Goal: Task Accomplishment & Management: Use online tool/utility

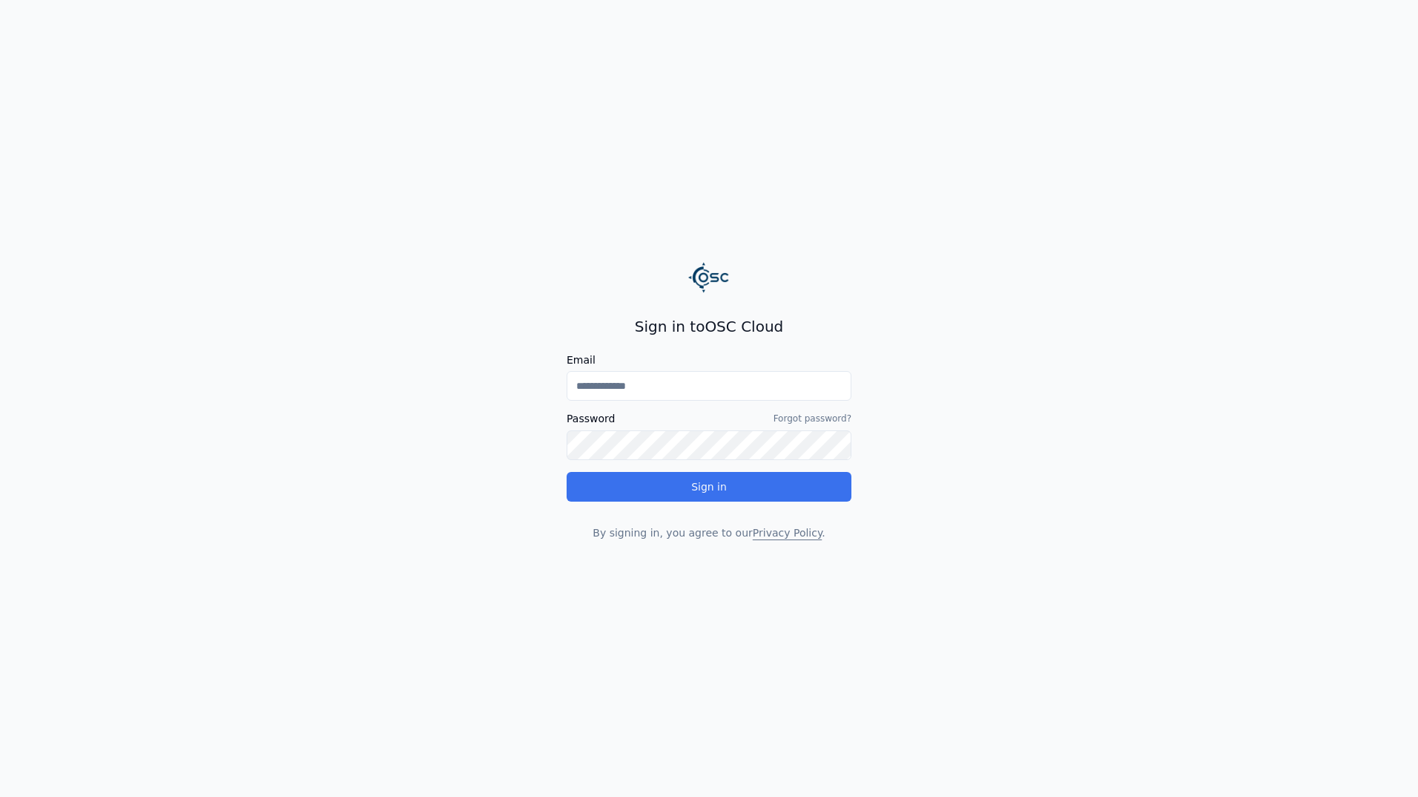
type input "**********"
click at [771, 491] on div "**********" at bounding box center [709, 428] width 285 height 224
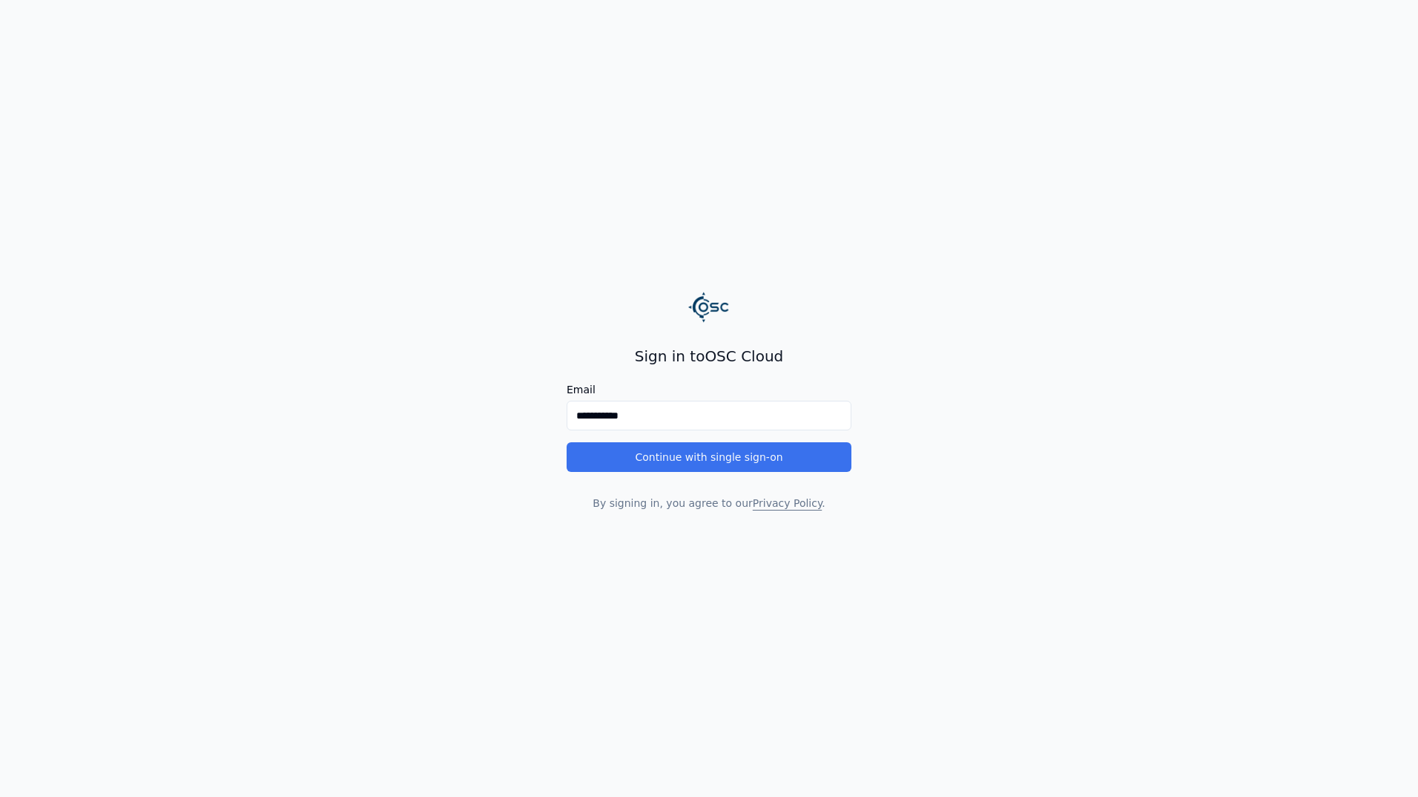
click at [791, 456] on button "Continue with single sign-on" at bounding box center [709, 457] width 285 height 30
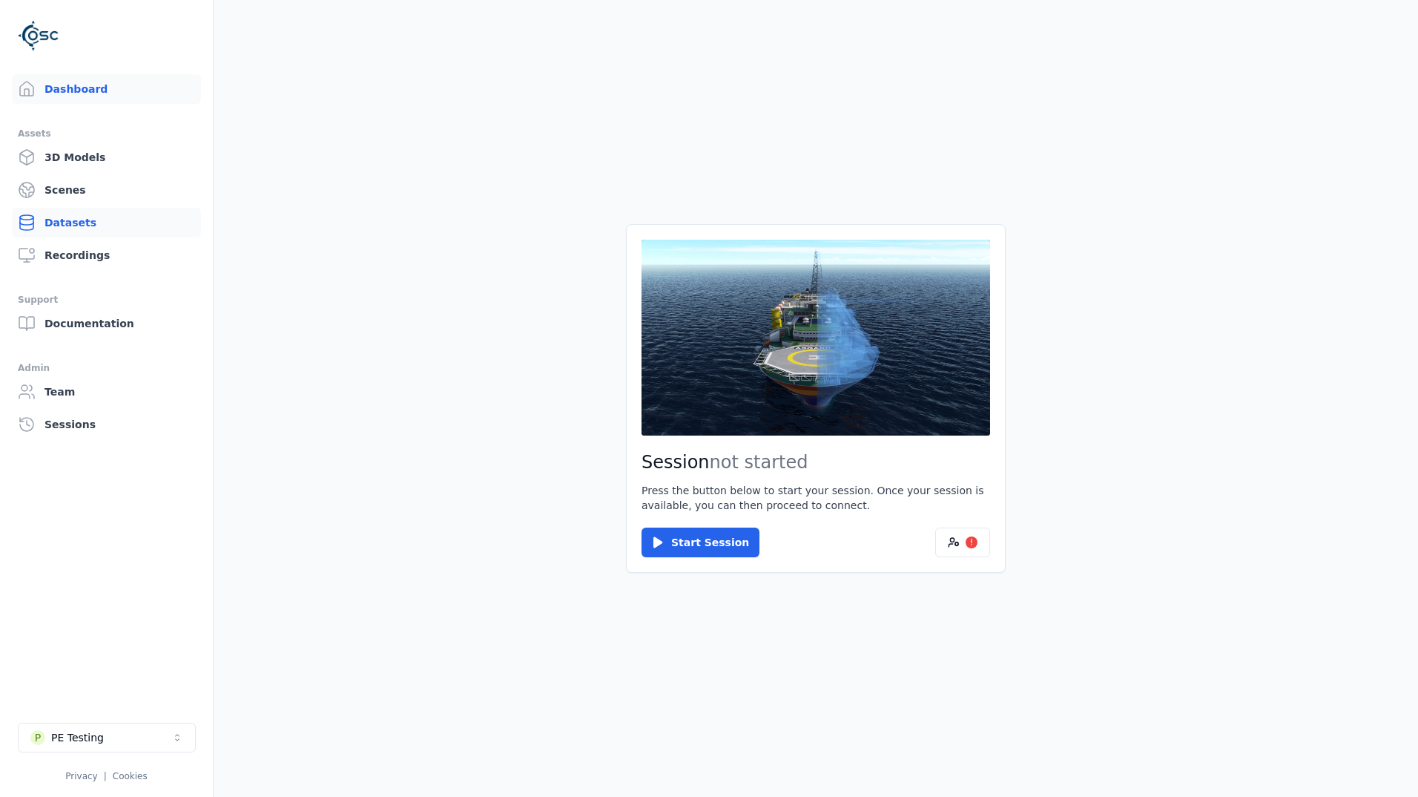
click at [90, 230] on link "Datasets" at bounding box center [106, 223] width 189 height 30
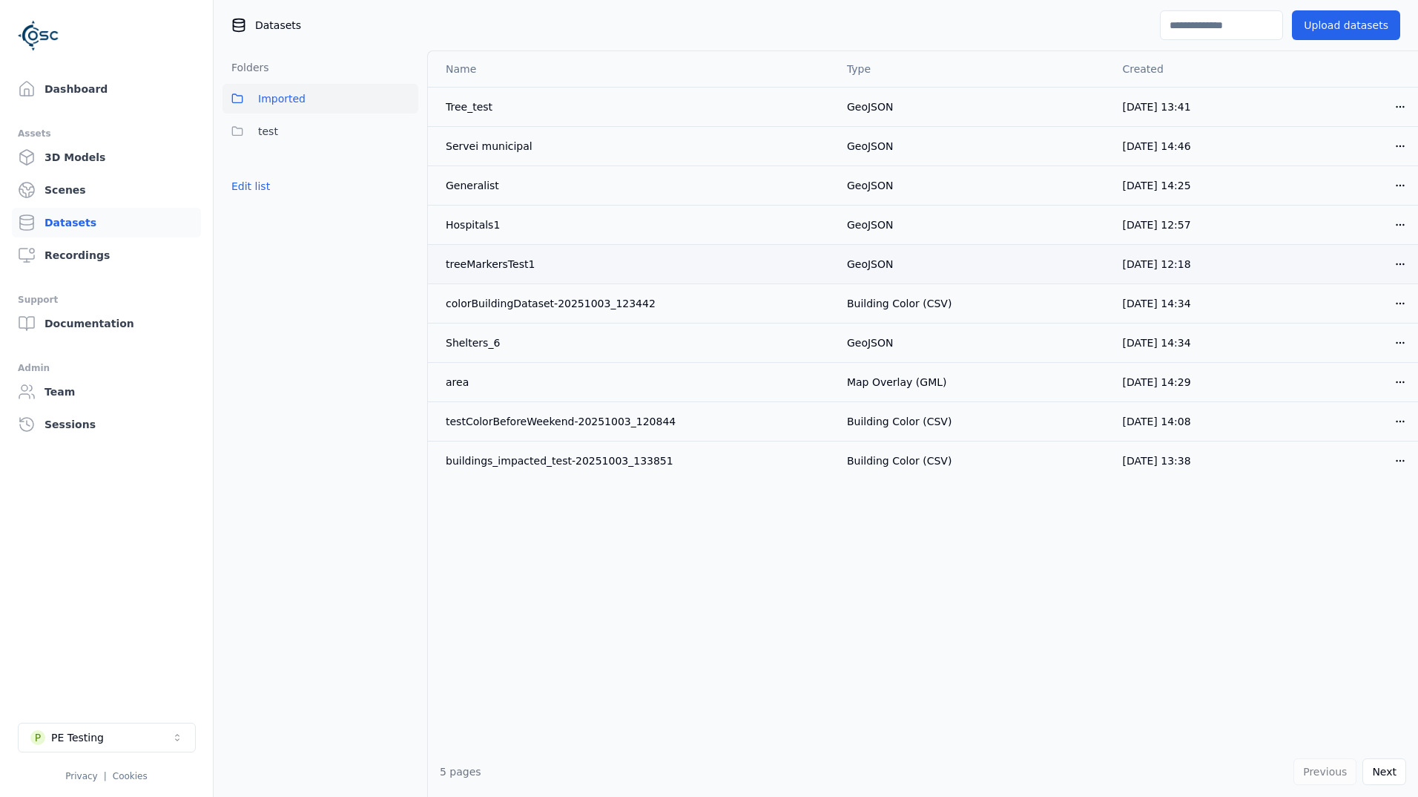
click at [1385, 266] on html "Support Dashboard Assets 3D Models Scenes Datasets Recordings Support Documenta…" at bounding box center [709, 398] width 1418 height 797
click at [1365, 371] on div "Download" at bounding box center [1357, 369] width 88 height 24
click at [1344, 27] on button "Upload datasets" at bounding box center [1346, 25] width 108 height 30
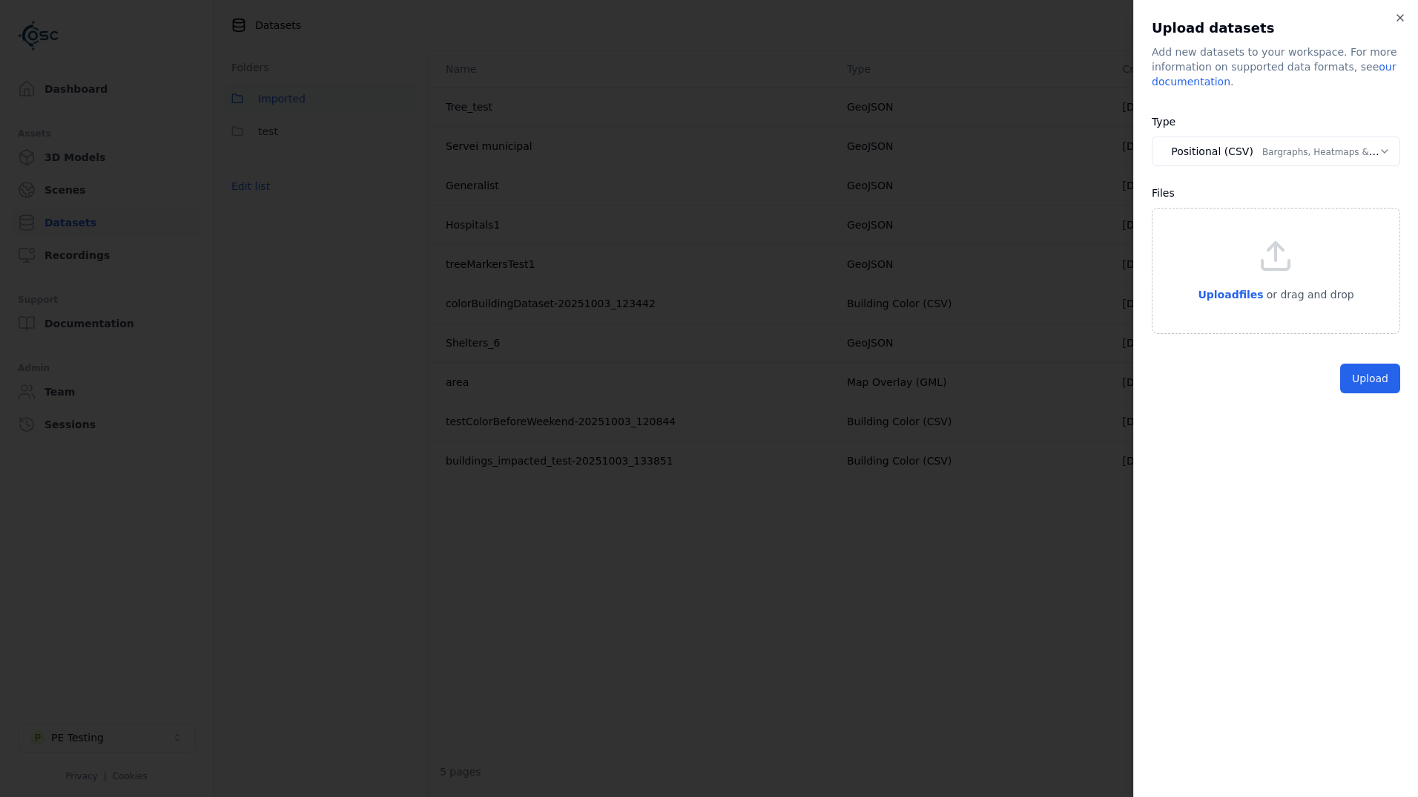
click at [1278, 157] on body "Support Dashboard Assets 3D Models Scenes Datasets Recordings Support Documenta…" at bounding box center [709, 398] width 1418 height 797
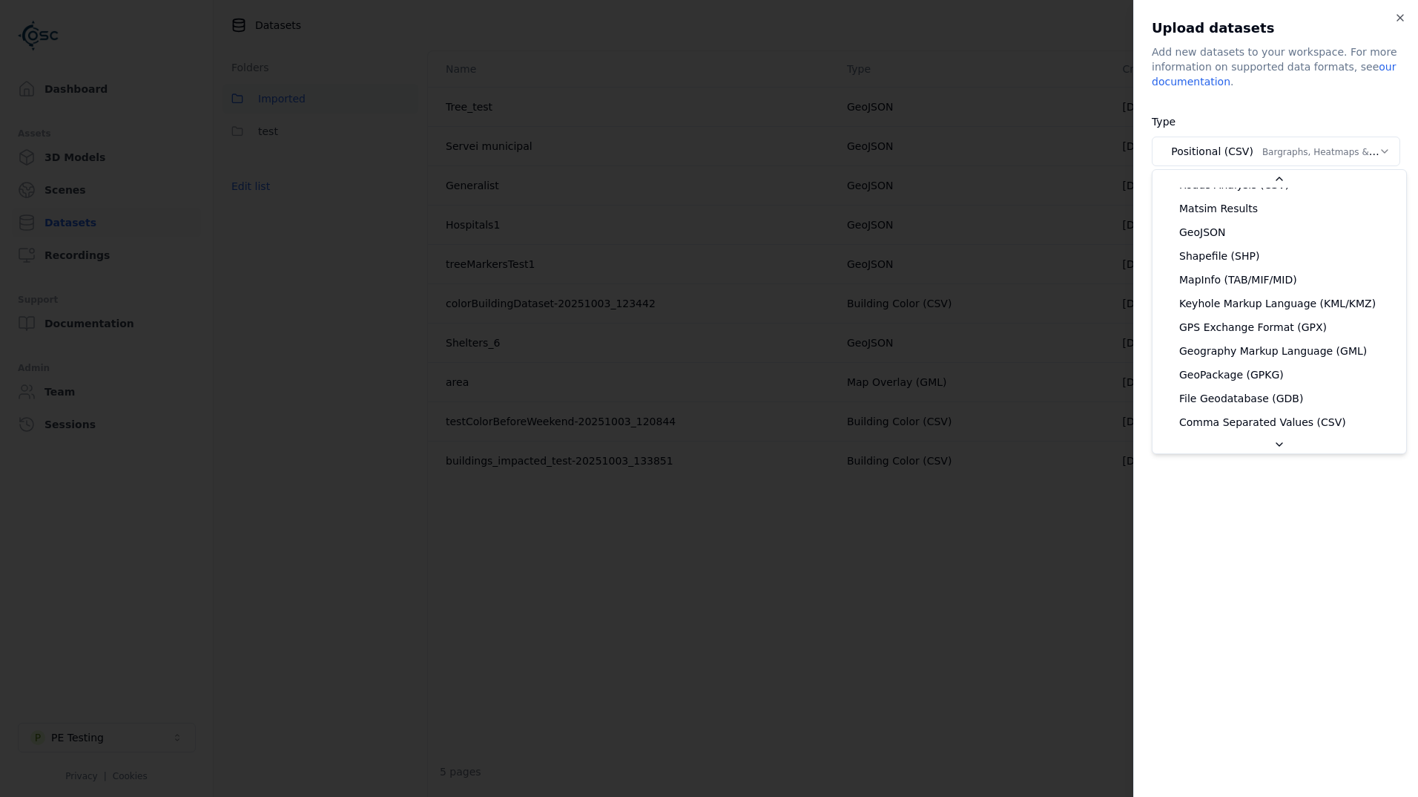
scroll to position [297, 0]
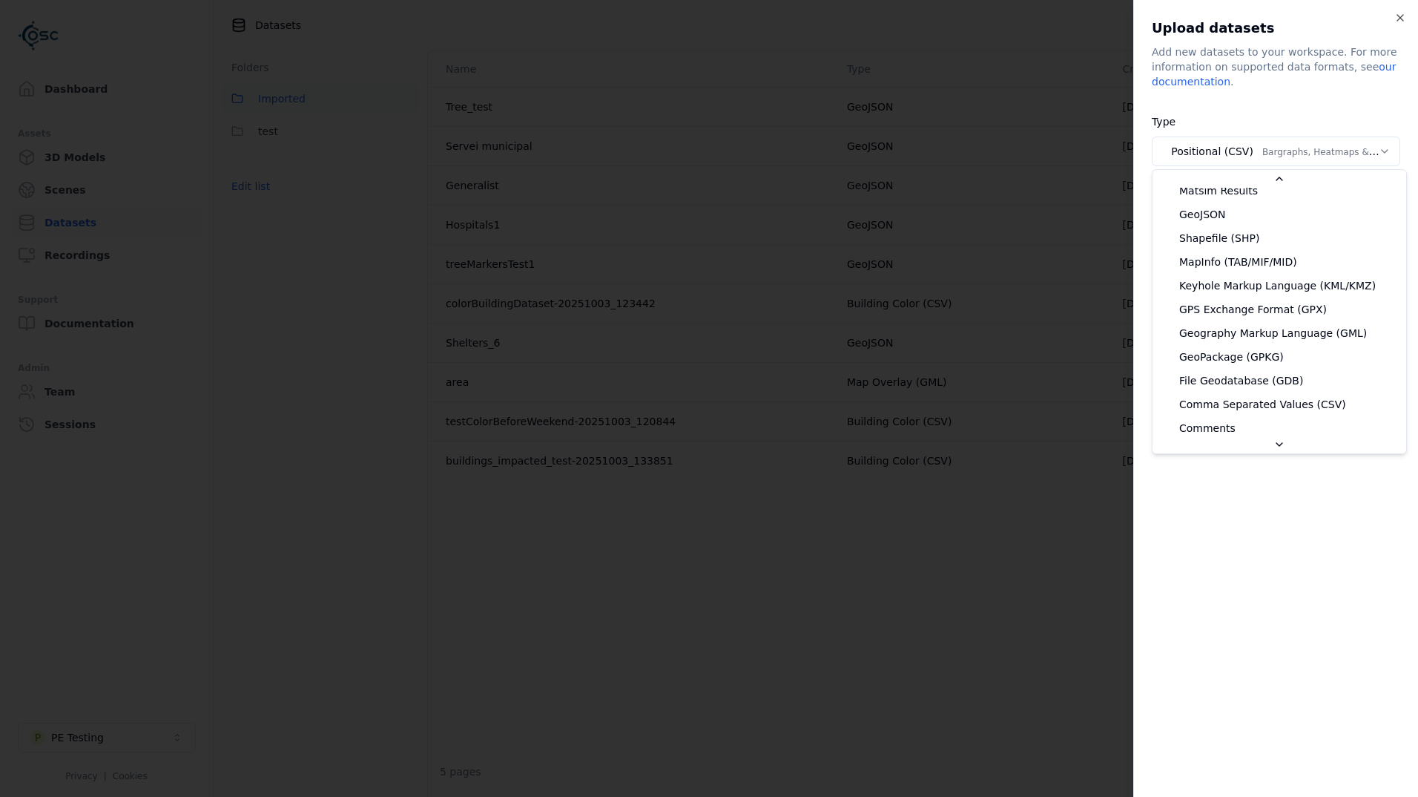
select select "*******"
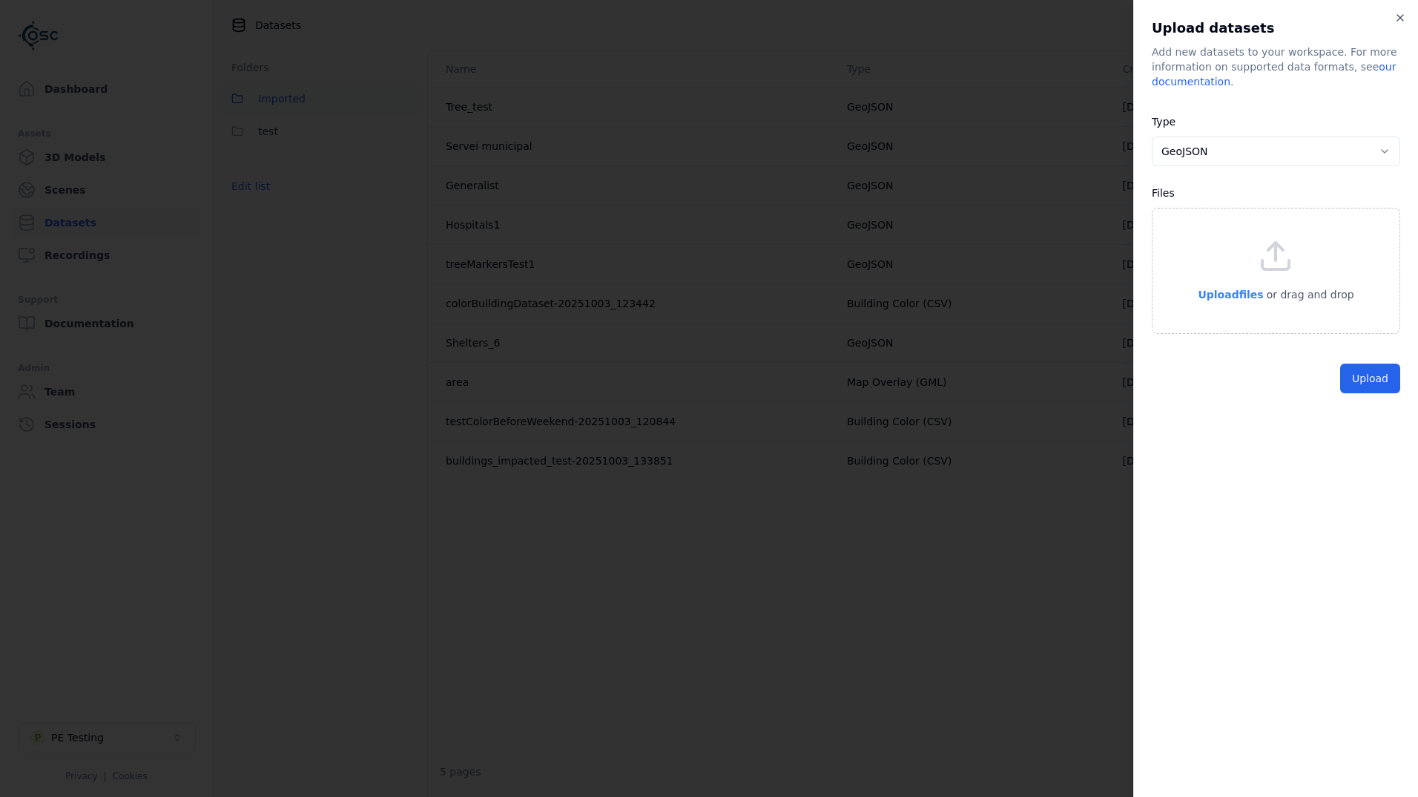
click at [1239, 291] on span "Upload files" at bounding box center [1230, 295] width 65 height 12
click at [1365, 409] on button "Upload" at bounding box center [1370, 413] width 60 height 30
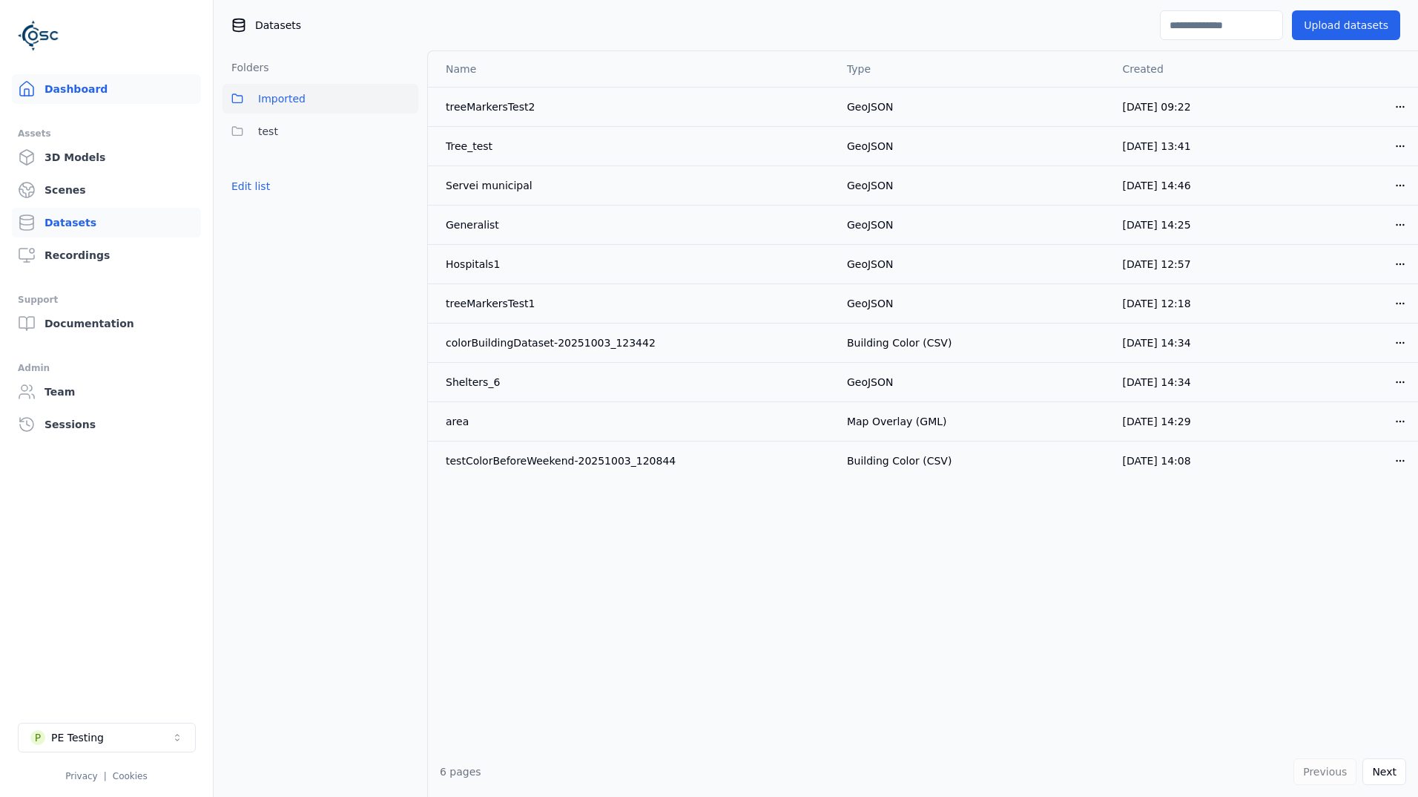
click at [59, 85] on link "Dashboard" at bounding box center [106, 89] width 189 height 30
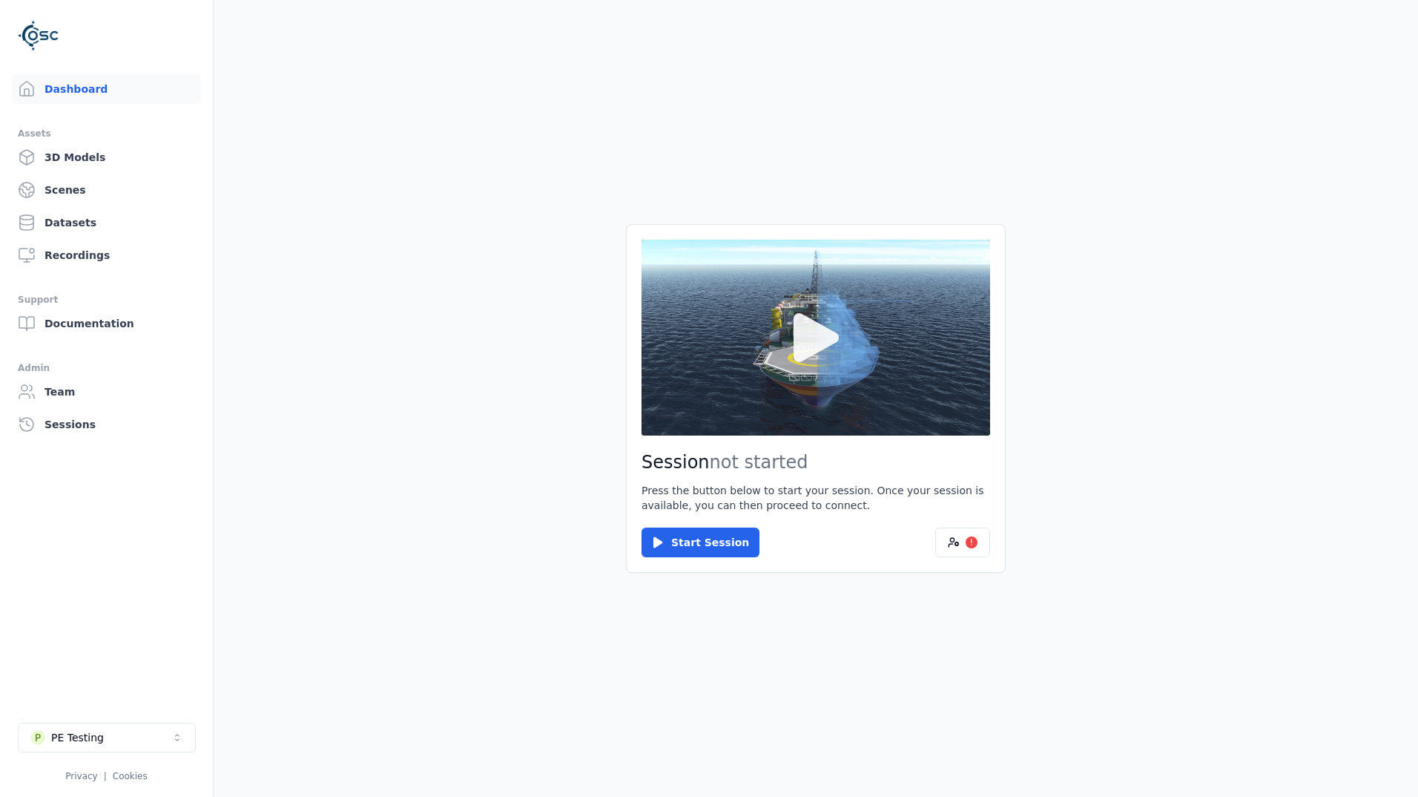
click at [846, 366] on icon at bounding box center [815, 337] width 71 height 71
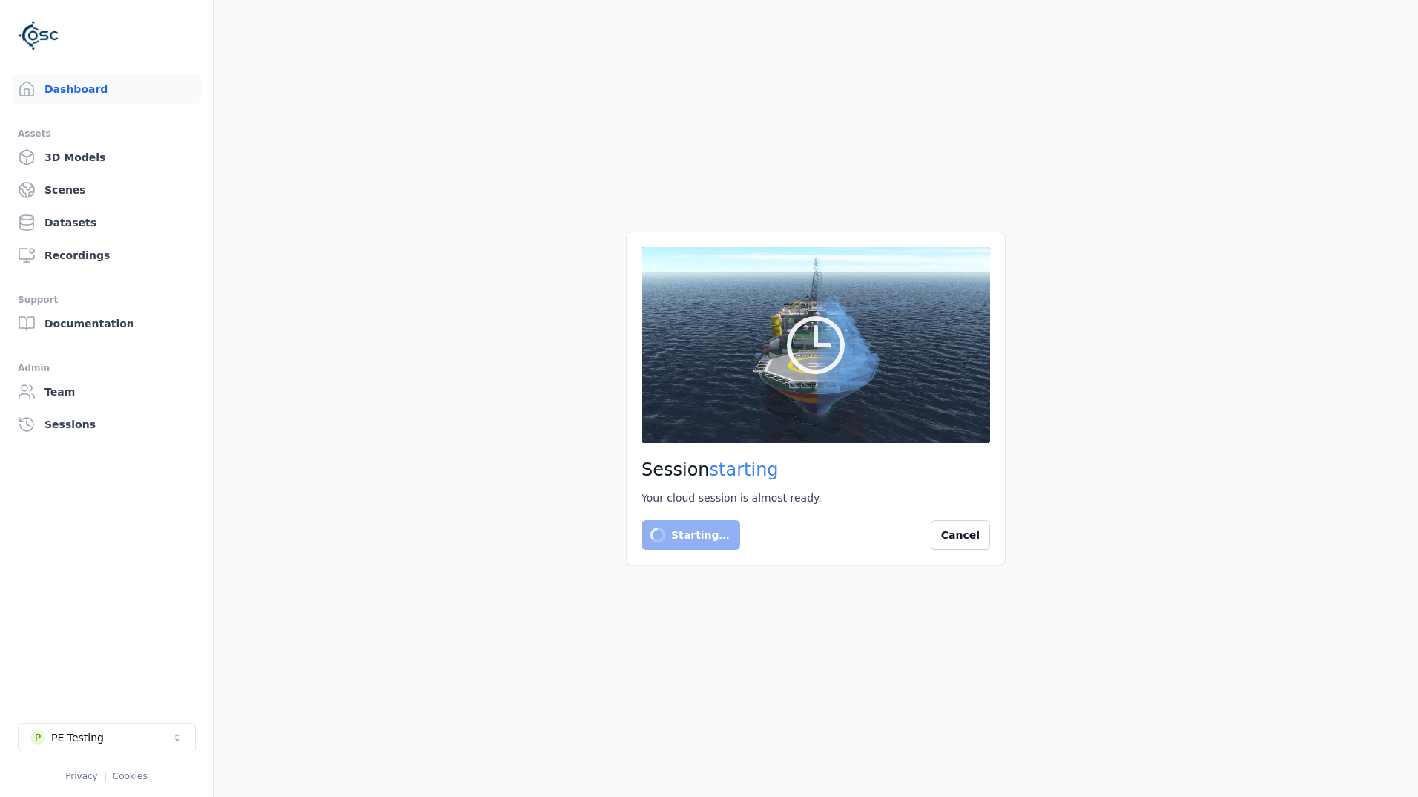
click at [447, 237] on main "Session starting Your cloud session is almost ready. Starting… Cancel" at bounding box center [816, 398] width 1205 height 797
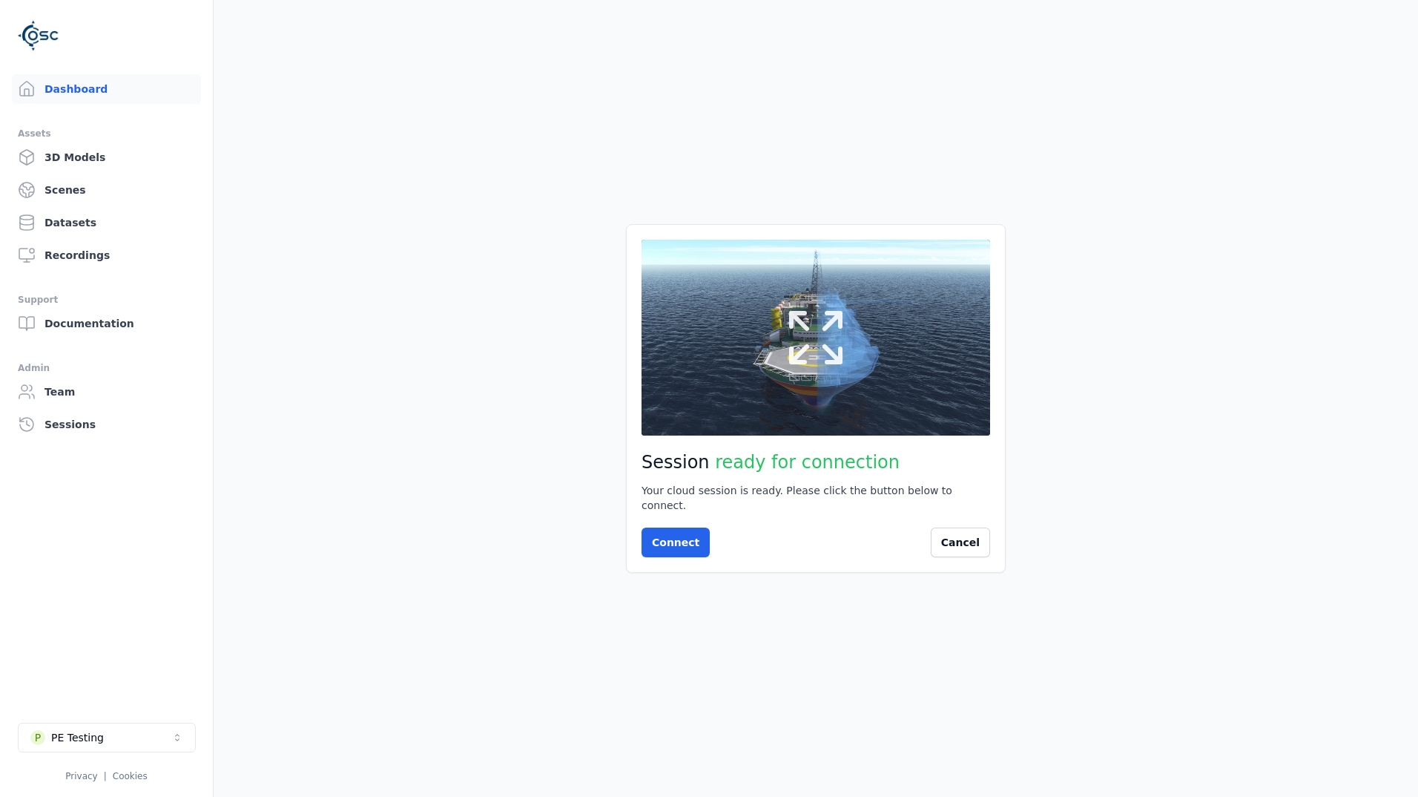
click at [812, 347] on icon at bounding box center [815, 337] width 71 height 71
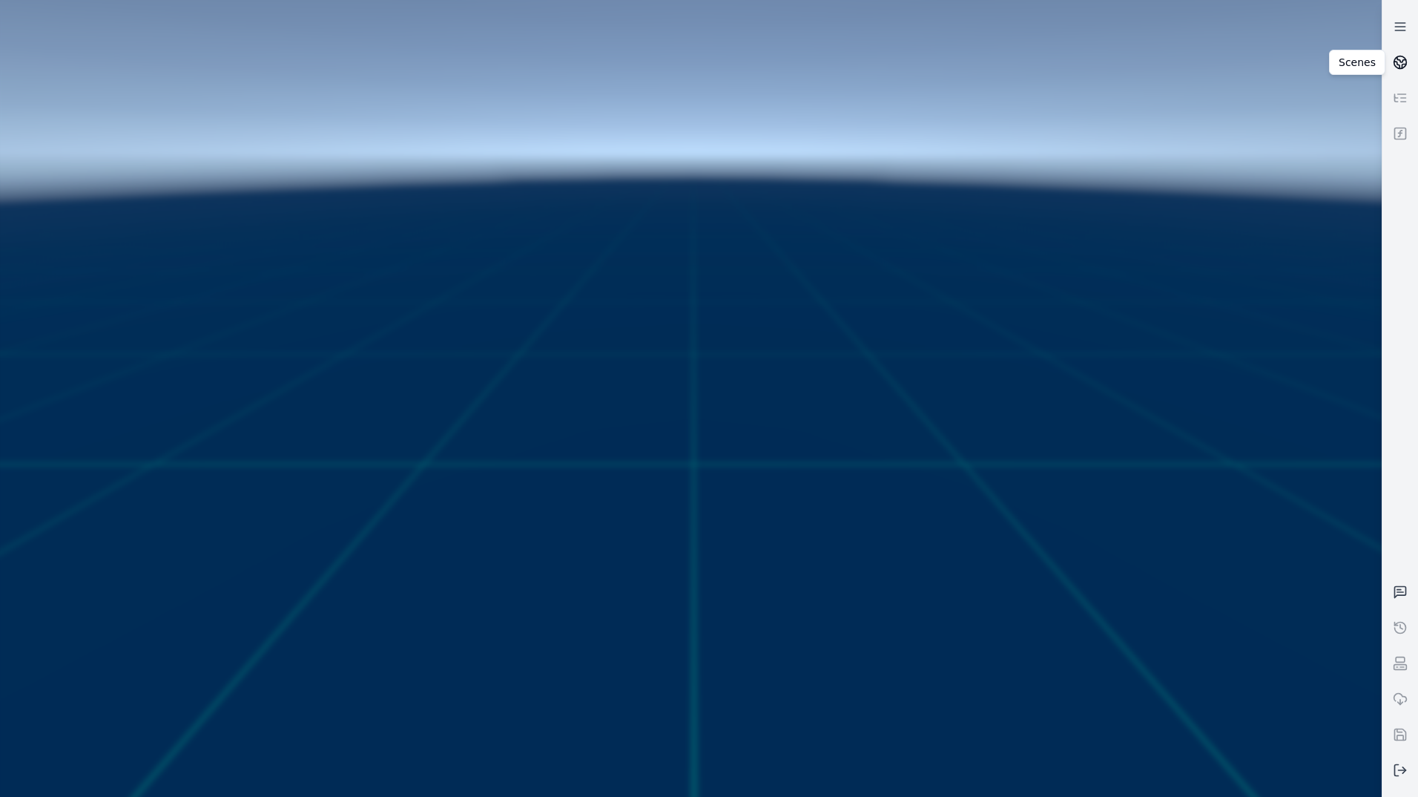
click at [1399, 59] on icon at bounding box center [1400, 62] width 15 height 15
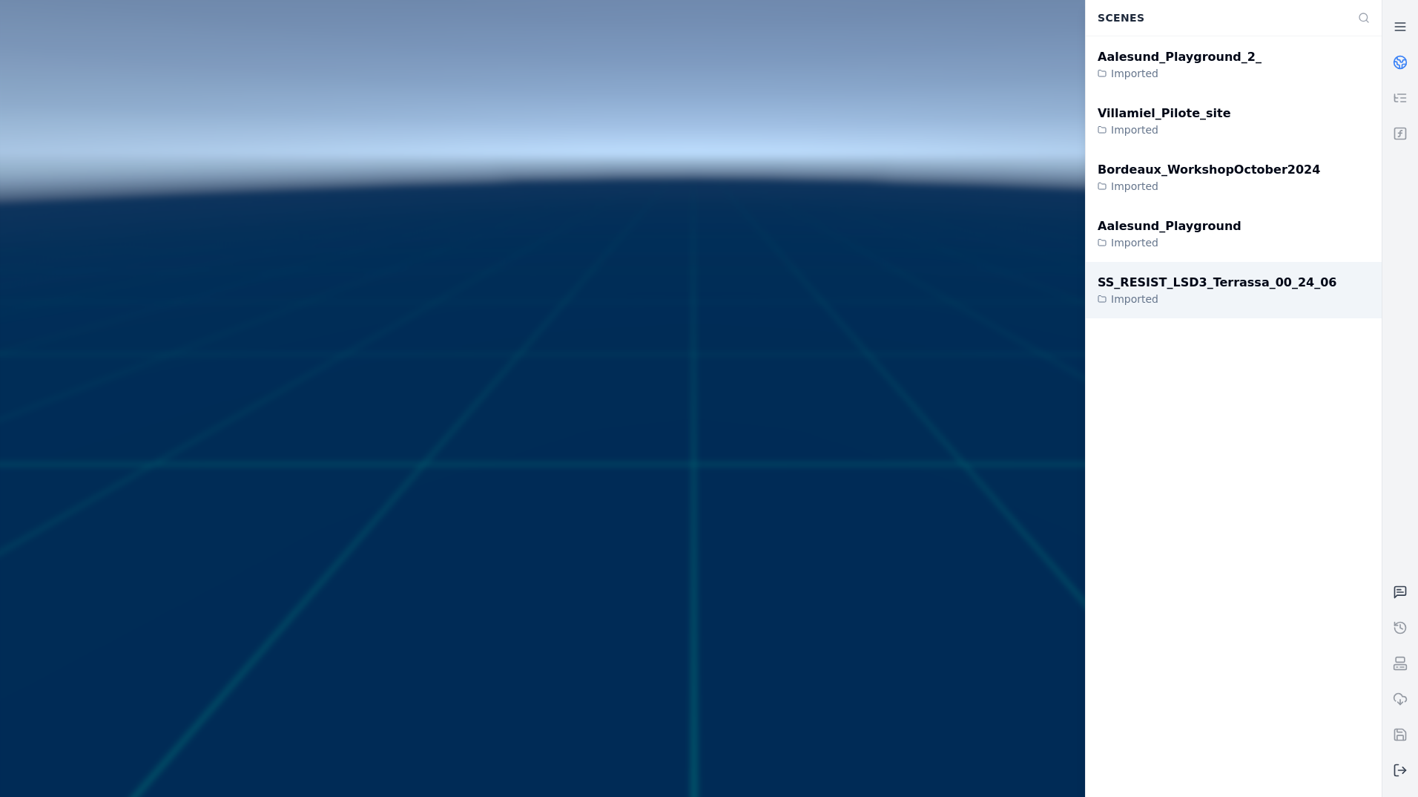
click at [1182, 300] on div "Imported" at bounding box center [1217, 298] width 239 height 15
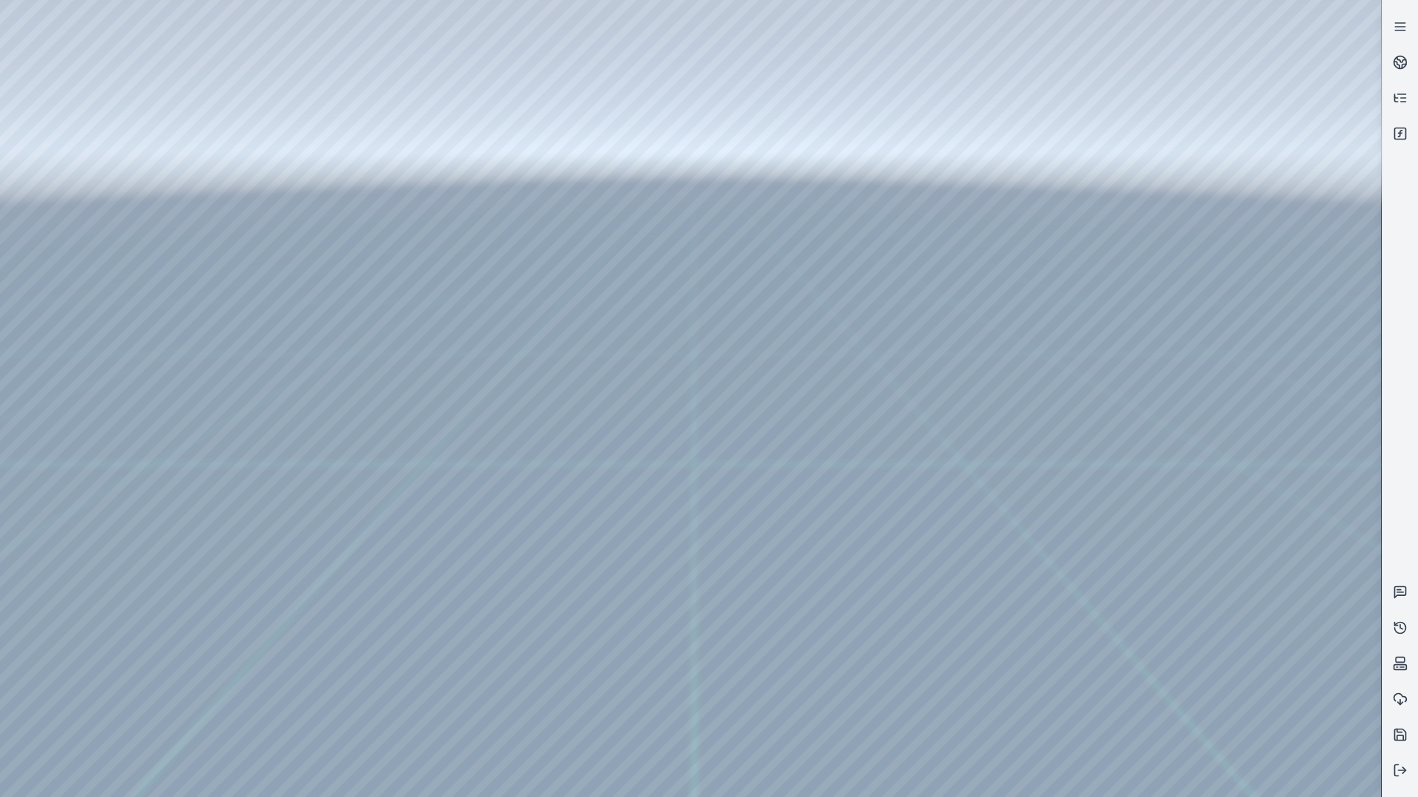
drag, startPoint x: 596, startPoint y: 406, endPoint x: 592, endPoint y: 434, distance: 28.4
drag, startPoint x: 576, startPoint y: 474, endPoint x: 556, endPoint y: 490, distance: 26.4
click at [62, 81] on div at bounding box center [690, 398] width 1381 height 797
click at [100, 143] on div at bounding box center [690, 398] width 1381 height 797
click at [387, 458] on div at bounding box center [690, 398] width 1381 height 797
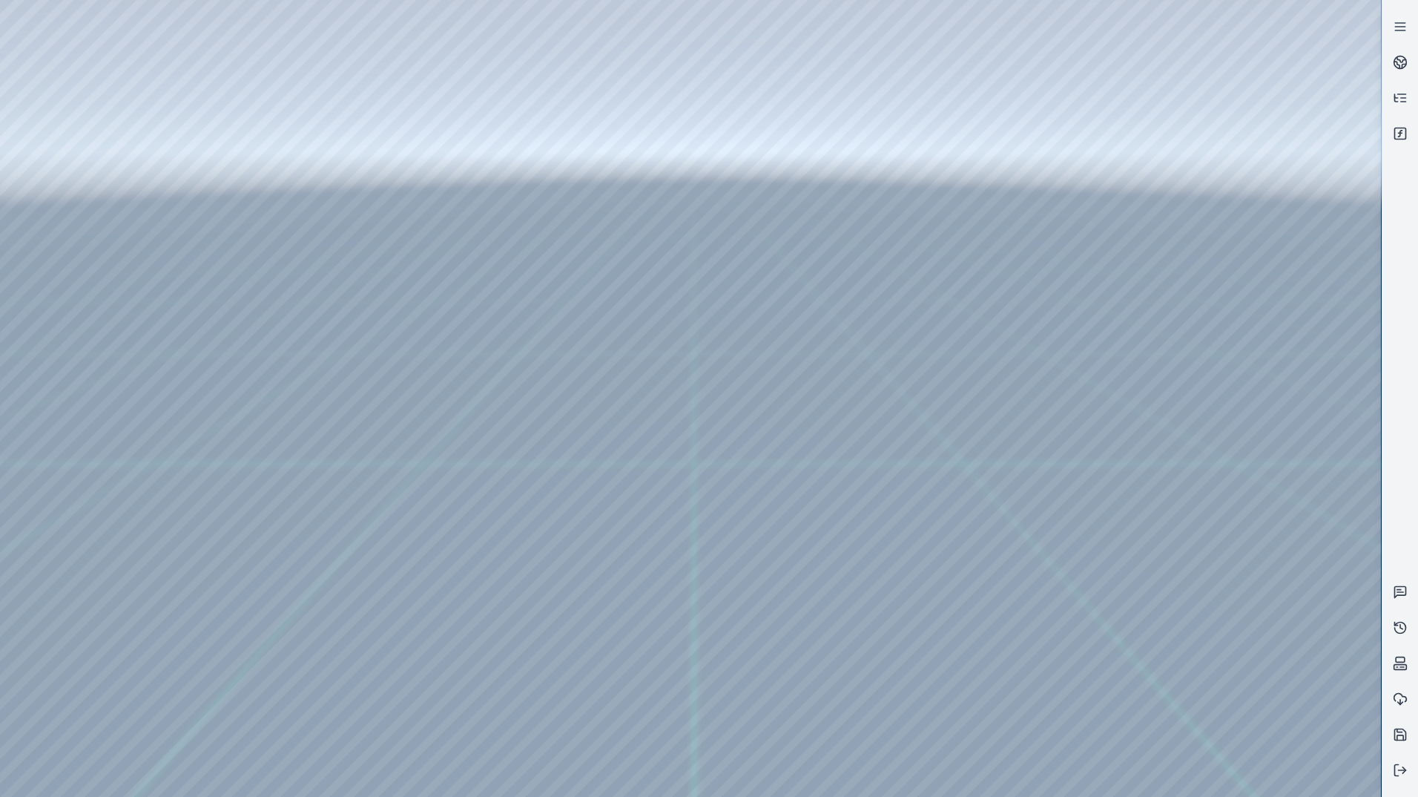
click at [395, 700] on div at bounding box center [690, 398] width 1381 height 797
drag, startPoint x: 798, startPoint y: 610, endPoint x: 736, endPoint y: 599, distance: 63.4
click at [385, 695] on div at bounding box center [690, 398] width 1381 height 797
click at [388, 696] on div at bounding box center [690, 398] width 1381 height 797
drag, startPoint x: 889, startPoint y: 617, endPoint x: 1080, endPoint y: 594, distance: 192.0
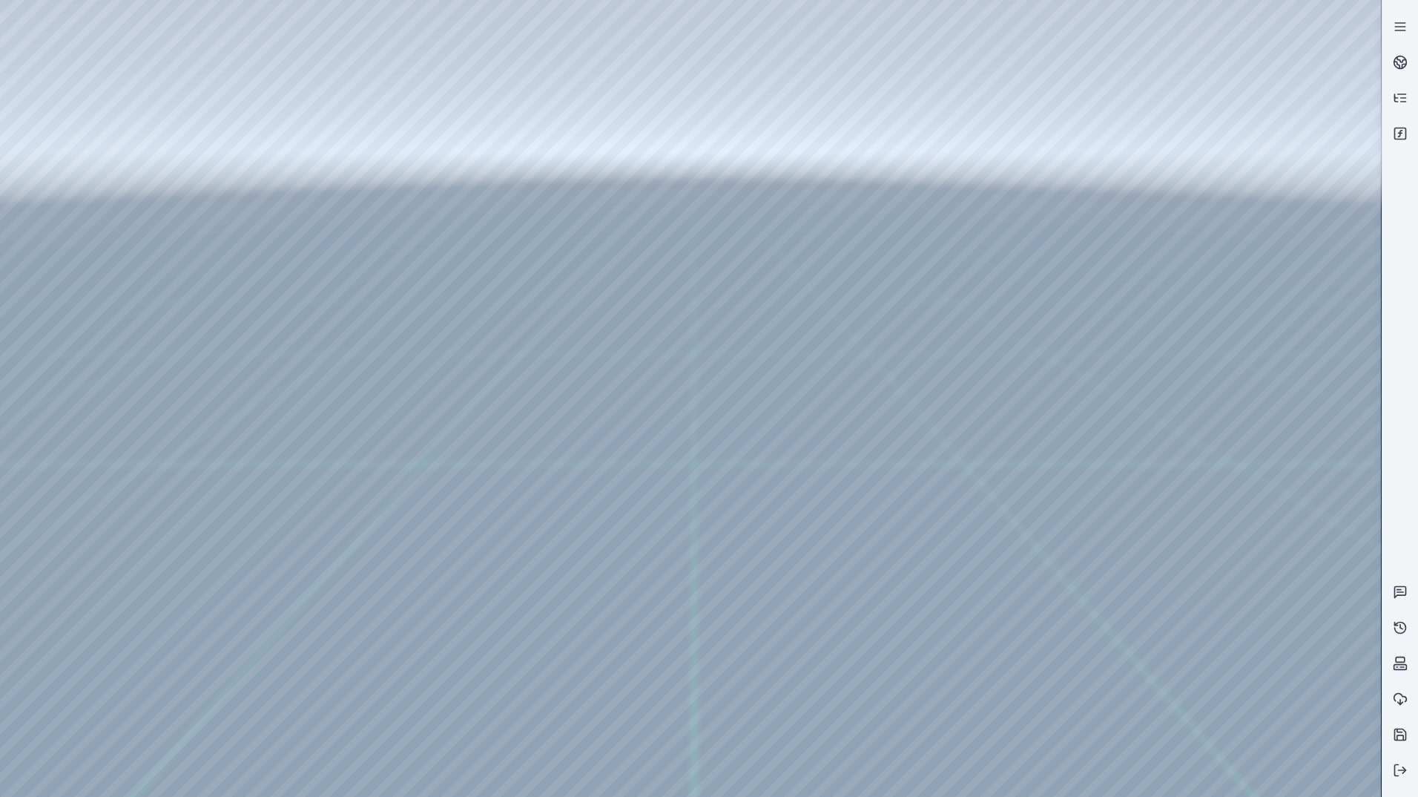
drag, startPoint x: 724, startPoint y: 647, endPoint x: 648, endPoint y: 656, distance: 76.3
drag, startPoint x: 739, startPoint y: 698, endPoint x: 739, endPoint y: 717, distance: 19.3
click at [378, 693] on div at bounding box center [690, 398] width 1381 height 797
click at [380, 694] on div at bounding box center [690, 398] width 1381 height 797
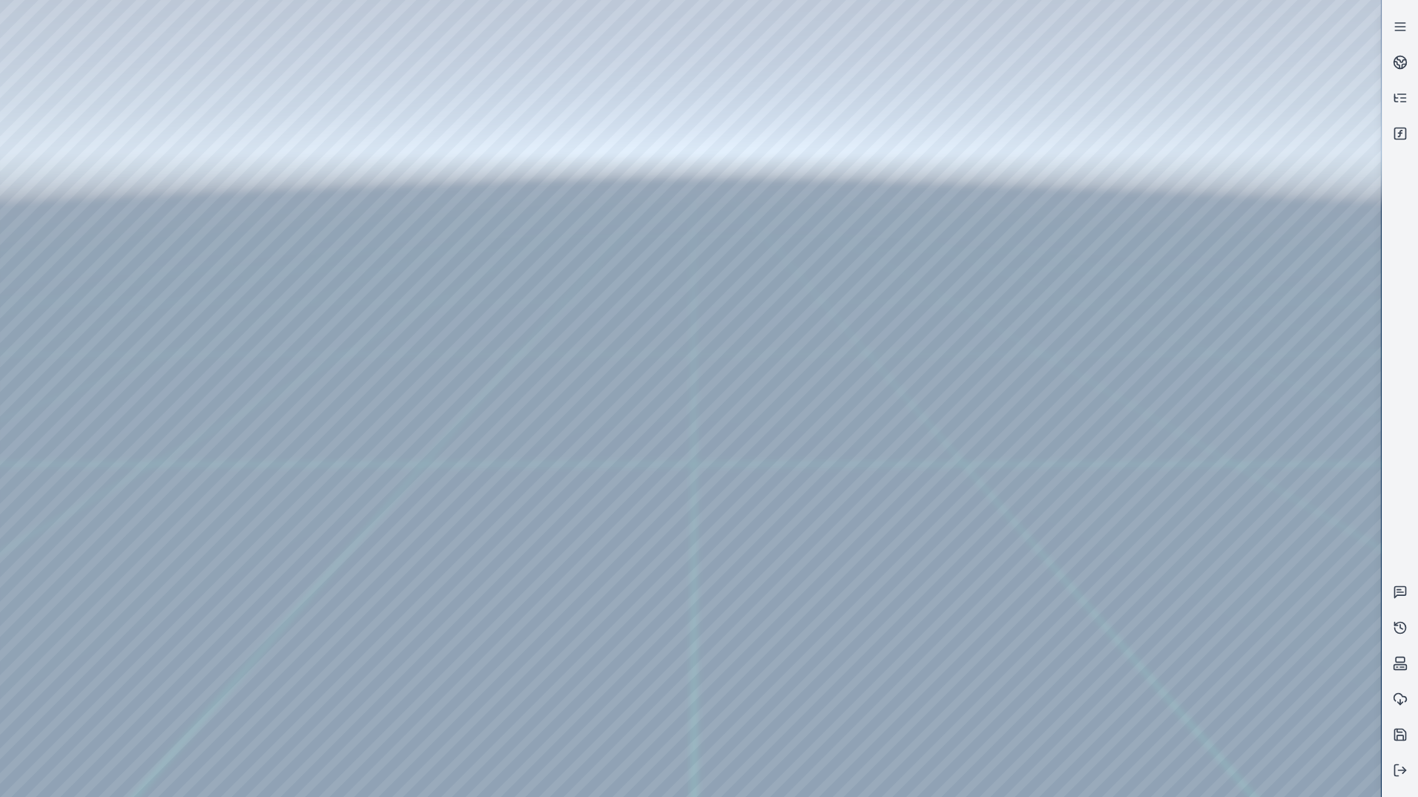
click at [380, 694] on div at bounding box center [690, 398] width 1381 height 797
drag, startPoint x: 833, startPoint y: 633, endPoint x: 753, endPoint y: 742, distance: 135.3
click at [388, 362] on div at bounding box center [690, 398] width 1381 height 797
drag, startPoint x: 901, startPoint y: 625, endPoint x: 917, endPoint y: 598, distance: 31.9
click at [917, 598] on div at bounding box center [690, 398] width 1381 height 797
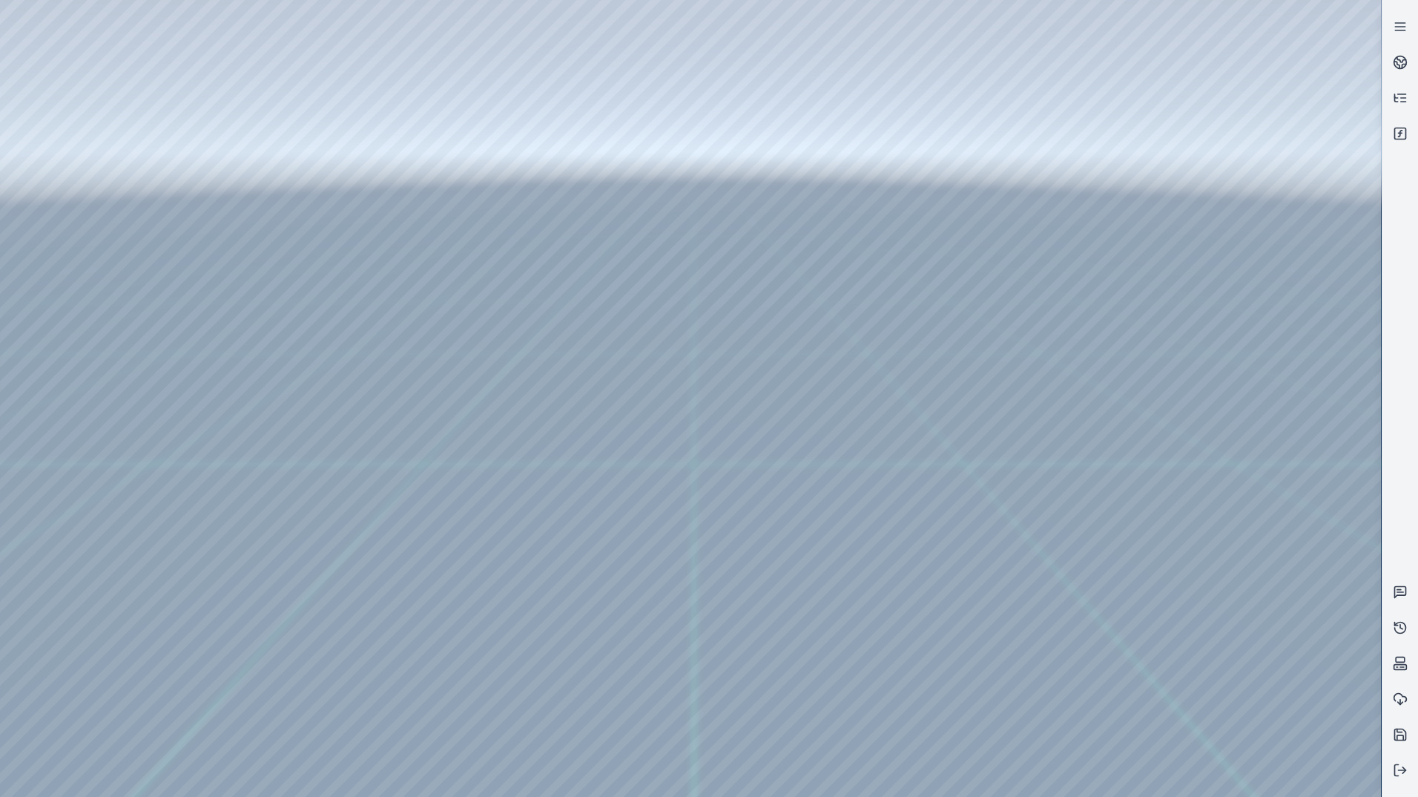
drag, startPoint x: 829, startPoint y: 620, endPoint x: 823, endPoint y: 521, distance: 98.8
drag, startPoint x: 934, startPoint y: 456, endPoint x: 934, endPoint y: 727, distance: 270.7
click at [383, 692] on div at bounding box center [690, 398] width 1381 height 797
click at [374, 690] on div at bounding box center [690, 398] width 1381 height 797
click at [349, 697] on div at bounding box center [690, 398] width 1381 height 797
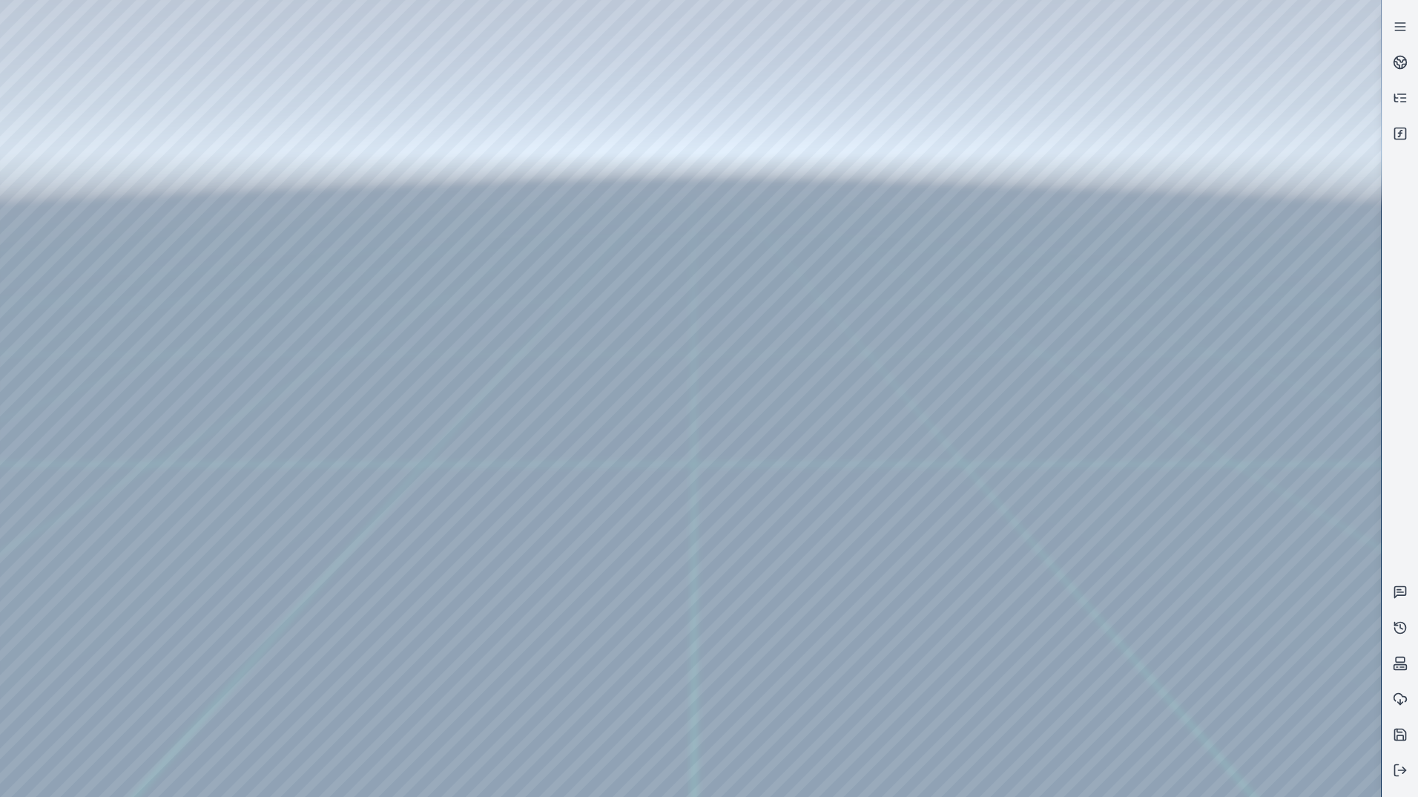
click at [326, 719] on div at bounding box center [690, 398] width 1381 height 797
click at [680, 194] on div at bounding box center [690, 398] width 1381 height 797
drag, startPoint x: 685, startPoint y: 512, endPoint x: 747, endPoint y: 519, distance: 62.7
click at [387, 696] on div at bounding box center [690, 398] width 1381 height 797
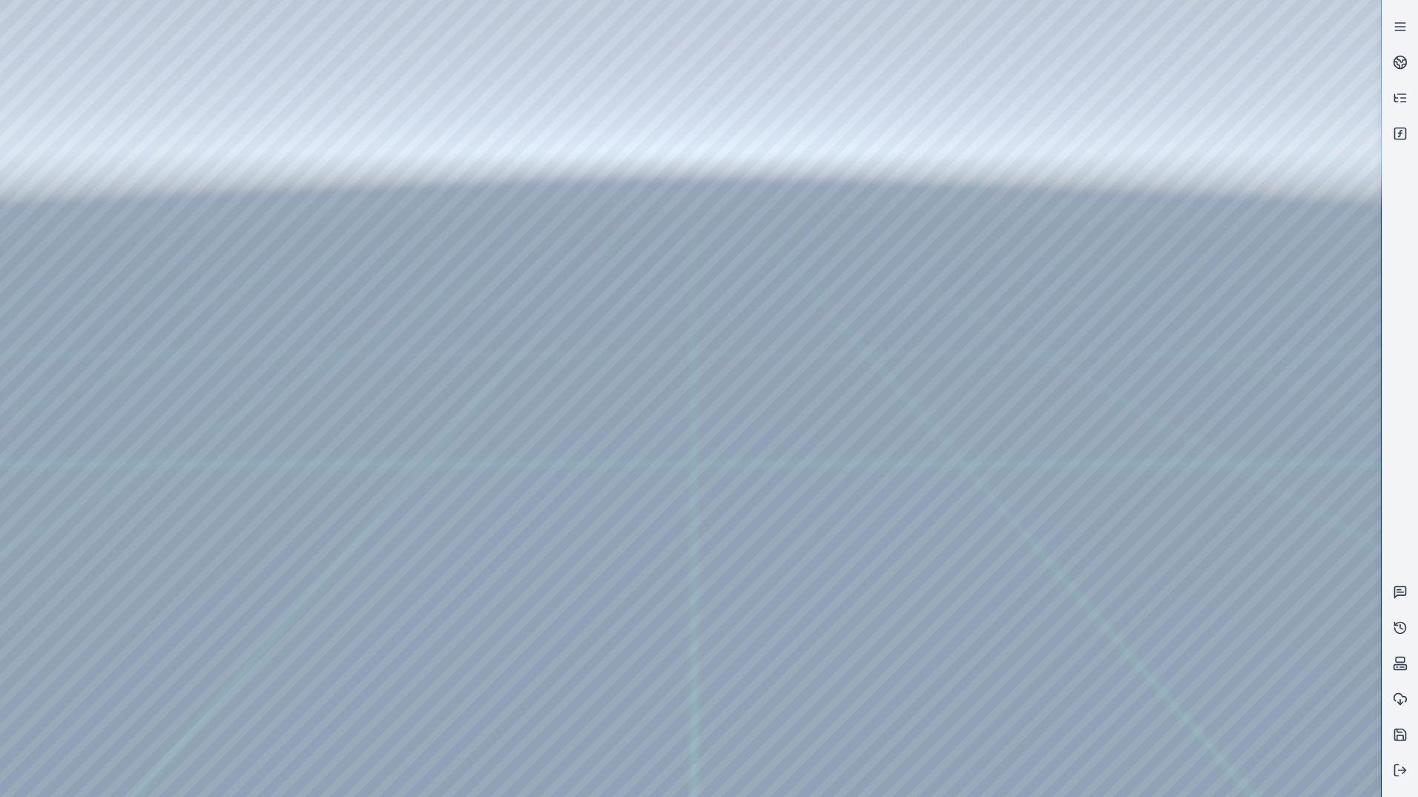
click at [387, 696] on div at bounding box center [690, 398] width 1381 height 797
drag, startPoint x: 797, startPoint y: 523, endPoint x: 771, endPoint y: 561, distance: 45.9
drag, startPoint x: 738, startPoint y: 499, endPoint x: 734, endPoint y: 643, distance: 143.9
click at [386, 699] on div at bounding box center [690, 398] width 1381 height 797
click at [384, 696] on div at bounding box center [690, 398] width 1381 height 797
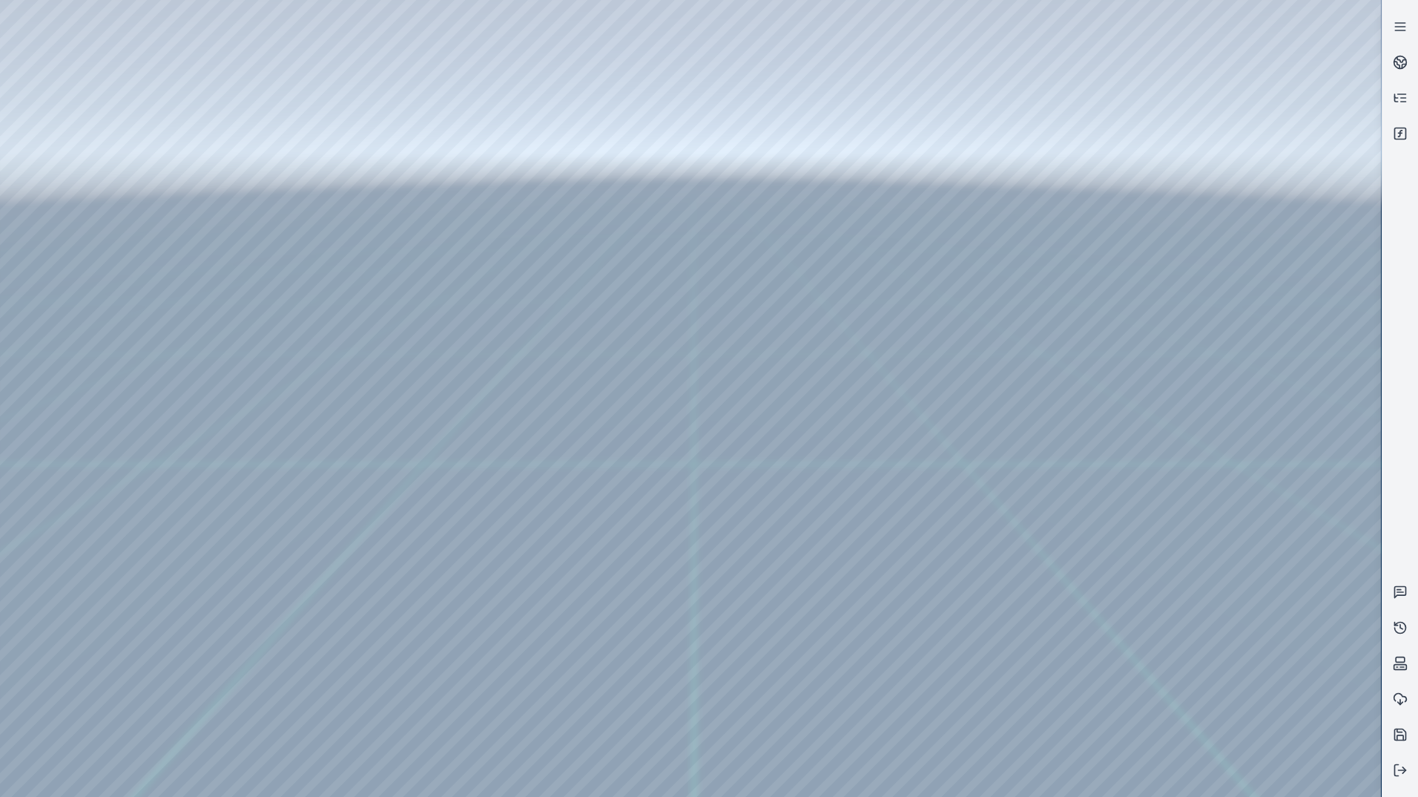
click at [601, 486] on div at bounding box center [690, 398] width 1381 height 797
click at [1402, 774] on icon at bounding box center [1400, 769] width 15 height 15
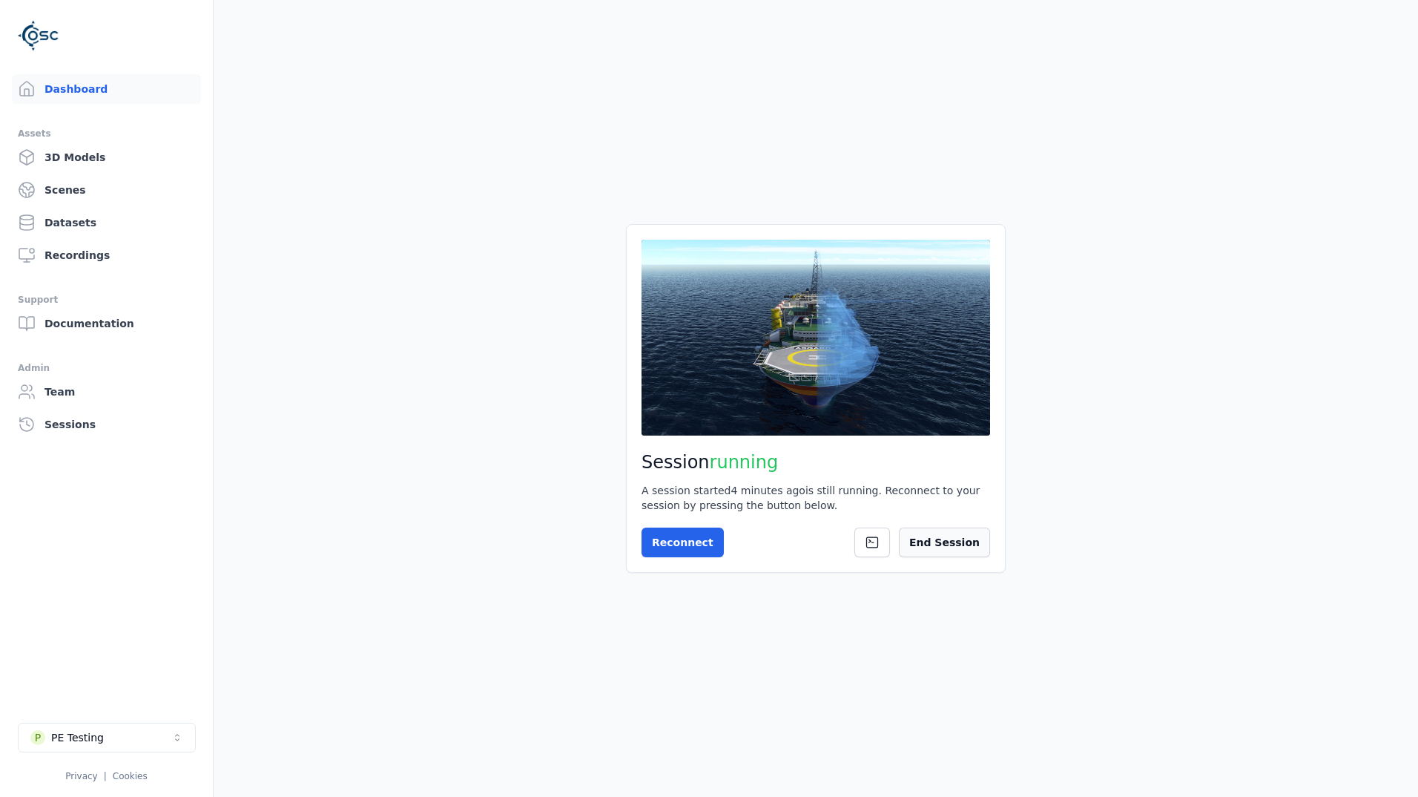
click at [946, 543] on button "End Session" at bounding box center [944, 542] width 91 height 30
click at [969, 542] on div "!" at bounding box center [972, 542] width 12 height 12
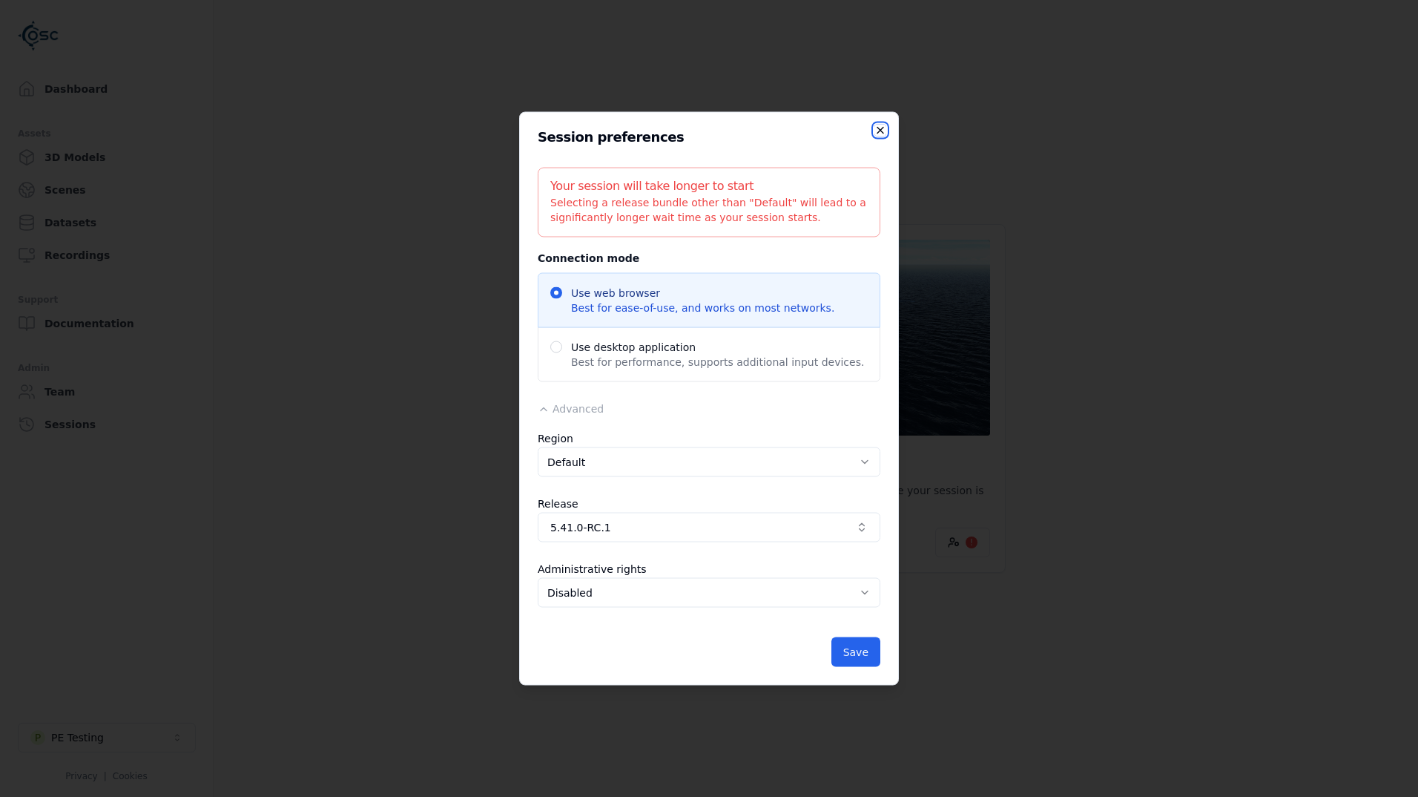
click at [879, 132] on icon "button" at bounding box center [880, 131] width 12 height 12
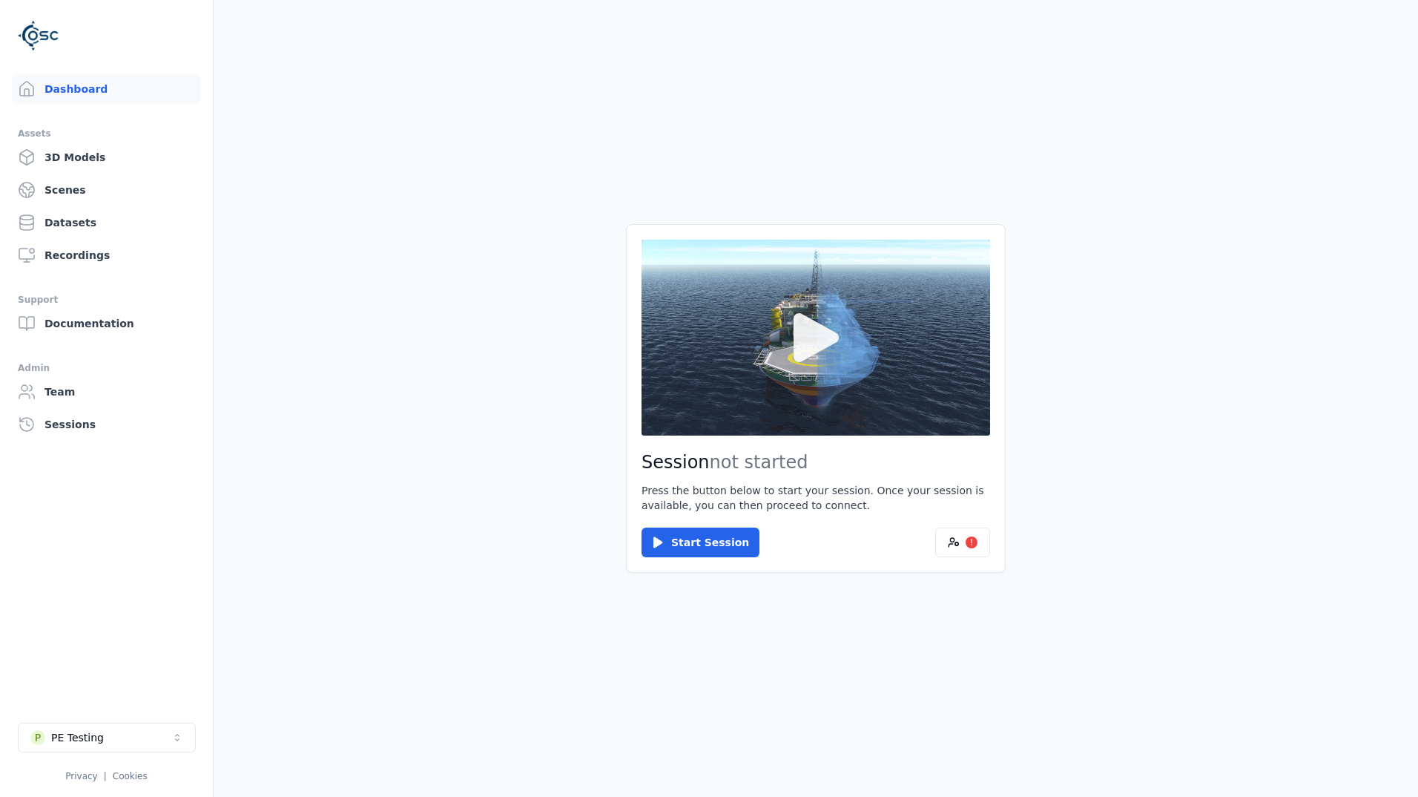
click at [823, 367] on icon at bounding box center [815, 337] width 71 height 71
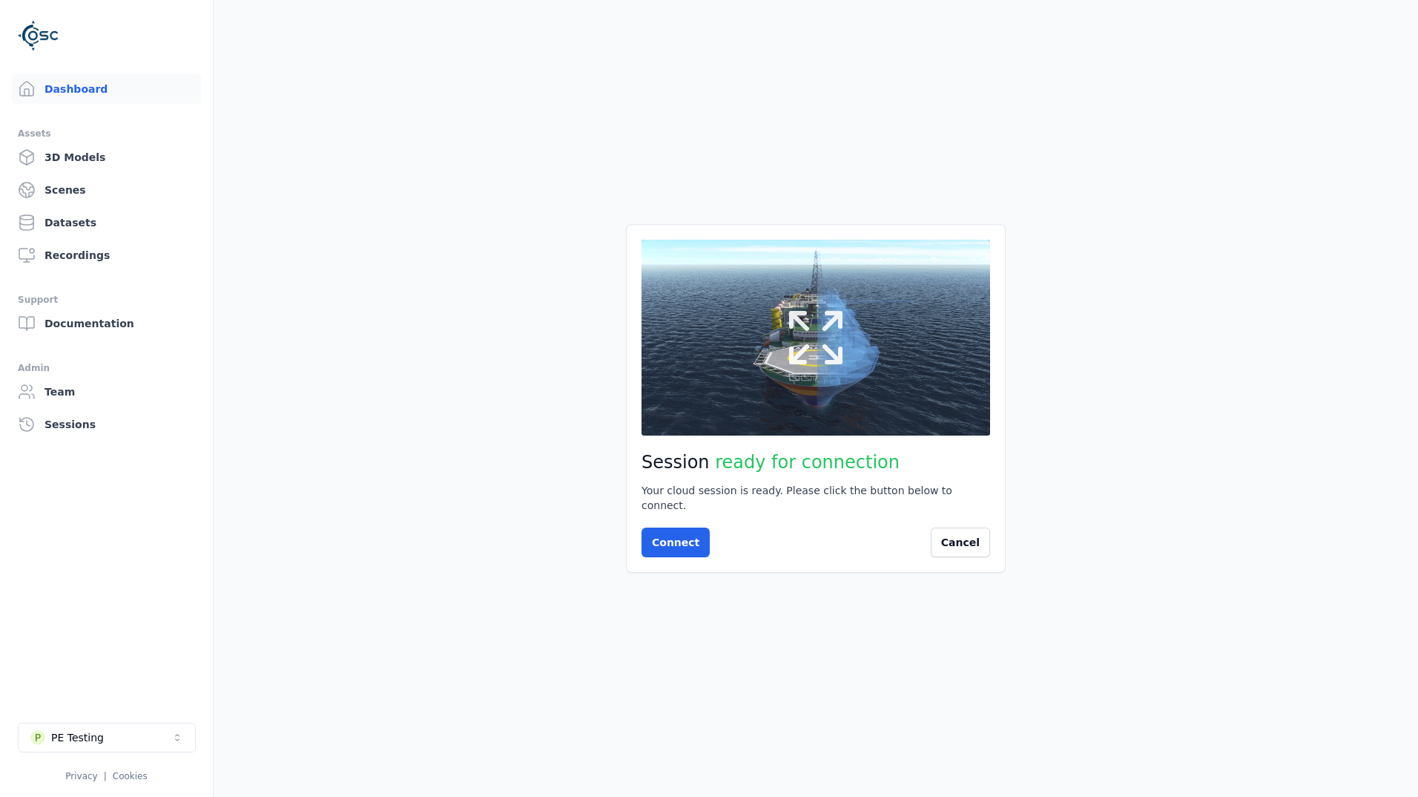
click at [831, 352] on icon at bounding box center [815, 337] width 71 height 71
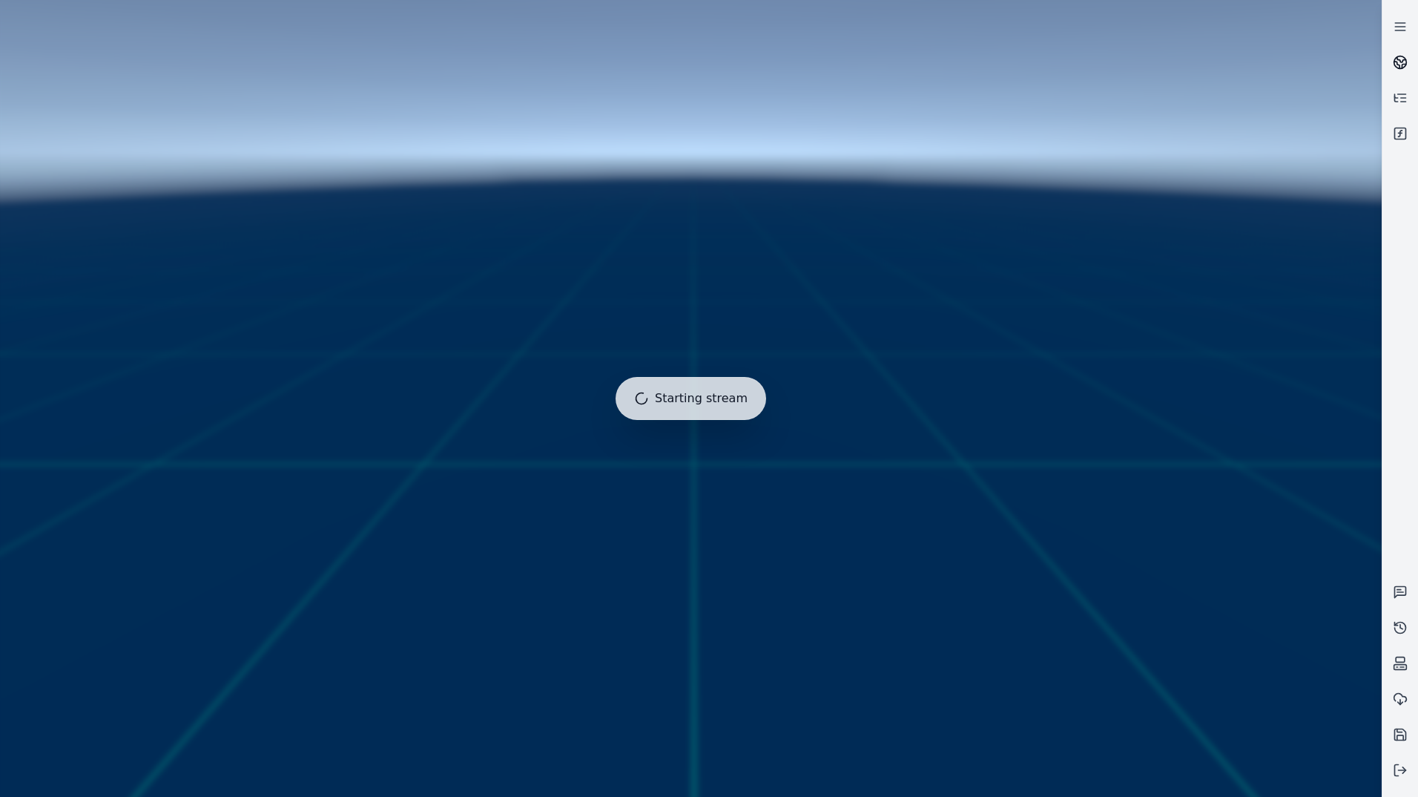
click at [1407, 53] on link at bounding box center [1401, 63] width 36 height 36
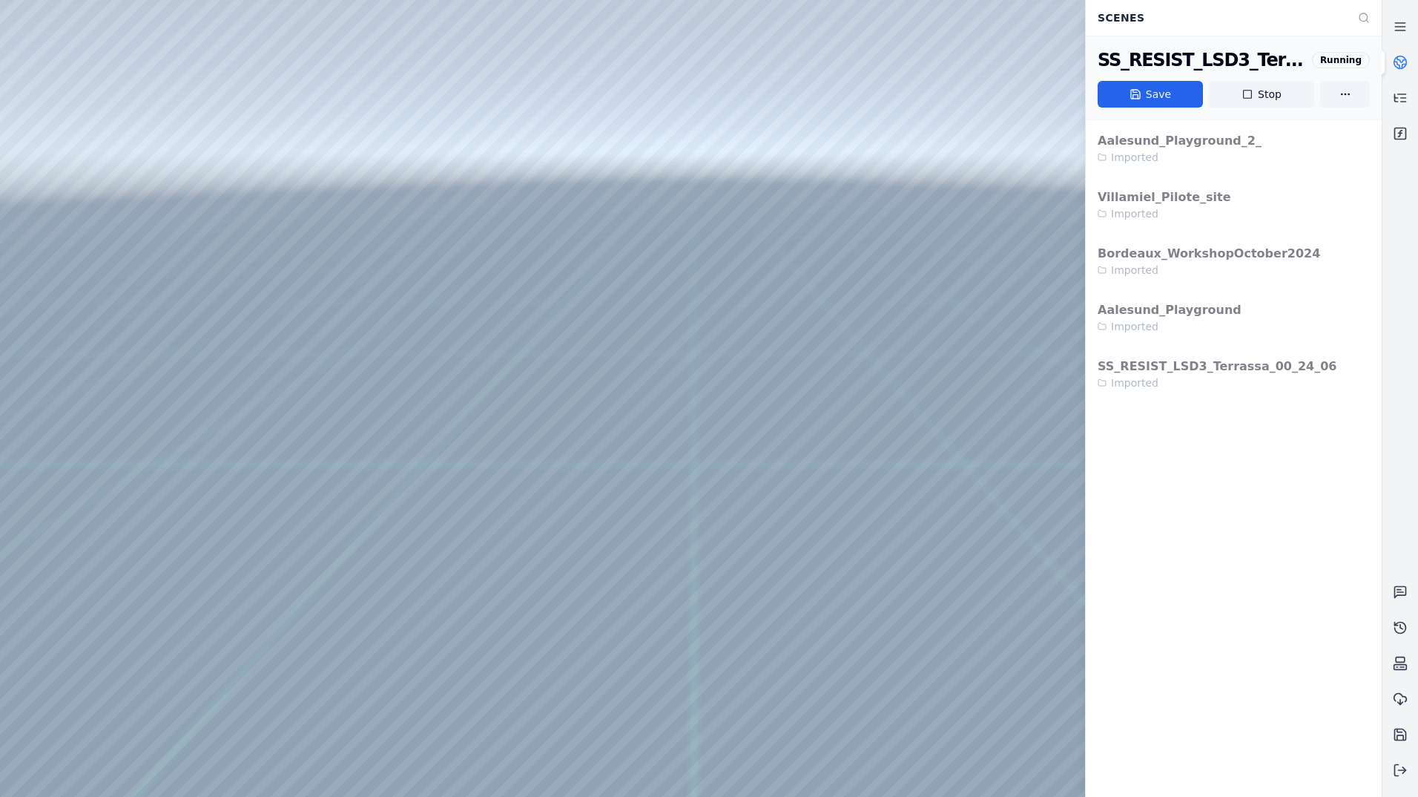
click at [1399, 63] on icon at bounding box center [1400, 62] width 15 height 15
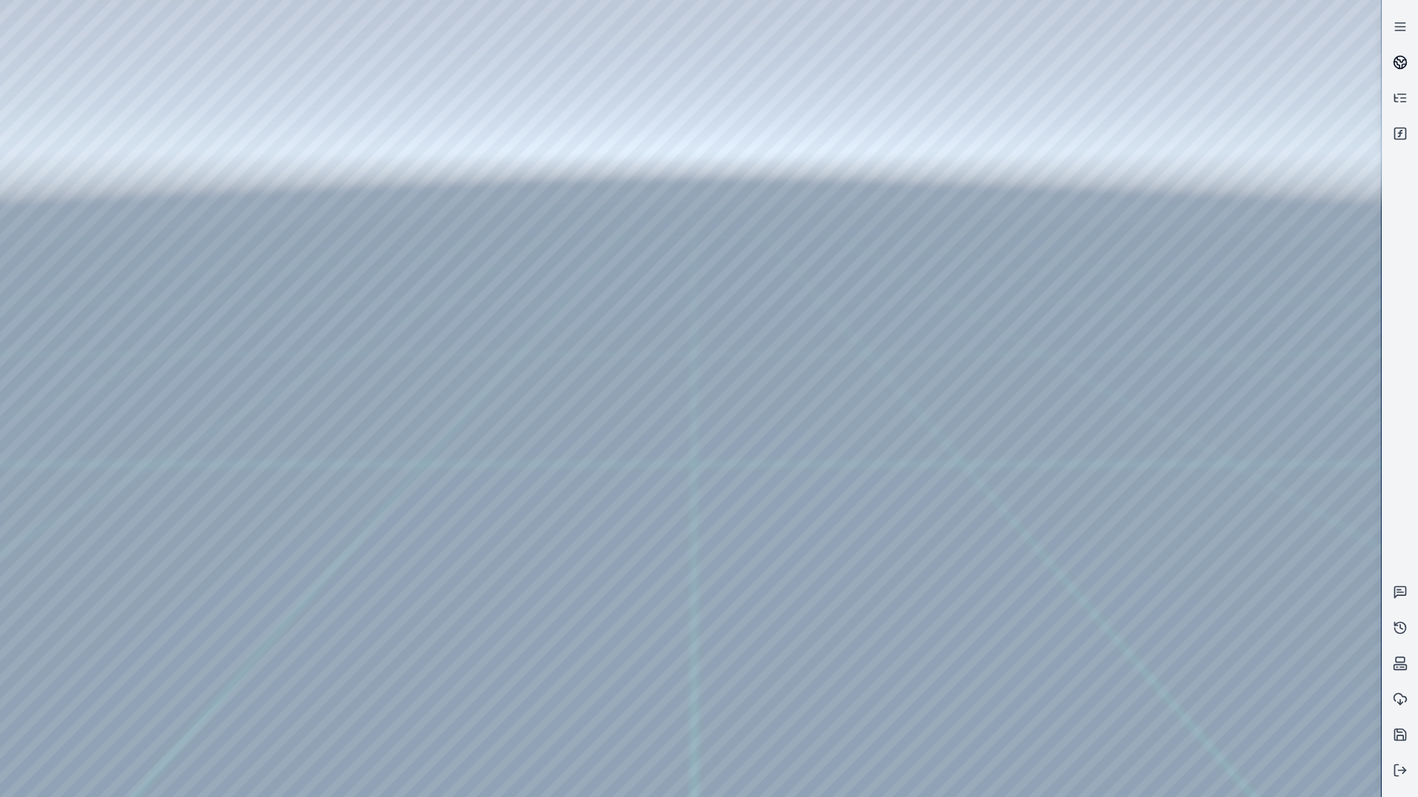
click at [1400, 56] on circle at bounding box center [1400, 62] width 13 height 13
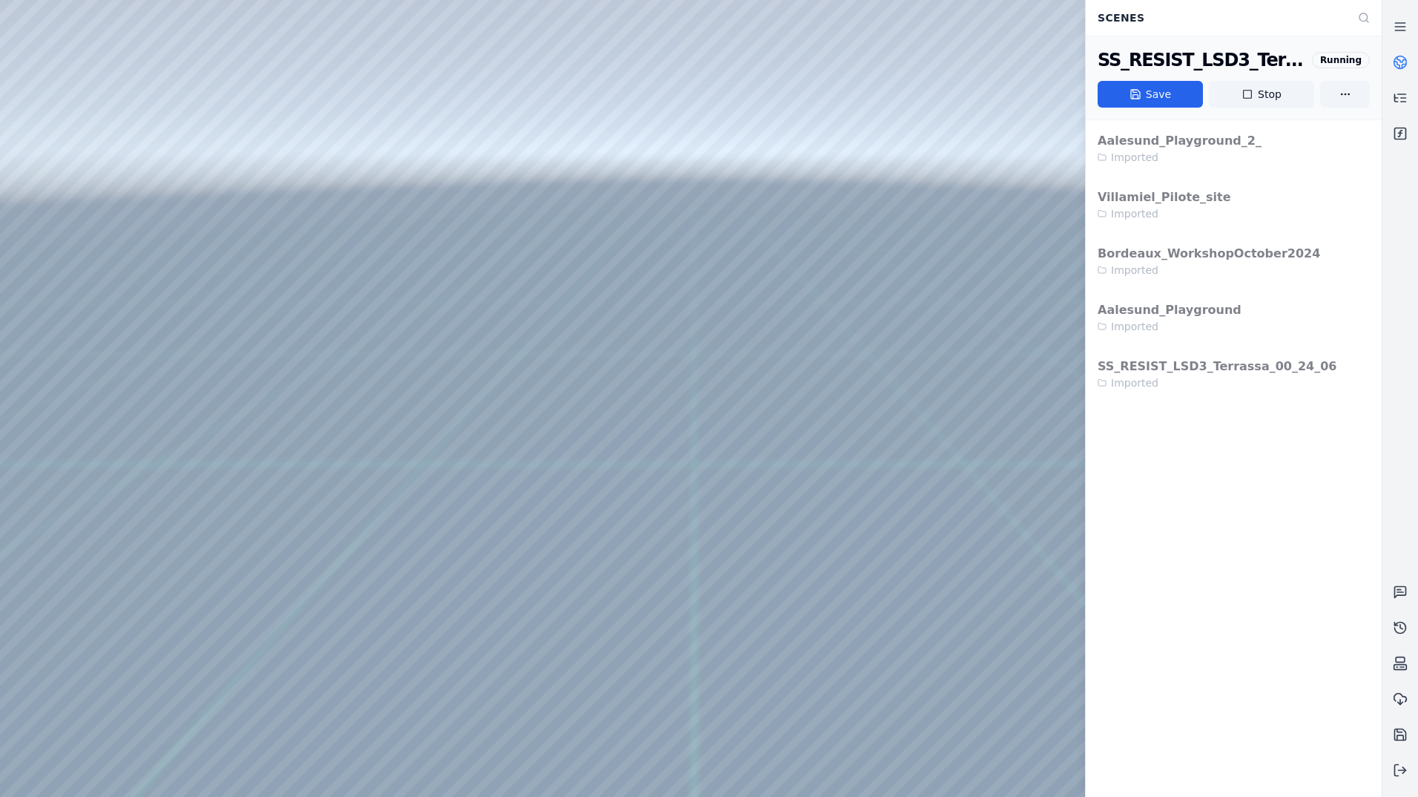
click at [1403, 62] on icon at bounding box center [1400, 62] width 15 height 15
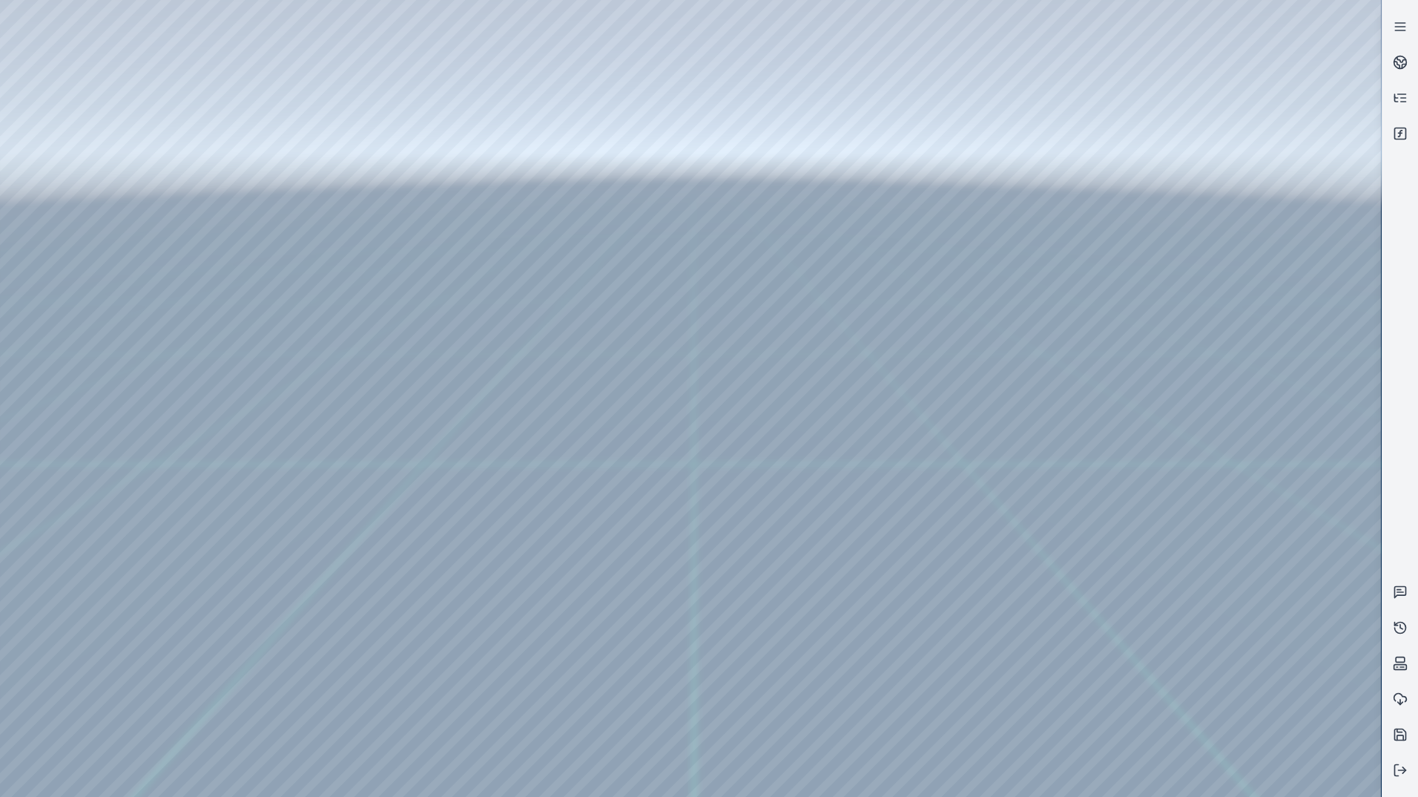
click at [61, 118] on div at bounding box center [690, 398] width 1381 height 797
click at [76, 76] on div at bounding box center [690, 398] width 1381 height 797
click at [81, 171] on div at bounding box center [690, 398] width 1381 height 797
click at [96, 137] on div at bounding box center [690, 398] width 1381 height 797
click at [78, 163] on div at bounding box center [690, 398] width 1381 height 797
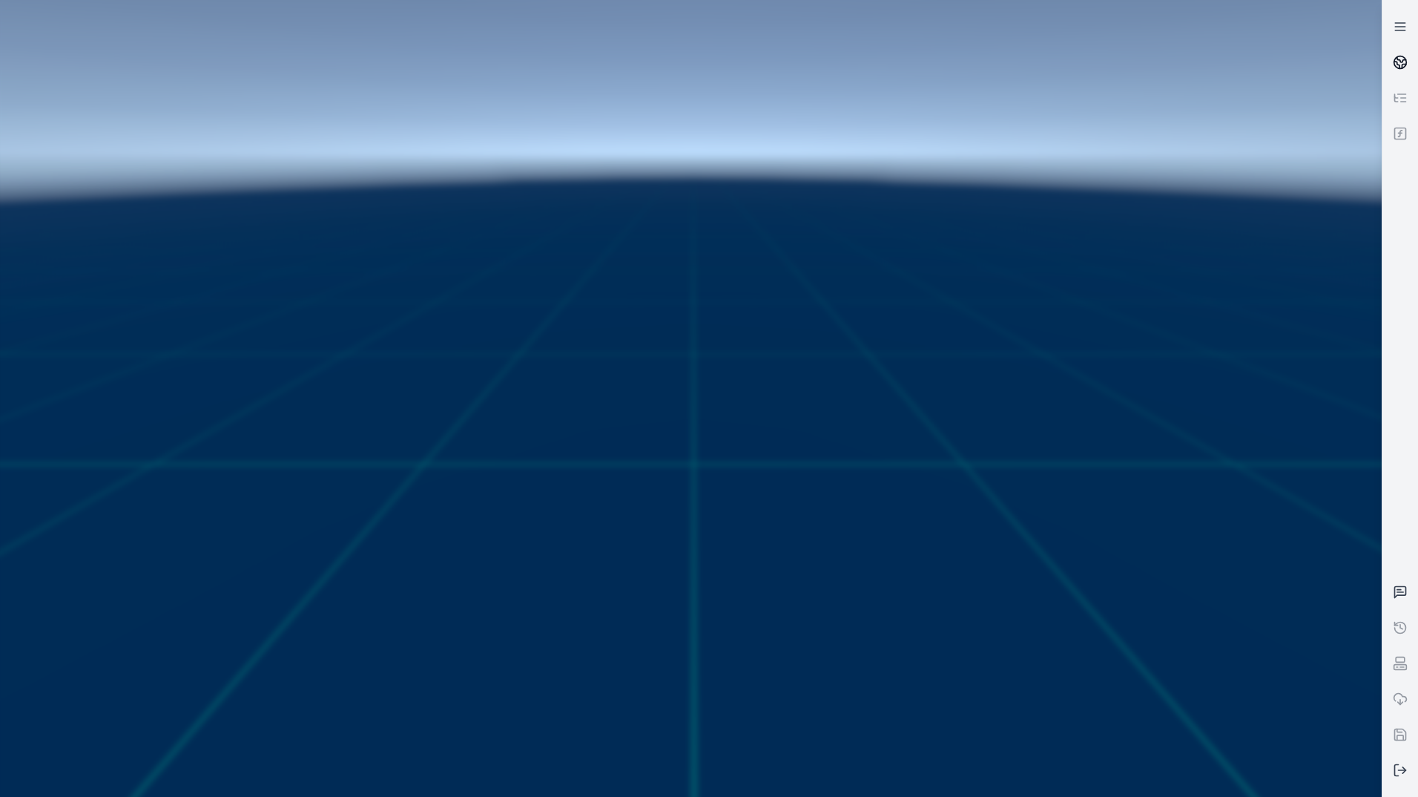
click at [1400, 56] on circle at bounding box center [1400, 62] width 13 height 13
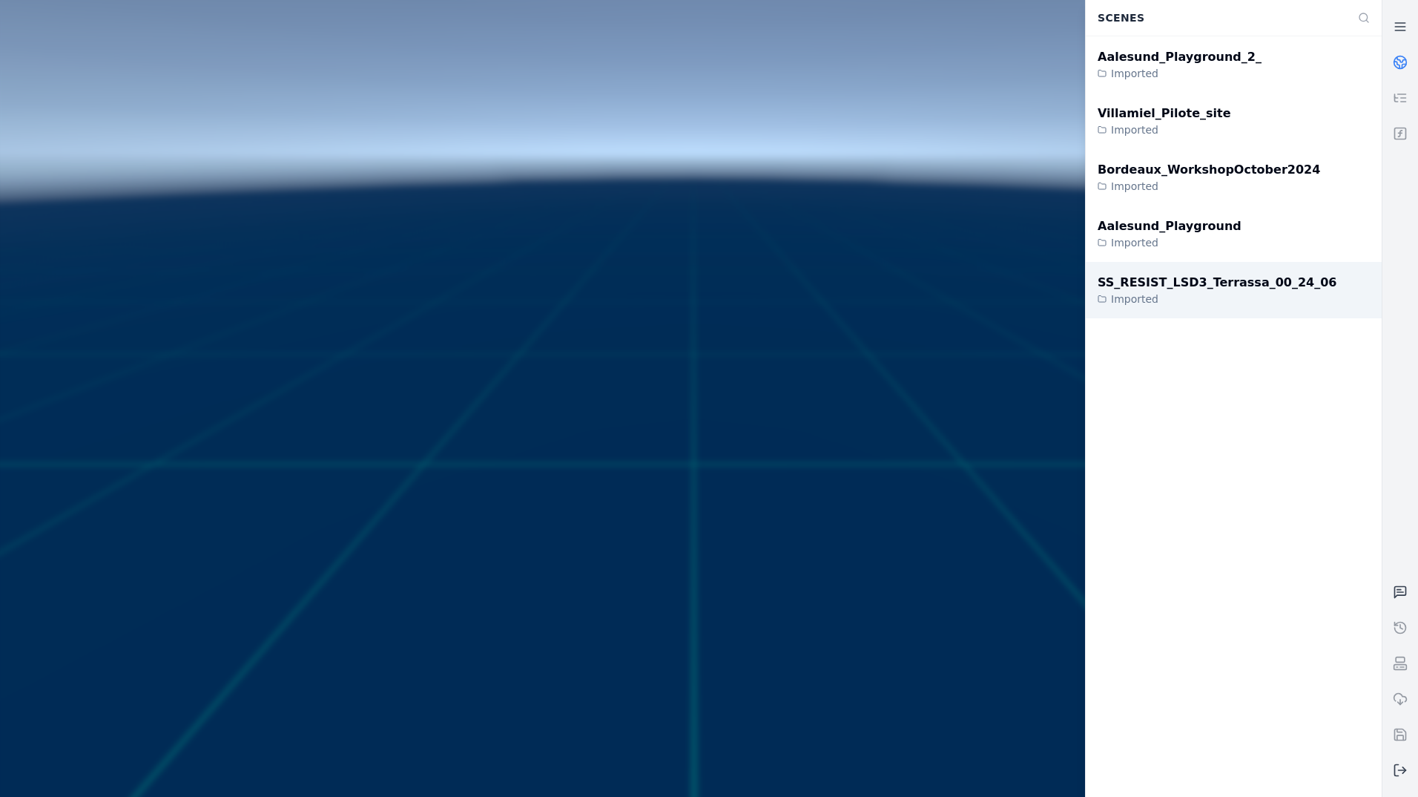
click at [1238, 283] on div "SS_RESIST_LSD3_Terrassa_00_24_06" at bounding box center [1217, 283] width 239 height 18
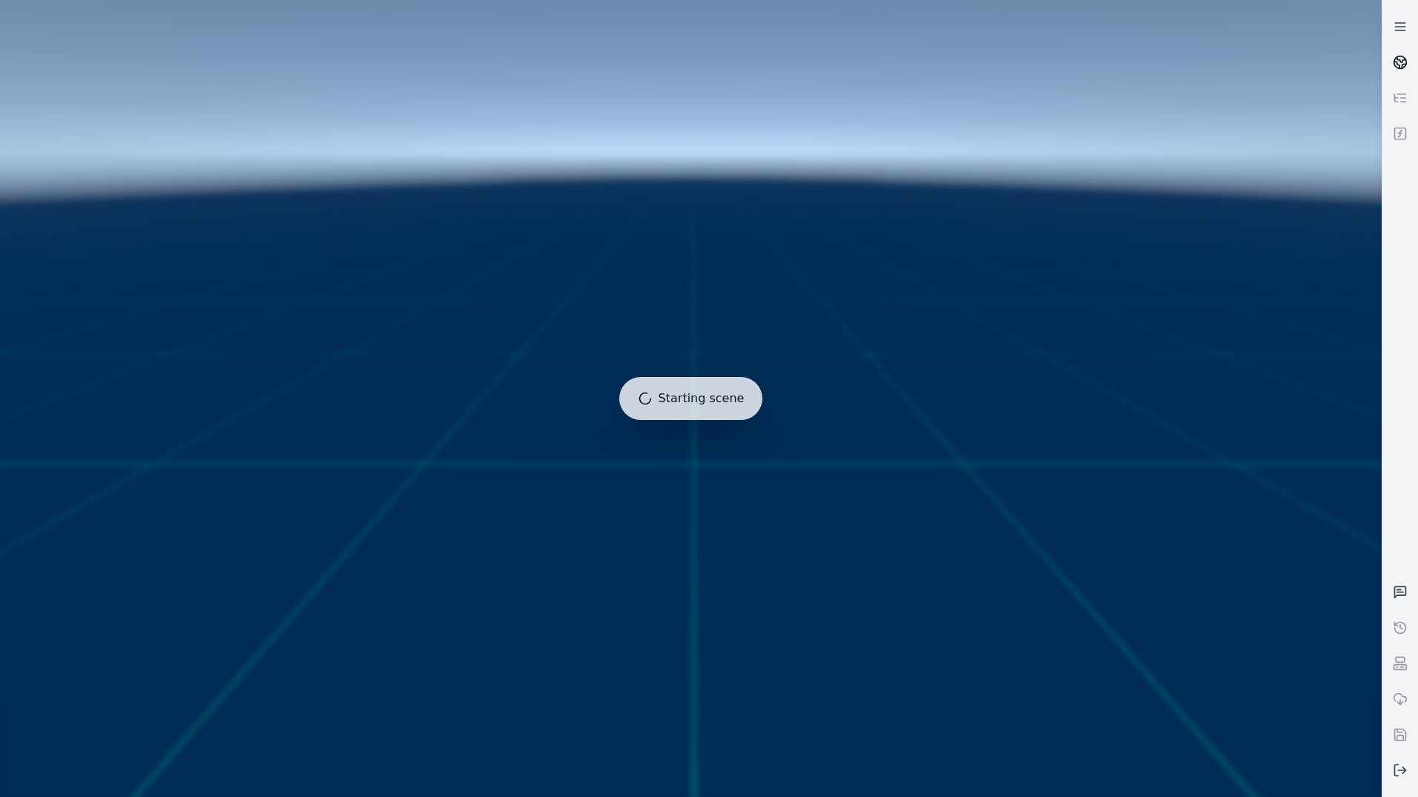
click at [1400, 62] on icon at bounding box center [1400, 62] width 15 height 15
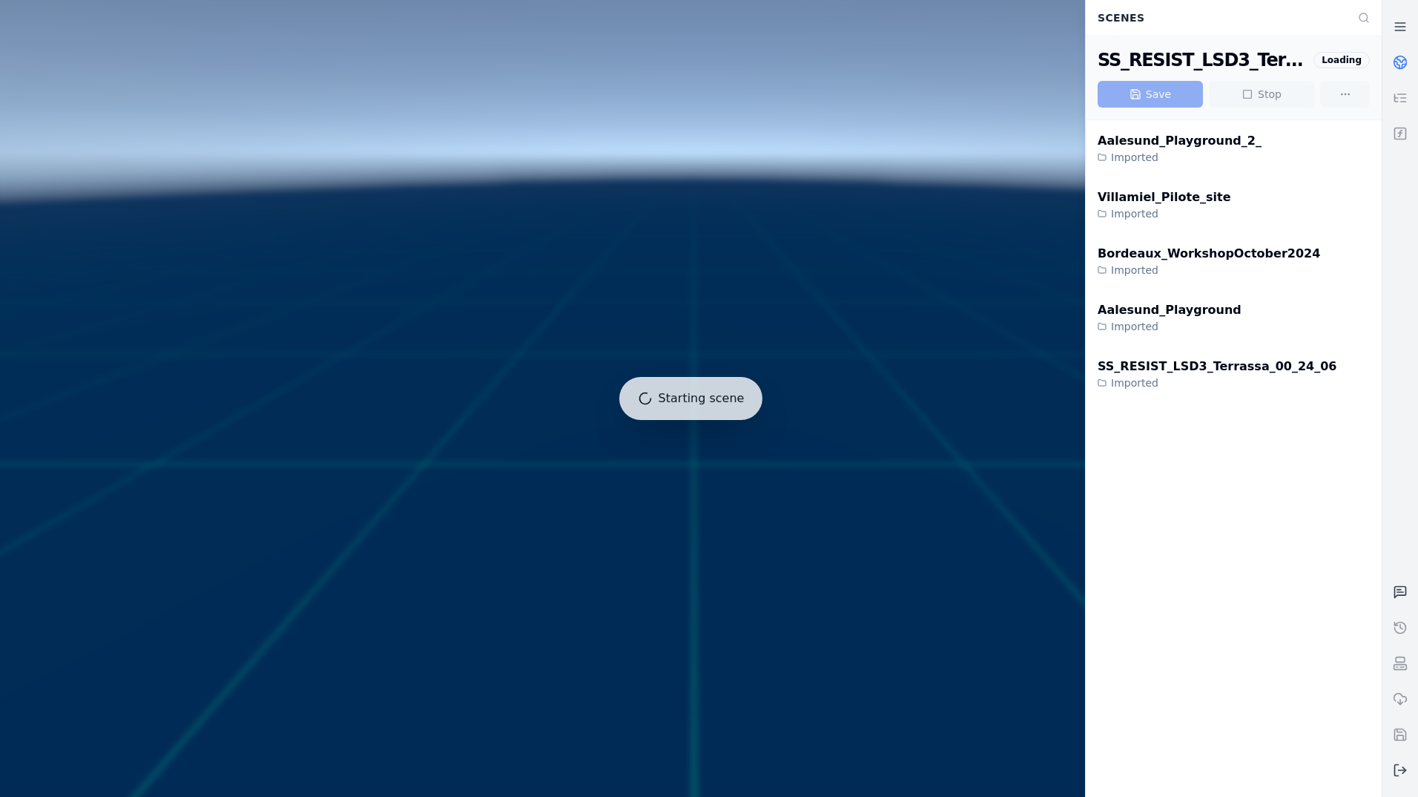
click at [1406, 59] on circle at bounding box center [1400, 62] width 13 height 13
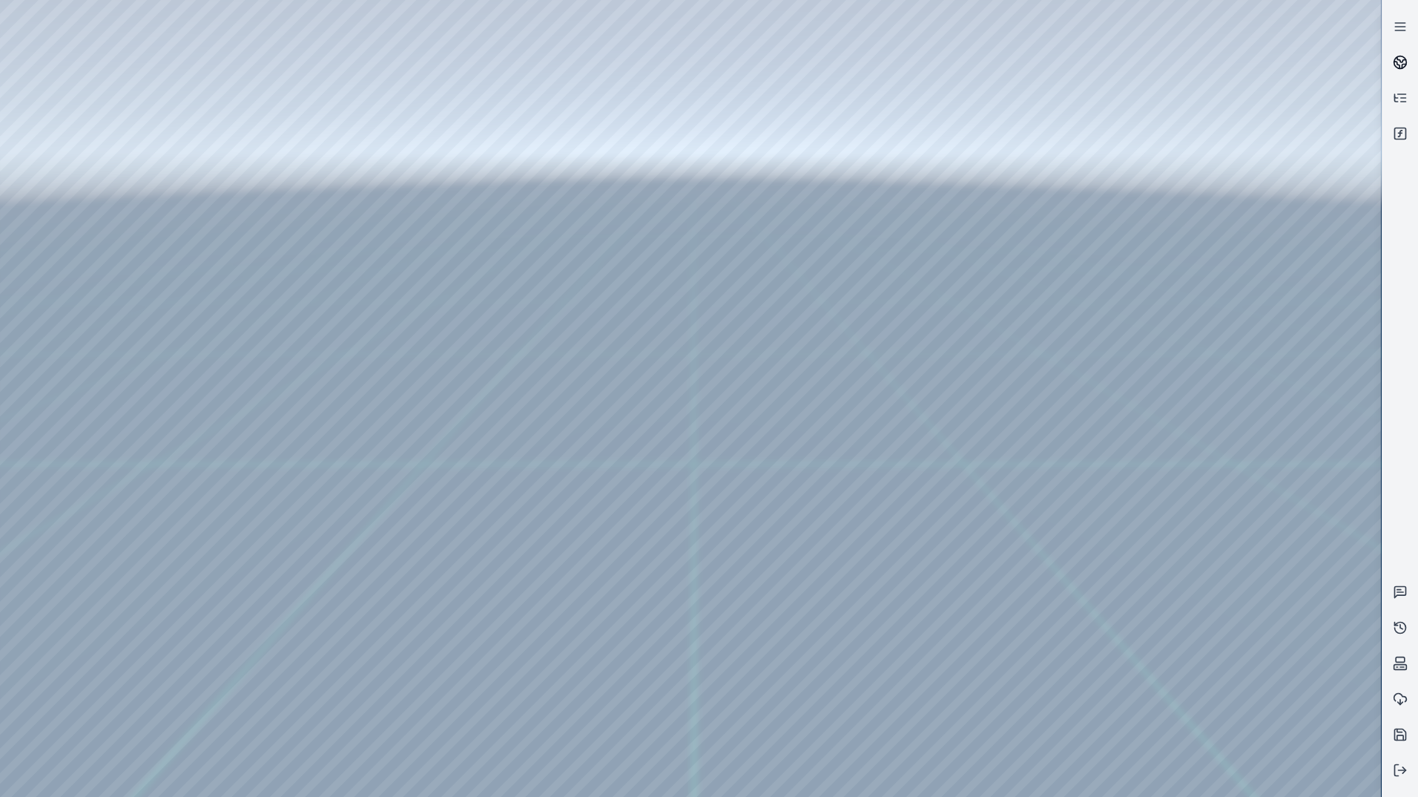
click at [1408, 56] on link at bounding box center [1401, 63] width 36 height 36
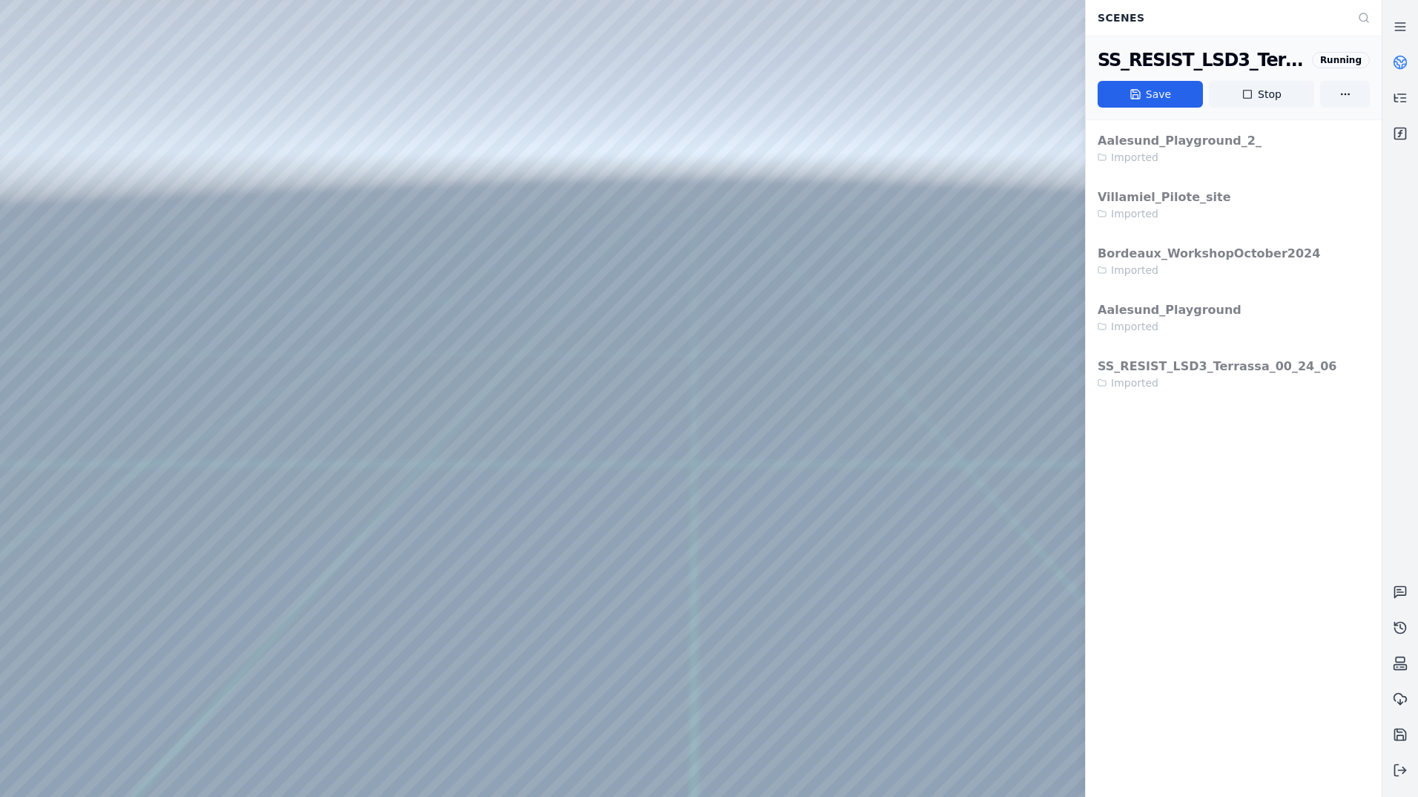
click at [1408, 56] on link at bounding box center [1401, 63] width 36 height 36
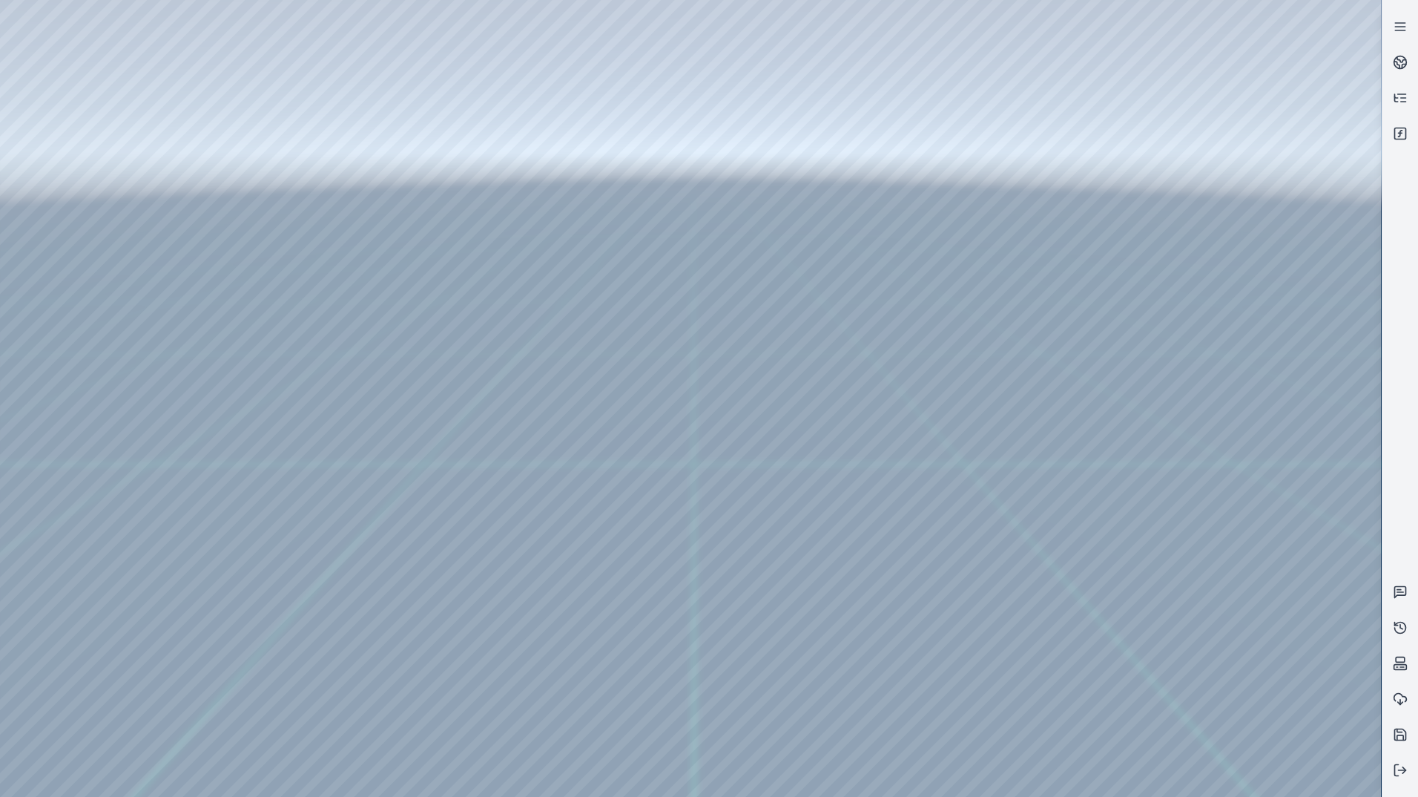
click at [179, 49] on div at bounding box center [690, 398] width 1381 height 797
drag, startPoint x: 802, startPoint y: 424, endPoint x: 778, endPoint y: 452, distance: 36.3
click at [95, 113] on div at bounding box center [690, 398] width 1381 height 797
click at [93, 134] on div at bounding box center [690, 398] width 1381 height 797
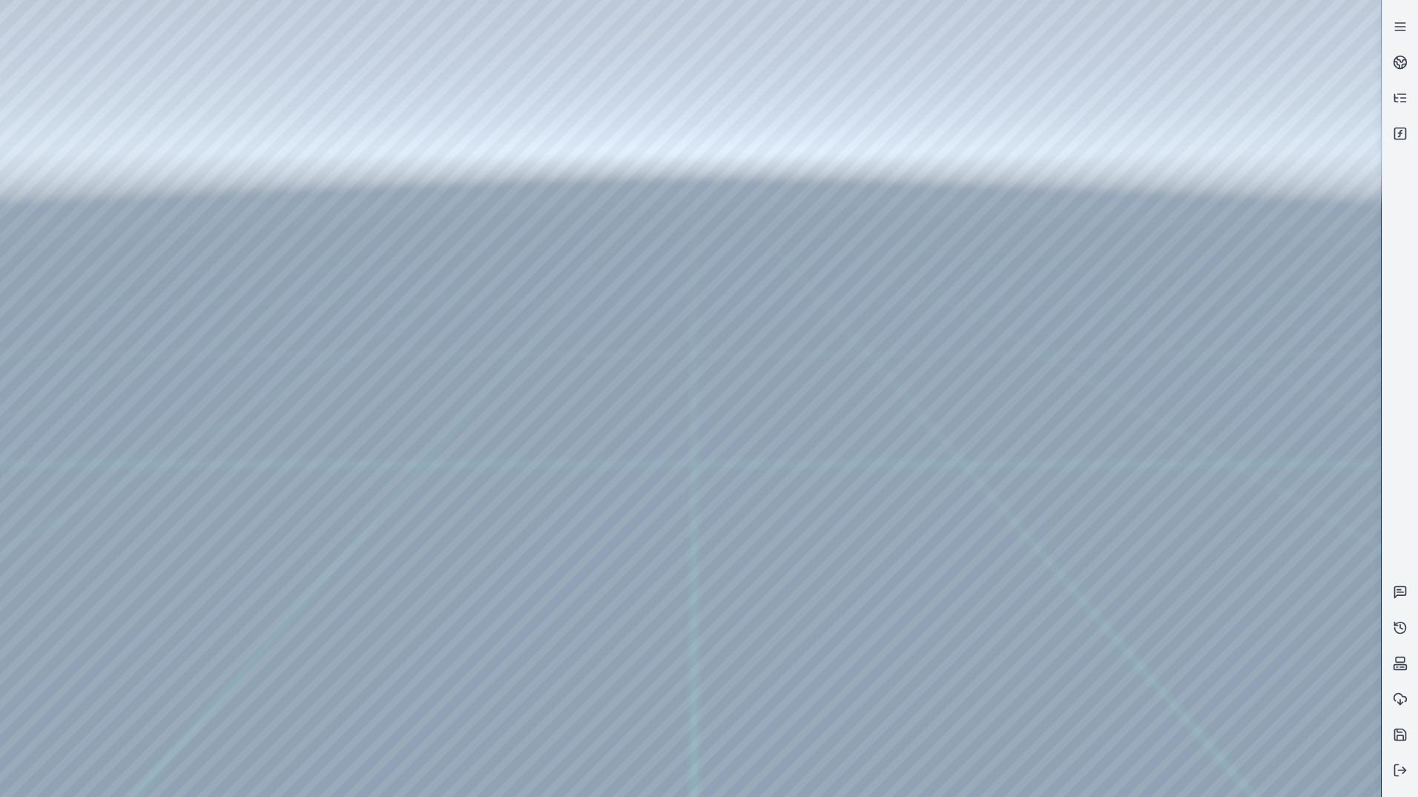
click at [385, 563] on div at bounding box center [690, 398] width 1381 height 797
click at [382, 266] on div at bounding box center [690, 398] width 1381 height 797
click at [390, 693] on div at bounding box center [690, 398] width 1381 height 797
drag, startPoint x: 724, startPoint y: 626, endPoint x: 458, endPoint y: 591, distance: 268.5
drag, startPoint x: 840, startPoint y: 551, endPoint x: 583, endPoint y: 566, distance: 257.1
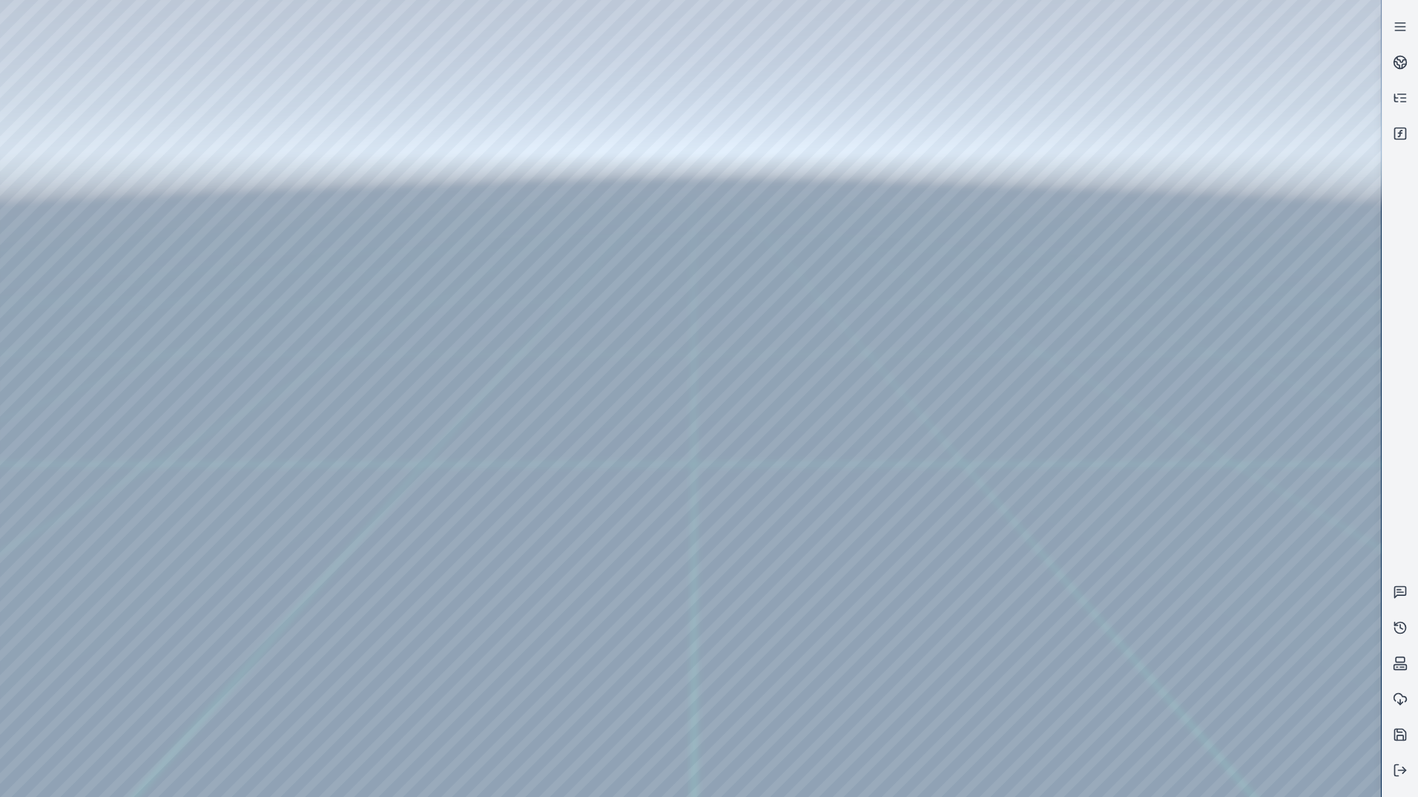
drag, startPoint x: 921, startPoint y: 530, endPoint x: 492, endPoint y: 533, distance: 429.5
drag, startPoint x: 607, startPoint y: 516, endPoint x: 742, endPoint y: 563, distance: 142.1
click at [349, 695] on div at bounding box center [690, 398] width 1381 height 797
click at [335, 739] on div at bounding box center [690, 398] width 1381 height 797
click at [685, 427] on div at bounding box center [690, 398] width 1381 height 797
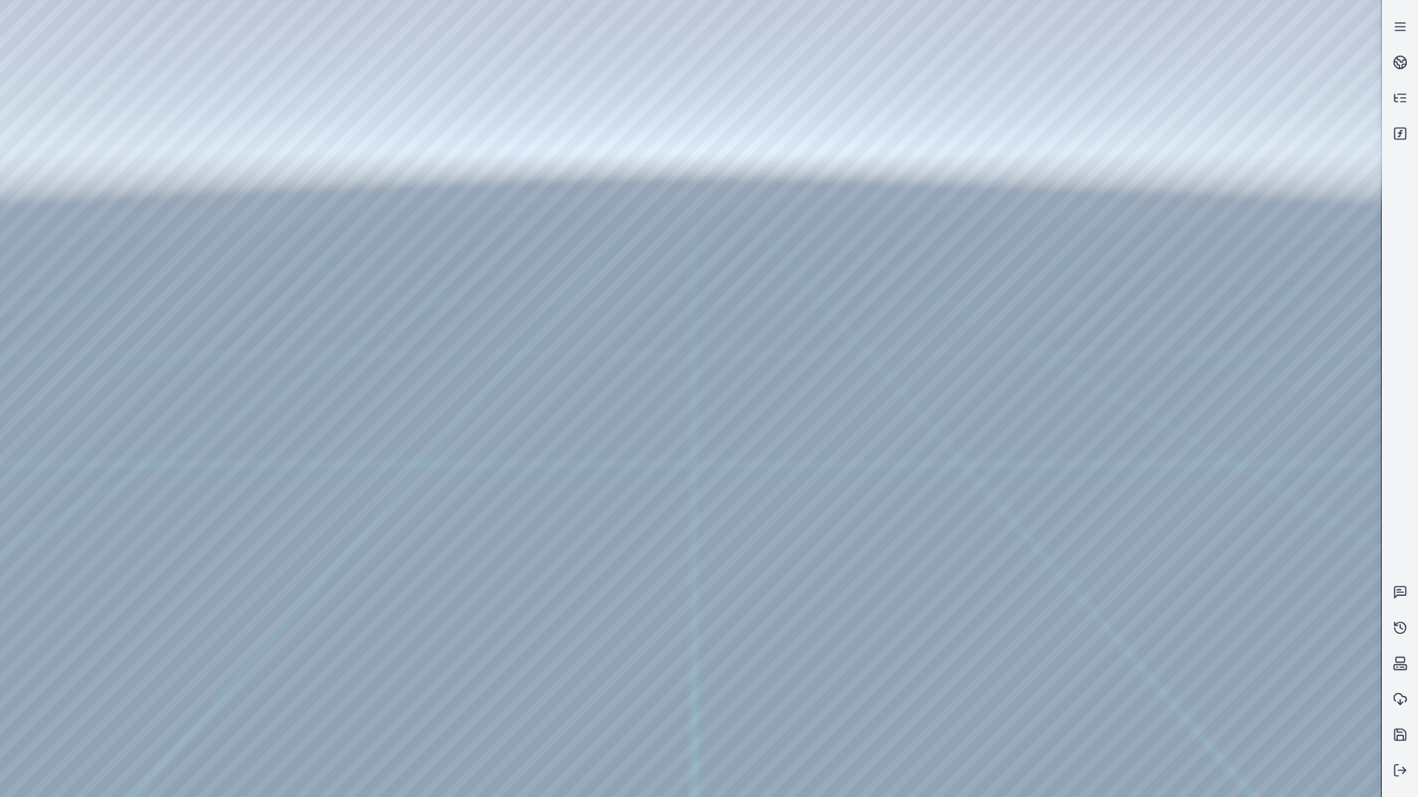
drag, startPoint x: 1056, startPoint y: 595, endPoint x: 1004, endPoint y: 594, distance: 52.7
click at [380, 699] on div at bounding box center [690, 398] width 1381 height 797
click at [1396, 765] on icon at bounding box center [1397, 770] width 4 height 11
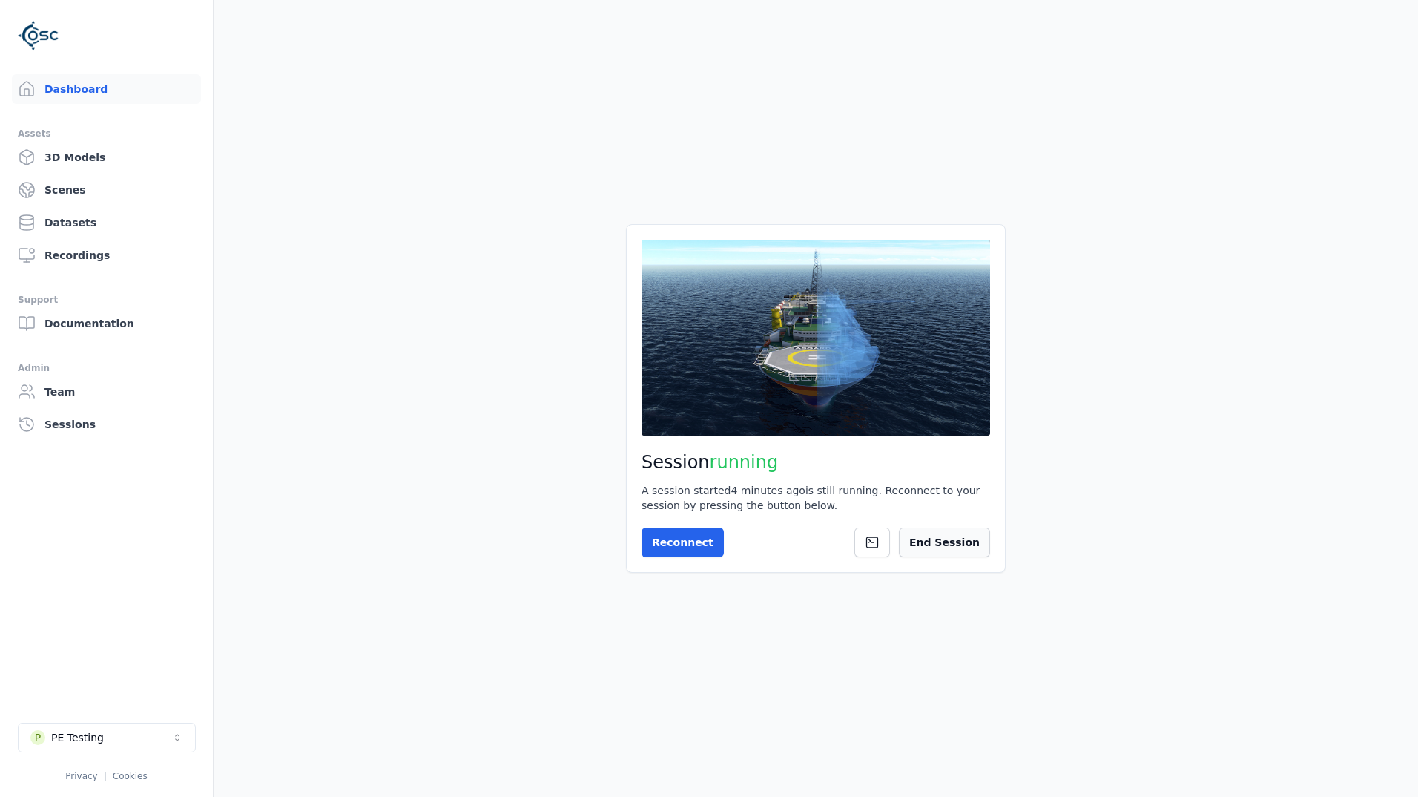
click at [970, 545] on button "End Session" at bounding box center [944, 542] width 91 height 30
click at [92, 222] on link "Datasets" at bounding box center [106, 223] width 189 height 30
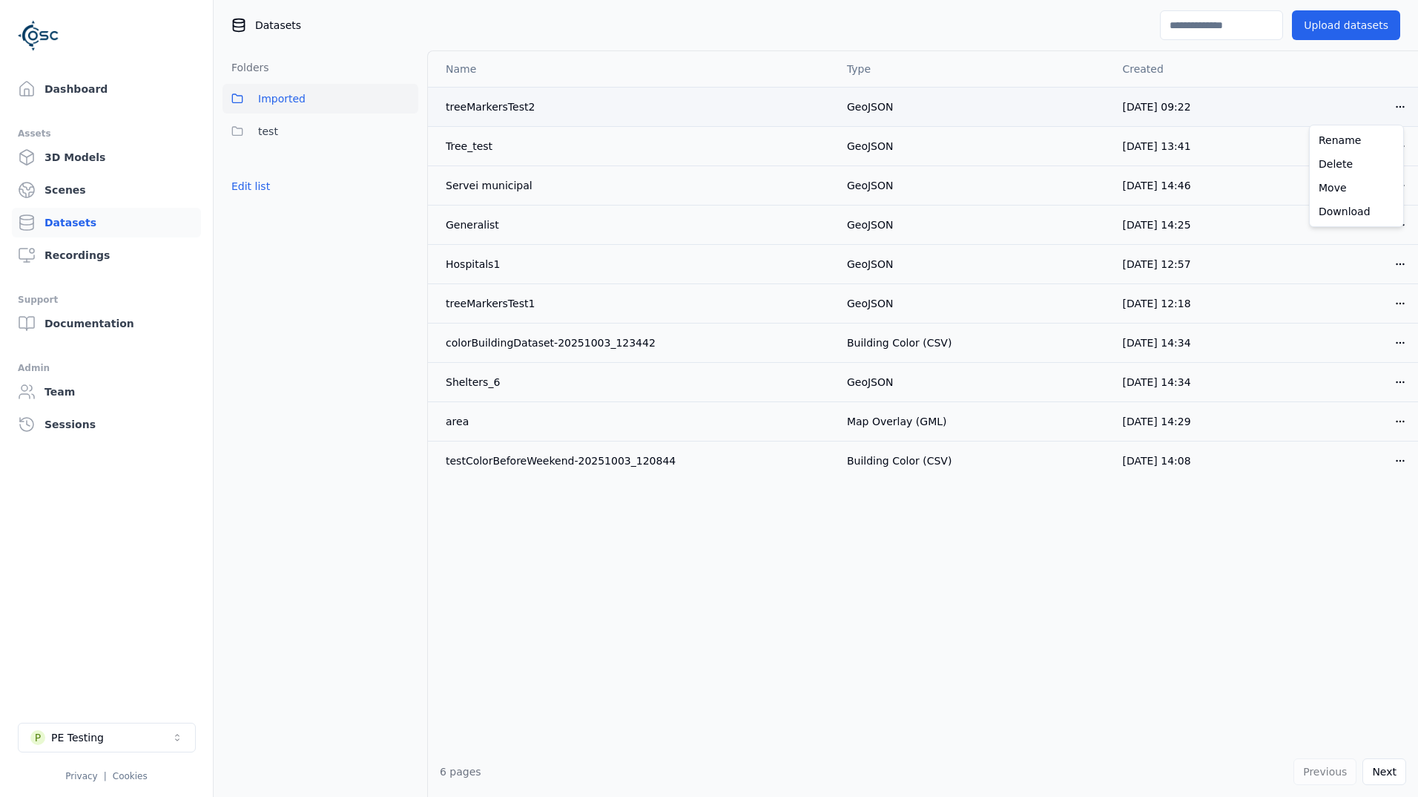
click at [1397, 111] on html "Support Dashboard Assets 3D Models Scenes Datasets Recordings Support Documenta…" at bounding box center [709, 398] width 1418 height 797
click at [1355, 171] on div "Delete" at bounding box center [1357, 164] width 88 height 24
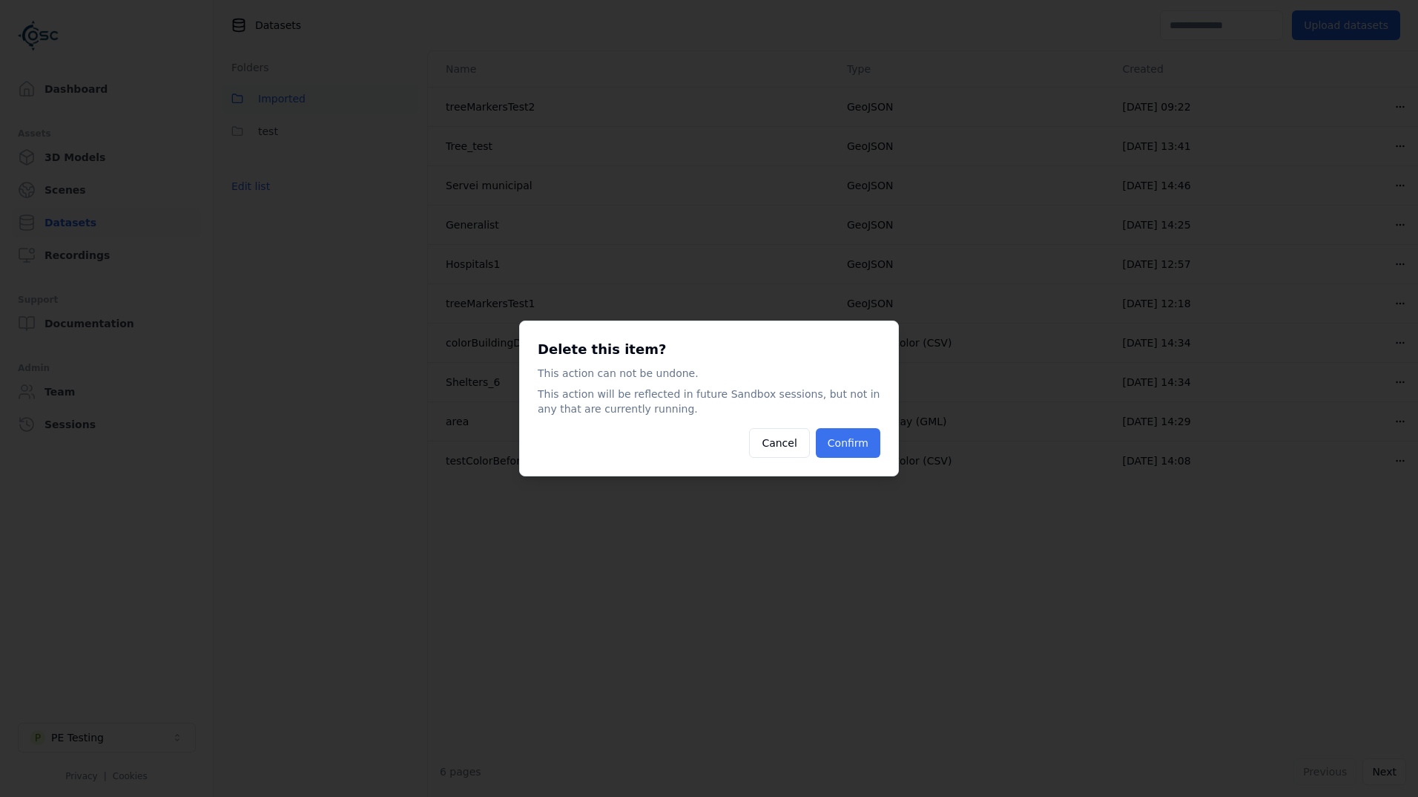
click at [857, 446] on button "Confirm" at bounding box center [848, 443] width 65 height 30
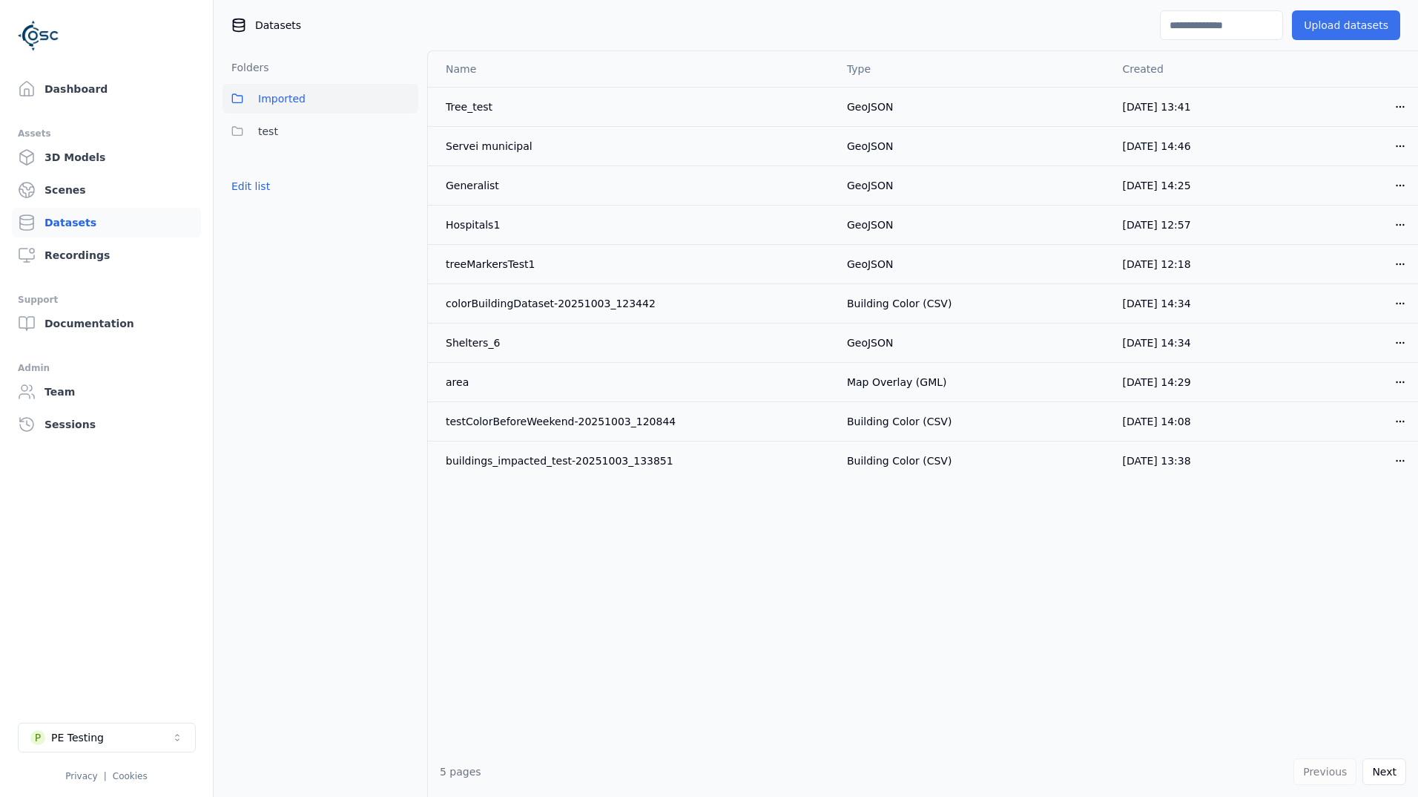
click at [1351, 33] on button "Upload datasets" at bounding box center [1346, 25] width 108 height 30
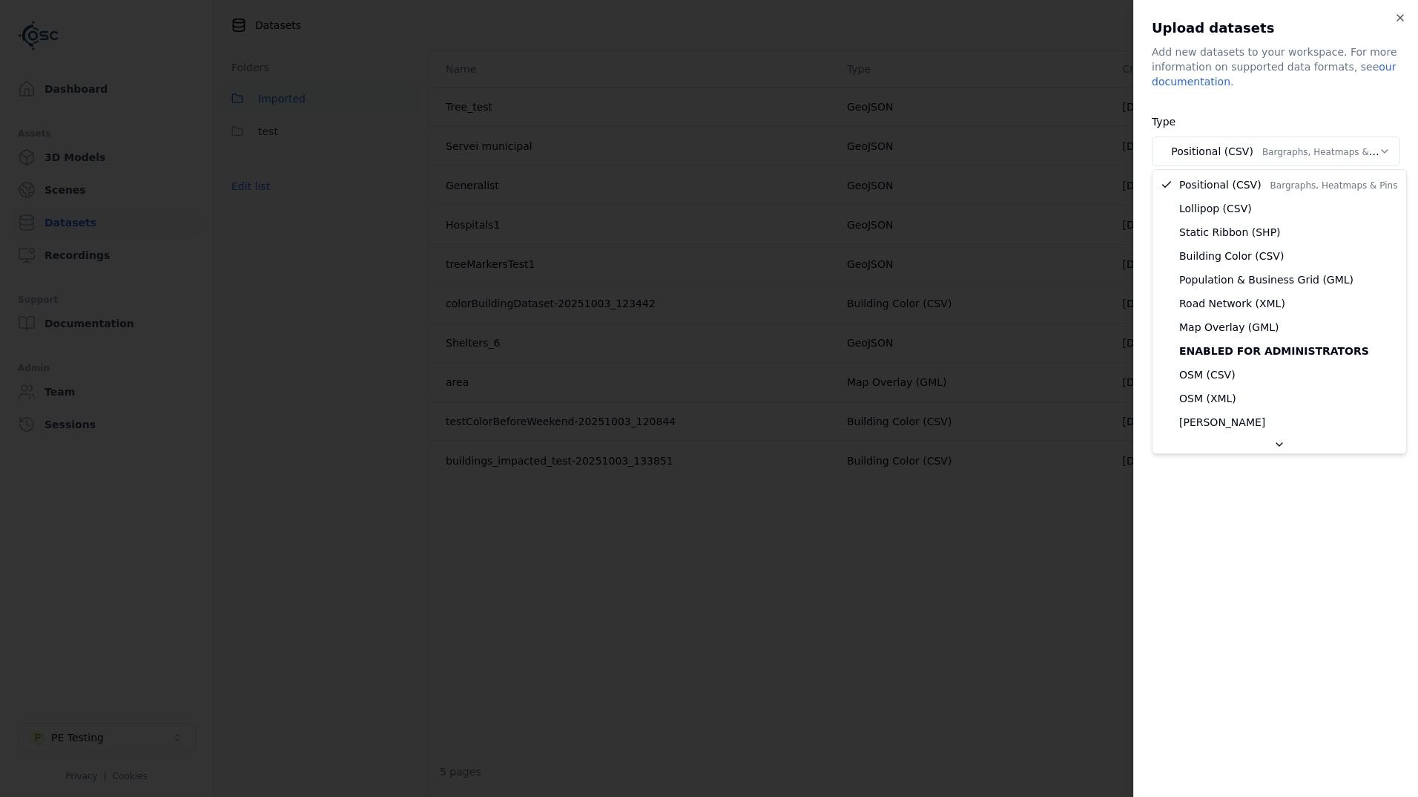
click at [1268, 147] on body "Support Dashboard Assets 3D Models Scenes Datasets Recordings Support Documenta…" at bounding box center [709, 398] width 1418 height 797
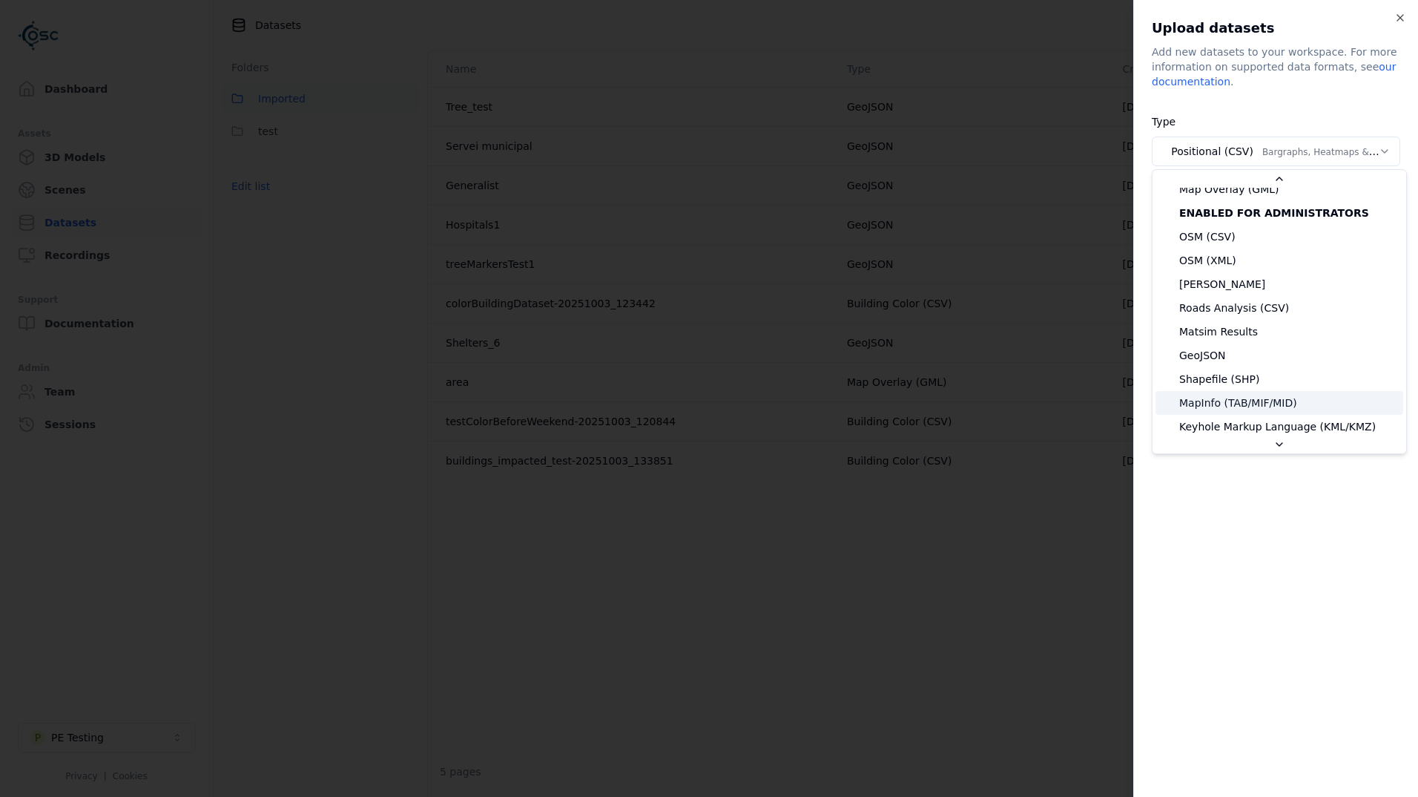
scroll to position [223, 0]
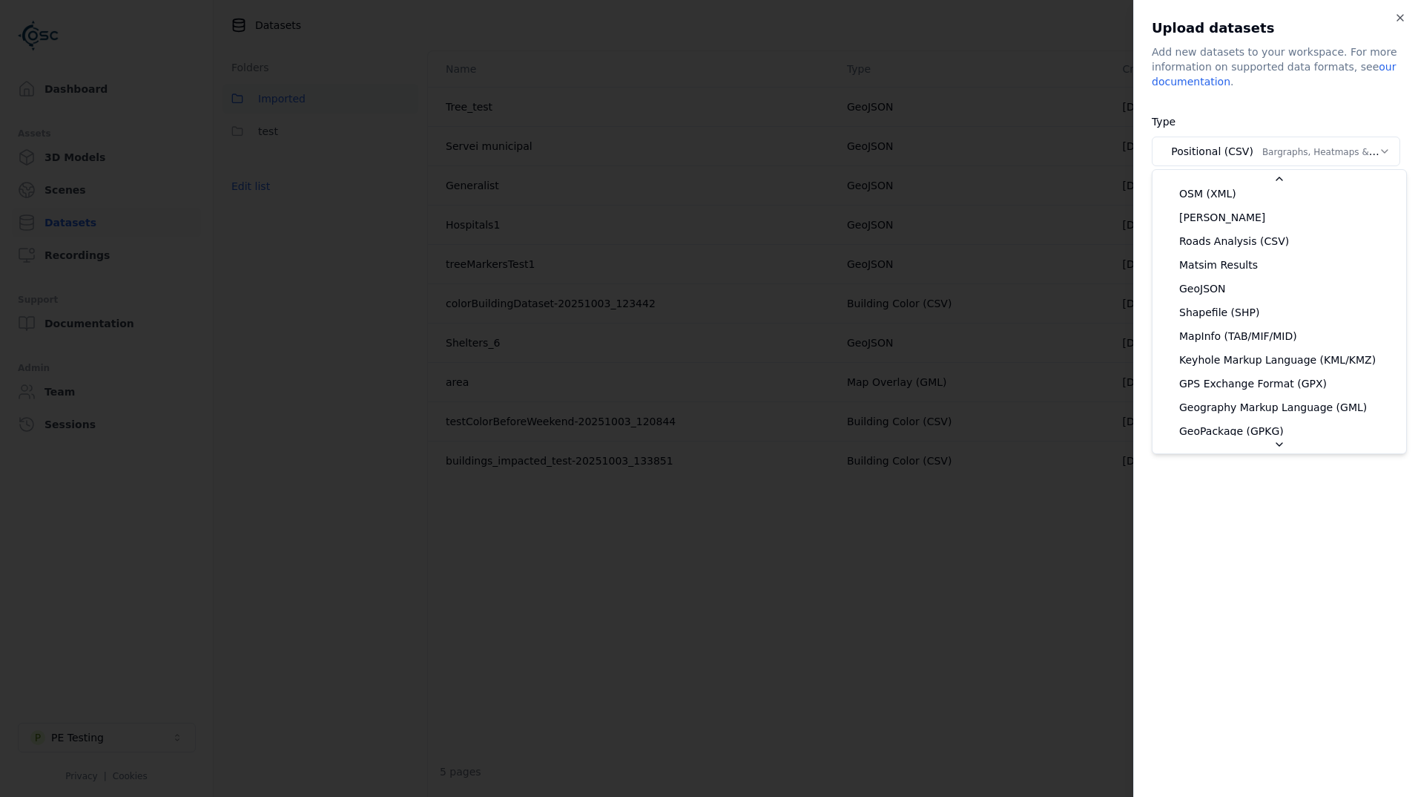
select select "*******"
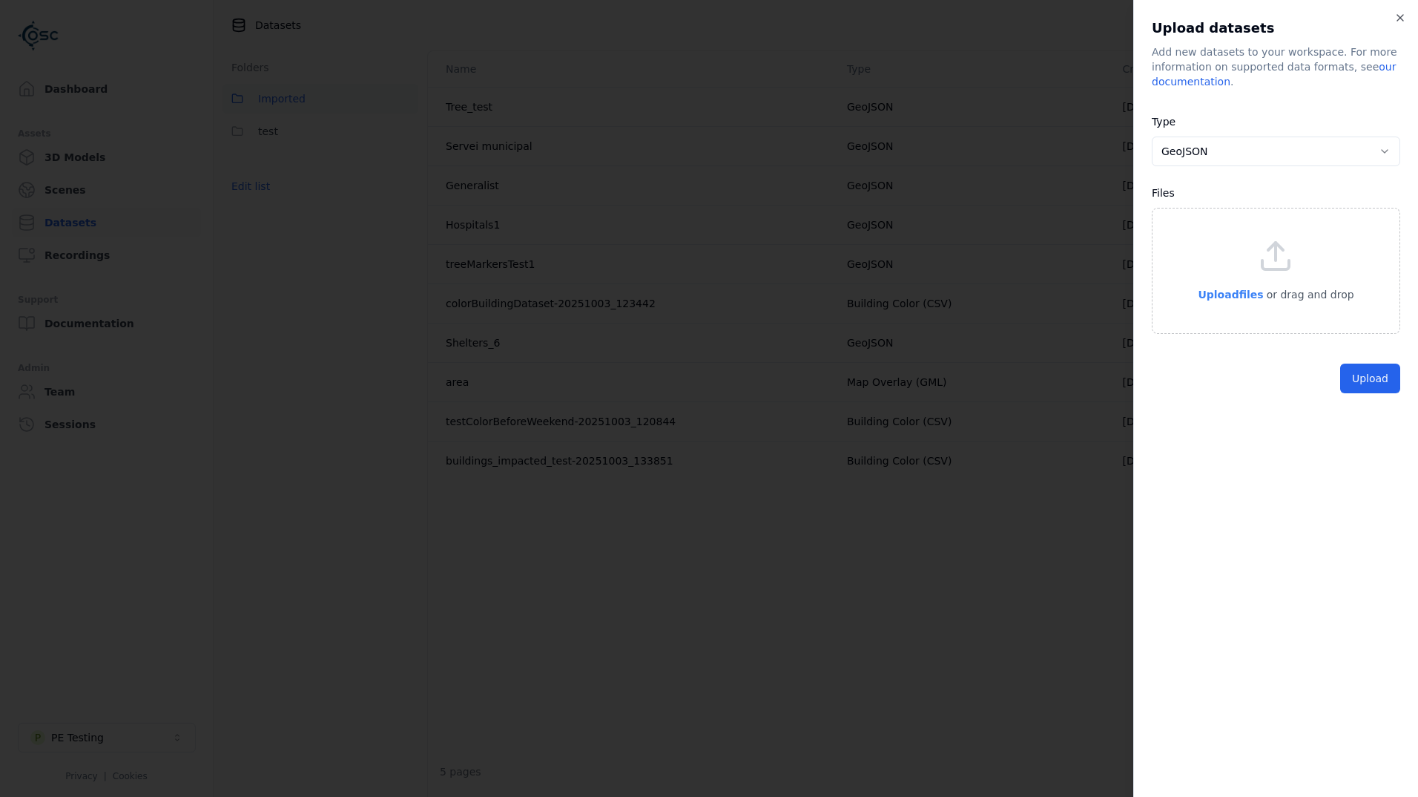
click at [1248, 294] on span "Upload files" at bounding box center [1230, 295] width 65 height 12
click at [1360, 409] on button "Upload" at bounding box center [1370, 413] width 60 height 30
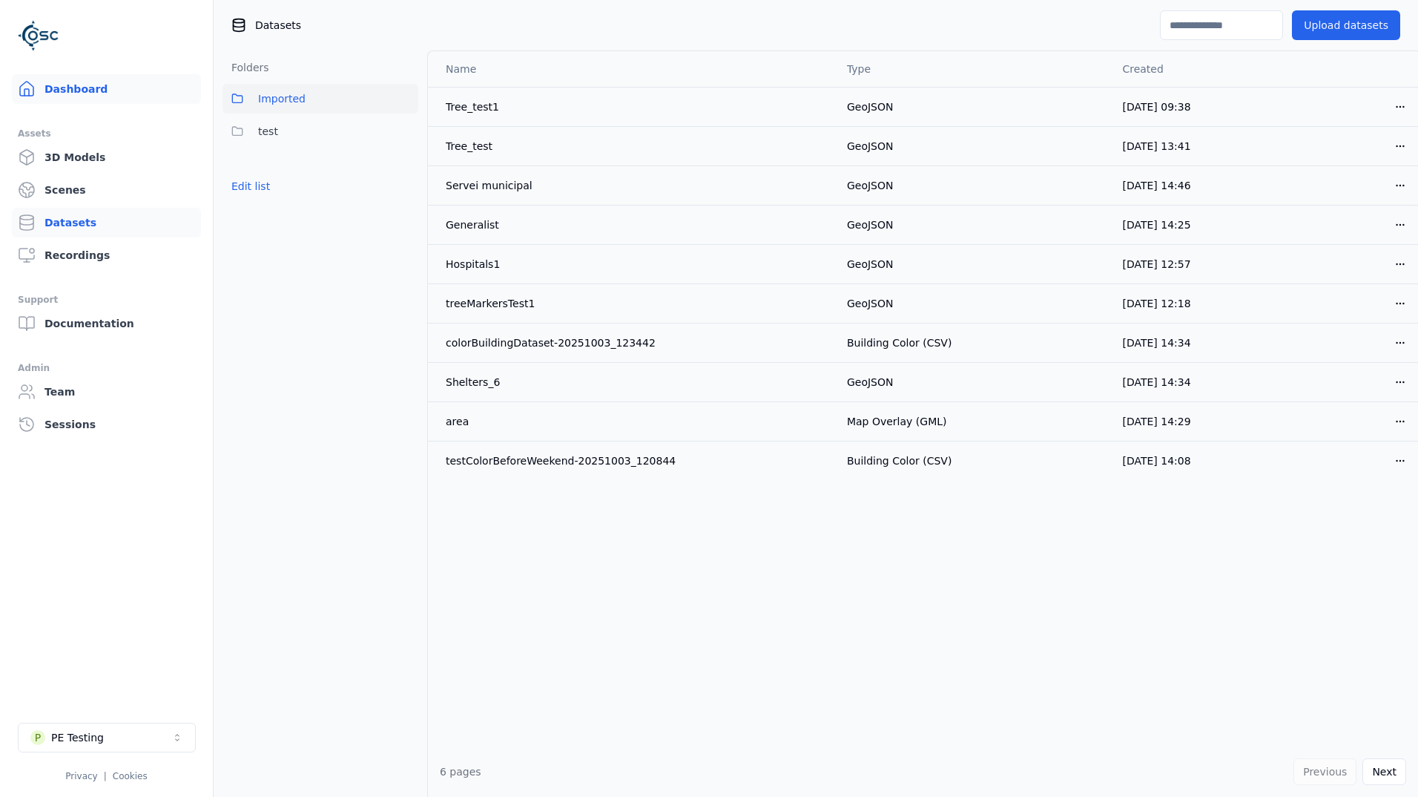
click at [70, 90] on link "Dashboard" at bounding box center [106, 89] width 189 height 30
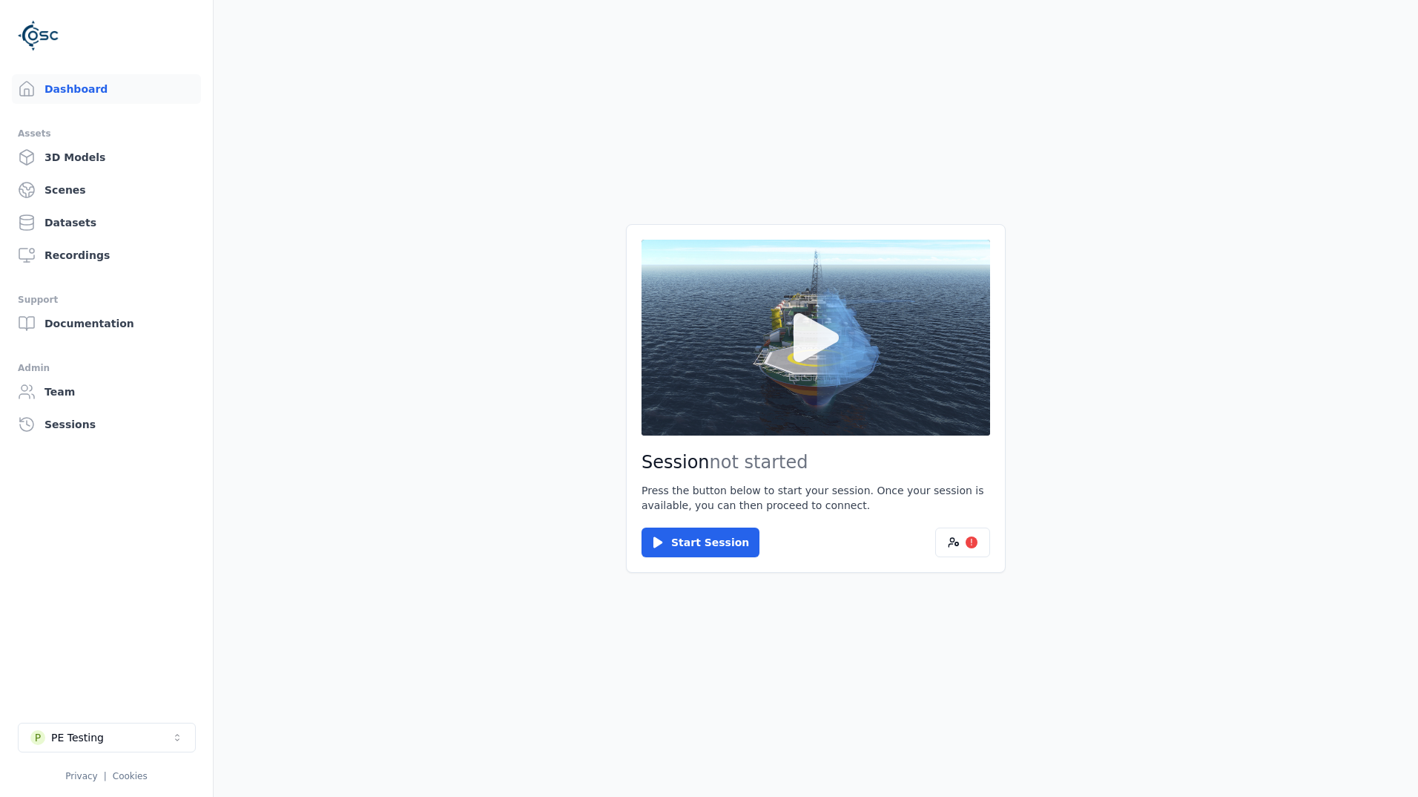
click at [783, 352] on icon at bounding box center [815, 337] width 71 height 71
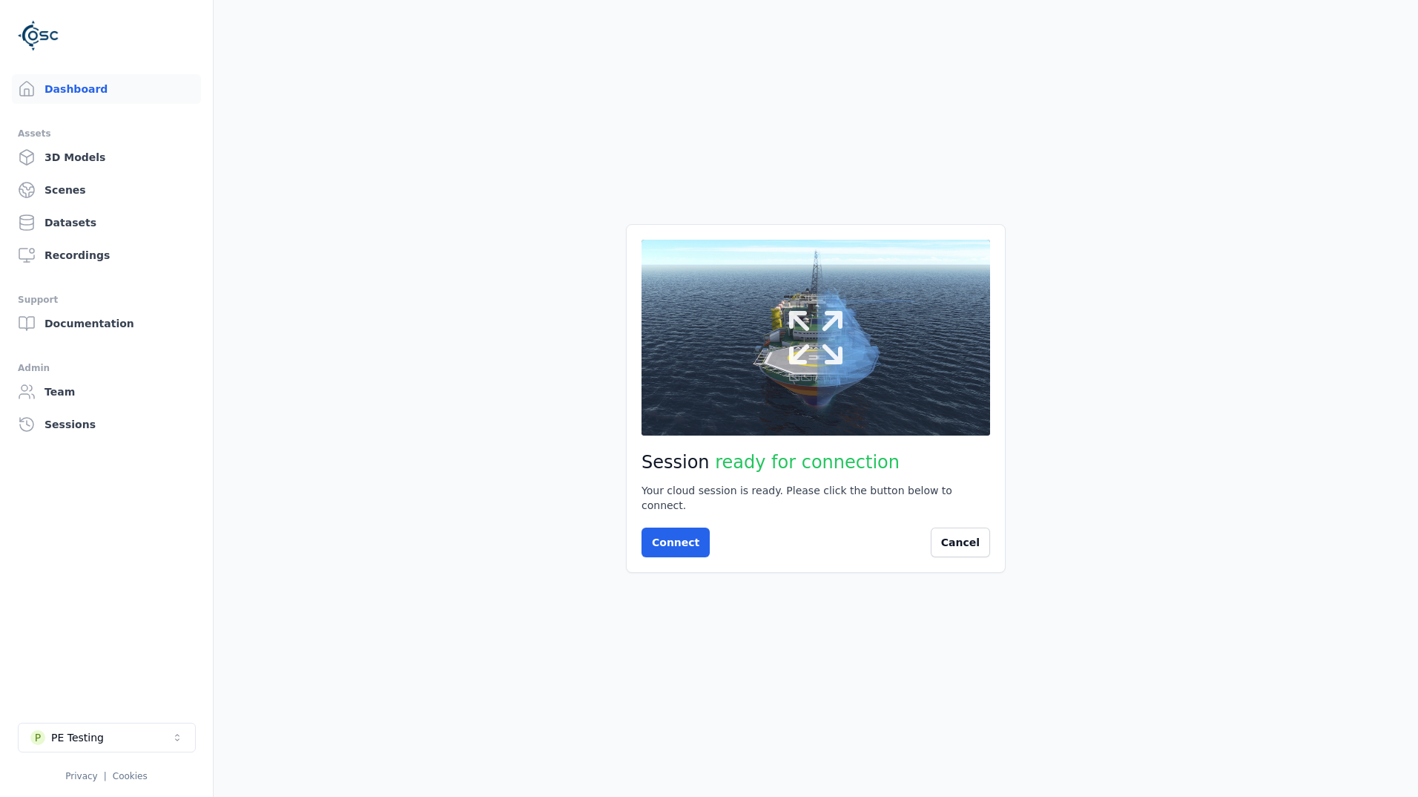
click at [807, 366] on icon at bounding box center [815, 337] width 71 height 71
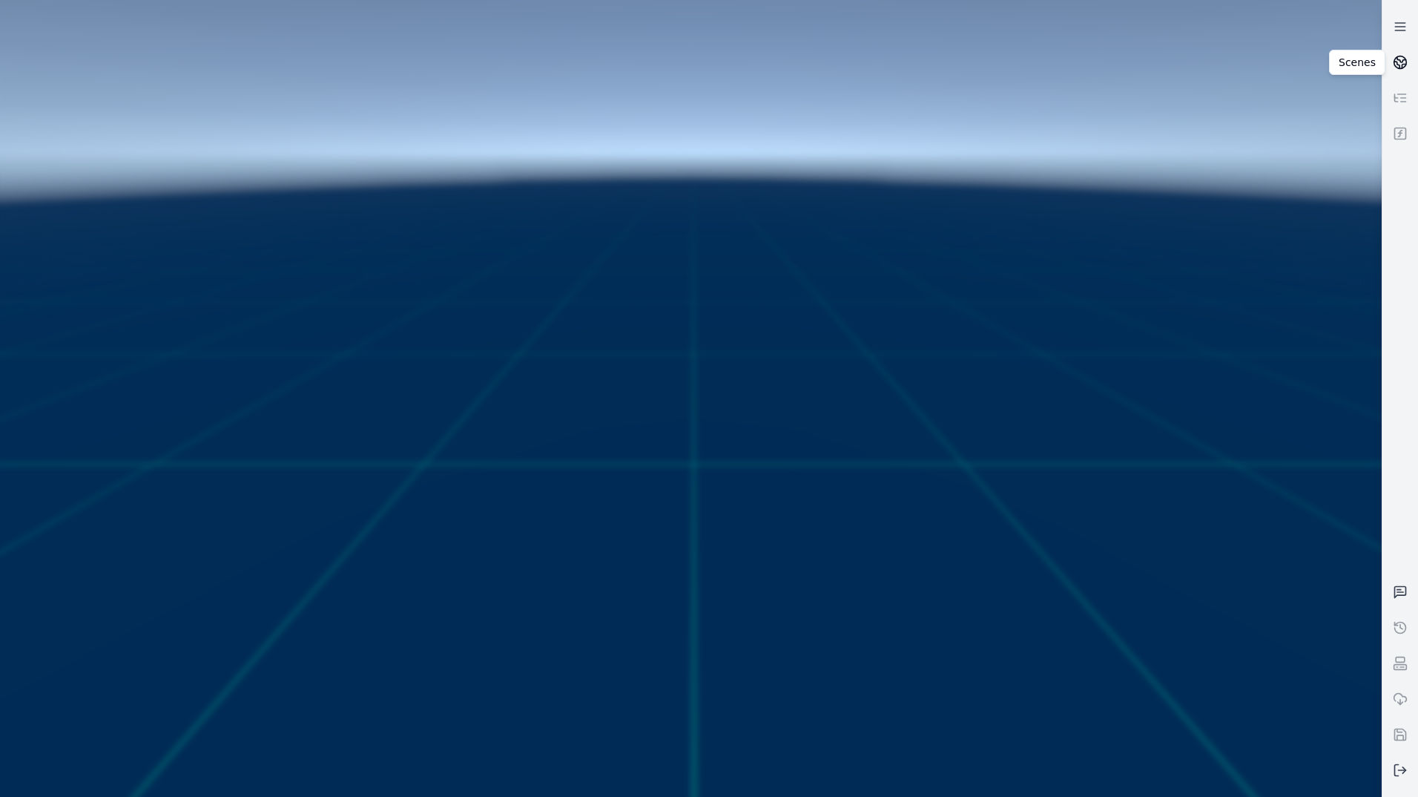
click at [1398, 70] on link at bounding box center [1401, 63] width 36 height 36
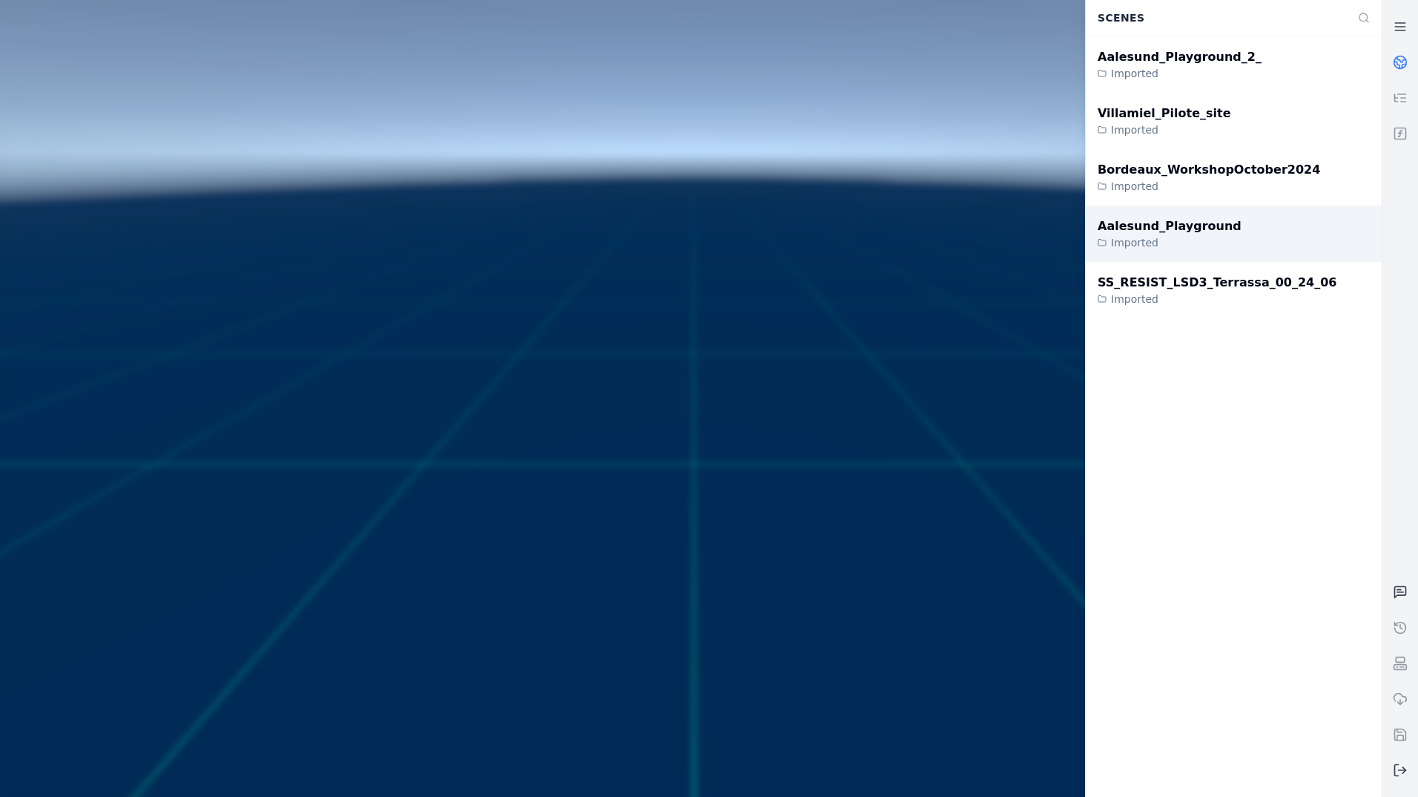
click at [1242, 302] on div "Imported" at bounding box center [1217, 298] width 239 height 15
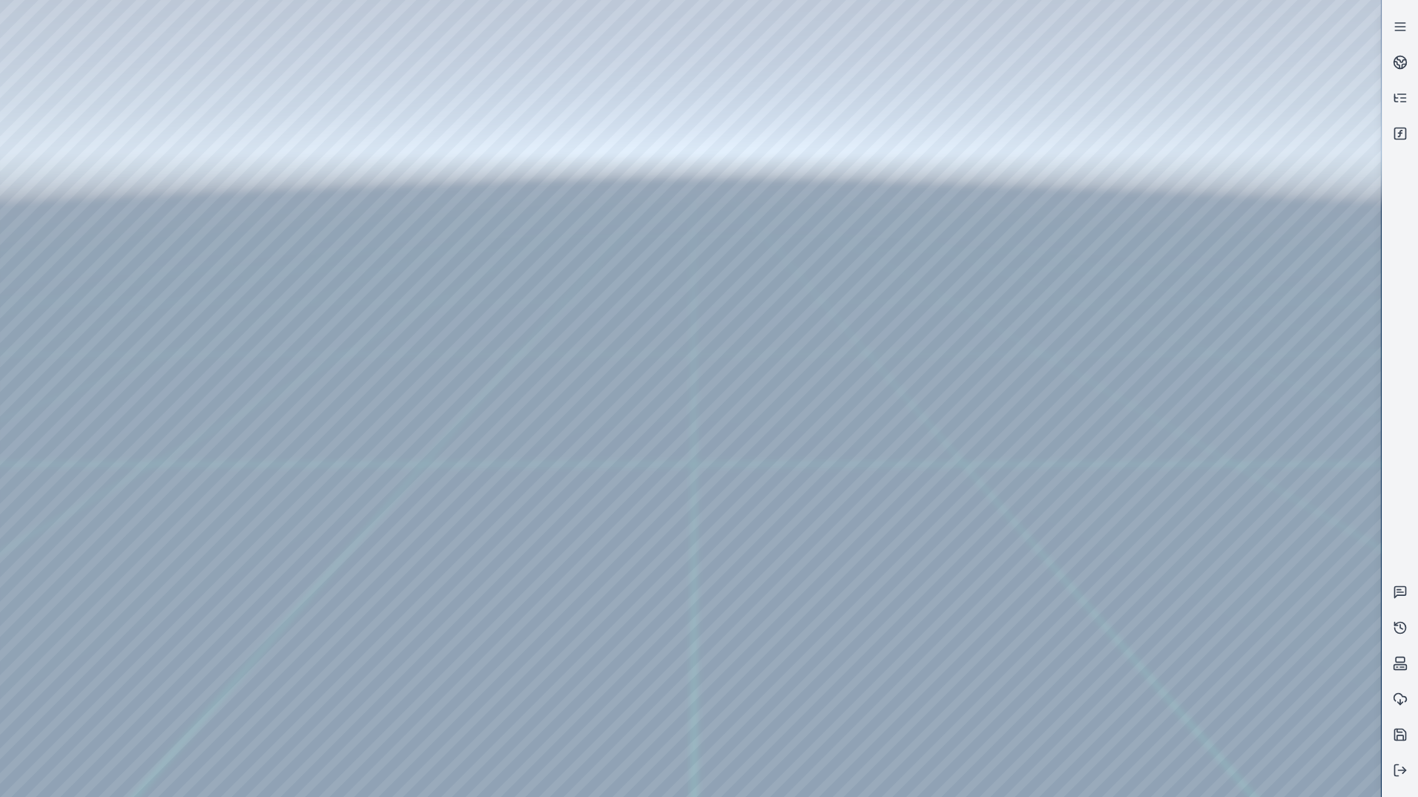
drag, startPoint x: 710, startPoint y: 199, endPoint x: 697, endPoint y: 303, distance: 104.6
click at [80, 111] on div at bounding box center [690, 398] width 1381 height 797
click at [69, 85] on div at bounding box center [690, 398] width 1381 height 797
click at [104, 144] on div at bounding box center [690, 398] width 1381 height 797
click at [385, 398] on div at bounding box center [690, 398] width 1381 height 797
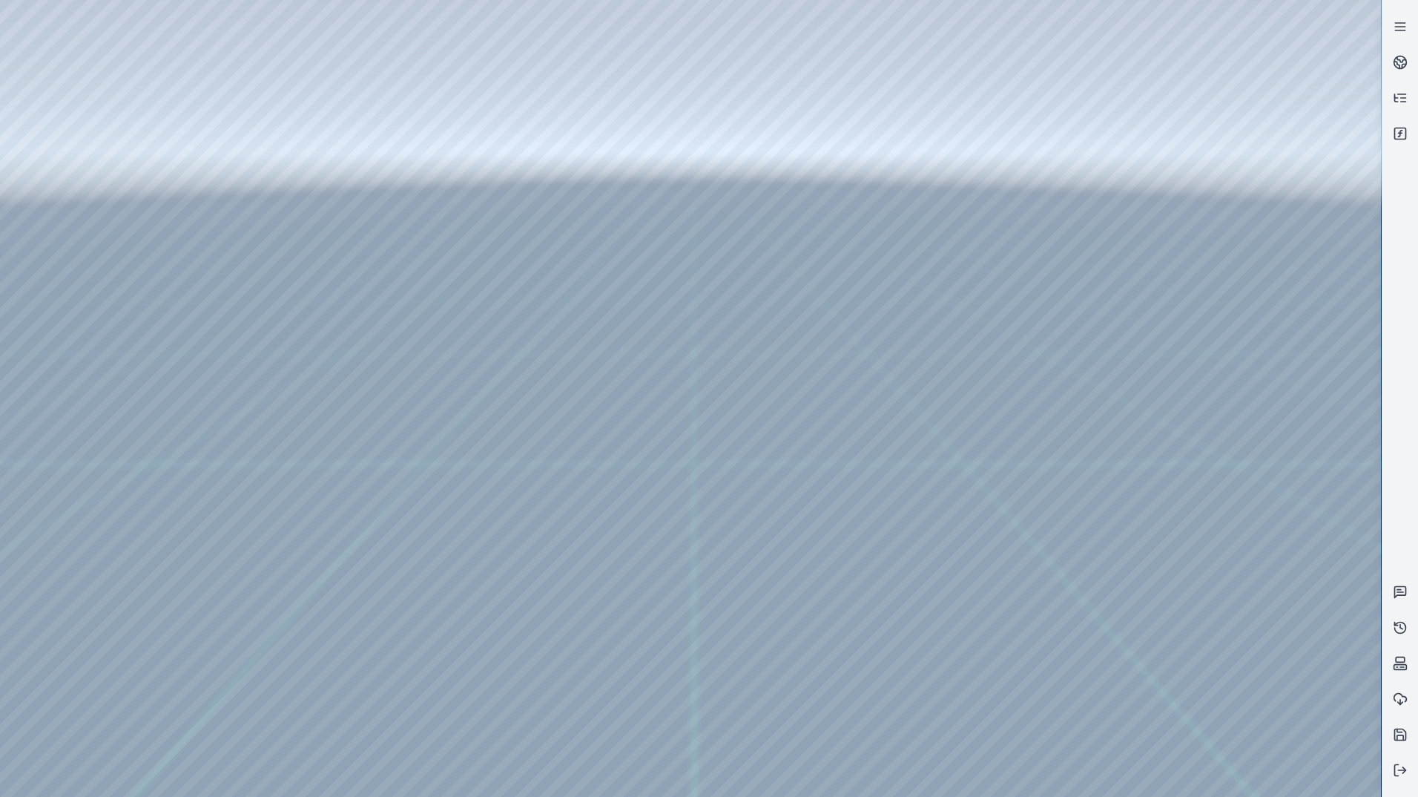
click at [387, 558] on div at bounding box center [690, 398] width 1381 height 797
click at [392, 665] on div at bounding box center [690, 398] width 1381 height 797
drag, startPoint x: 842, startPoint y: 338, endPoint x: 781, endPoint y: 346, distance: 61.4
drag, startPoint x: 826, startPoint y: 369, endPoint x: 779, endPoint y: 555, distance: 192.1
drag, startPoint x: 872, startPoint y: 431, endPoint x: 1035, endPoint y: 389, distance: 168.6
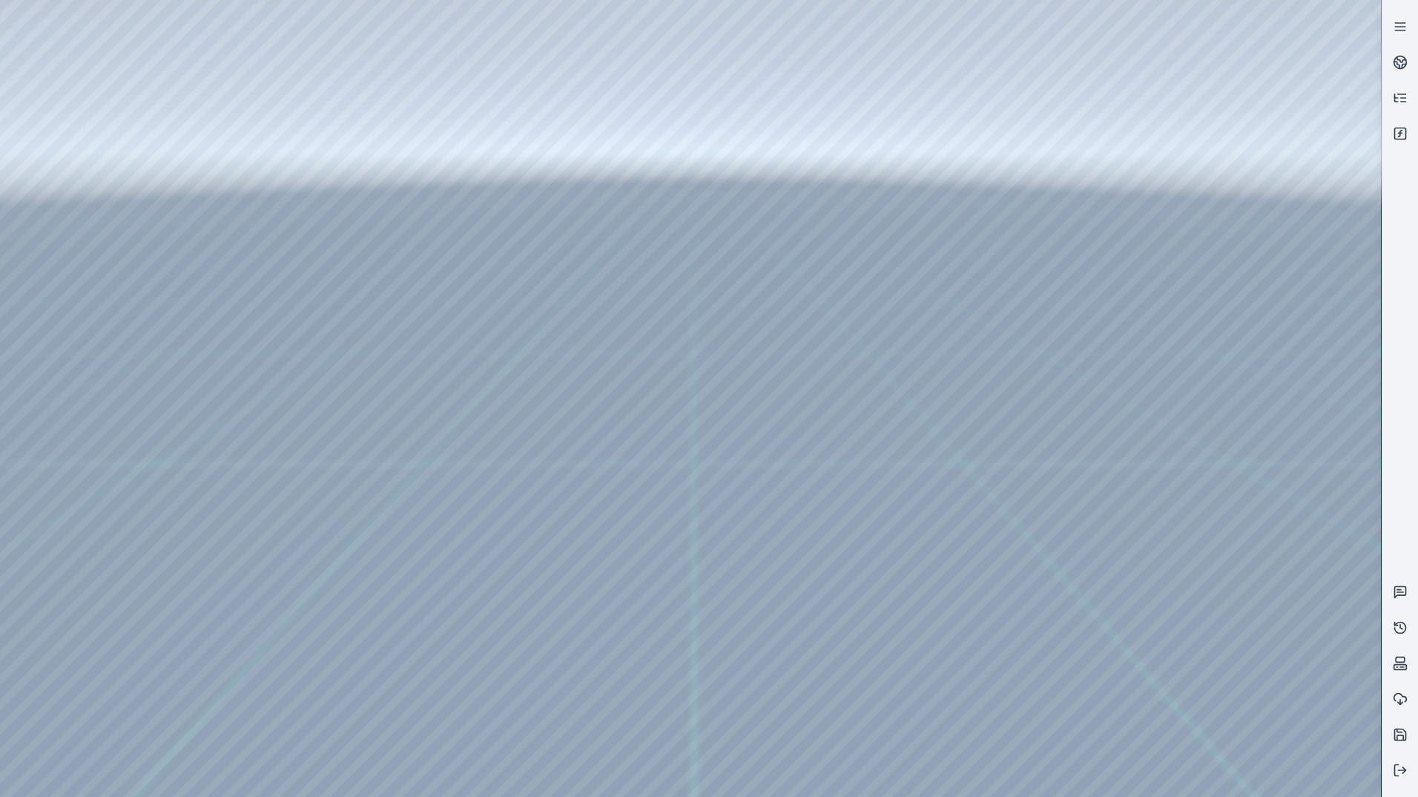
click at [386, 665] on div at bounding box center [690, 398] width 1381 height 797
drag, startPoint x: 1004, startPoint y: 602, endPoint x: 685, endPoint y: 556, distance: 322.2
click at [390, 664] on div at bounding box center [690, 398] width 1381 height 797
click at [383, 667] on div at bounding box center [690, 398] width 1381 height 797
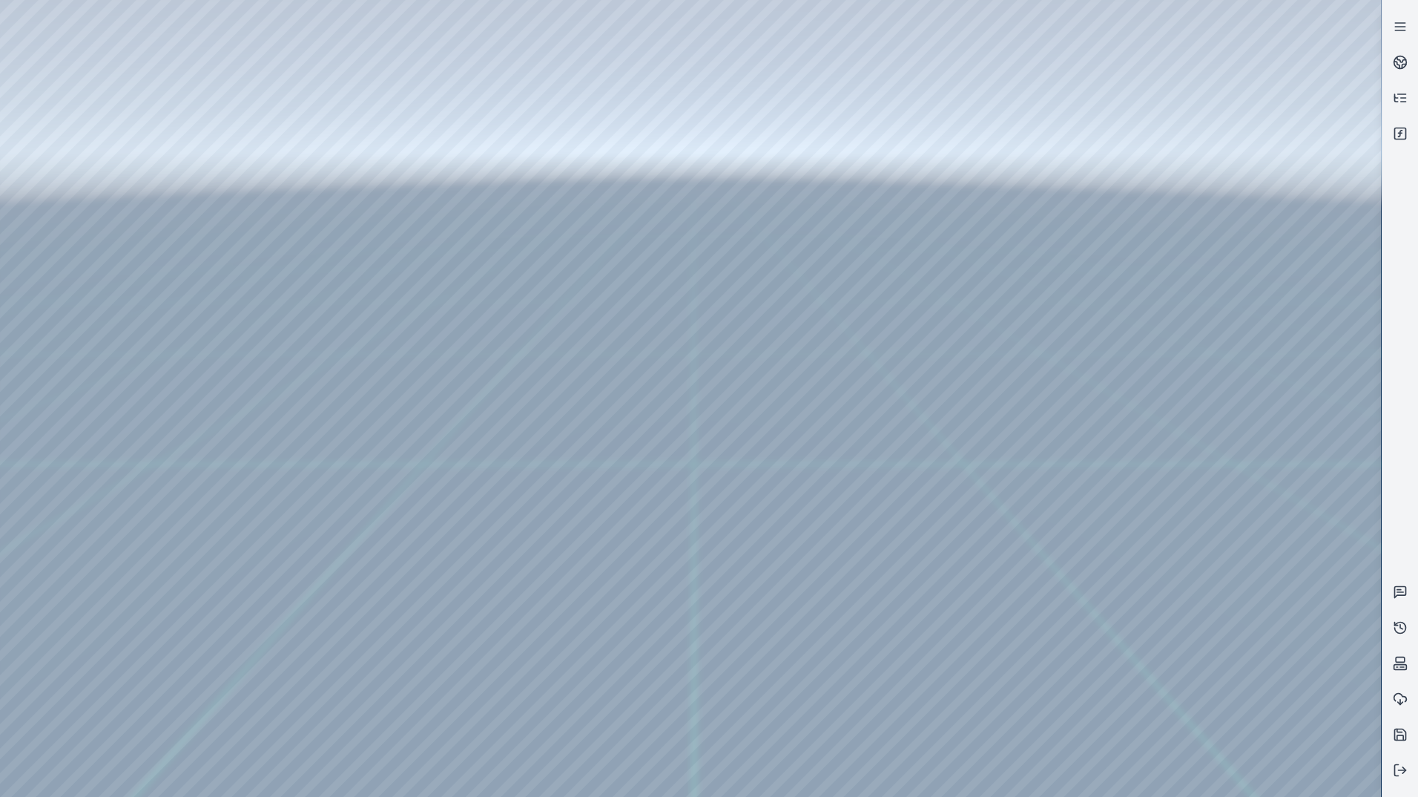
drag, startPoint x: 683, startPoint y: 579, endPoint x: 649, endPoint y: 550, distance: 44.3
click at [389, 664] on div at bounding box center [690, 398] width 1381 height 797
click at [361, 665] on div at bounding box center [690, 398] width 1381 height 797
click at [329, 688] on div at bounding box center [690, 398] width 1381 height 797
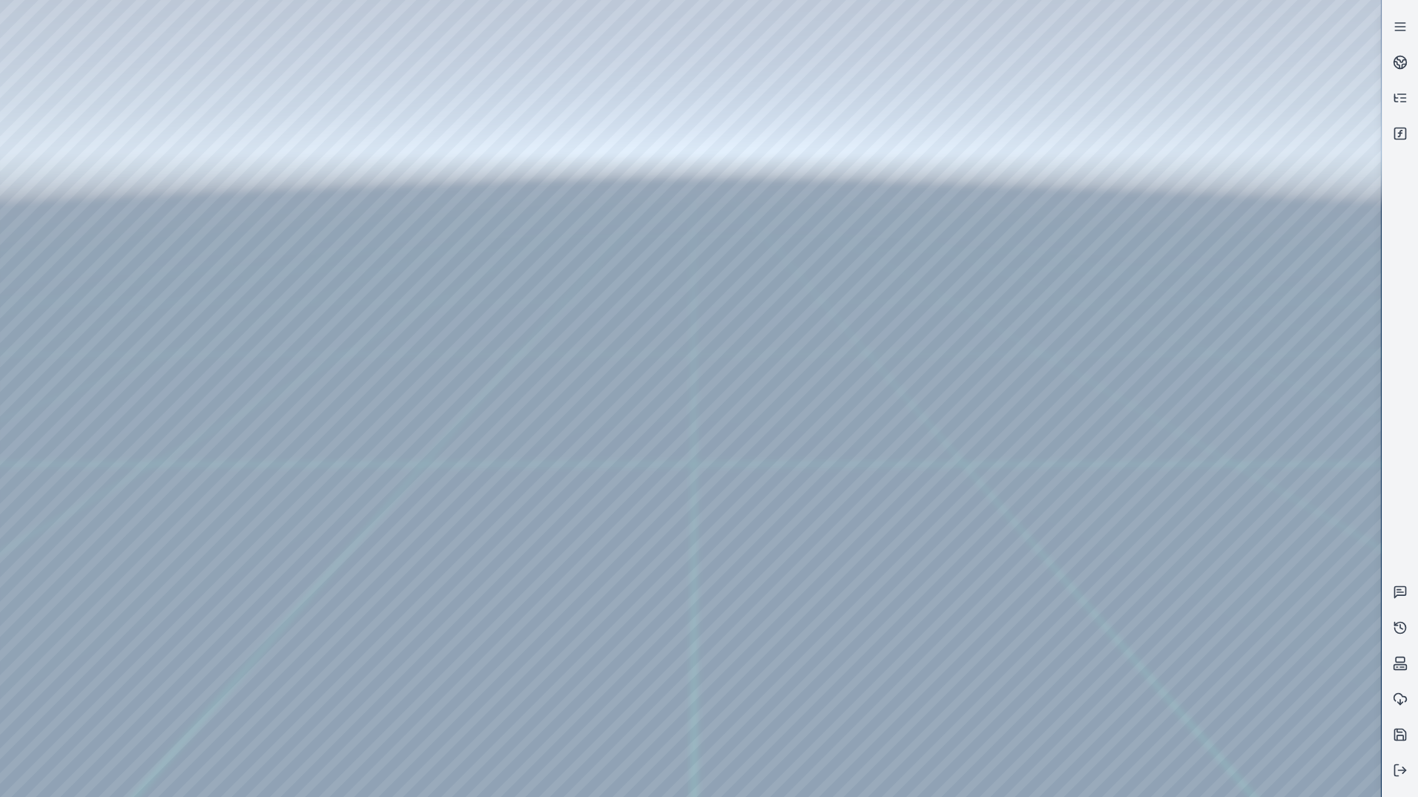
drag, startPoint x: 593, startPoint y: 185, endPoint x: 1174, endPoint y: 128, distance: 584.4
click at [1174, 128] on div at bounding box center [690, 398] width 1381 height 797
click at [1107, 406] on div at bounding box center [690, 398] width 1381 height 797
click at [1176, 406] on div at bounding box center [690, 398] width 1381 height 797
click at [1193, 212] on div at bounding box center [690, 398] width 1381 height 797
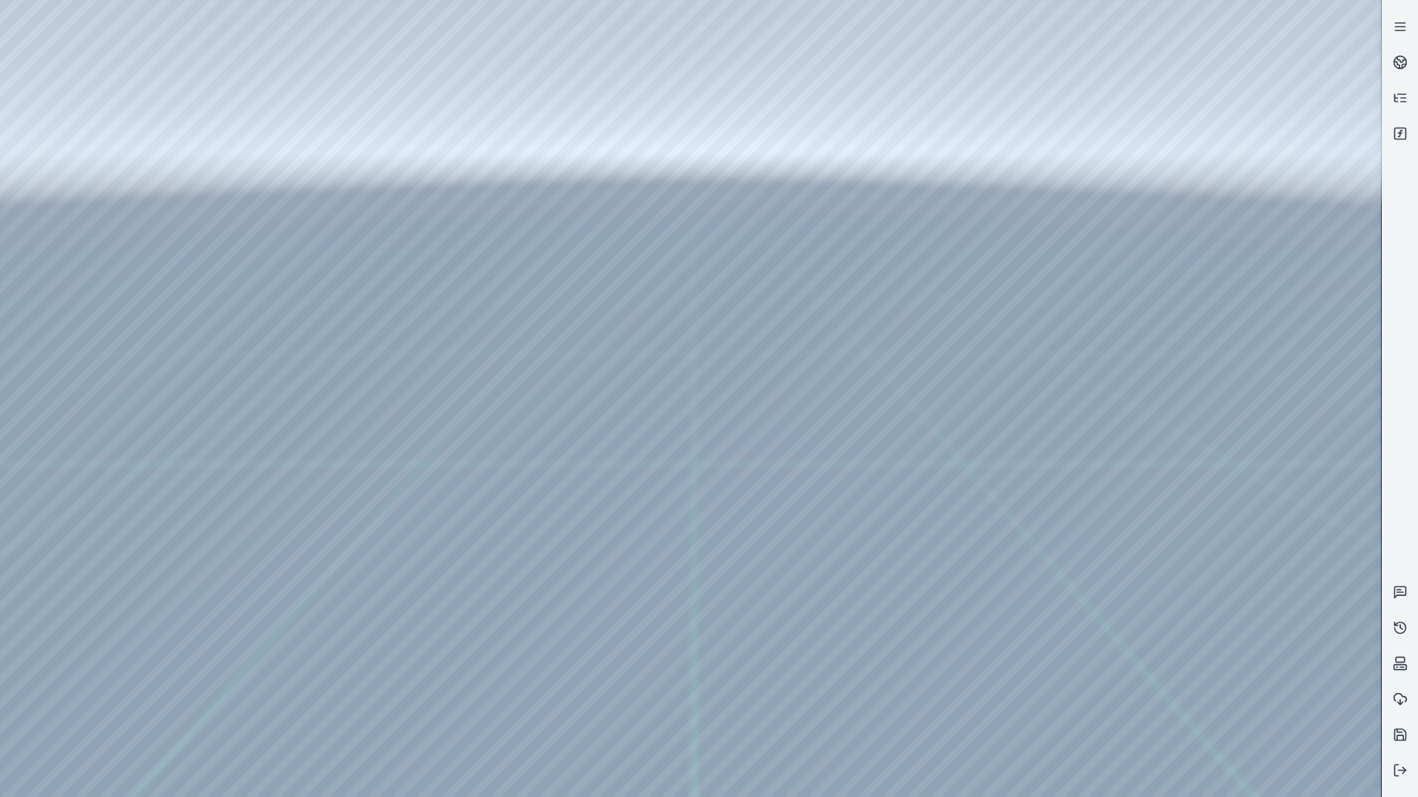
click at [1158, 260] on div at bounding box center [690, 398] width 1381 height 797
click at [1151, 222] on div at bounding box center [690, 398] width 1381 height 797
click at [1141, 238] on div at bounding box center [690, 398] width 1381 height 797
click at [1112, 266] on div at bounding box center [690, 398] width 1381 height 797
click at [1144, 327] on div at bounding box center [690, 398] width 1381 height 797
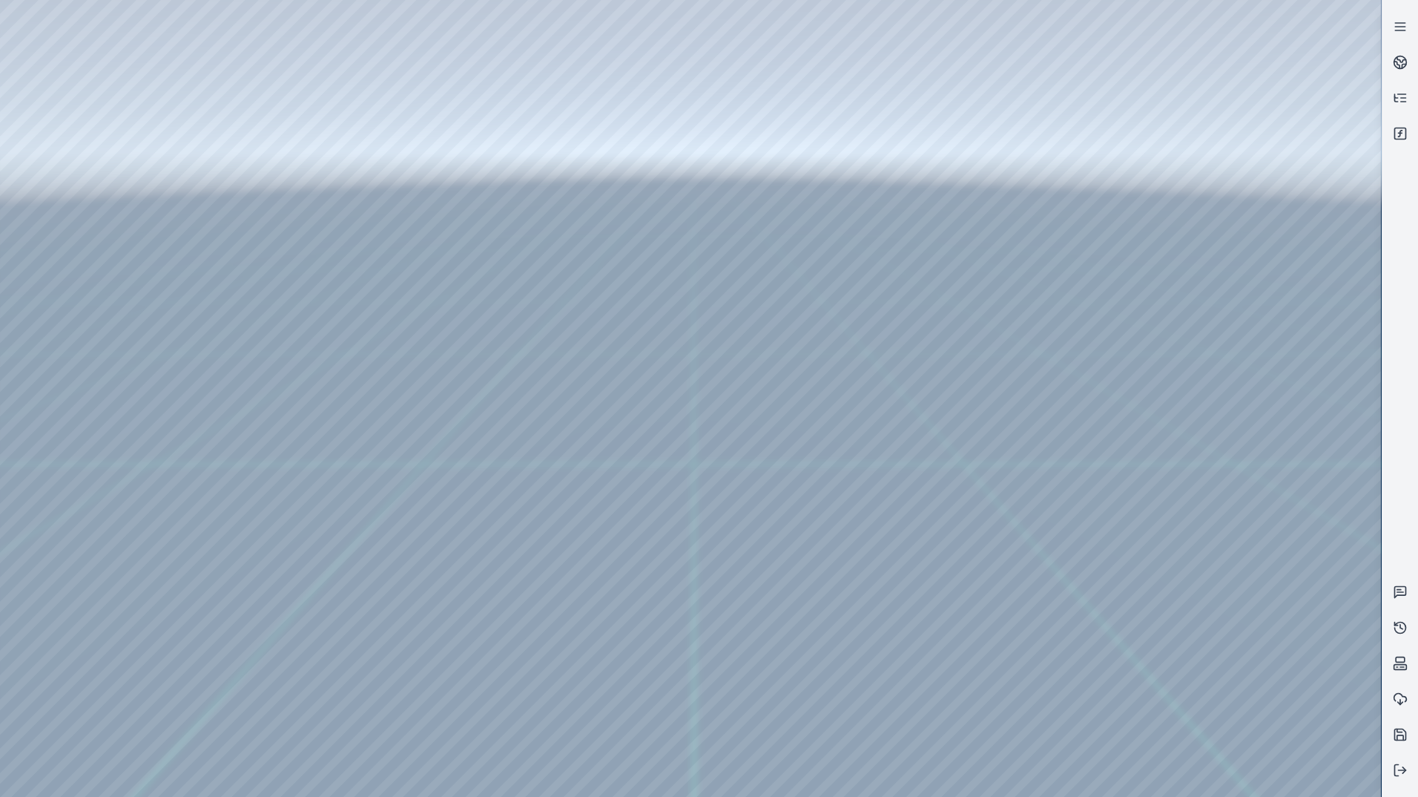
click at [1138, 270] on div at bounding box center [690, 398] width 1381 height 797
click at [1118, 320] on div at bounding box center [690, 398] width 1381 height 797
click at [1138, 412] on div at bounding box center [690, 398] width 1381 height 797
click at [1249, 133] on div at bounding box center [690, 398] width 1381 height 797
drag, startPoint x: 668, startPoint y: 596, endPoint x: 627, endPoint y: 557, distance: 55.6
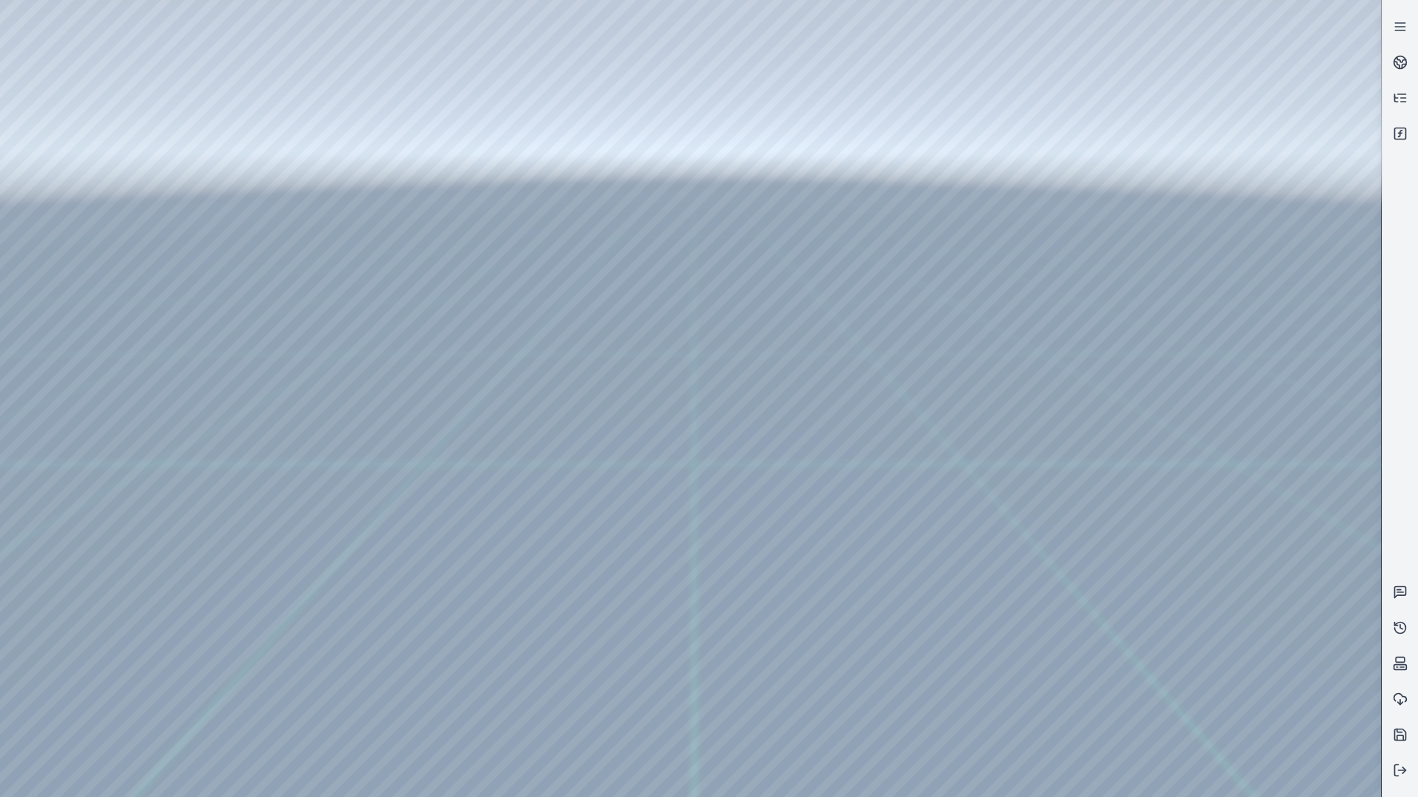
click at [627, 557] on div at bounding box center [690, 398] width 1381 height 797
drag, startPoint x: 511, startPoint y: 626, endPoint x: 451, endPoint y: 647, distance: 63.8
click at [382, 663] on div at bounding box center [690, 398] width 1381 height 797
click at [380, 663] on div at bounding box center [690, 398] width 1381 height 797
click at [344, 659] on div at bounding box center [690, 398] width 1381 height 797
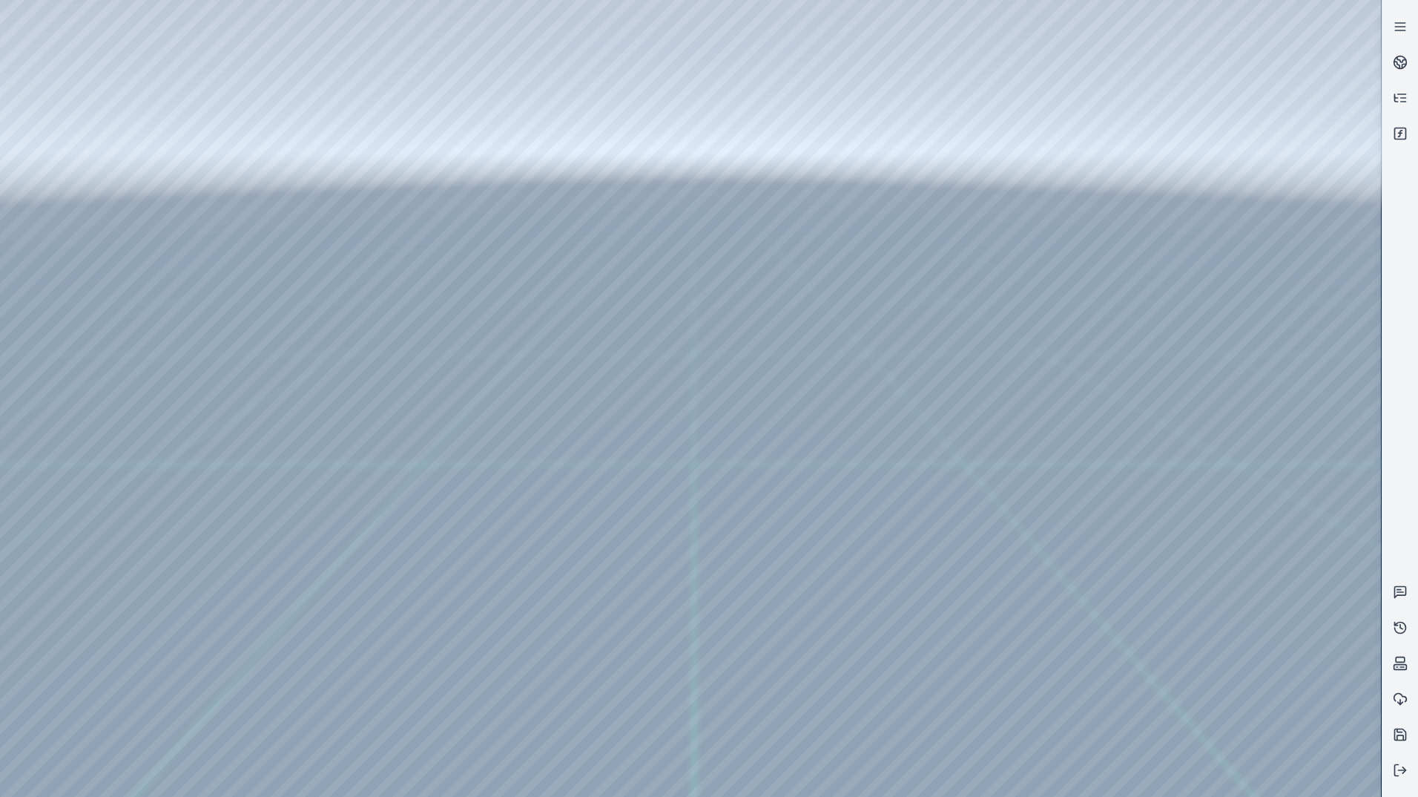
click at [1020, 519] on div at bounding box center [690, 398] width 1381 height 797
click at [1408, 766] on button at bounding box center [1401, 770] width 36 height 36
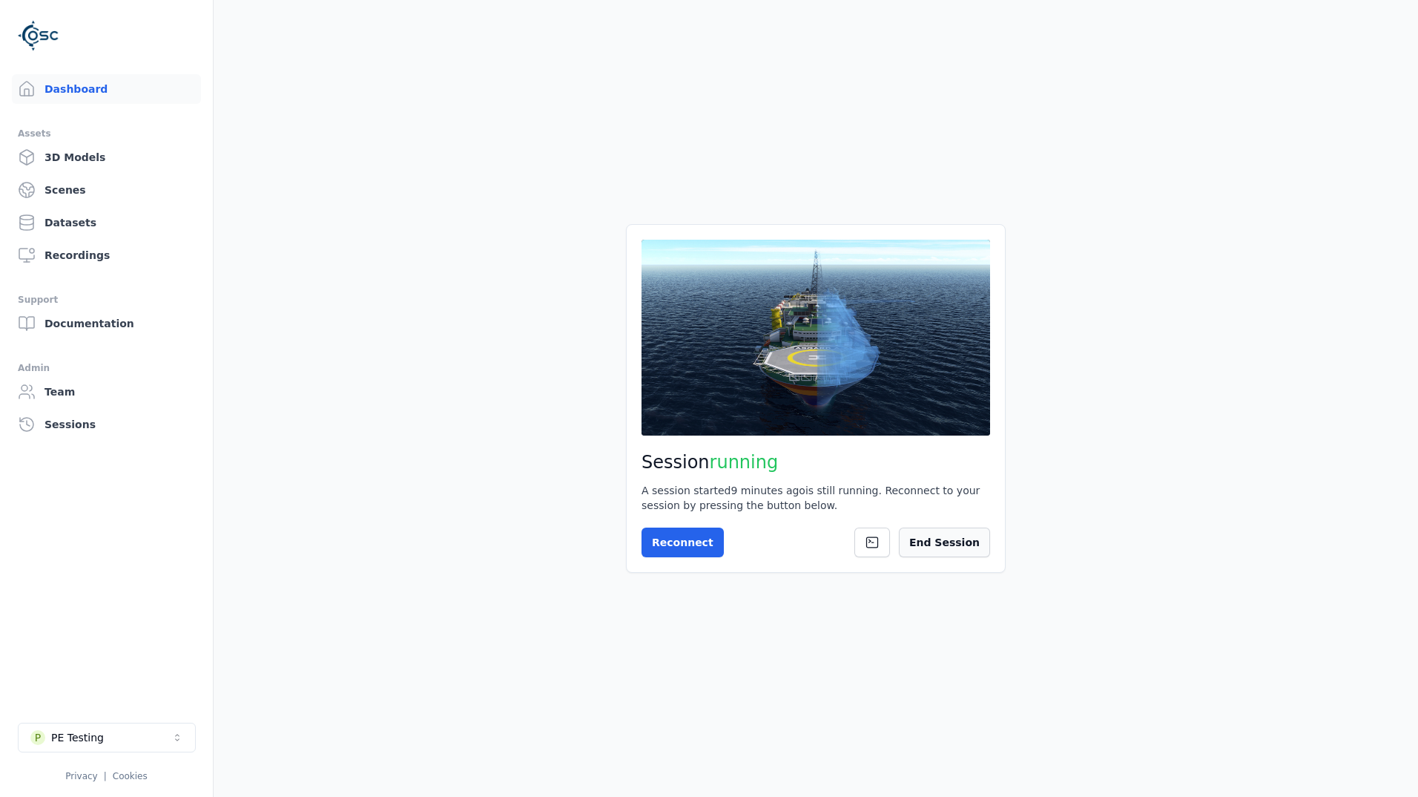
click at [978, 549] on button "End Session" at bounding box center [944, 542] width 91 height 30
click at [115, 223] on link "Datasets" at bounding box center [106, 223] width 189 height 30
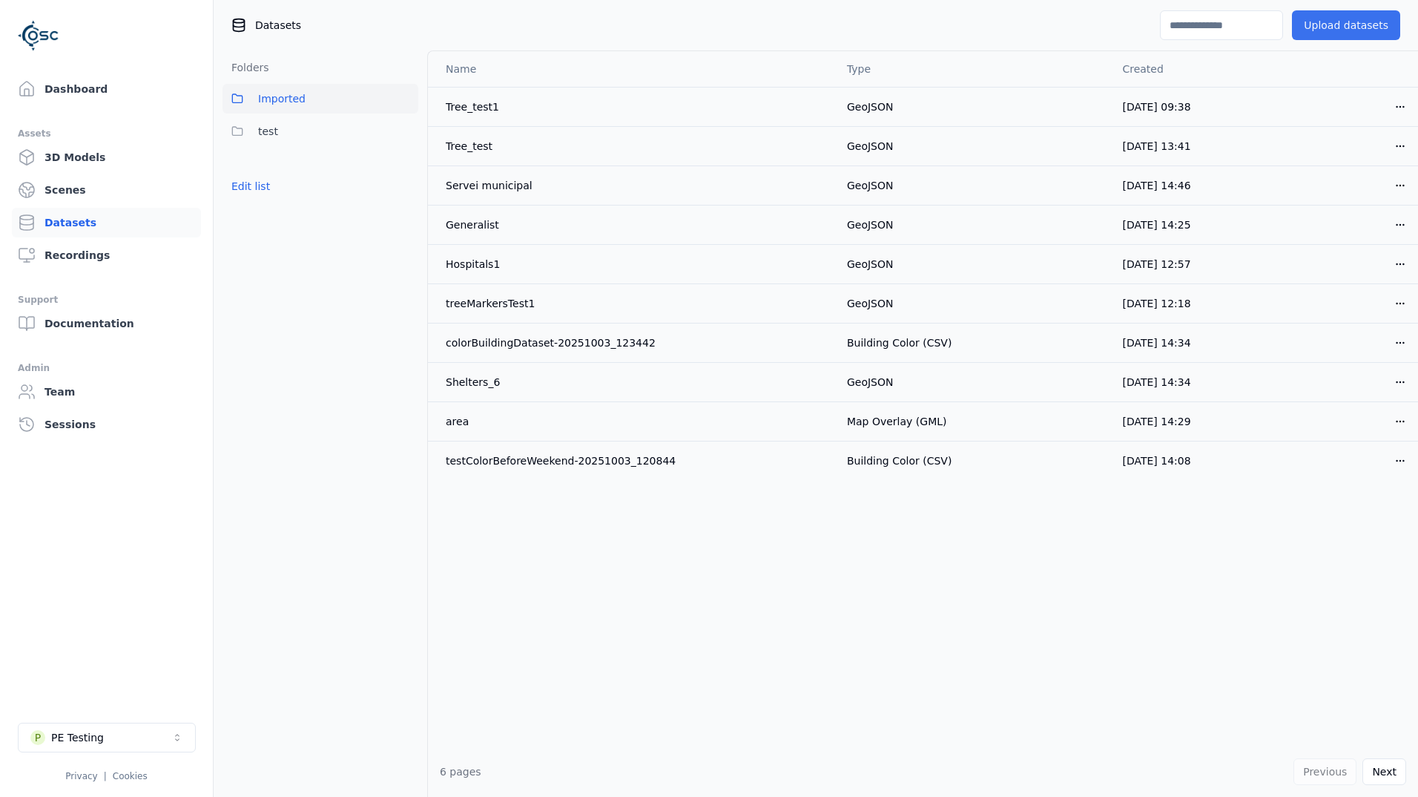
click at [1369, 27] on button "Upload datasets" at bounding box center [1346, 25] width 108 height 30
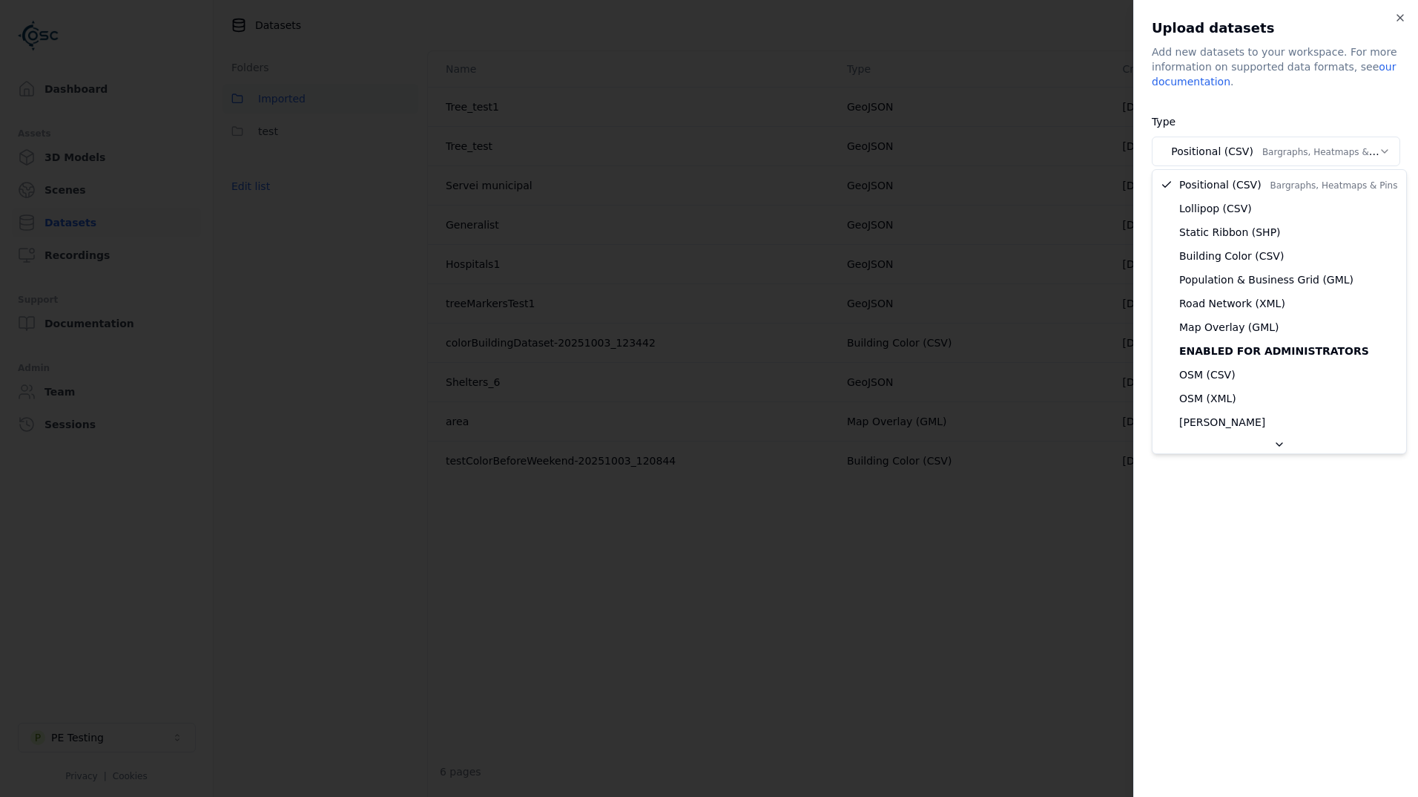
click at [1179, 152] on body "**********" at bounding box center [709, 398] width 1418 height 797
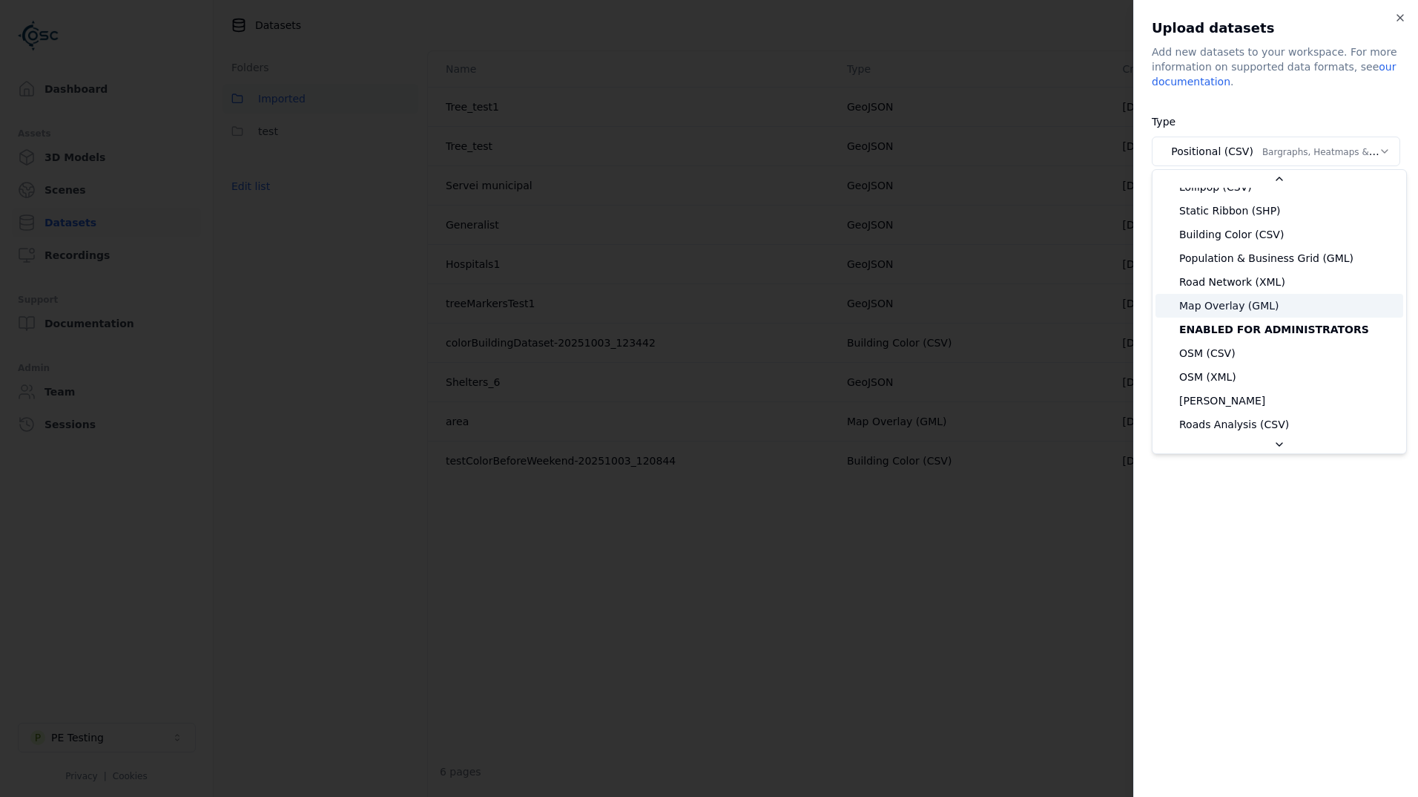
scroll to position [148, 0]
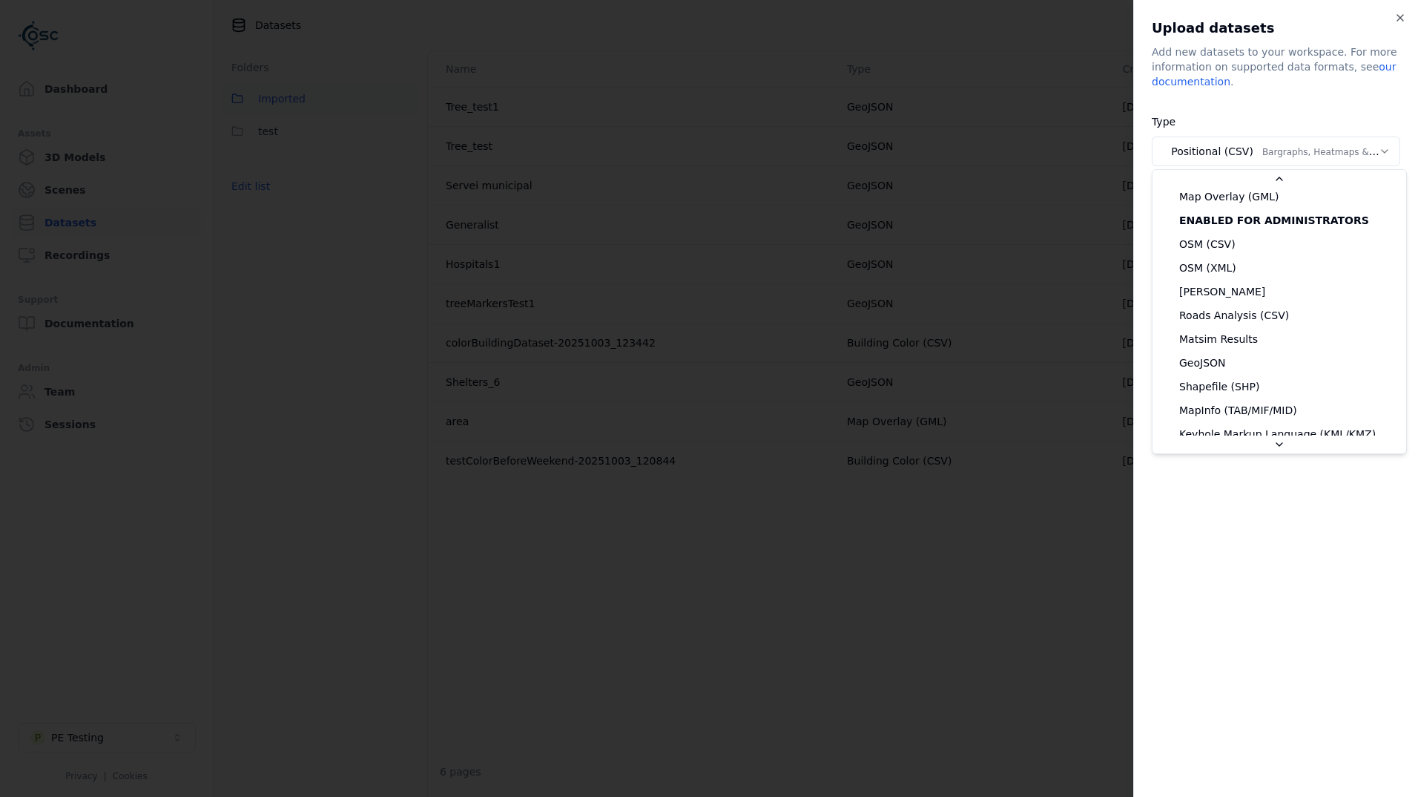
select select "*******"
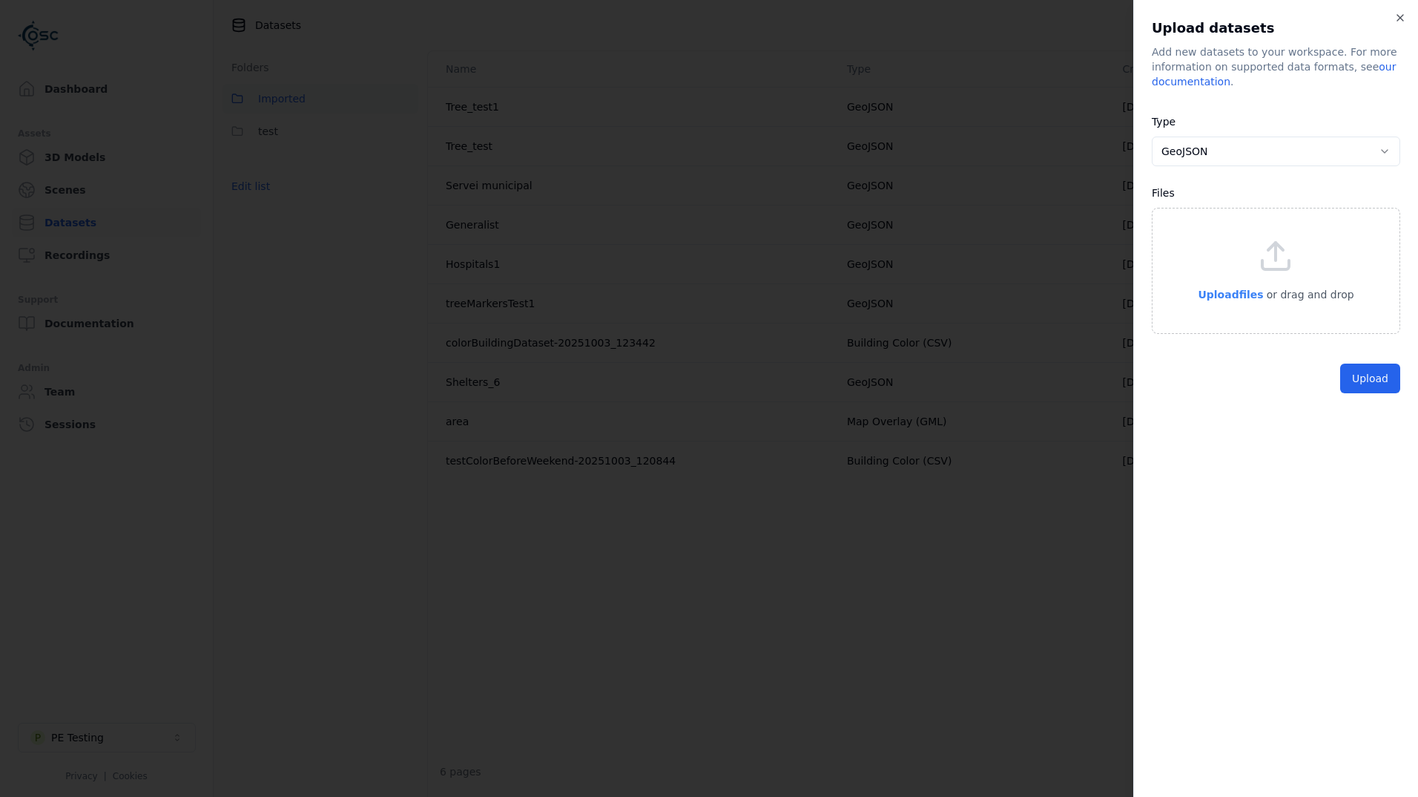
click at [1222, 293] on span "Upload files" at bounding box center [1230, 295] width 65 height 12
click at [1380, 417] on button "Upload" at bounding box center [1370, 413] width 60 height 30
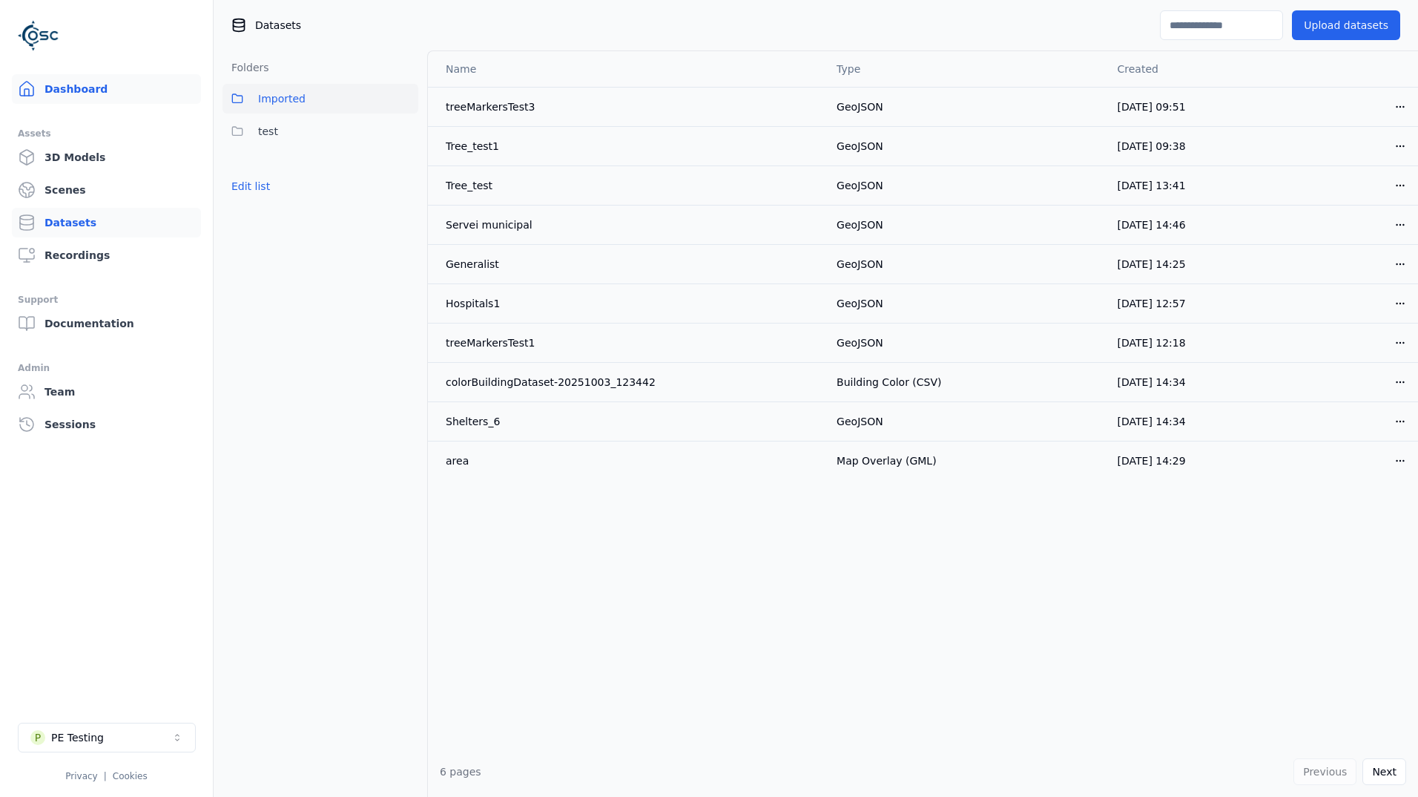
click at [116, 95] on link "Dashboard" at bounding box center [106, 89] width 189 height 30
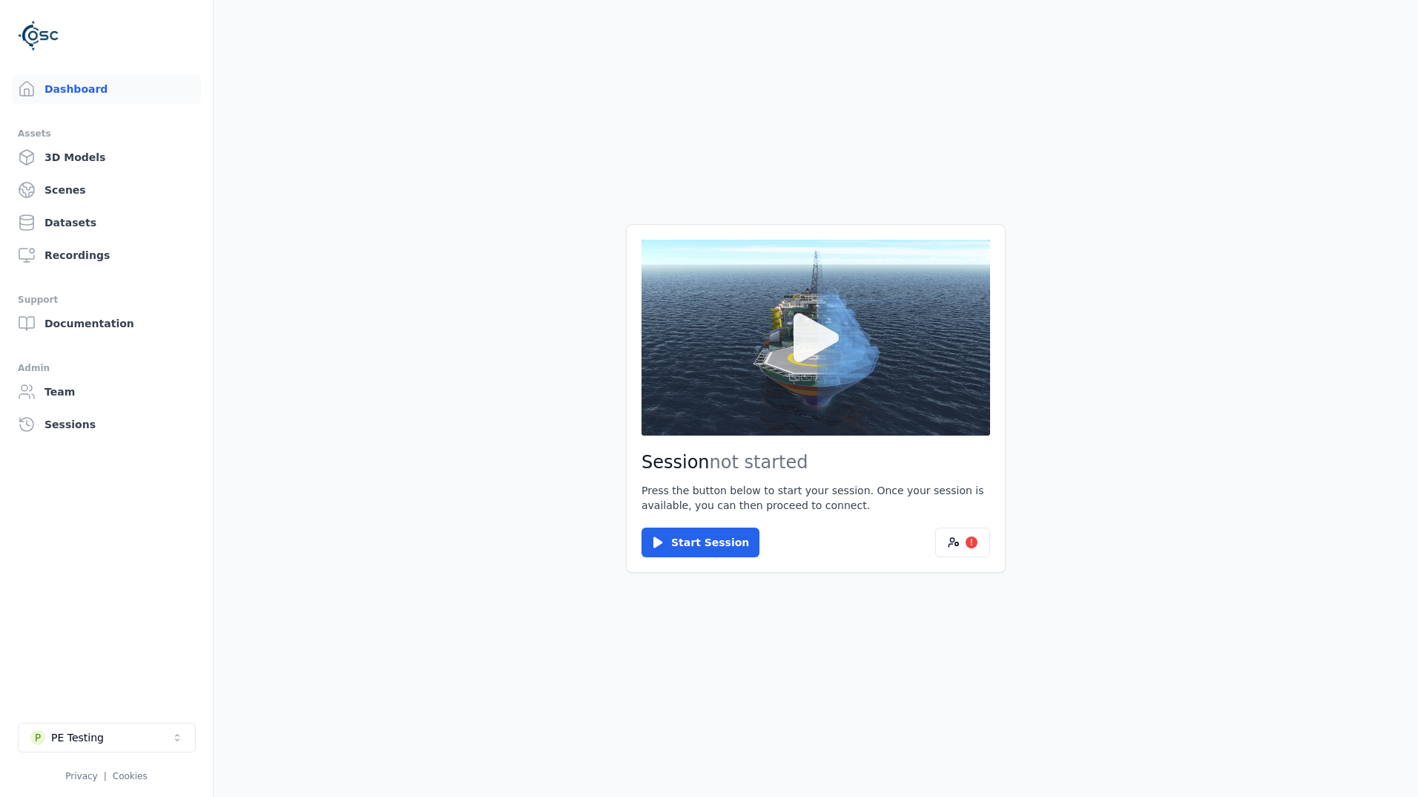
click at [839, 366] on icon at bounding box center [815, 337] width 71 height 71
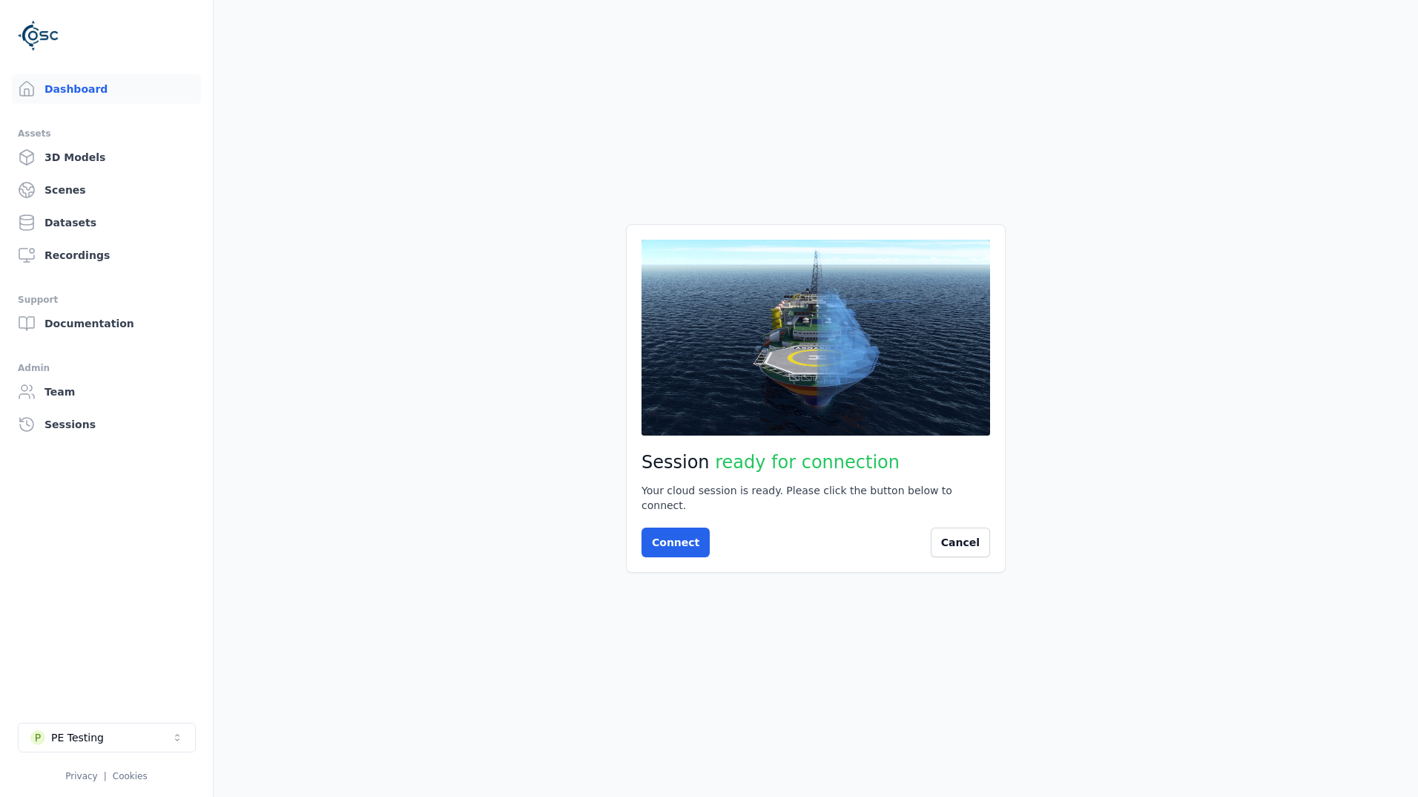
click at [839, 364] on icon at bounding box center [815, 337] width 53 height 53
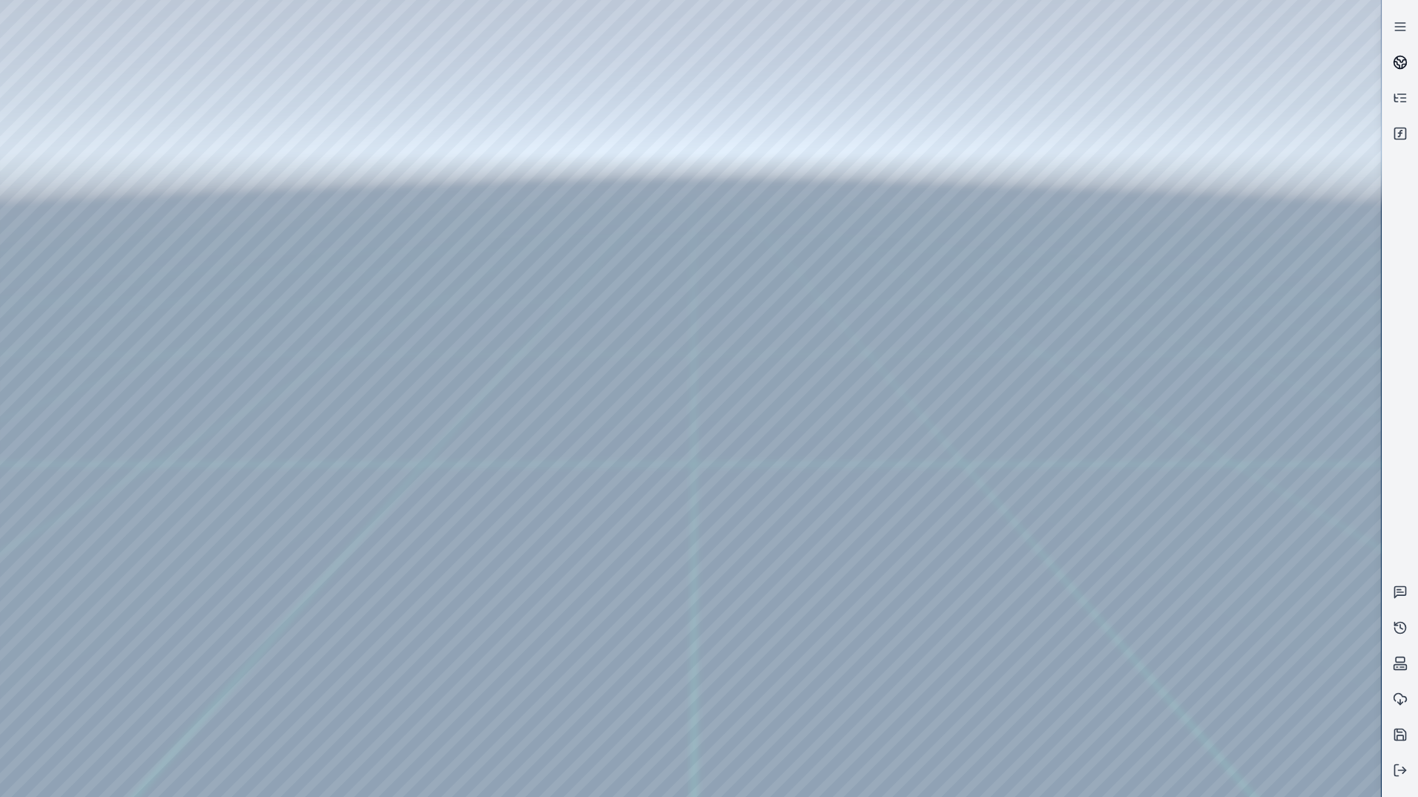
click at [1394, 67] on icon at bounding box center [1400, 62] width 15 height 15
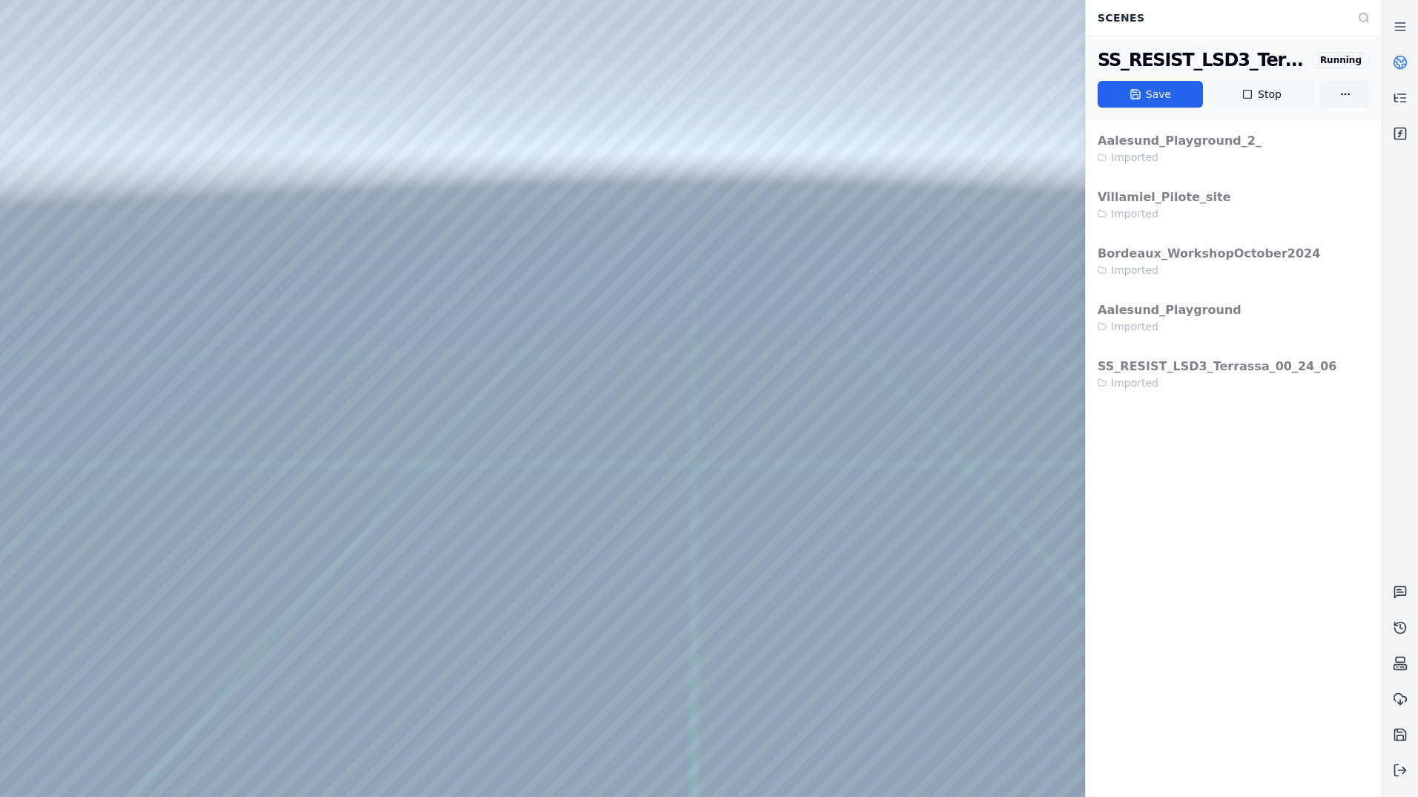
click at [1248, 94] on icon at bounding box center [1248, 94] width 12 height 12
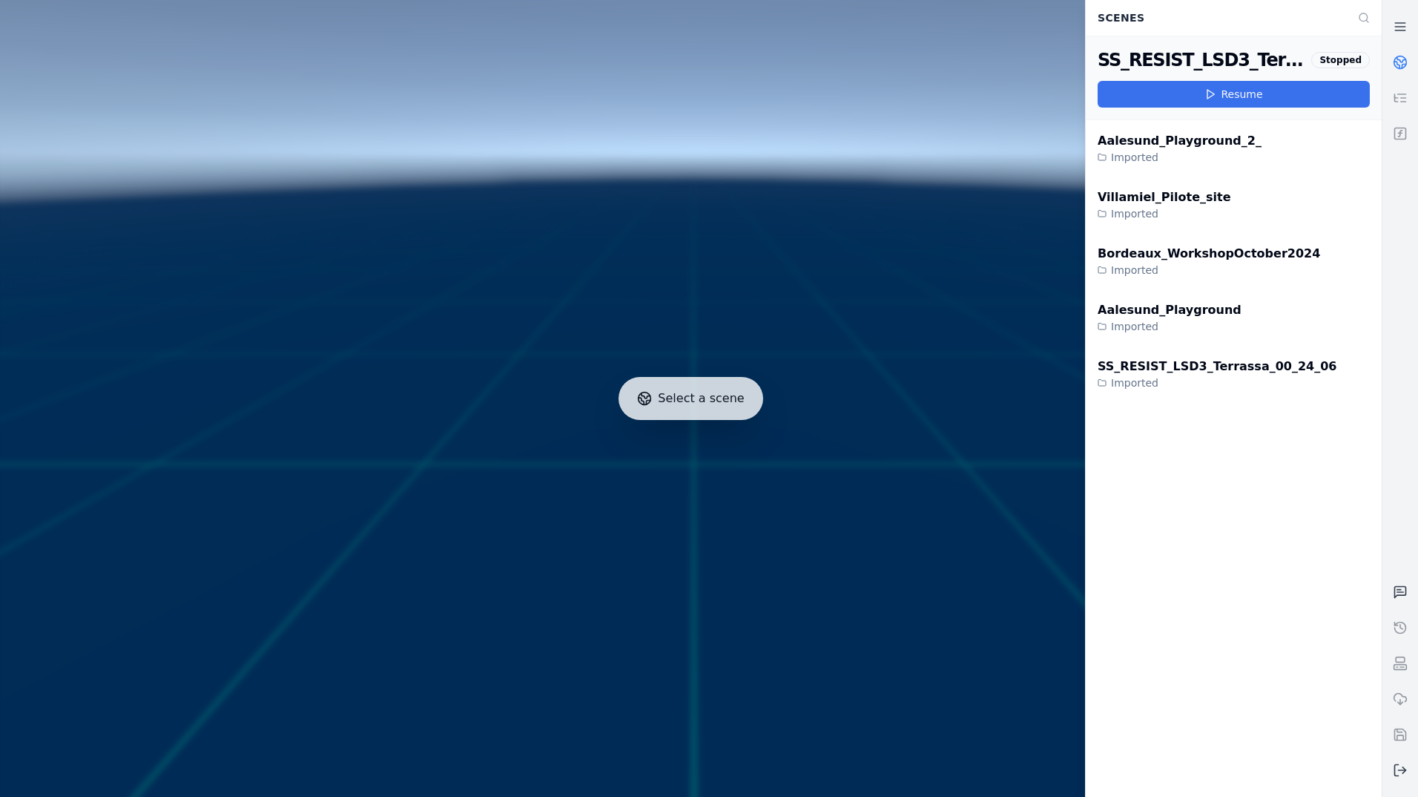
click at [1242, 96] on button "Resume" at bounding box center [1234, 94] width 272 height 27
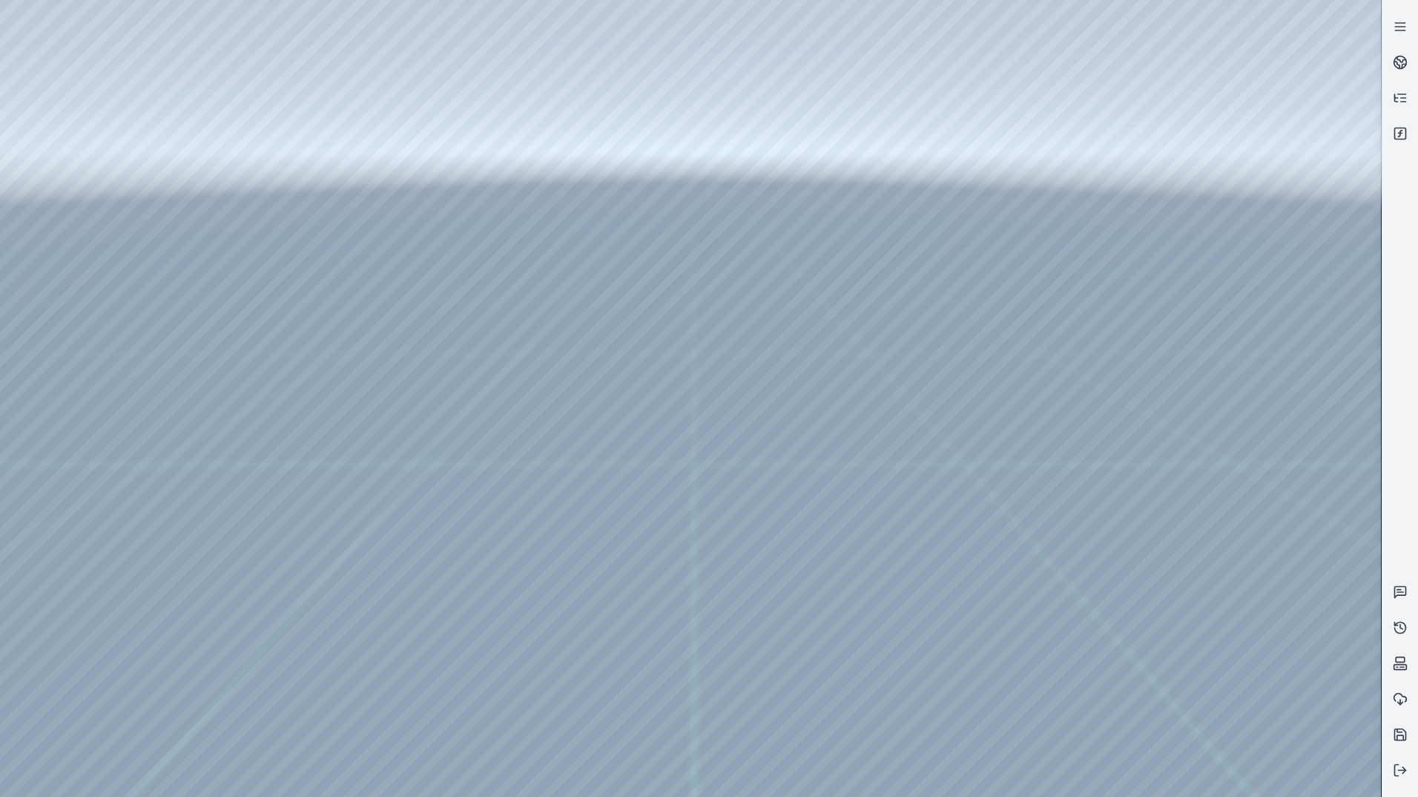
drag, startPoint x: 845, startPoint y: 496, endPoint x: 805, endPoint y: 547, distance: 63.9
drag, startPoint x: 916, startPoint y: 419, endPoint x: 807, endPoint y: 497, distance: 134.0
click at [79, 82] on div at bounding box center [690, 398] width 1381 height 797
click at [95, 139] on div at bounding box center [690, 398] width 1381 height 797
click at [385, 326] on div at bounding box center [690, 398] width 1381 height 797
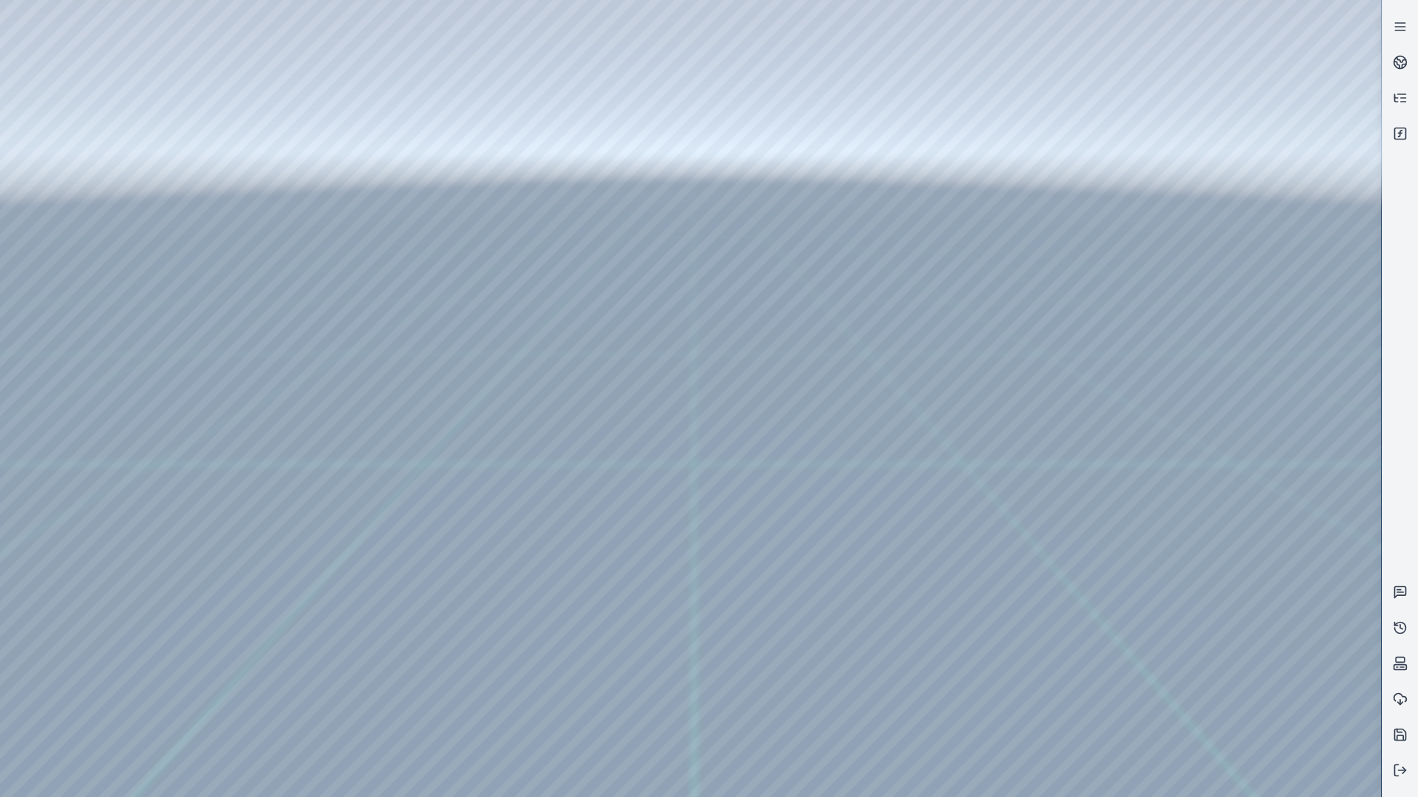
click at [380, 629] on div at bounding box center [690, 398] width 1381 height 797
click at [391, 693] on div at bounding box center [690, 398] width 1381 height 797
drag, startPoint x: 879, startPoint y: 432, endPoint x: 870, endPoint y: 439, distance: 11.1
drag, startPoint x: 923, startPoint y: 438, endPoint x: 536, endPoint y: 573, distance: 410.5
click at [379, 689] on div at bounding box center [690, 398] width 1381 height 797
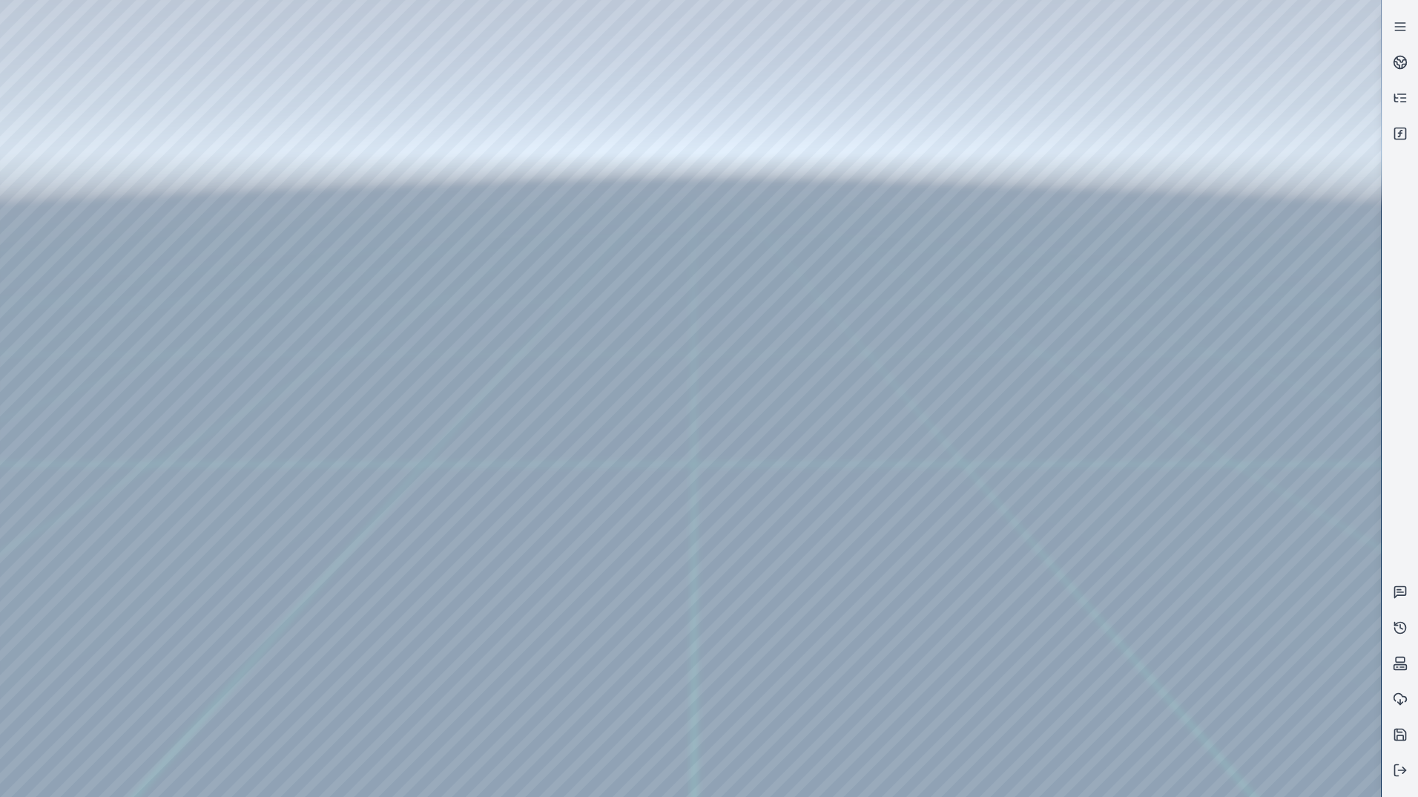
click at [379, 689] on div at bounding box center [690, 398] width 1381 height 797
drag, startPoint x: 795, startPoint y: 515, endPoint x: 625, endPoint y: 521, distance: 170.7
click at [380, 692] on div at bounding box center [690, 398] width 1381 height 797
click at [386, 694] on div at bounding box center [690, 398] width 1381 height 797
drag, startPoint x: 910, startPoint y: 565, endPoint x: 487, endPoint y: 588, distance: 424.1
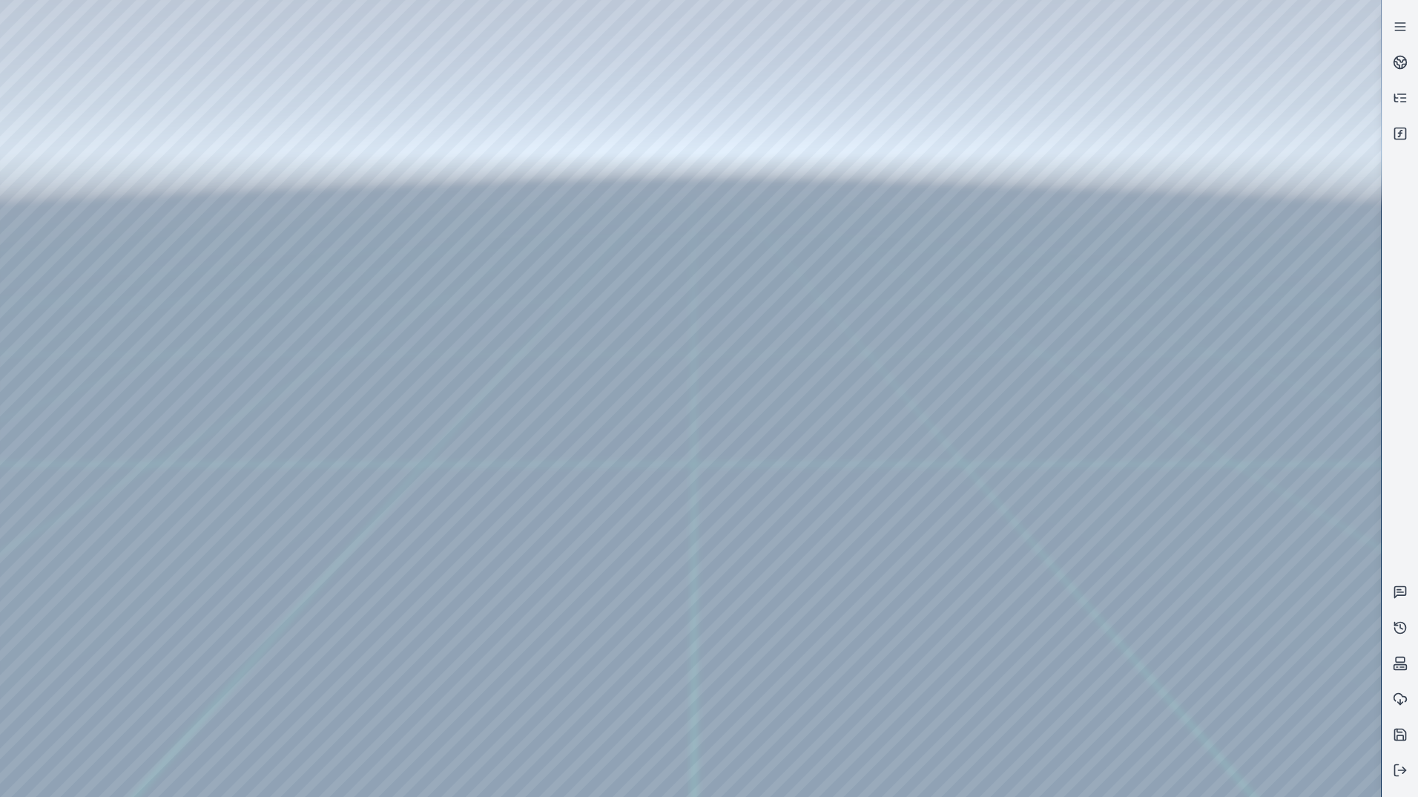
drag, startPoint x: 1041, startPoint y: 504, endPoint x: 611, endPoint y: 478, distance: 430.3
drag, startPoint x: 931, startPoint y: 461, endPoint x: 907, endPoint y: 428, distance: 41.0
click at [383, 695] on div at bounding box center [690, 398] width 1381 height 797
drag, startPoint x: 951, startPoint y: 619, endPoint x: 1047, endPoint y: 613, distance: 95.9
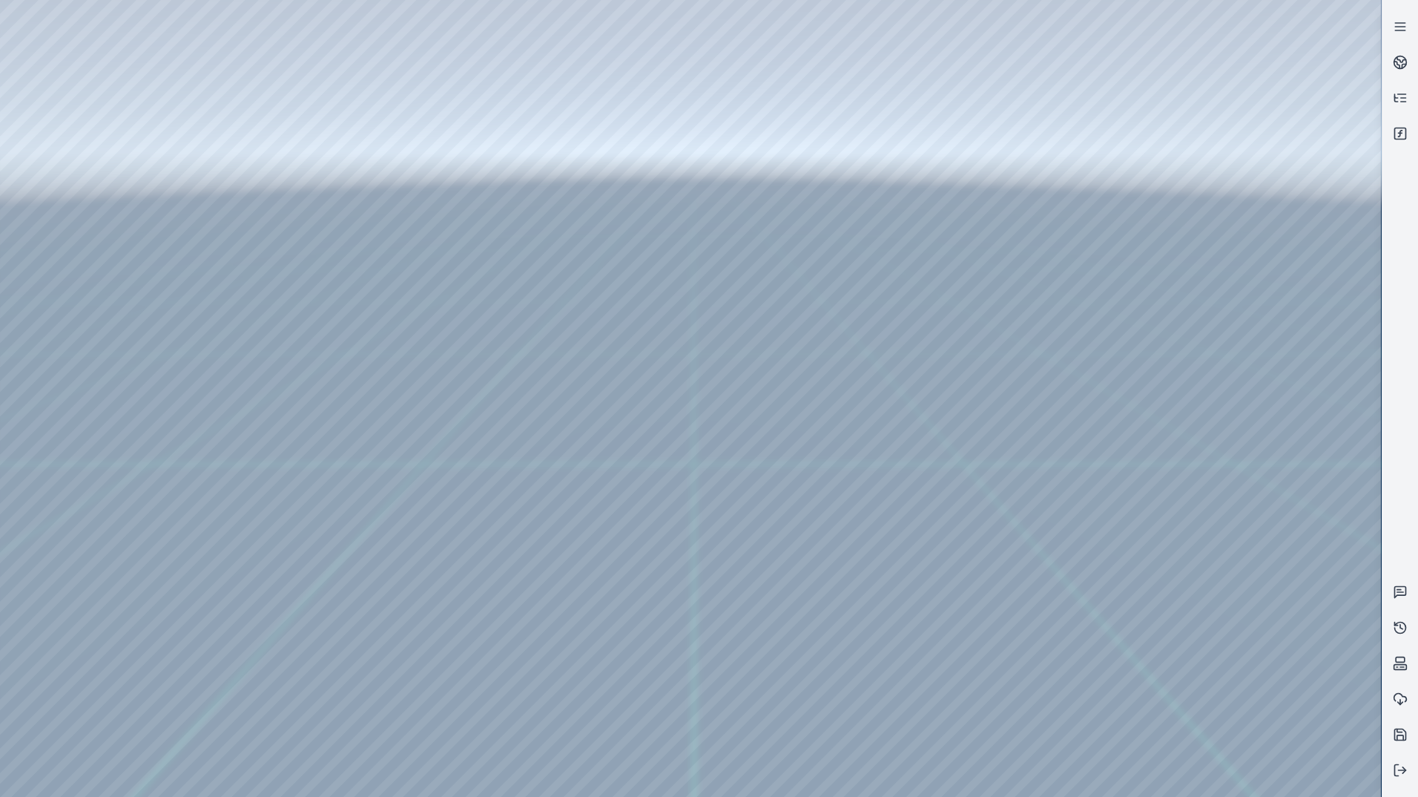
drag, startPoint x: 842, startPoint y: 666, endPoint x: 810, endPoint y: 530, distance: 140.1
click at [386, 696] on div at bounding box center [690, 398] width 1381 height 797
click at [378, 695] on div at bounding box center [690, 398] width 1381 height 797
click at [390, 693] on div at bounding box center [690, 398] width 1381 height 797
click at [394, 664] on div at bounding box center [690, 398] width 1381 height 797
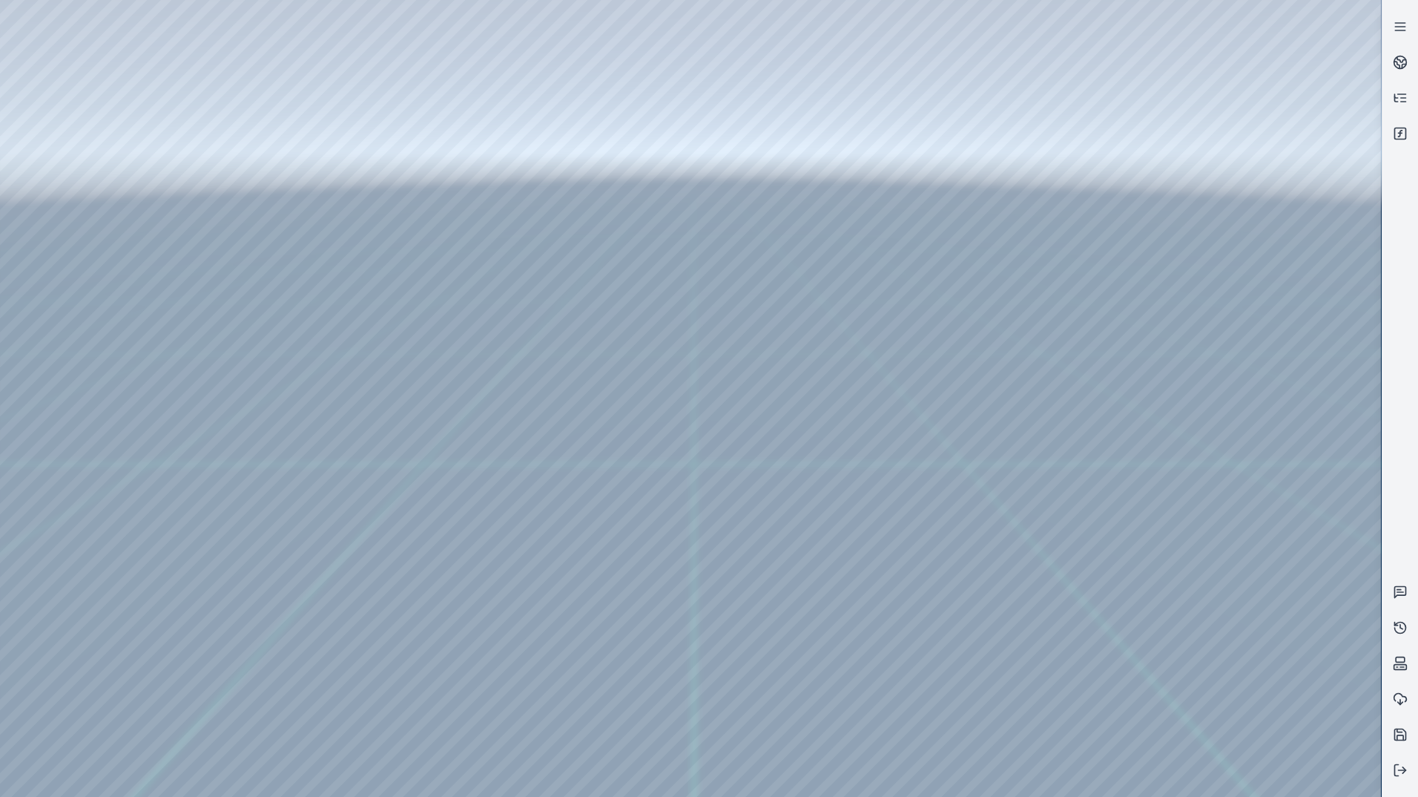
drag, startPoint x: 882, startPoint y: 579, endPoint x: 922, endPoint y: 607, distance: 49.0
drag, startPoint x: 710, startPoint y: 574, endPoint x: 968, endPoint y: 554, distance: 258.9
click at [390, 667] on div at bounding box center [690, 398] width 1381 height 797
click at [394, 667] on div at bounding box center [690, 398] width 1381 height 797
drag, startPoint x: 754, startPoint y: 481, endPoint x: 751, endPoint y: 729, distance: 247.8
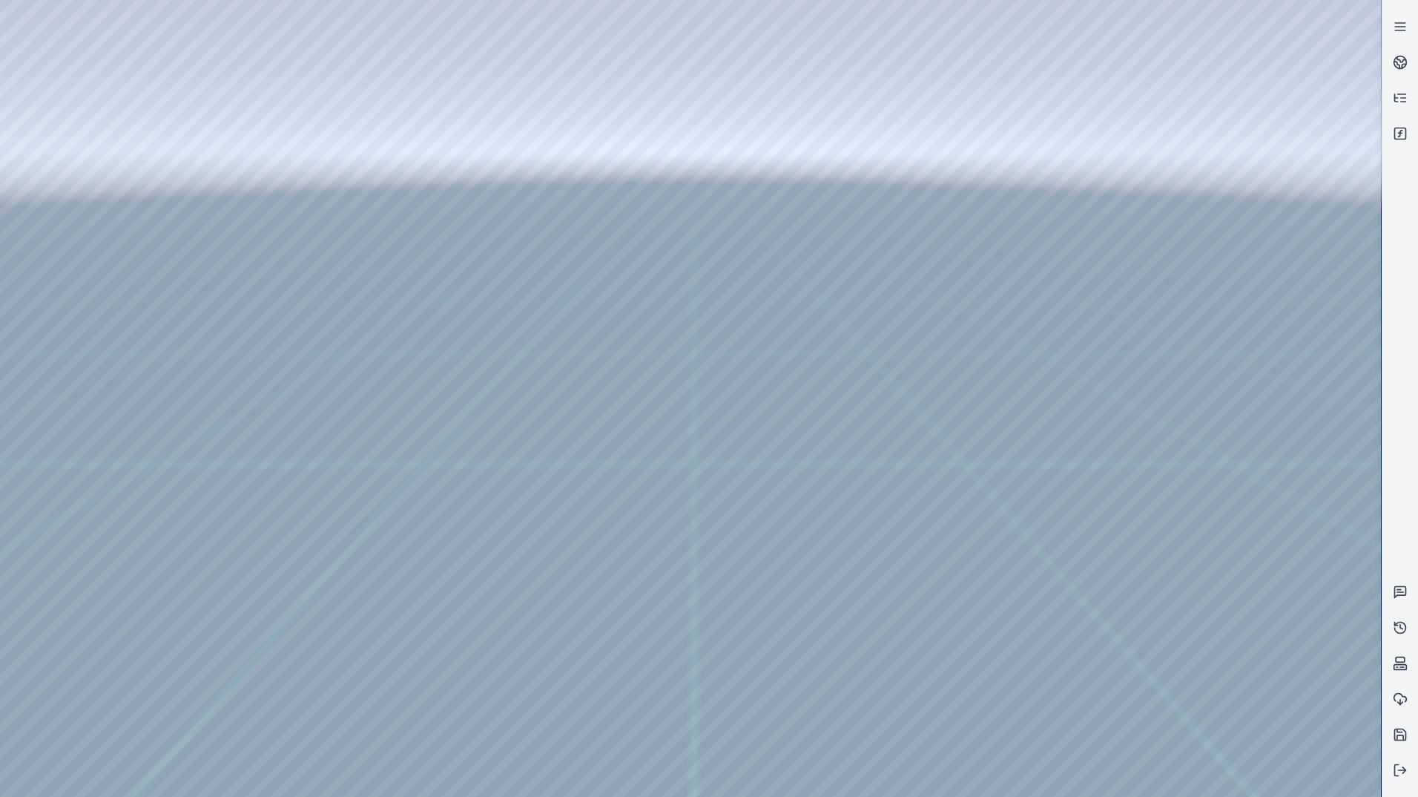
click at [388, 665] on div at bounding box center [690, 398] width 1381 height 797
click at [383, 665] on div at bounding box center [690, 398] width 1381 height 797
drag, startPoint x: 989, startPoint y: 496, endPoint x: 897, endPoint y: 524, distance: 95.5
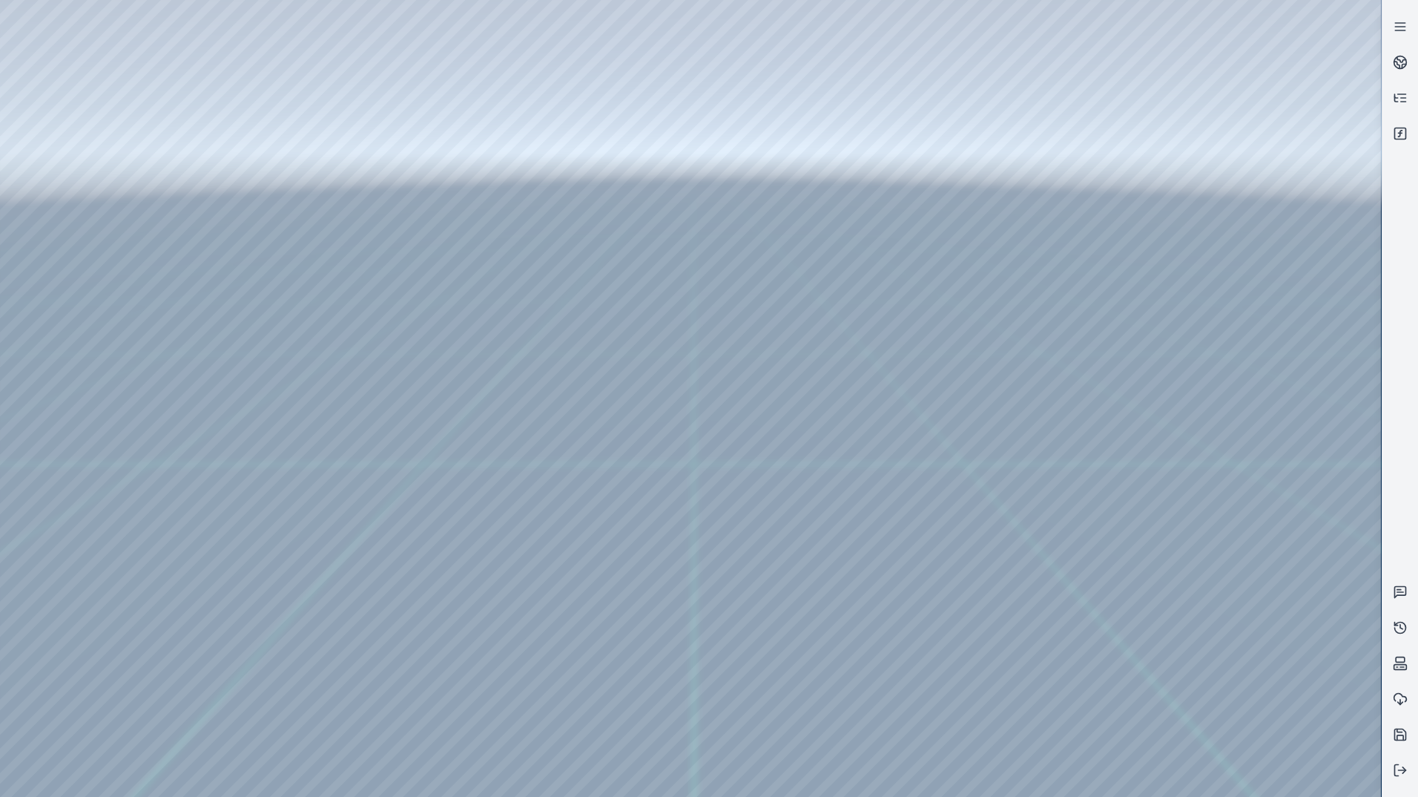
drag, startPoint x: 895, startPoint y: 510, endPoint x: 1041, endPoint y: 504, distance: 146.2
click at [382, 666] on div at bounding box center [690, 398] width 1381 height 797
click at [392, 427] on div at bounding box center [690, 398] width 1381 height 797
click at [383, 334] on div at bounding box center [690, 398] width 1381 height 797
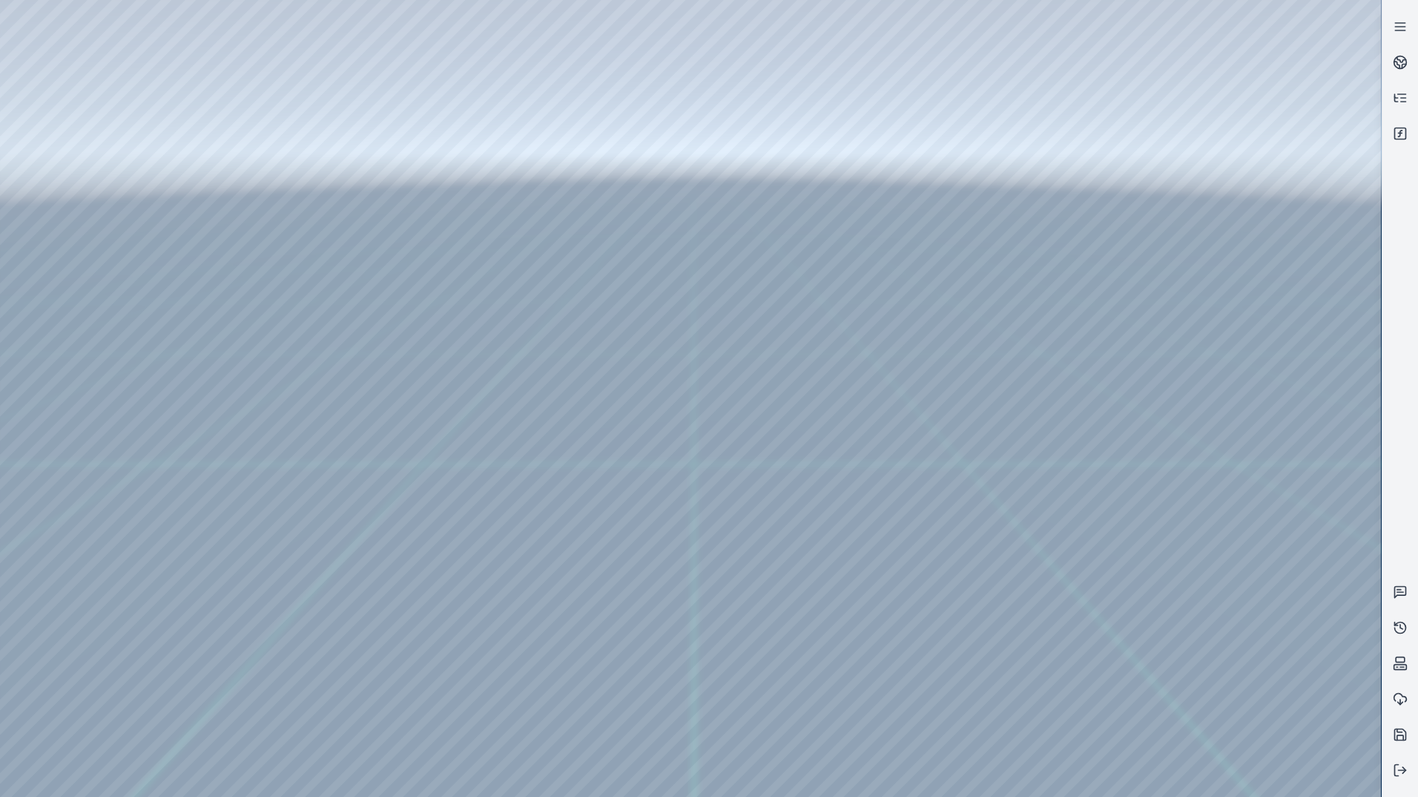
click at [383, 334] on div at bounding box center [690, 398] width 1381 height 797
click at [384, 665] on div at bounding box center [690, 398] width 1381 height 797
click at [391, 407] on div at bounding box center [690, 398] width 1381 height 797
click at [386, 395] on div at bounding box center [690, 398] width 1381 height 797
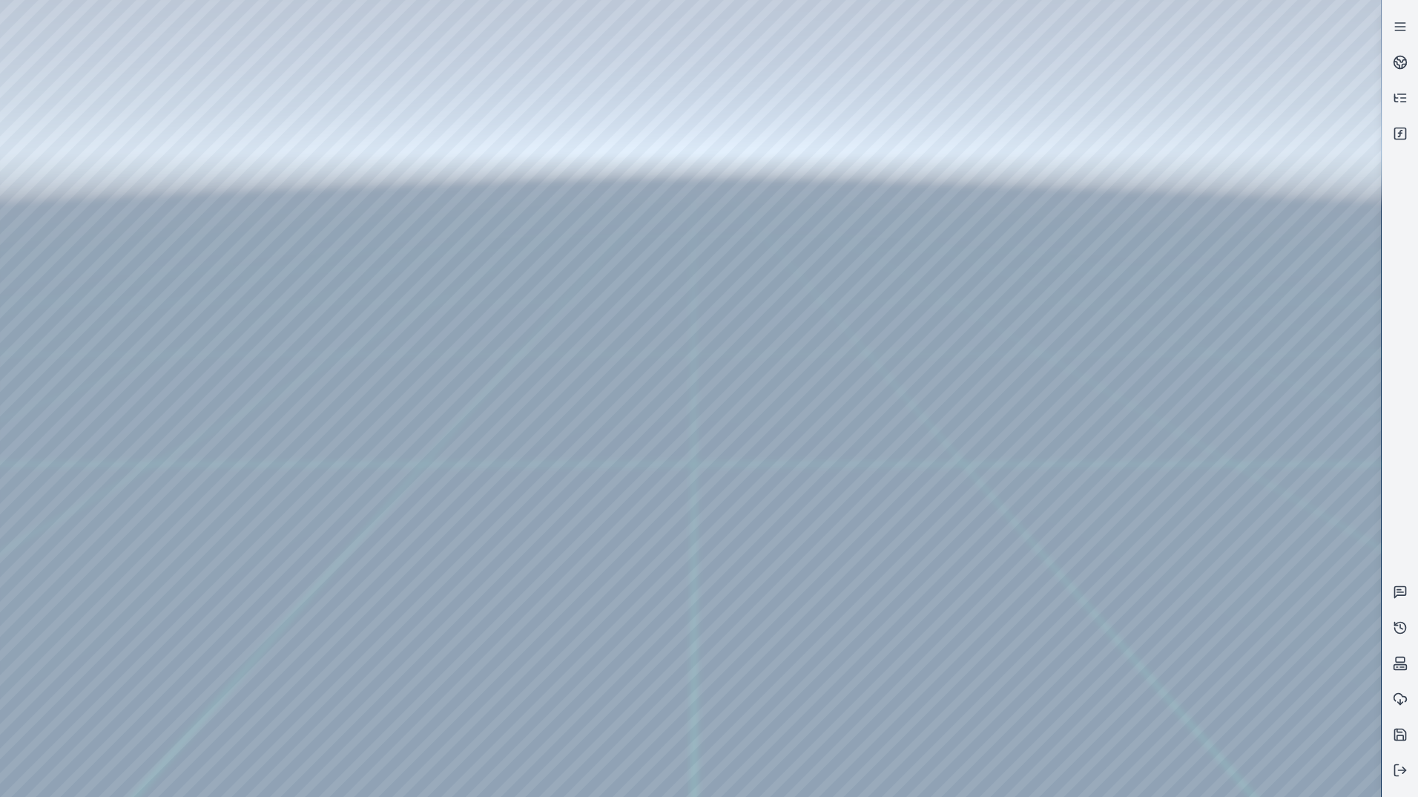
click at [384, 662] on div at bounding box center [690, 398] width 1381 height 797
click at [381, 665] on div at bounding box center [690, 398] width 1381 height 797
click at [378, 659] on div at bounding box center [690, 398] width 1381 height 797
click at [391, 338] on div at bounding box center [690, 398] width 1381 height 797
click at [386, 333] on div at bounding box center [690, 398] width 1381 height 797
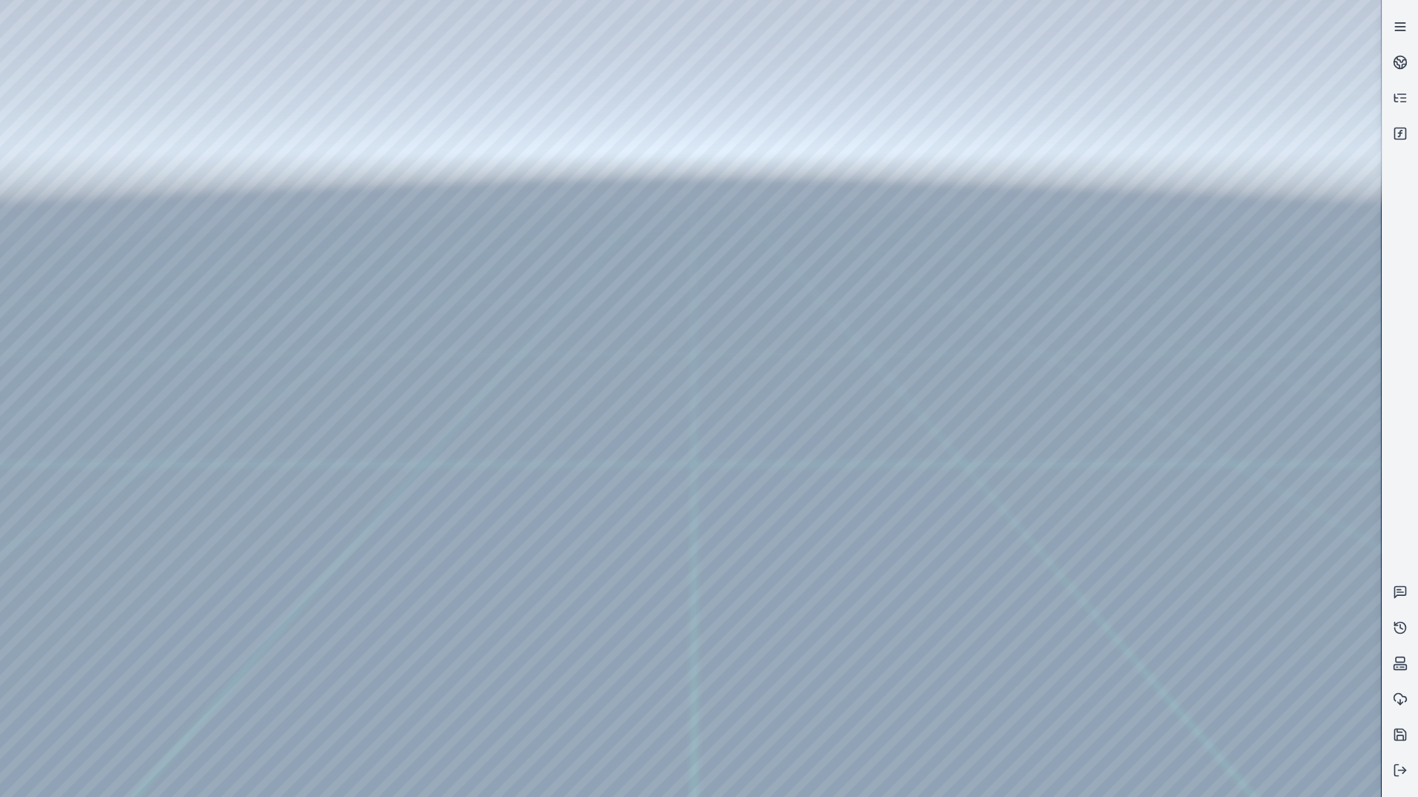
click at [1403, 24] on icon at bounding box center [1400, 26] width 15 height 15
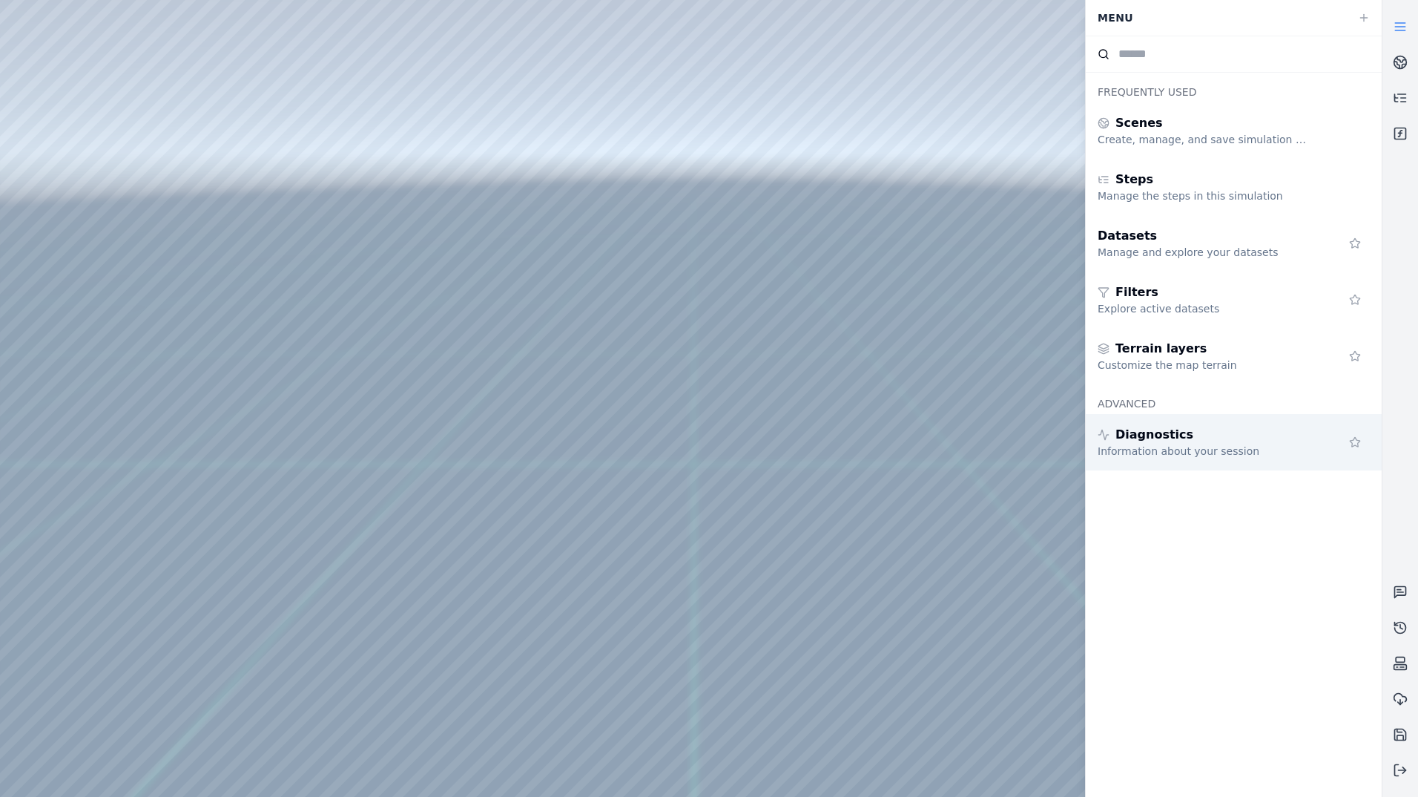
click at [1215, 440] on div "Diagnostics" at bounding box center [1205, 435] width 214 height 18
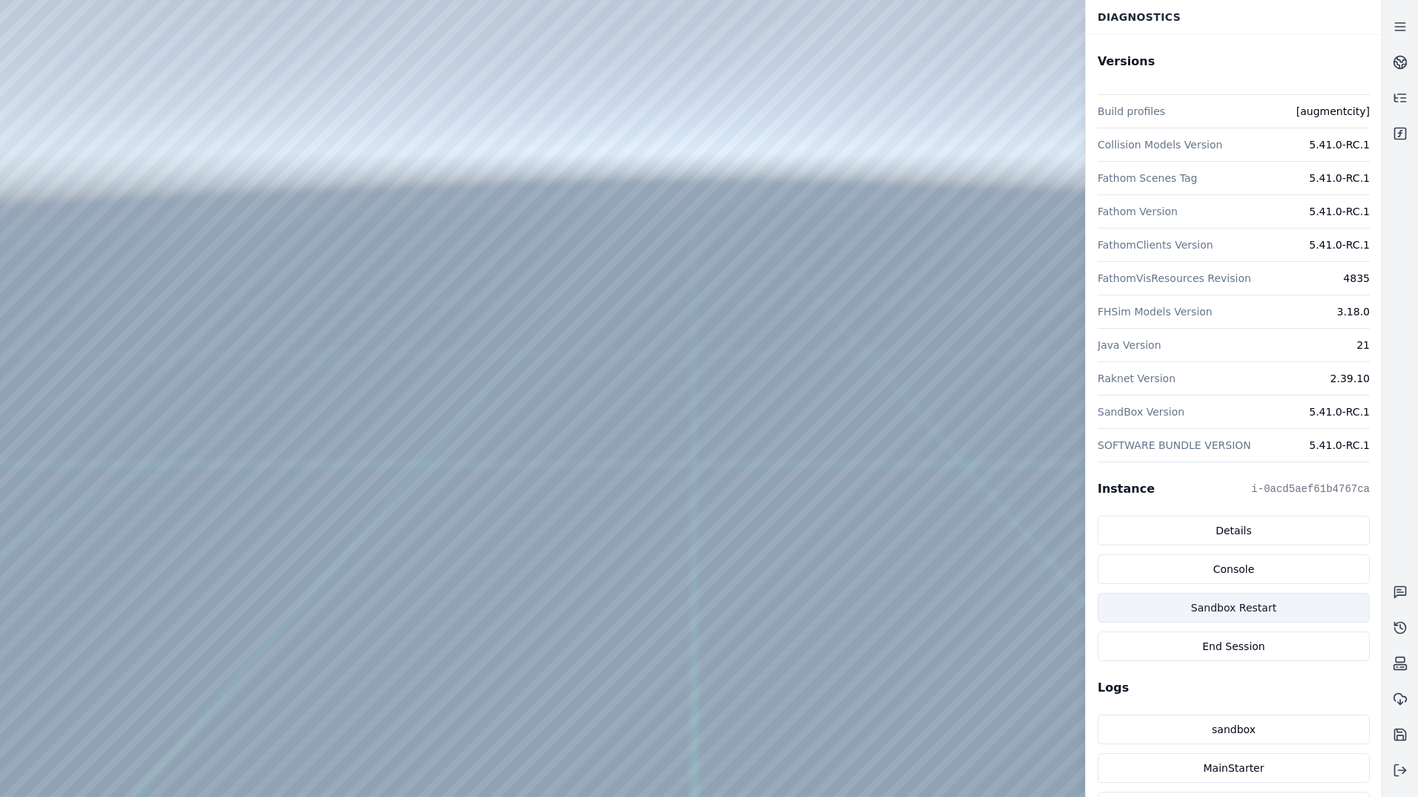
click at [1267, 607] on button "Sandbox Restart" at bounding box center [1234, 608] width 272 height 30
click at [755, 591] on div at bounding box center [690, 398] width 1381 height 797
drag, startPoint x: 742, startPoint y: 576, endPoint x: 723, endPoint y: 584, distance: 20.0
click at [68, 84] on div at bounding box center [690, 398] width 1381 height 797
click at [102, 148] on div at bounding box center [690, 398] width 1381 height 797
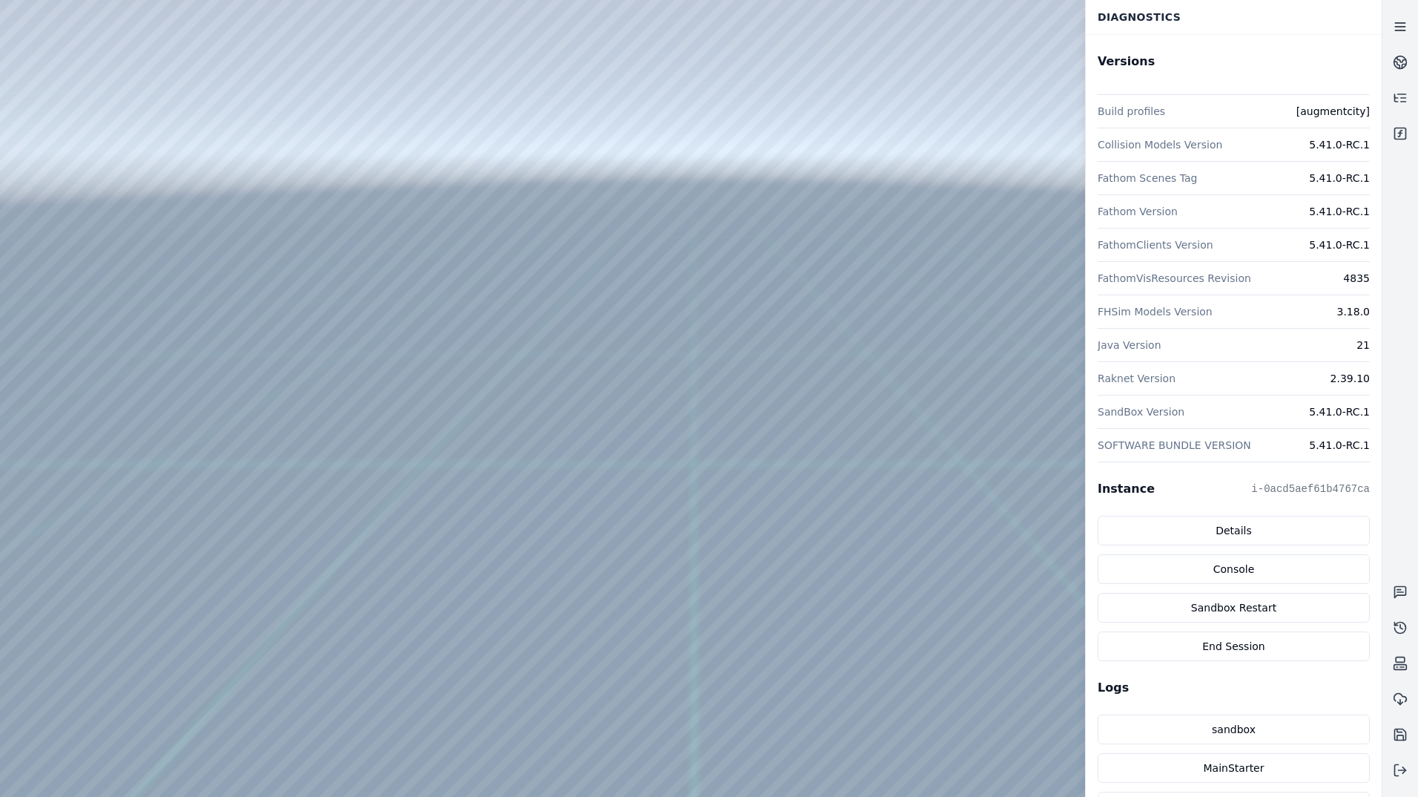
click at [1406, 27] on icon at bounding box center [1400, 26] width 15 height 15
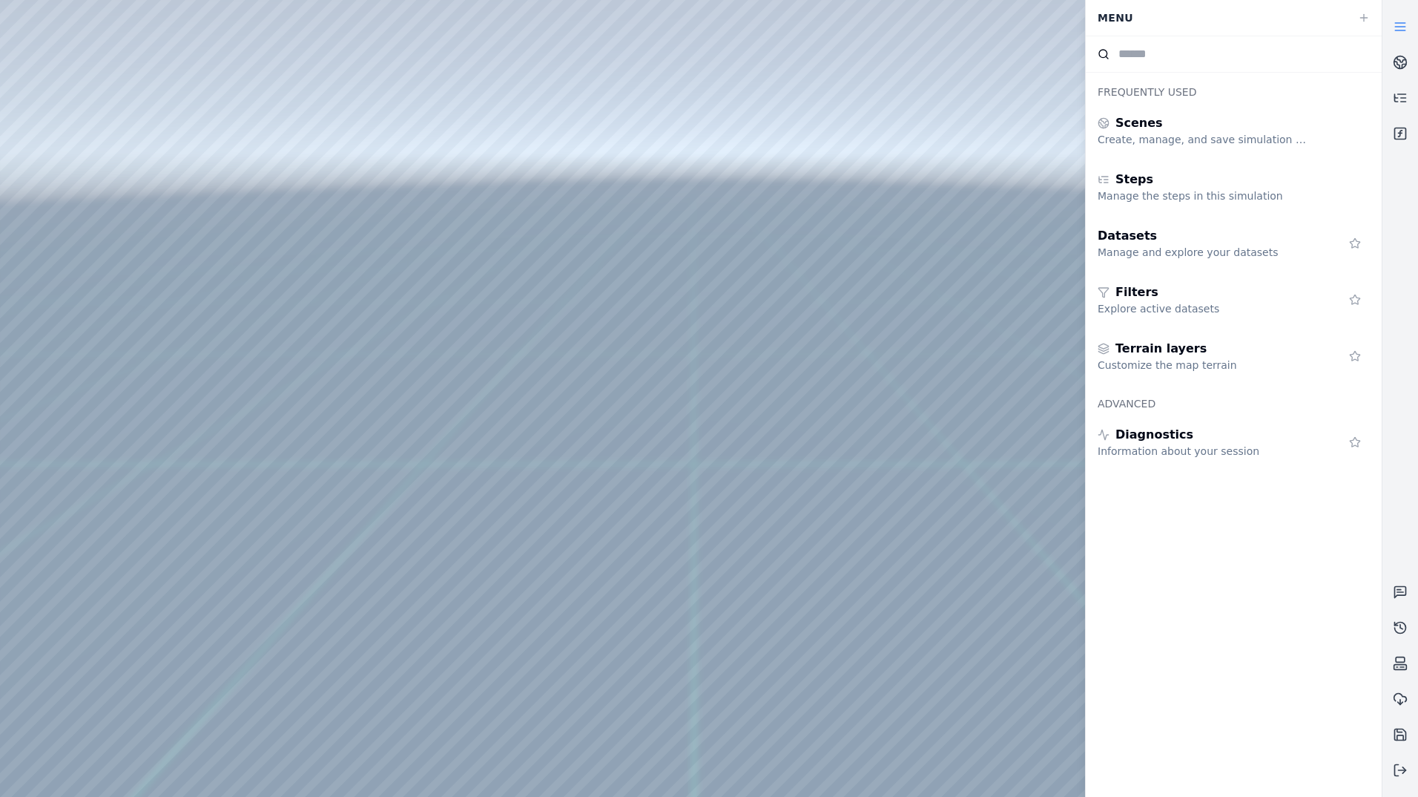
click at [1406, 27] on icon at bounding box center [1400, 26] width 15 height 15
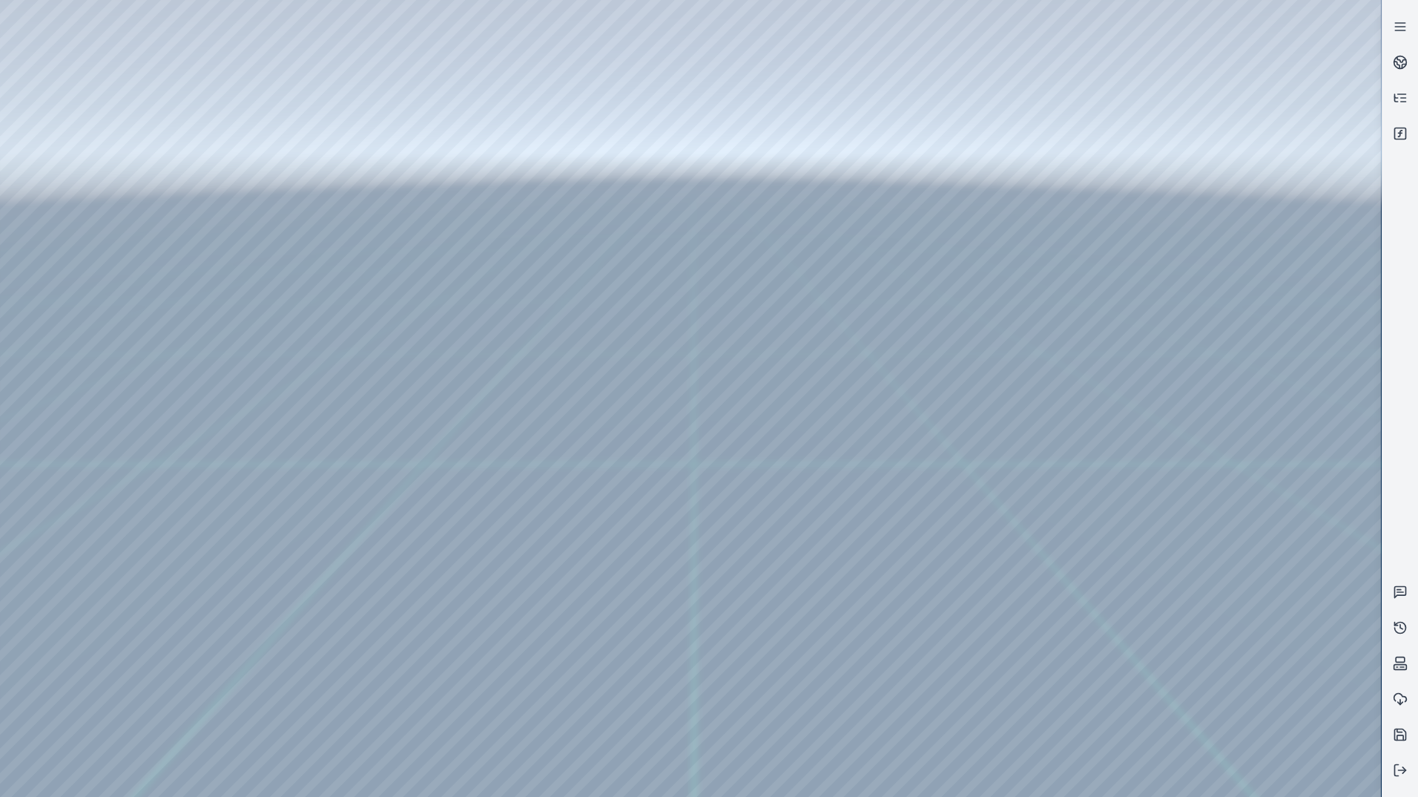
click at [388, 662] on div at bounding box center [690, 398] width 1381 height 797
drag, startPoint x: 914, startPoint y: 492, endPoint x: 834, endPoint y: 510, distance: 81.2
drag, startPoint x: 998, startPoint y: 571, endPoint x: 1038, endPoint y: 571, distance: 40.1
drag, startPoint x: 1095, startPoint y: 620, endPoint x: 1127, endPoint y: 606, distance: 35.5
click at [1391, 23] on link at bounding box center [1401, 27] width 36 height 36
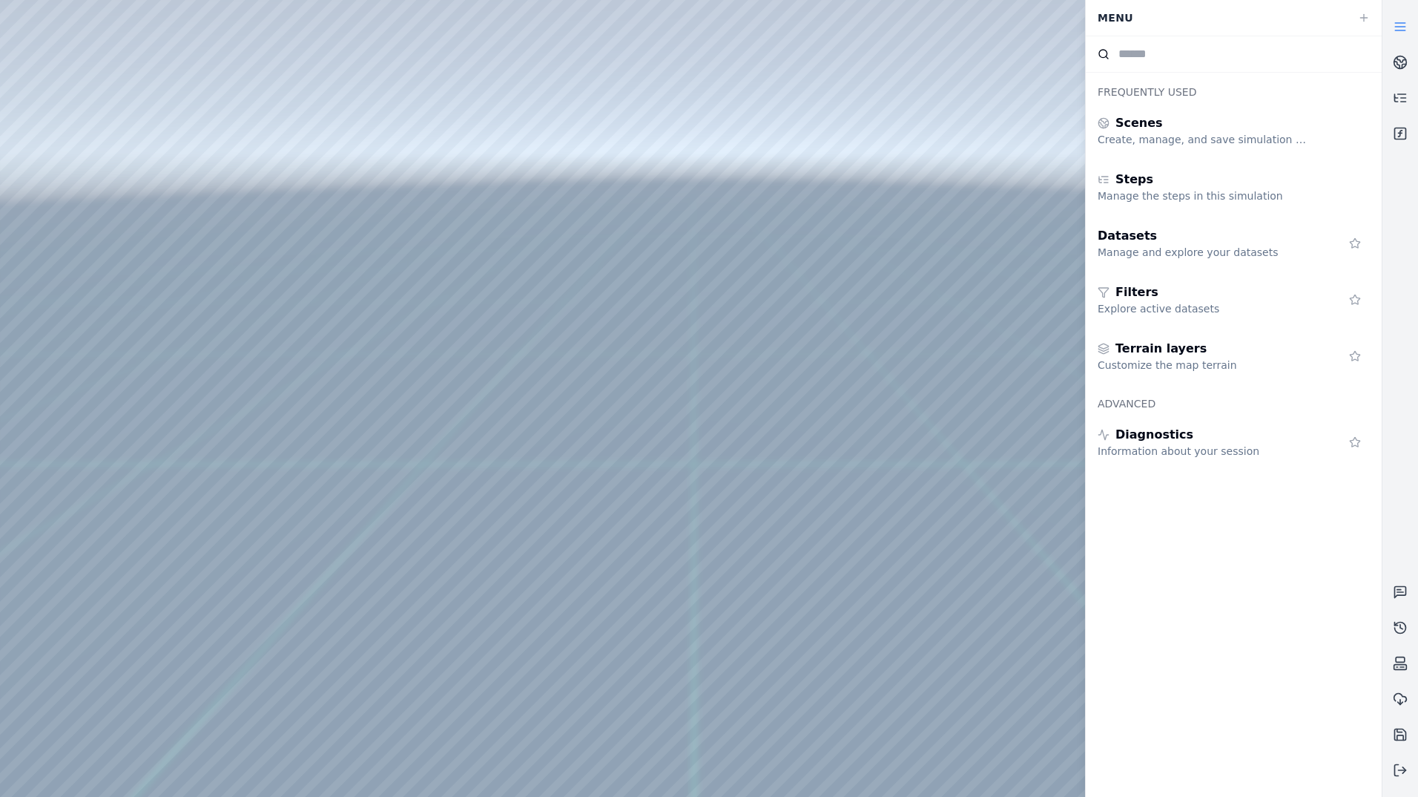
click at [1402, 23] on line at bounding box center [1400, 23] width 10 height 0
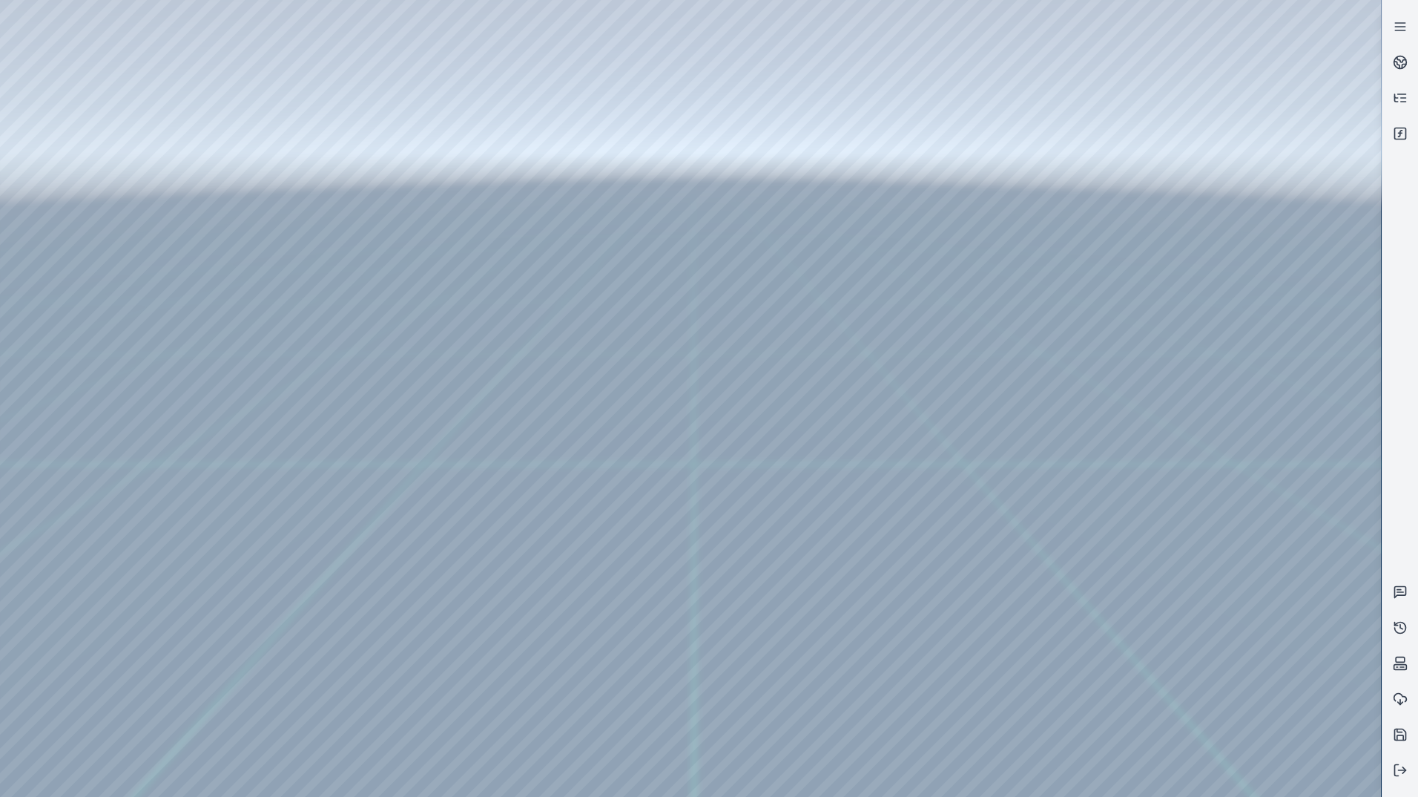
click at [185, 56] on div at bounding box center [690, 398] width 1381 height 797
click at [1408, 56] on link at bounding box center [1401, 63] width 36 height 36
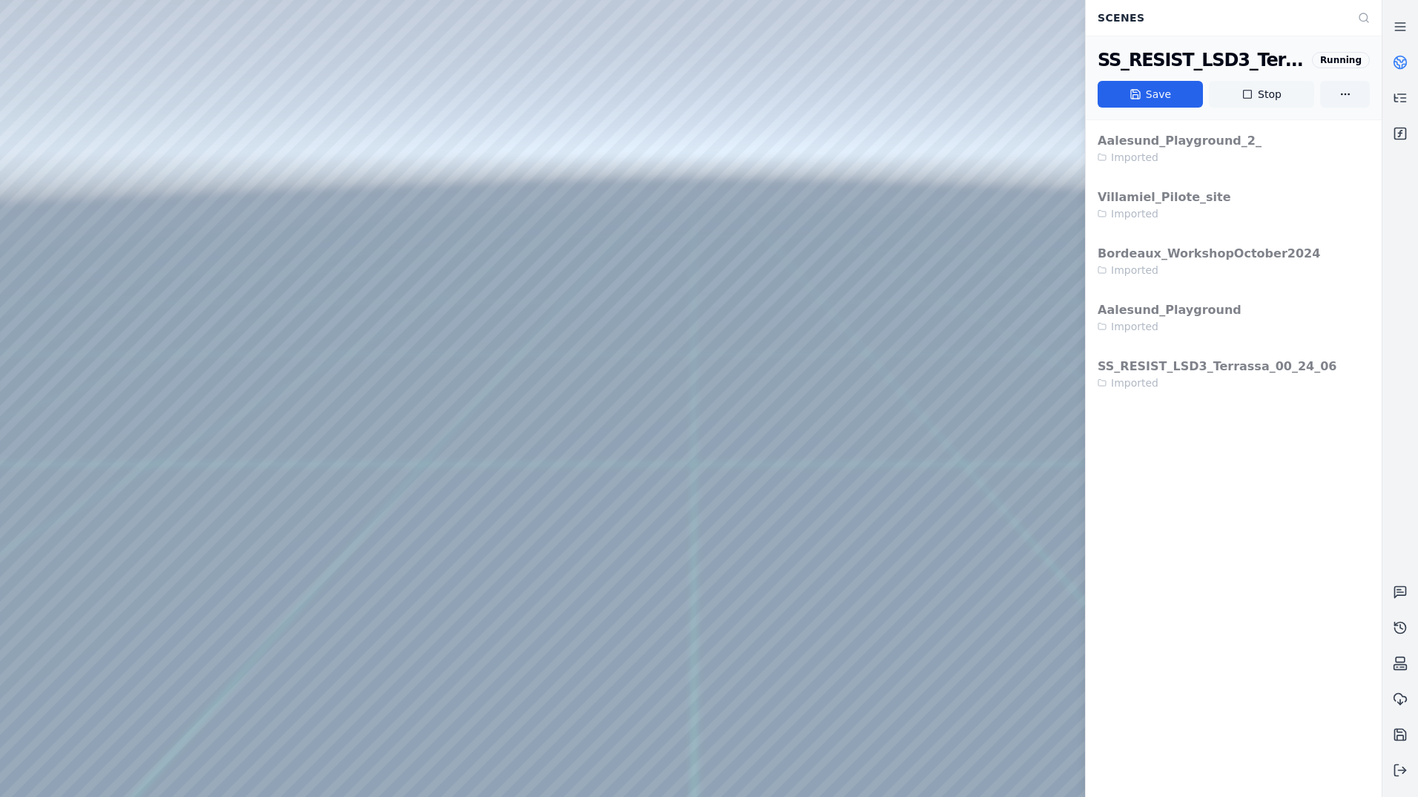
click at [1262, 96] on button "Stop" at bounding box center [1261, 94] width 105 height 27
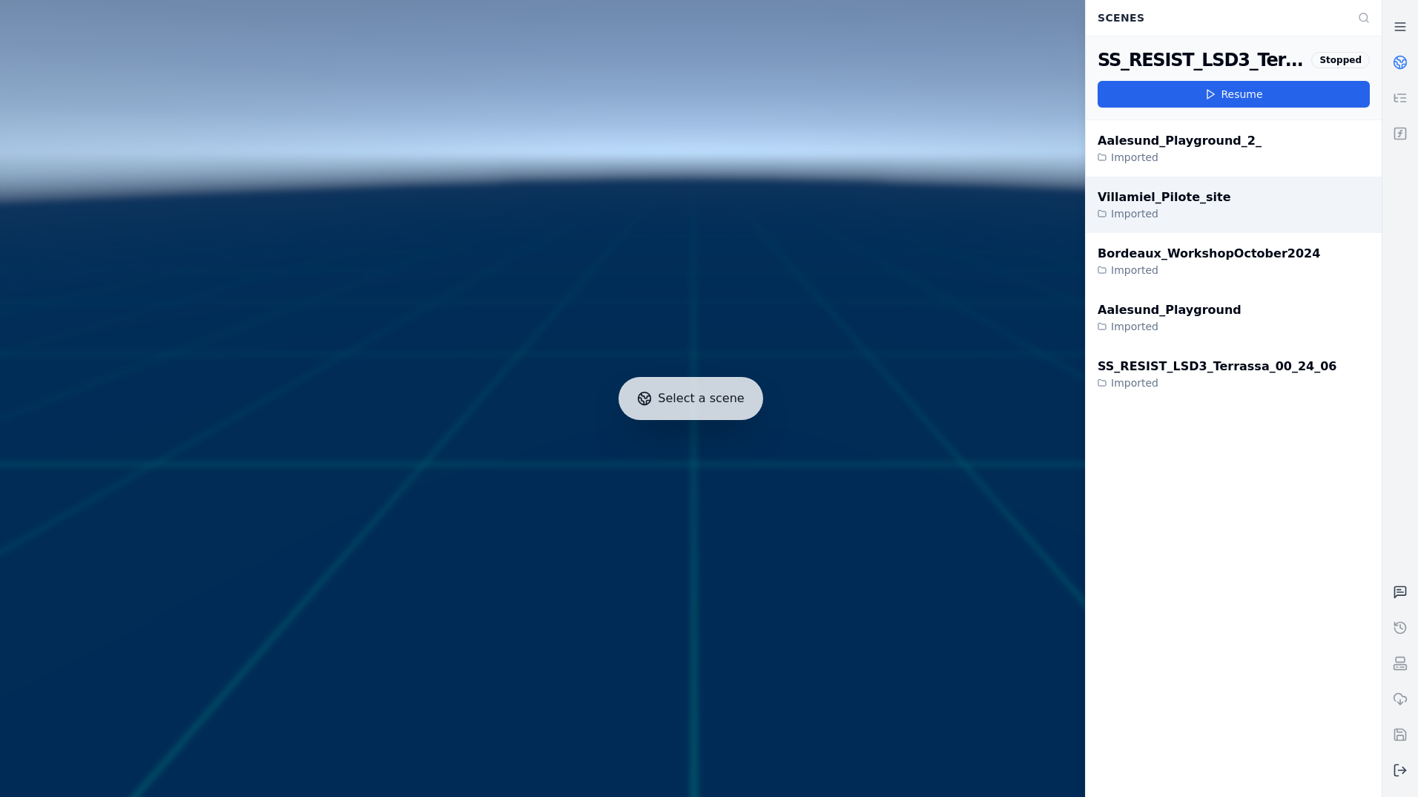
click at [1233, 217] on div "Villamiel_Pilote_site Imported" at bounding box center [1234, 205] width 296 height 56
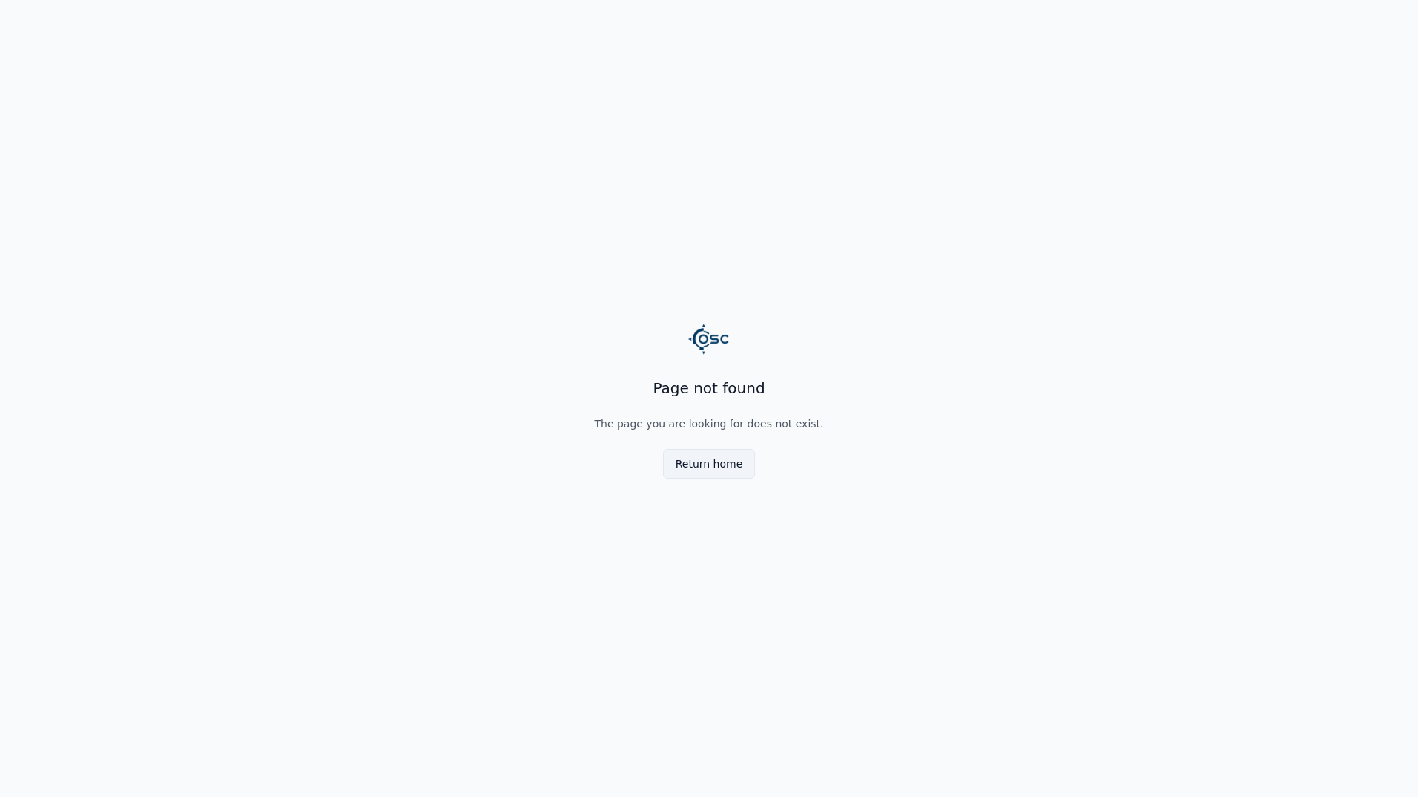
click at [737, 471] on button "Return home" at bounding box center [709, 464] width 93 height 30
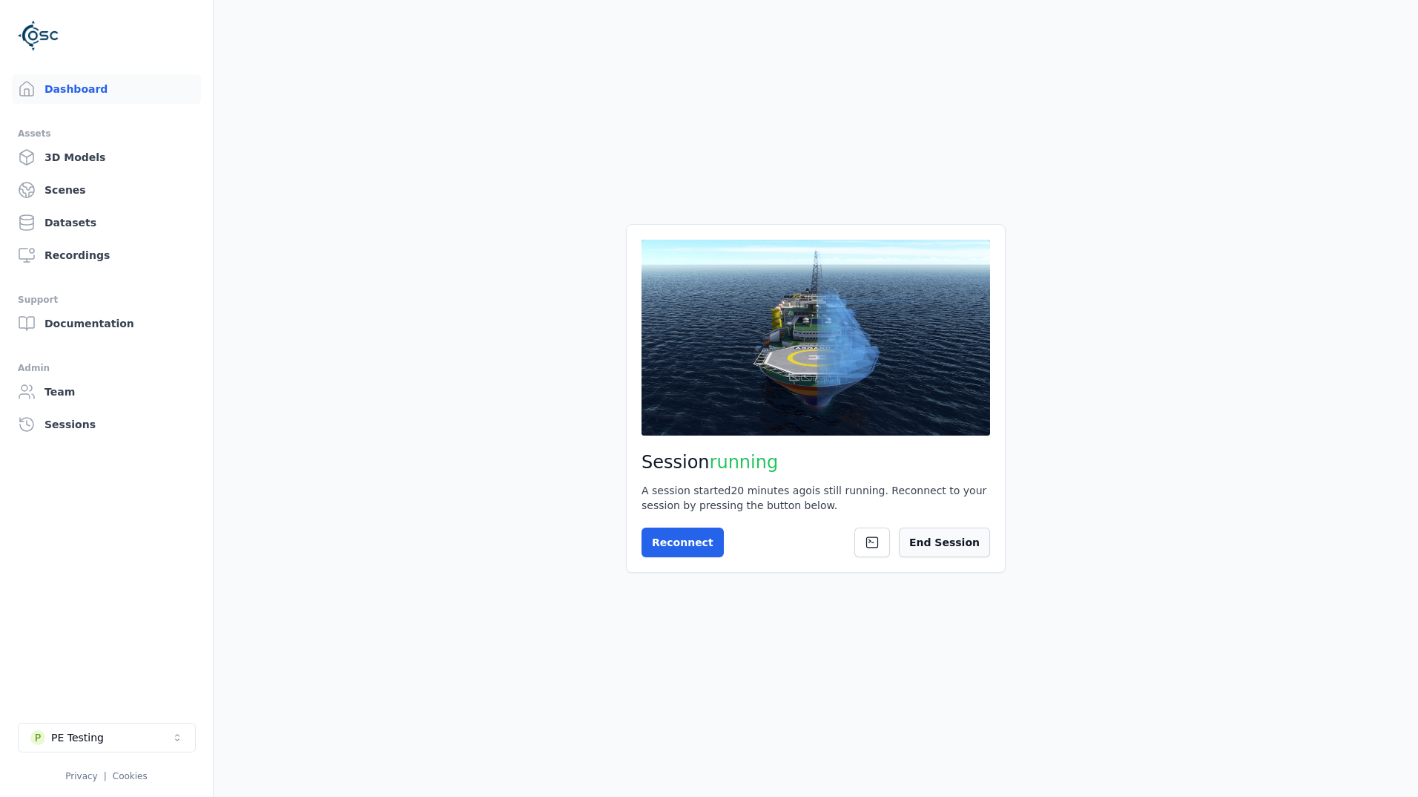
click at [969, 545] on button "End Session" at bounding box center [944, 542] width 91 height 30
click at [111, 226] on link "Datasets" at bounding box center [106, 223] width 189 height 30
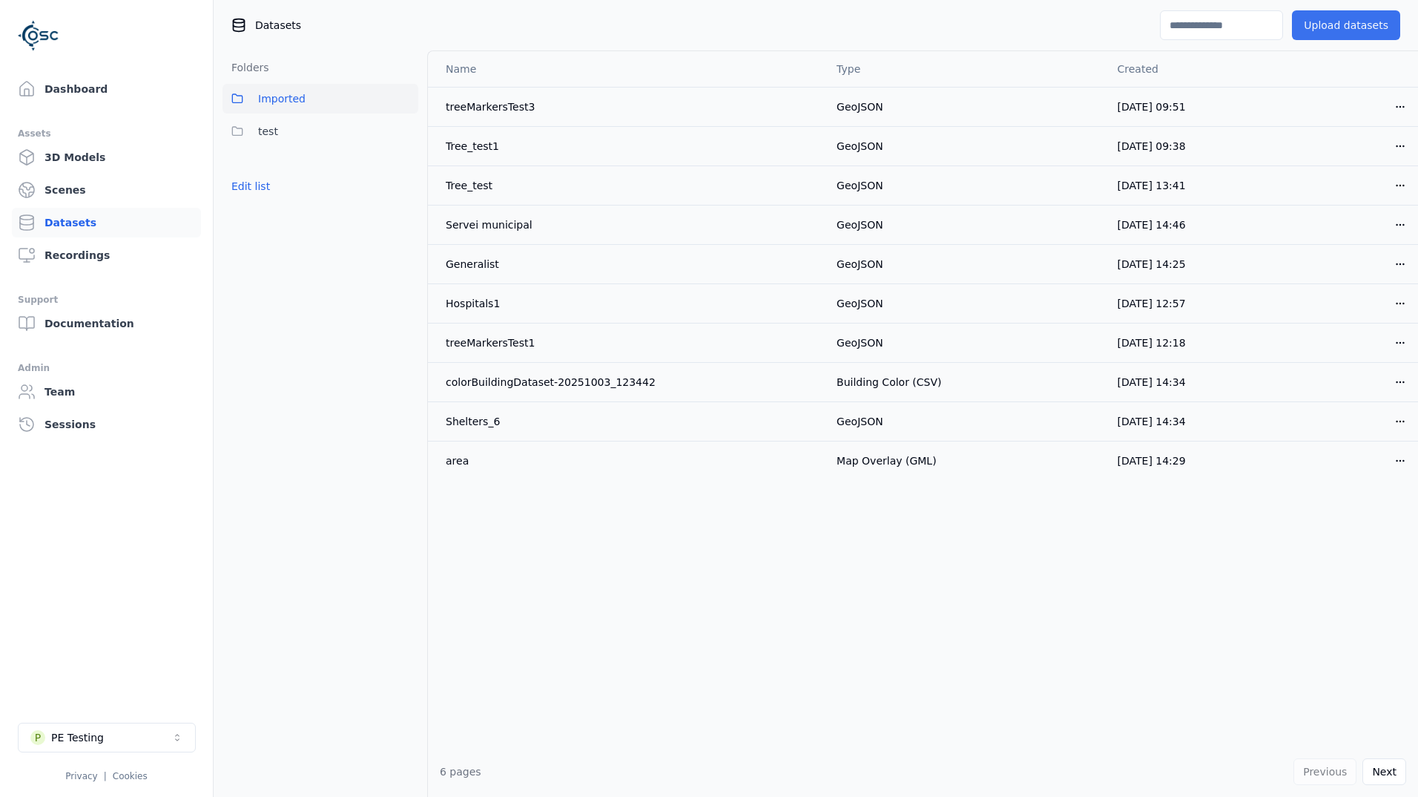
click at [1348, 24] on button "Upload datasets" at bounding box center [1346, 25] width 108 height 30
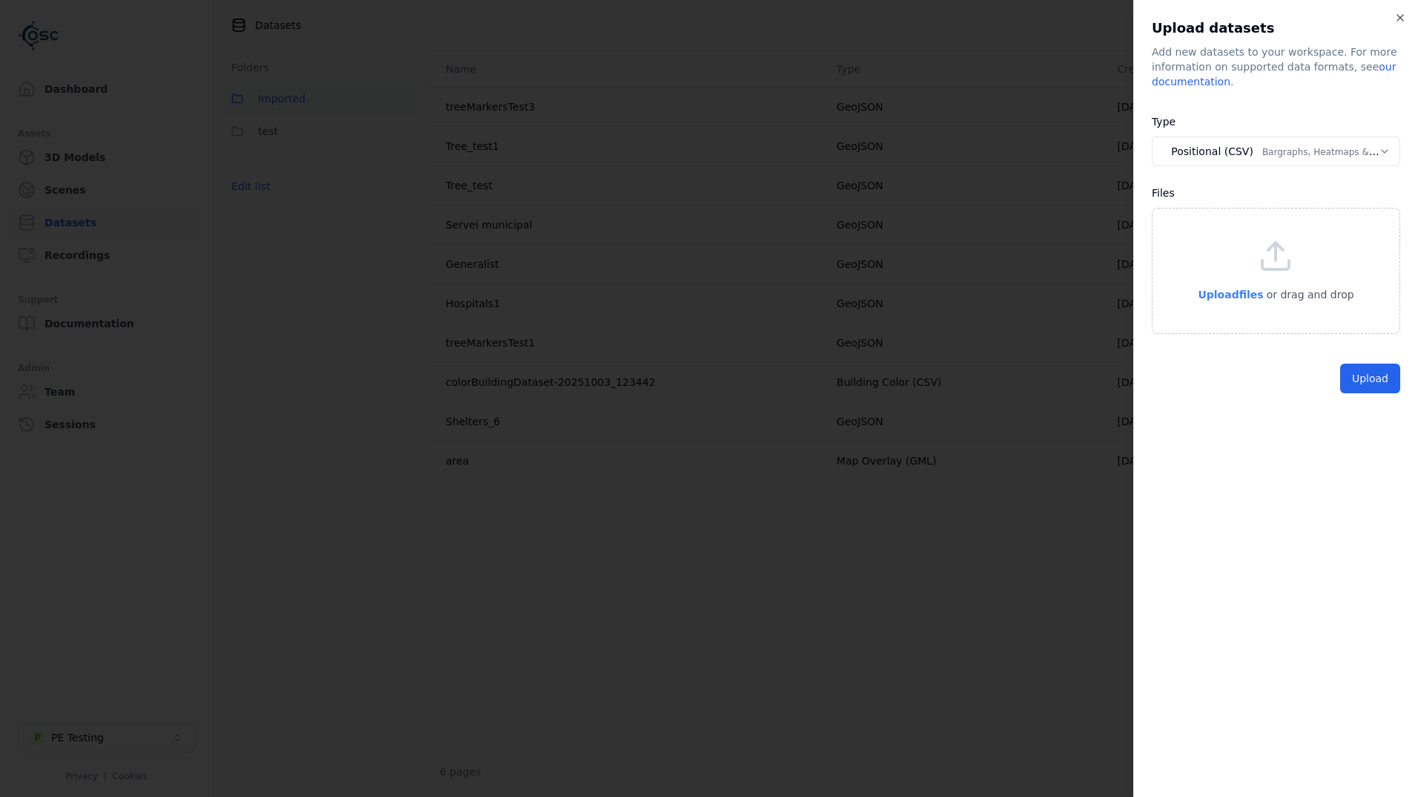
click at [1212, 297] on span "Upload files" at bounding box center [1230, 295] width 65 height 12
click at [1374, 410] on button "Upload" at bounding box center [1370, 413] width 60 height 30
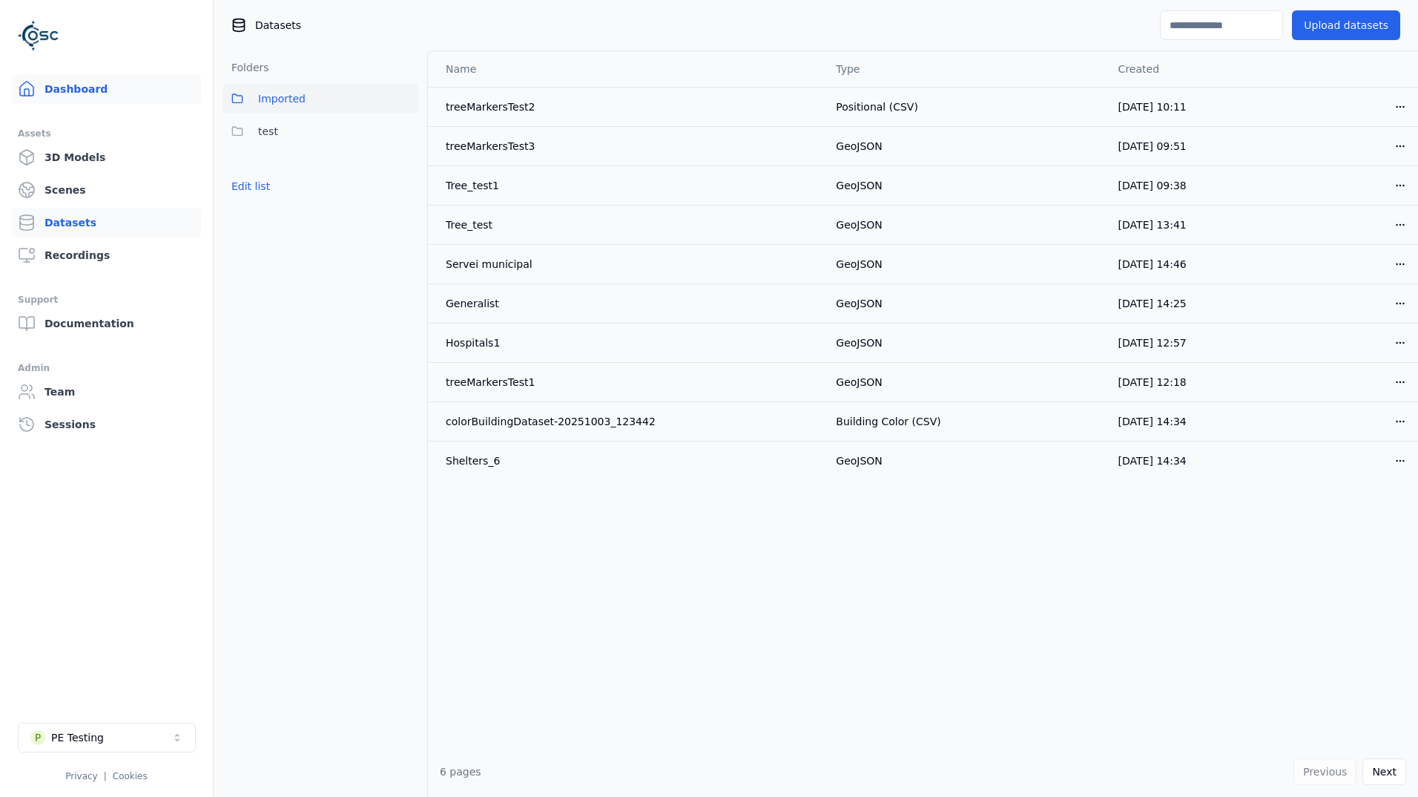
click at [76, 94] on link "Dashboard" at bounding box center [106, 89] width 189 height 30
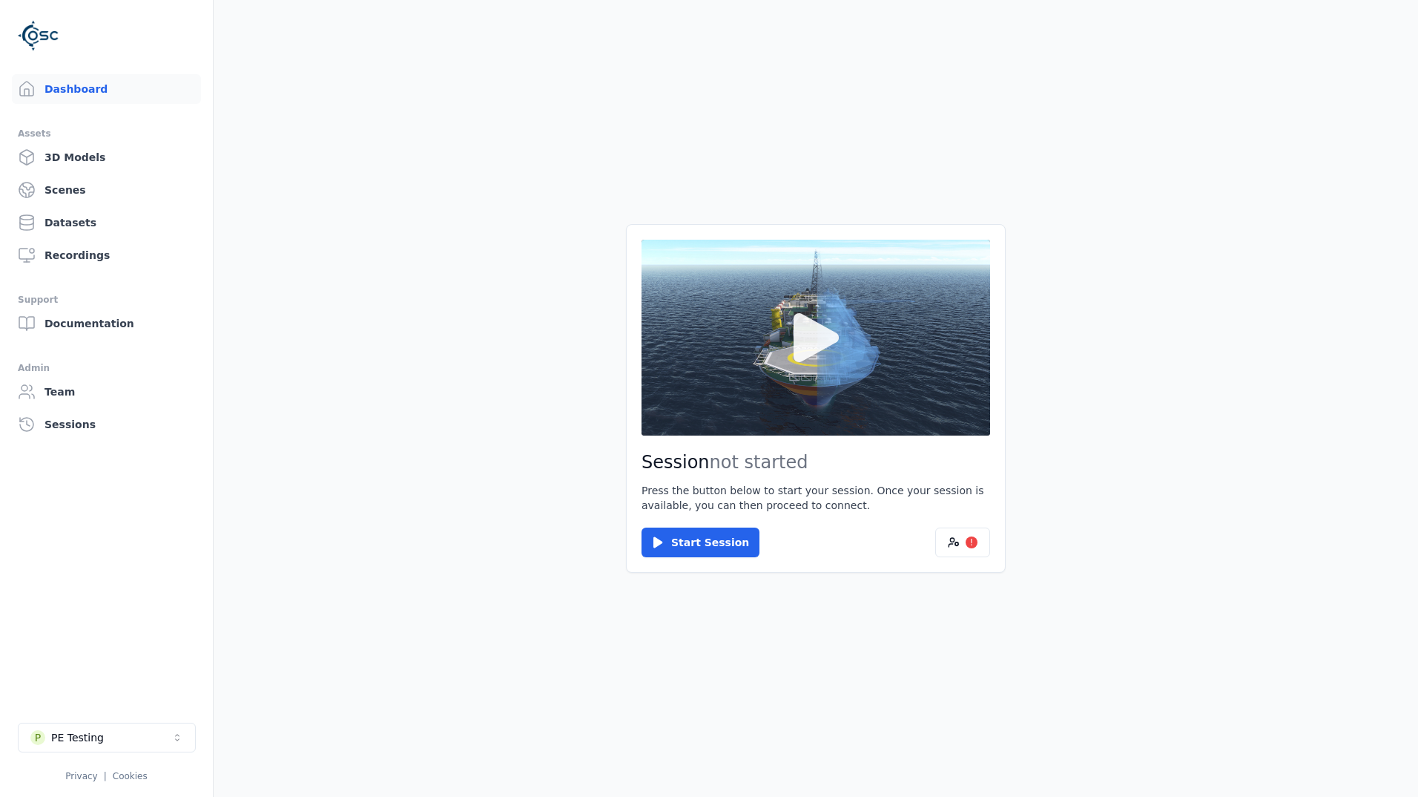
click at [828, 386] on button at bounding box center [816, 338] width 349 height 196
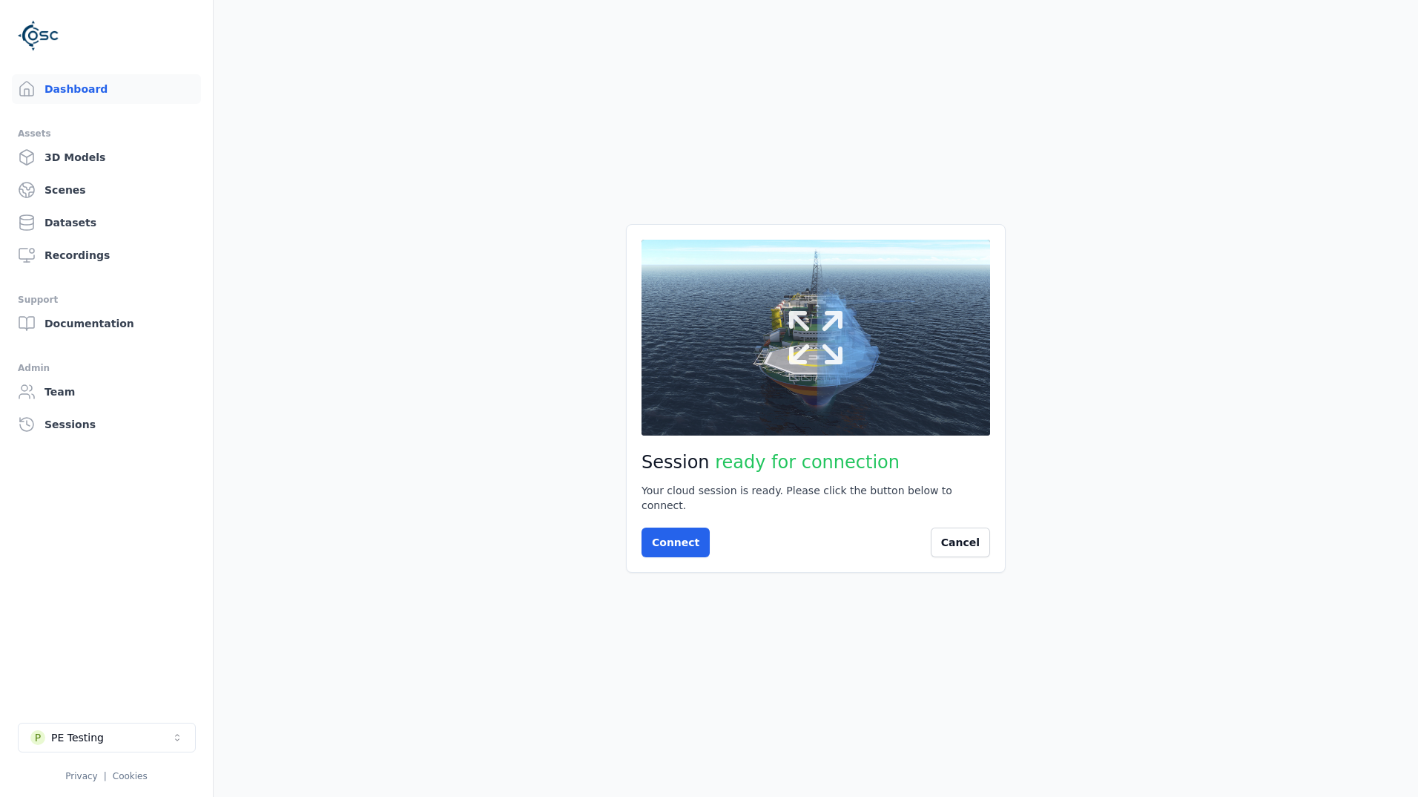
click at [739, 327] on button at bounding box center [816, 338] width 349 height 196
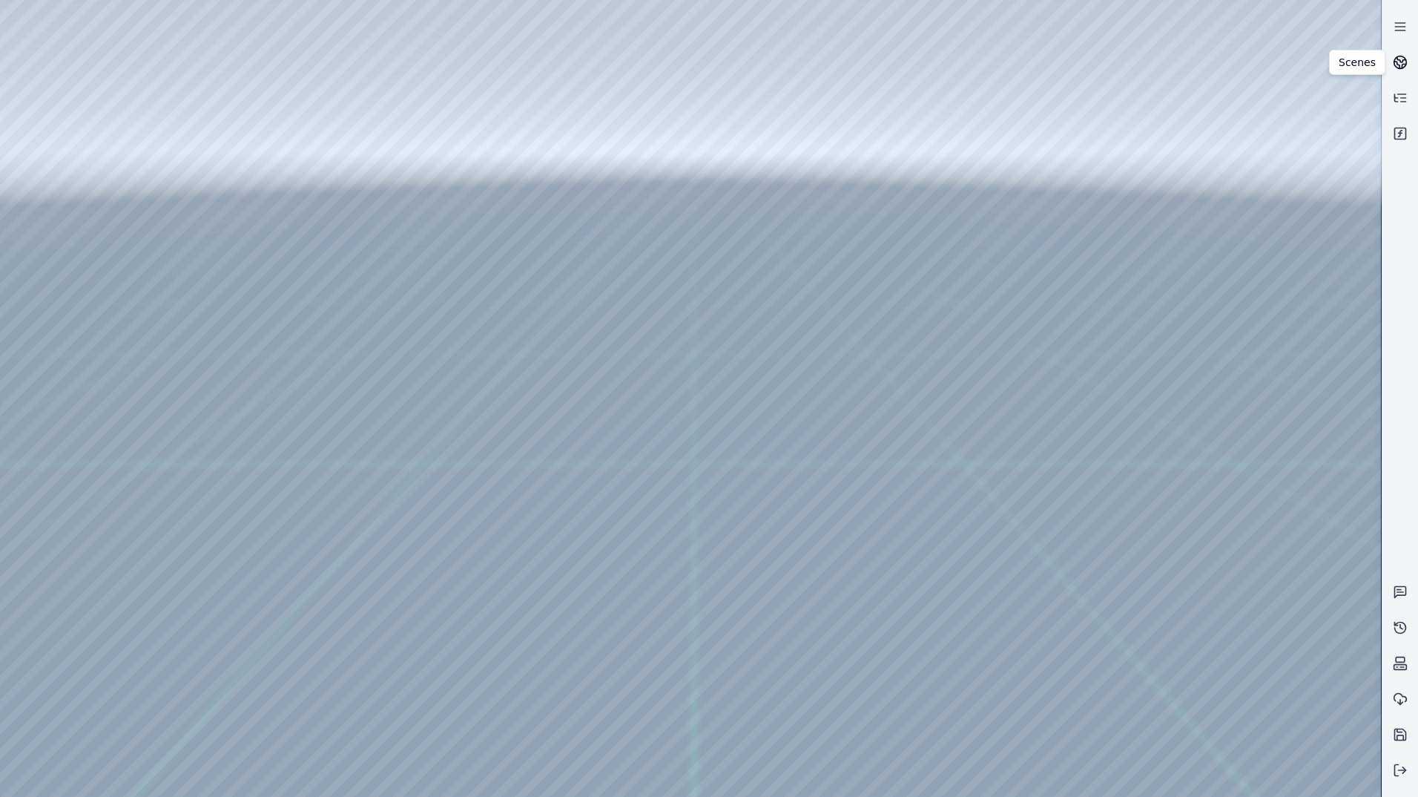
click at [1399, 63] on icon at bounding box center [1400, 62] width 15 height 15
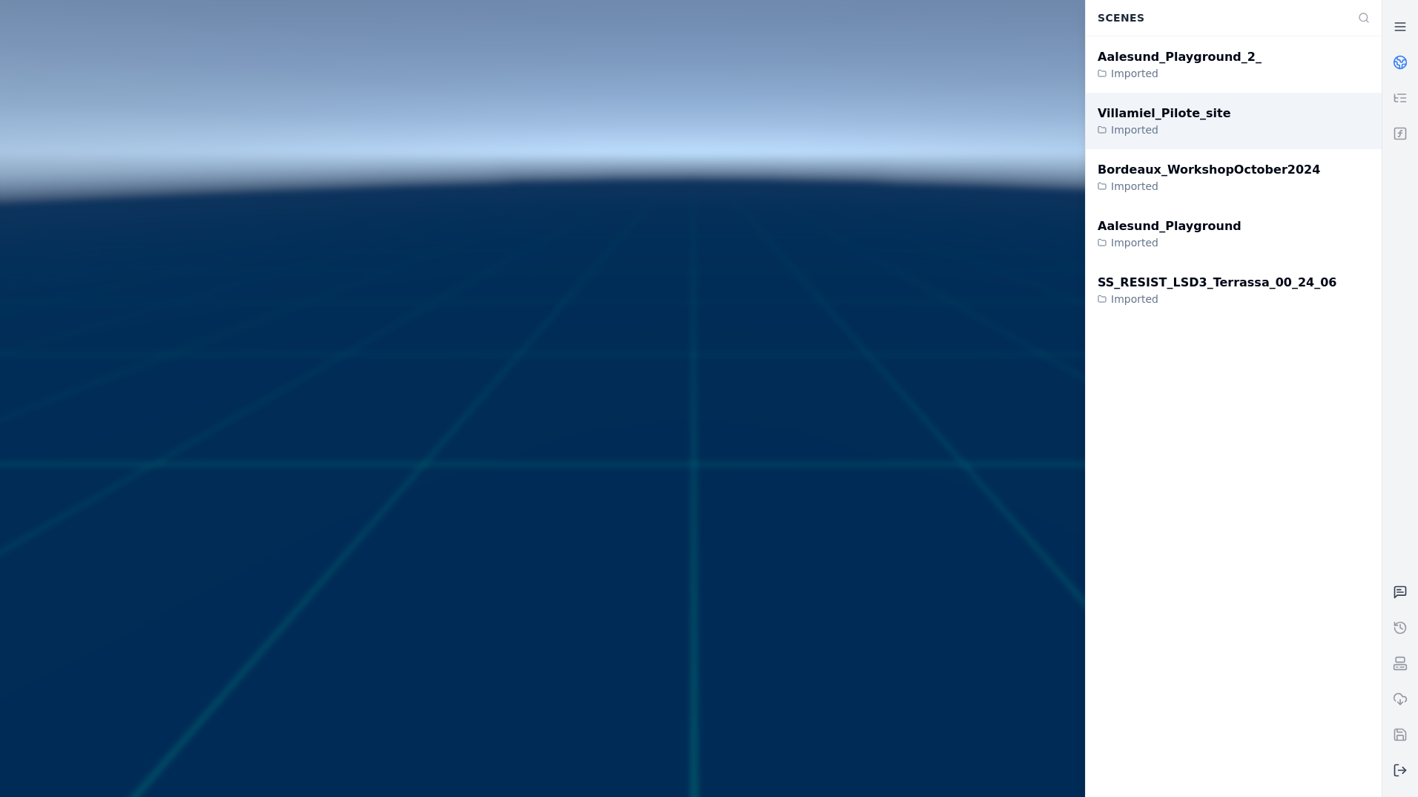
click at [1185, 111] on div "Villamiel_Pilote_site" at bounding box center [1165, 114] width 134 height 18
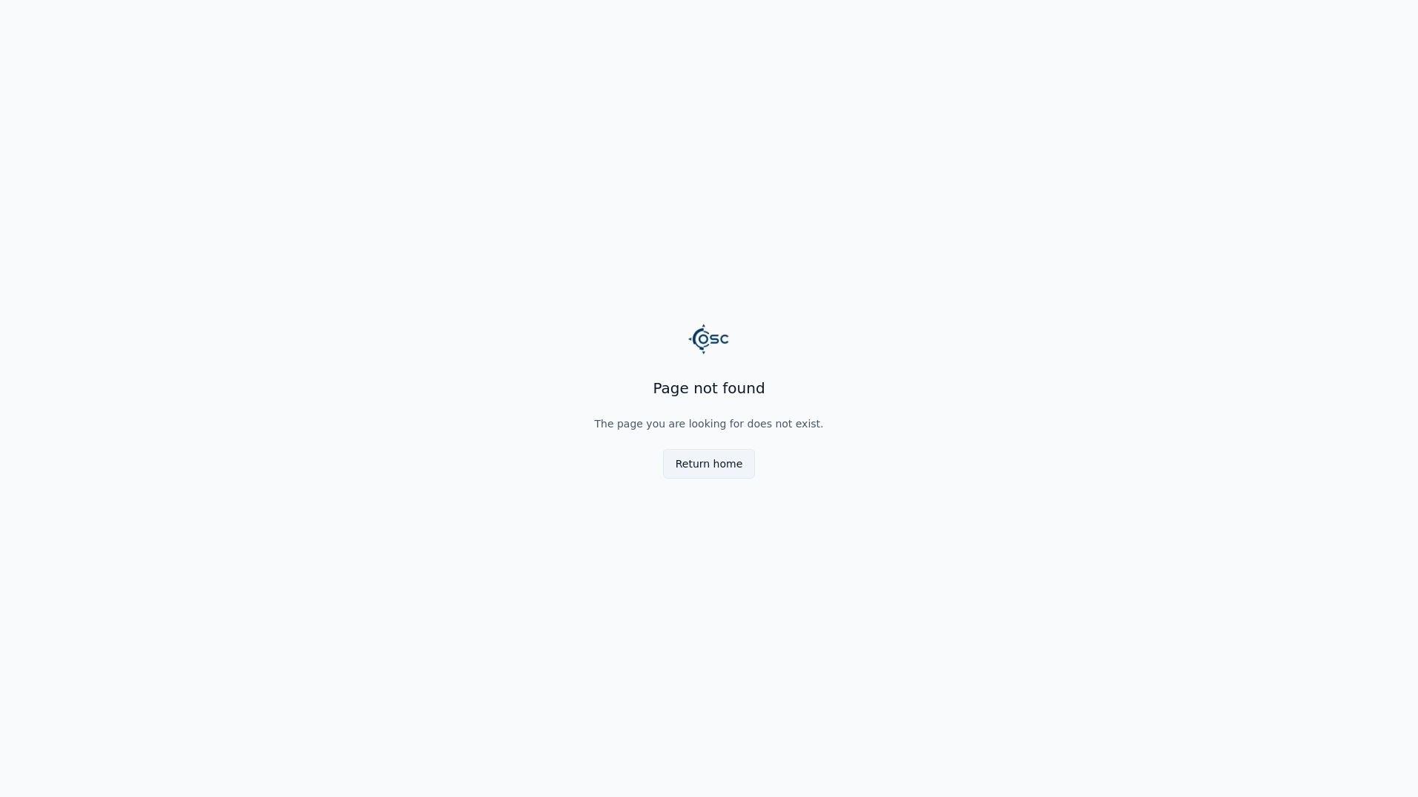
click at [726, 464] on button "Return home" at bounding box center [709, 464] width 93 height 30
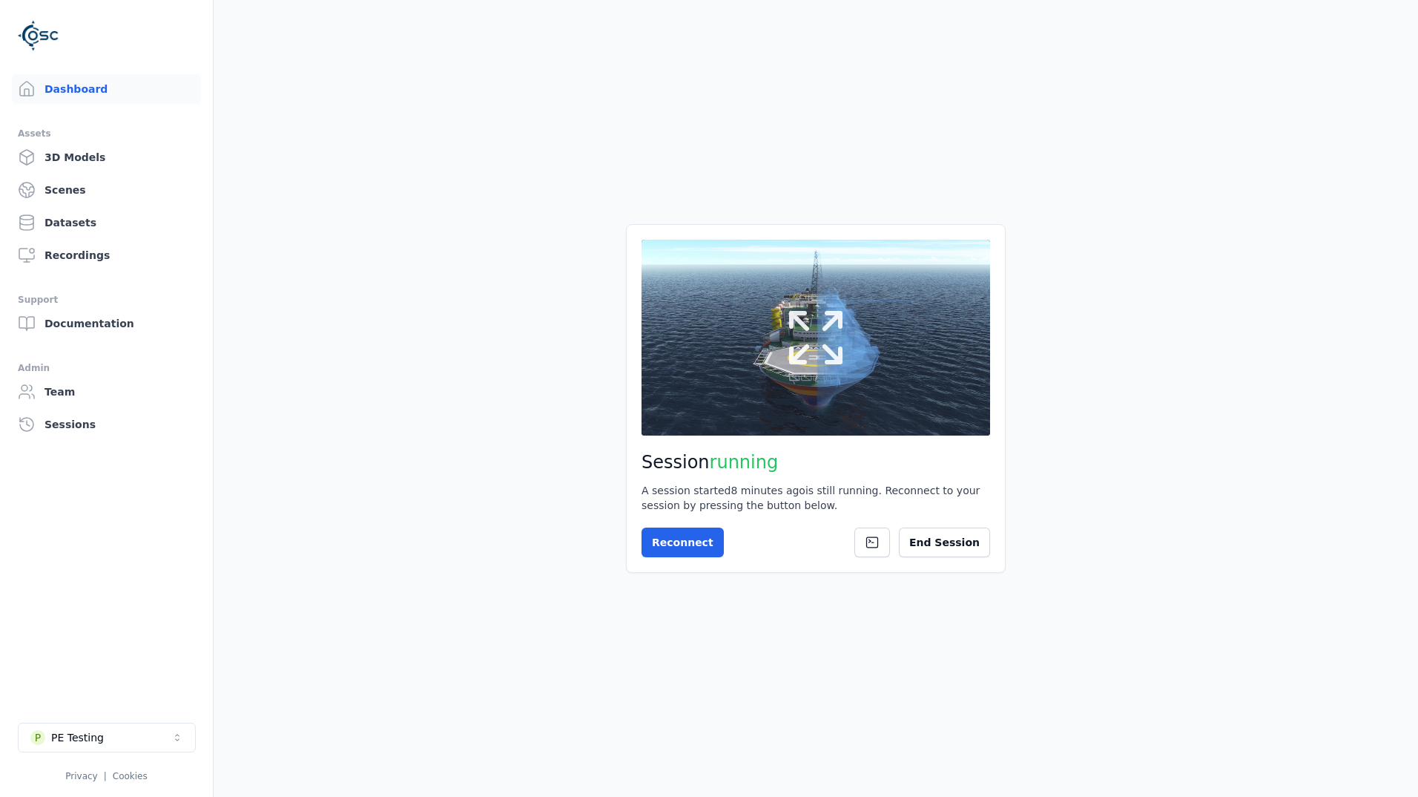
click at [826, 372] on icon at bounding box center [815, 337] width 71 height 71
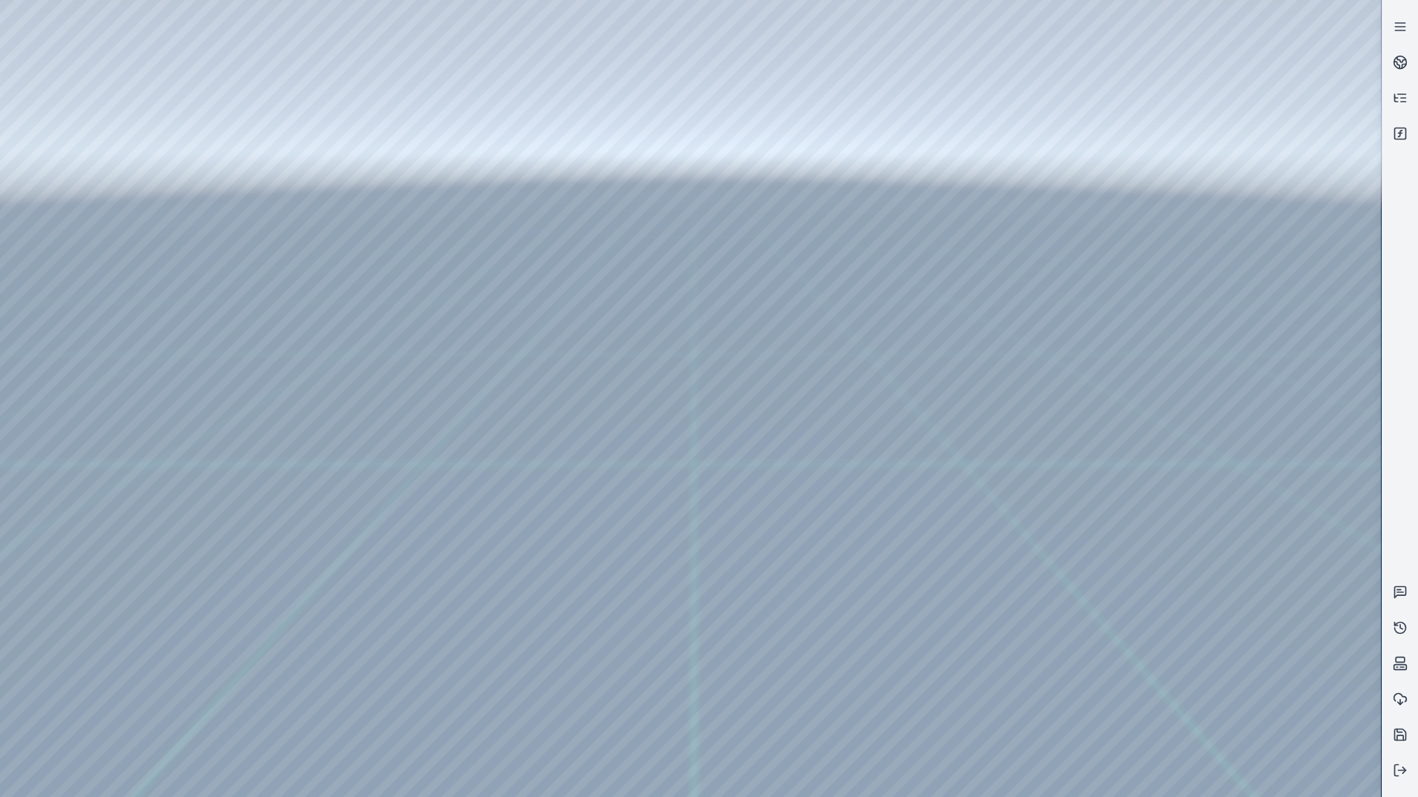
drag, startPoint x: 759, startPoint y: 131, endPoint x: 745, endPoint y: 217, distance: 87.2
drag, startPoint x: 756, startPoint y: 209, endPoint x: 622, endPoint y: 550, distance: 366.0
drag, startPoint x: 803, startPoint y: 306, endPoint x: 576, endPoint y: 831, distance: 572.5
click at [1348, 22] on div at bounding box center [690, 398] width 1381 height 797
click at [1358, 65] on div at bounding box center [690, 398] width 1381 height 797
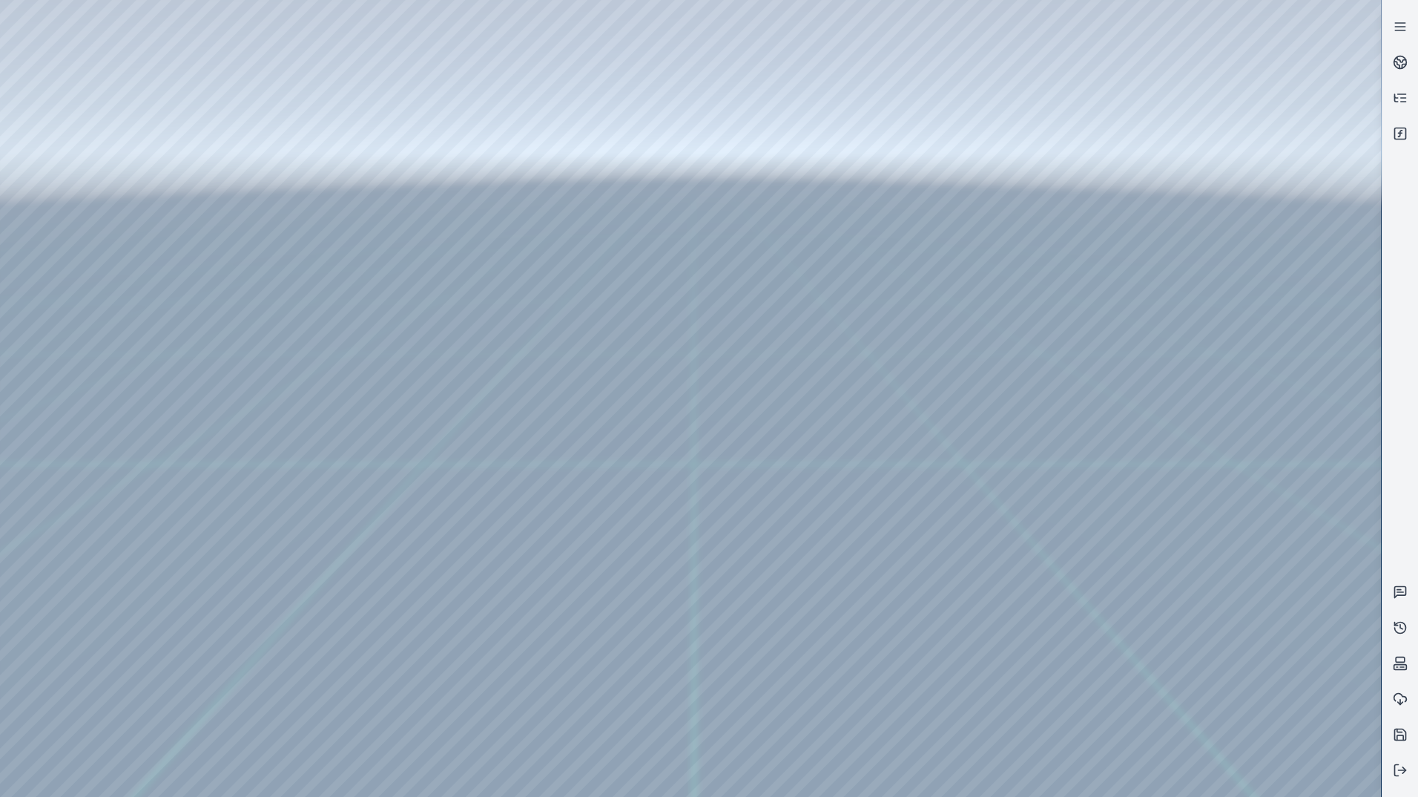
click at [97, 70] on div at bounding box center [690, 398] width 1381 height 797
click at [119, 148] on div at bounding box center [690, 398] width 1381 height 797
click at [383, 668] on div at bounding box center [690, 398] width 1381 height 797
click at [390, 636] on div at bounding box center [690, 398] width 1381 height 797
drag, startPoint x: 1081, startPoint y: 563, endPoint x: 1075, endPoint y: 583, distance: 20.7
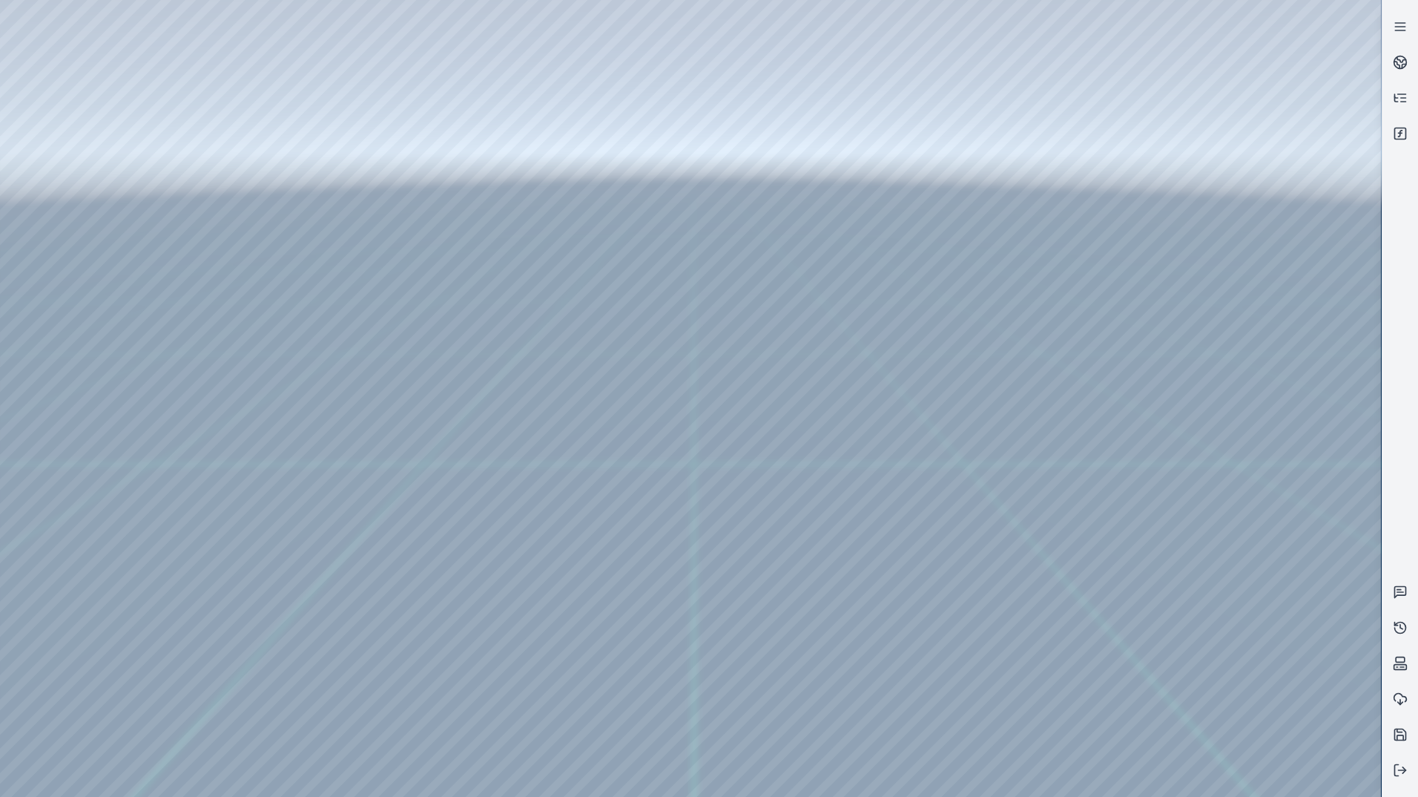
drag, startPoint x: 934, startPoint y: 518, endPoint x: 809, endPoint y: 658, distance: 187.0
click at [105, 236] on div at bounding box center [690, 398] width 1381 height 797
click at [121, 179] on div at bounding box center [690, 398] width 1381 height 797
click at [396, 55] on div at bounding box center [690, 398] width 1381 height 797
click at [283, 221] on div at bounding box center [690, 398] width 1381 height 797
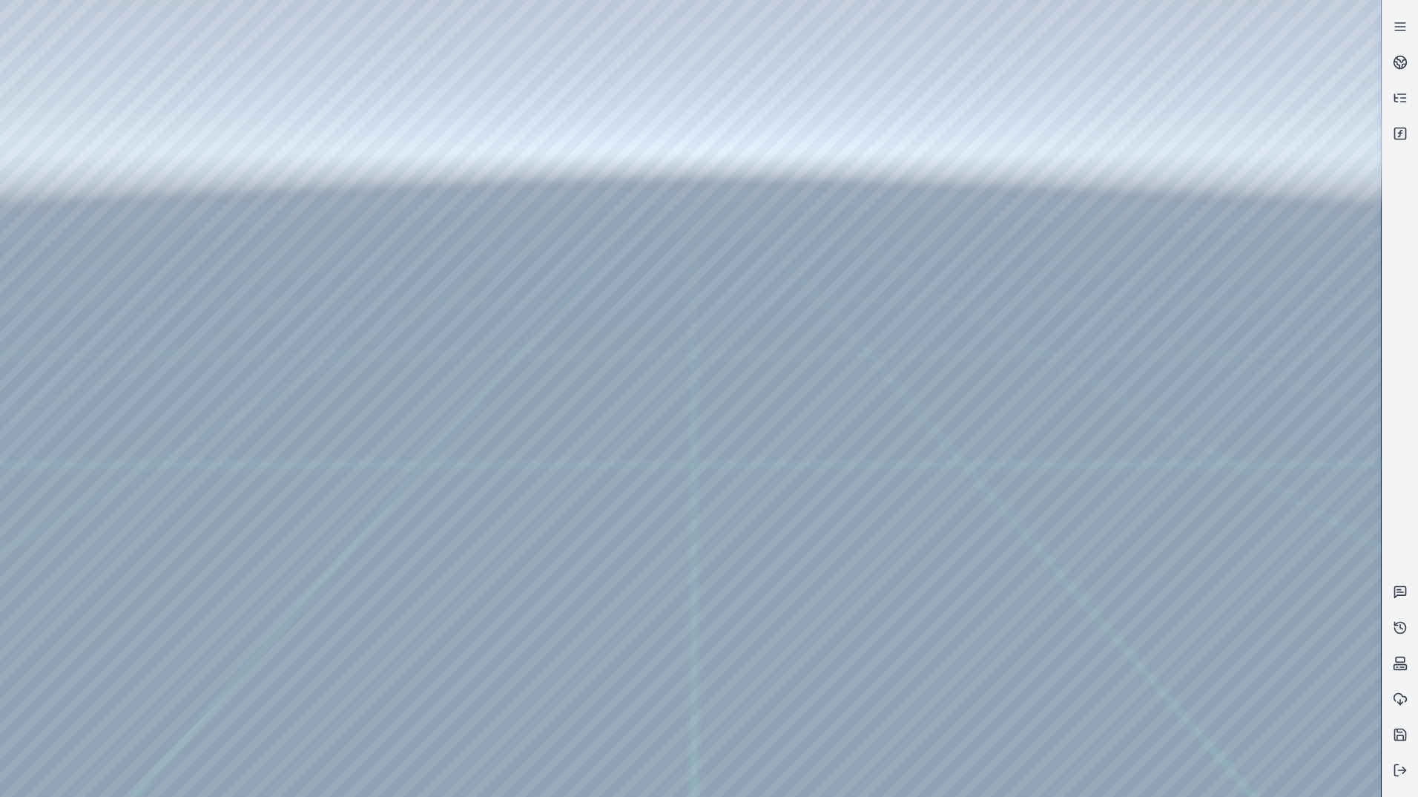
click at [1245, 36] on div at bounding box center [690, 398] width 1381 height 797
click at [1305, 585] on div at bounding box center [690, 398] width 1381 height 797
click at [1258, 618] on div at bounding box center [690, 398] width 1381 height 797
click at [1228, 697] on div at bounding box center [690, 398] width 1381 height 797
click at [231, 240] on div at bounding box center [690, 398] width 1381 height 797
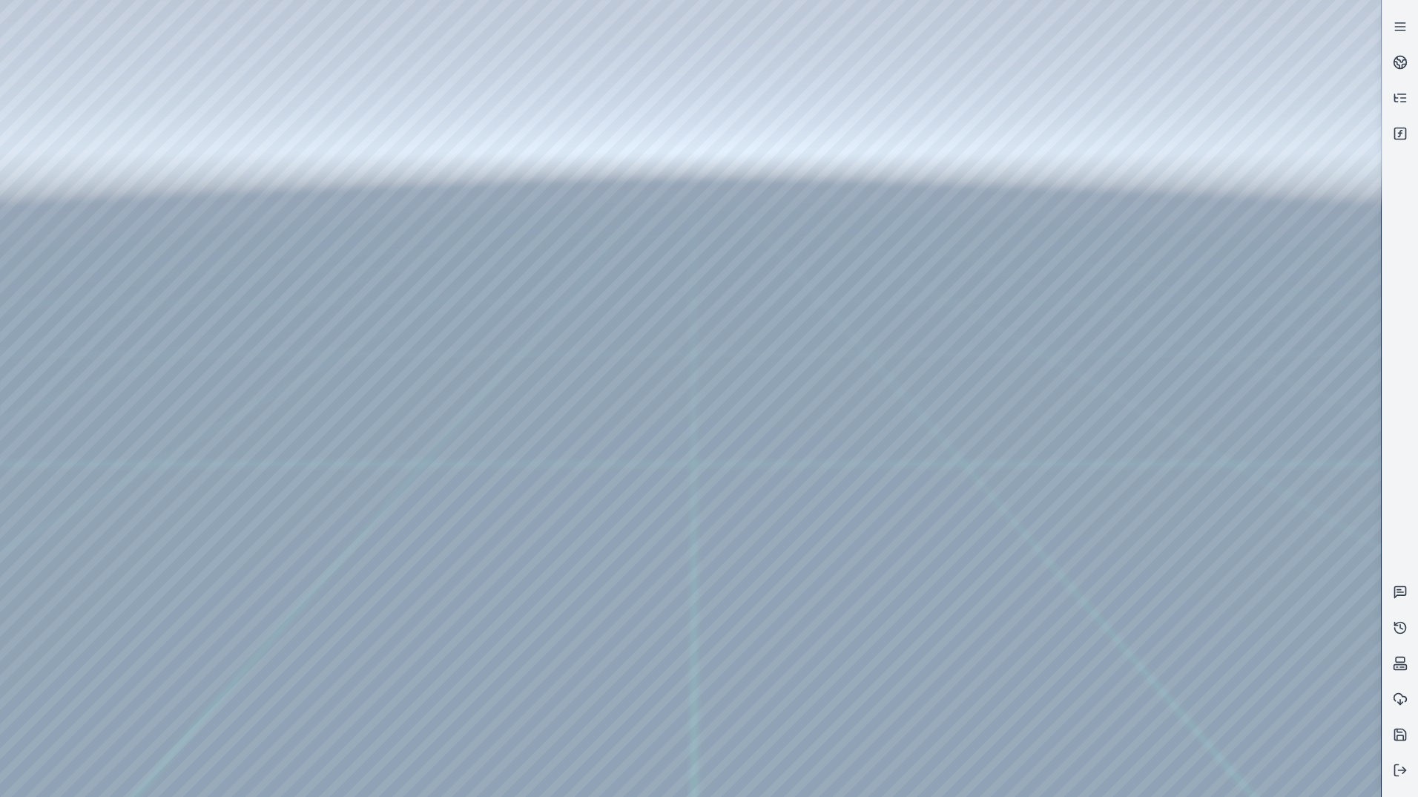
click at [1242, 484] on div at bounding box center [690, 398] width 1381 height 797
click at [1216, 487] on div at bounding box center [690, 398] width 1381 height 797
click at [1212, 481] on div at bounding box center [690, 398] width 1381 height 797
click at [1366, 243] on div at bounding box center [690, 398] width 1381 height 797
click at [237, 246] on div at bounding box center [690, 398] width 1381 height 797
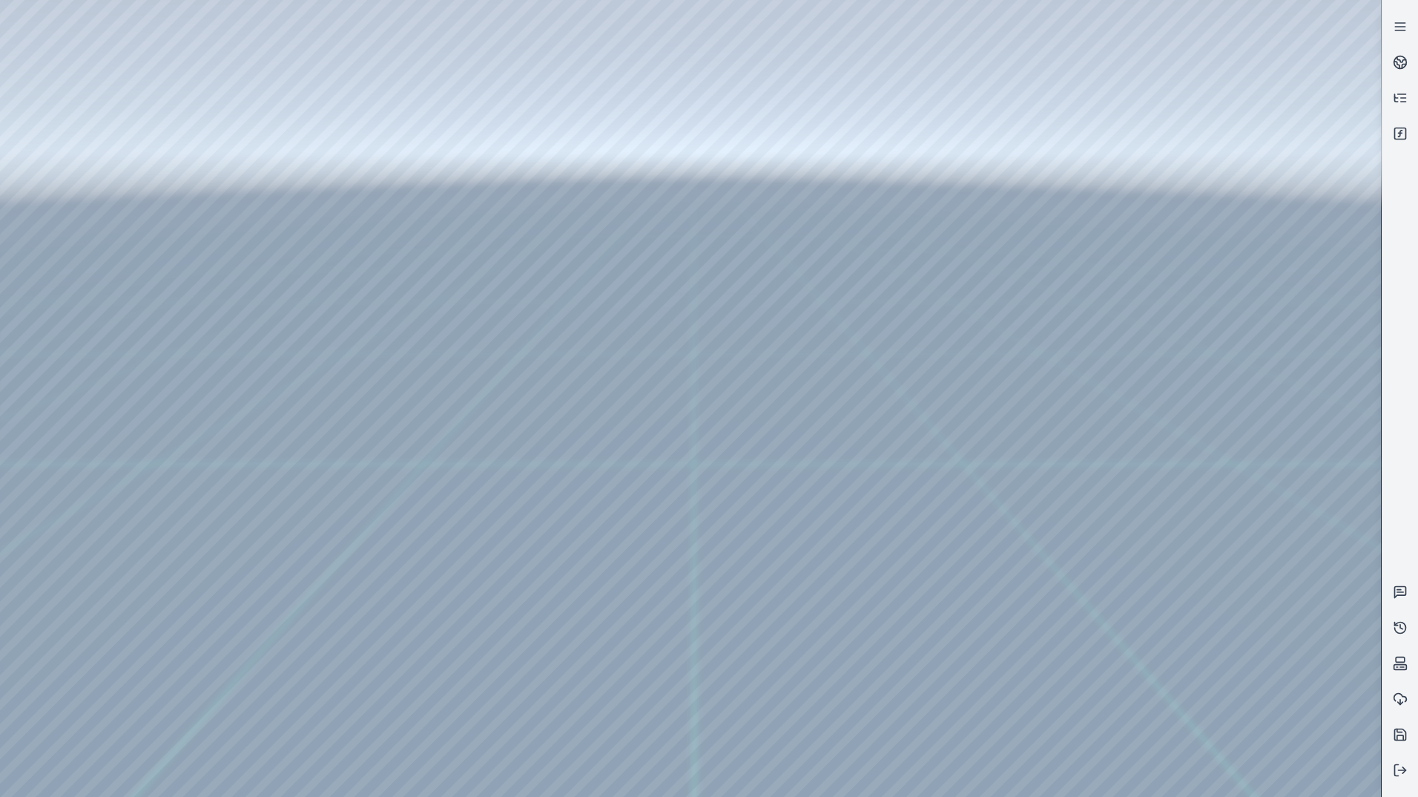
click at [247, 224] on div at bounding box center [690, 398] width 1381 height 797
click at [246, 246] on div at bounding box center [690, 398] width 1381 height 797
click at [248, 246] on div at bounding box center [690, 398] width 1381 height 797
click at [111, 168] on div at bounding box center [690, 398] width 1381 height 797
click at [99, 172] on div at bounding box center [690, 398] width 1381 height 797
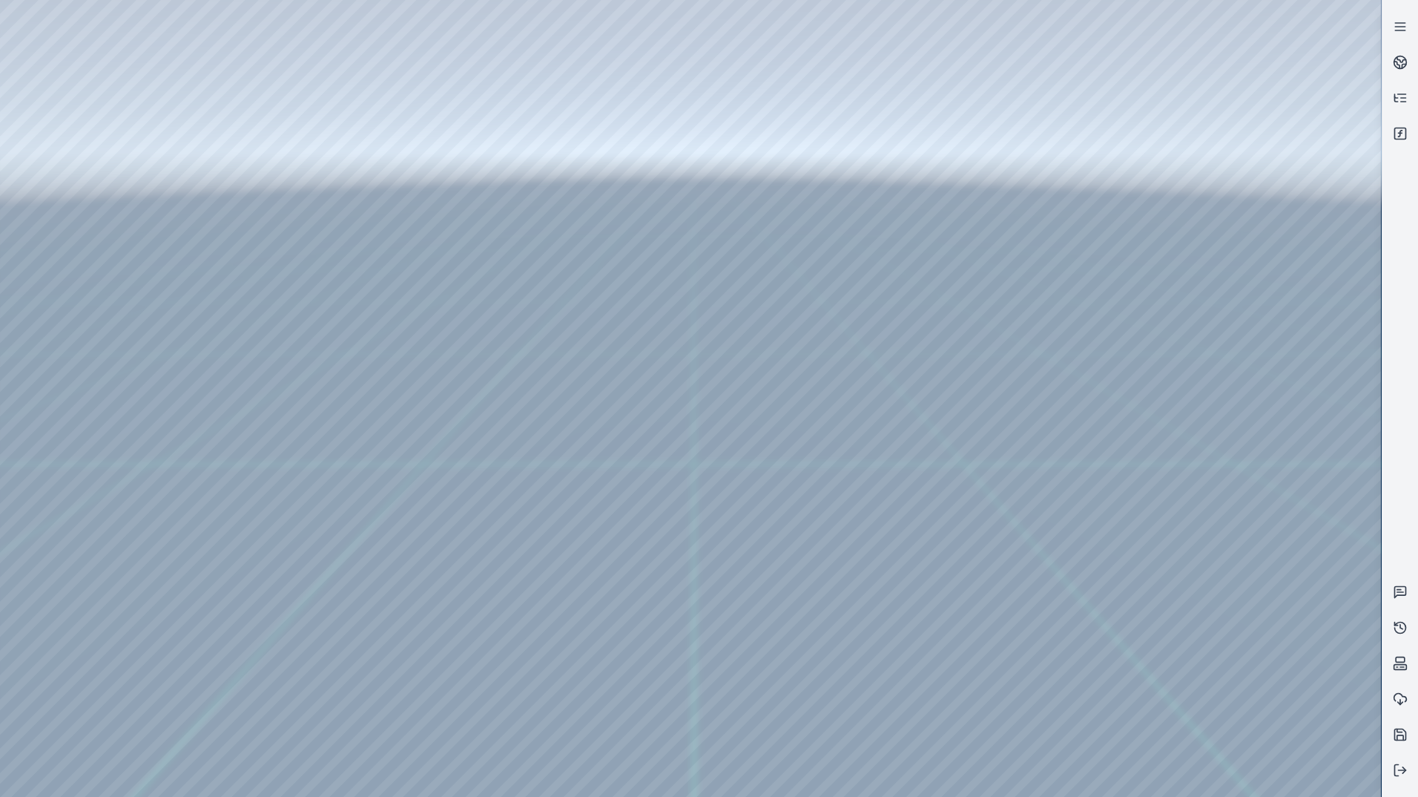
click at [271, 56] on div at bounding box center [690, 398] width 1381 height 797
click at [254, 246] on div at bounding box center [690, 398] width 1381 height 797
click at [1270, 360] on div at bounding box center [690, 398] width 1381 height 797
click at [249, 222] on div at bounding box center [690, 398] width 1381 height 797
click at [254, 240] on div at bounding box center [690, 398] width 1381 height 797
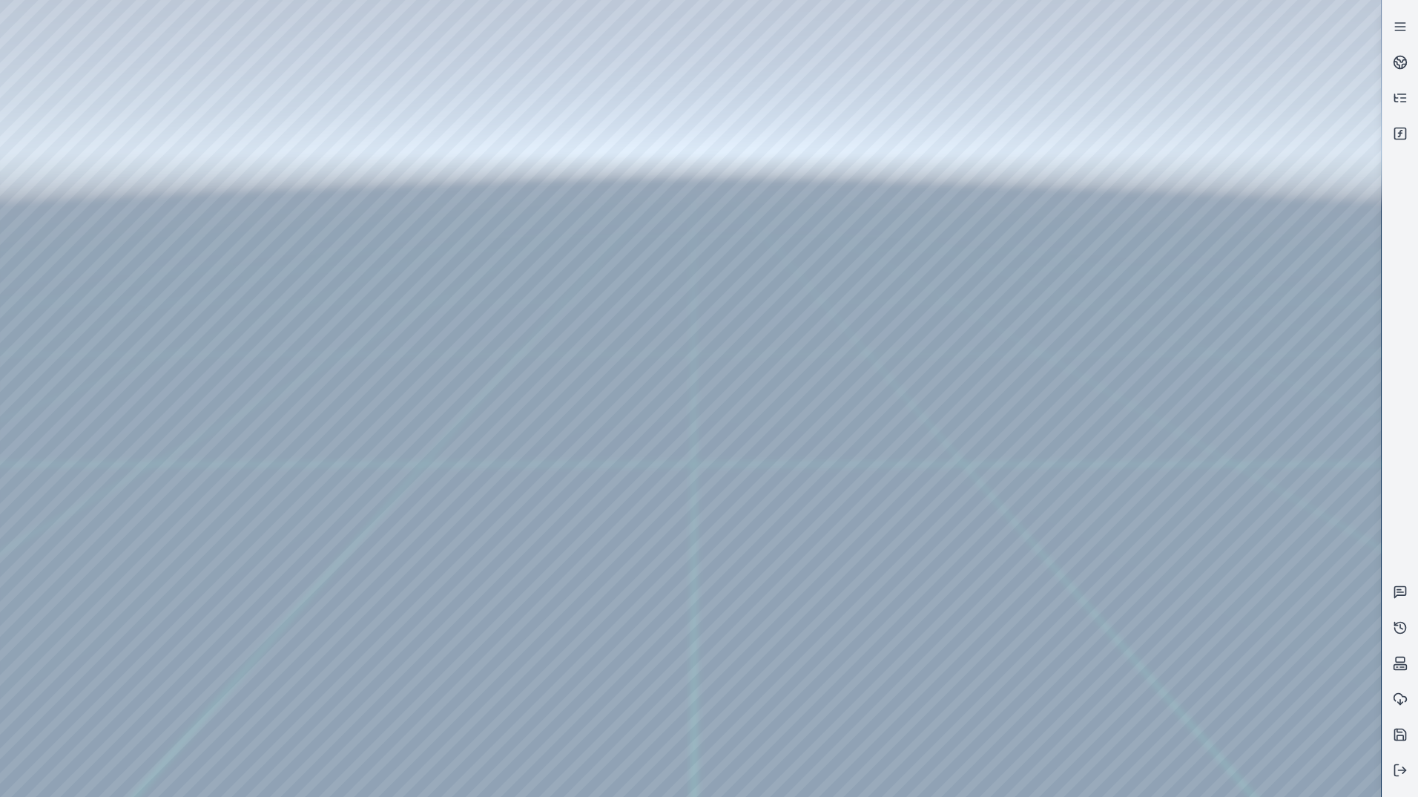
click at [240, 268] on div at bounding box center [690, 398] width 1381 height 797
click at [1234, 601] on div at bounding box center [690, 398] width 1381 height 797
click at [1245, 617] on div at bounding box center [690, 398] width 1381 height 797
click at [61, 73] on div at bounding box center [690, 398] width 1381 height 797
click at [76, 142] on div at bounding box center [690, 398] width 1381 height 797
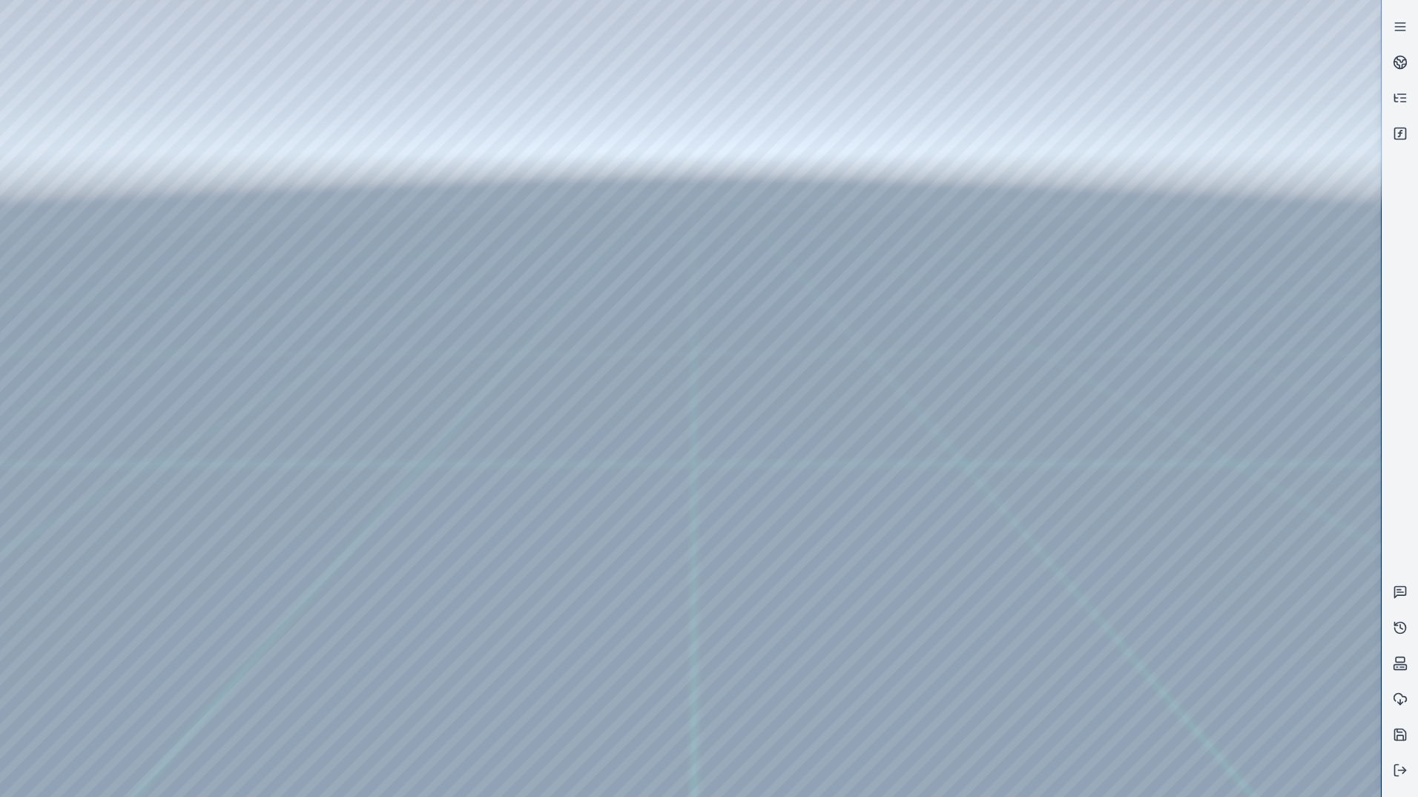
click at [350, 633] on div at bounding box center [690, 398] width 1381 height 797
click at [340, 657] on div at bounding box center [690, 398] width 1381 height 797
click at [565, 271] on div at bounding box center [690, 398] width 1381 height 797
click at [561, 319] on div at bounding box center [690, 398] width 1381 height 797
click at [861, 338] on div at bounding box center [690, 398] width 1381 height 797
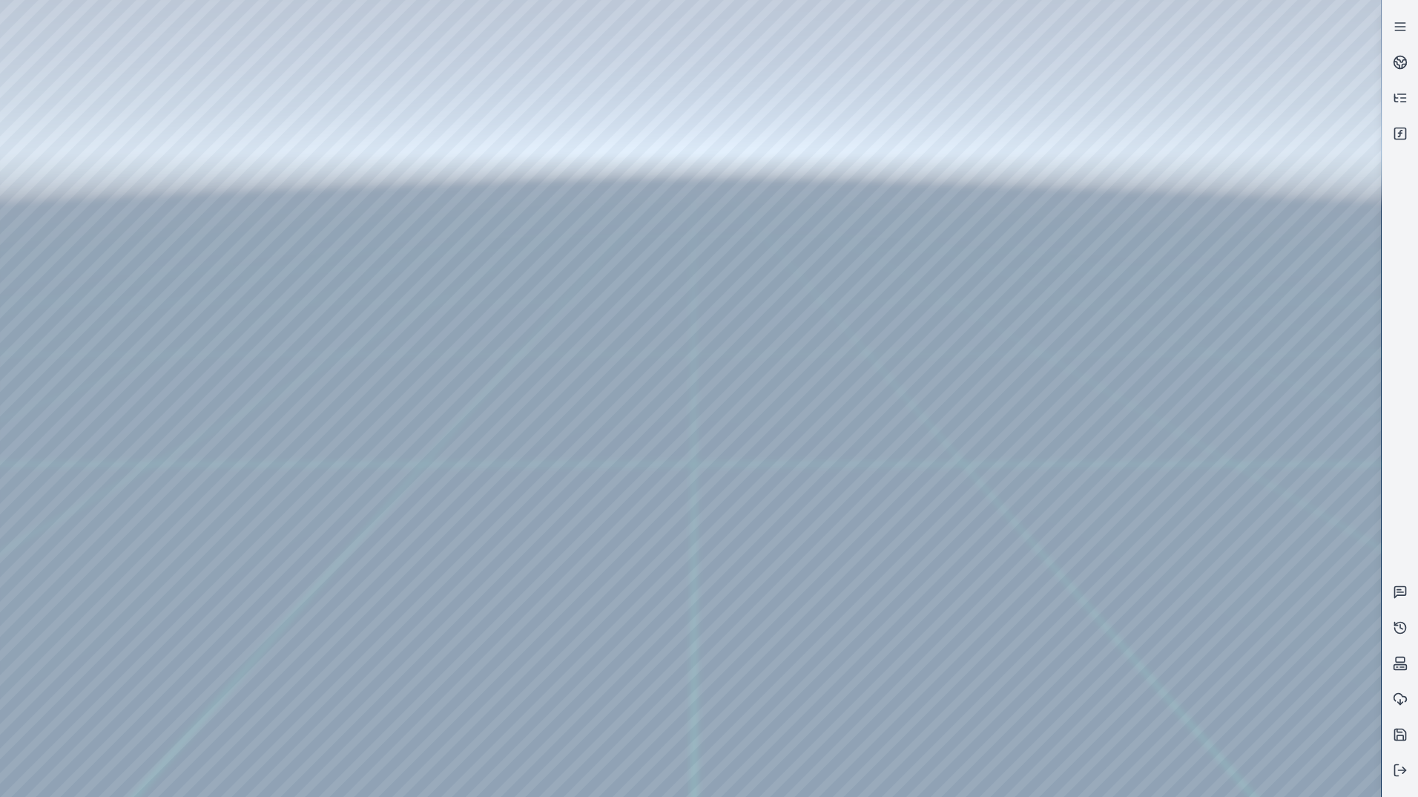
click at [690, 194] on div at bounding box center [690, 398] width 1381 height 797
click at [679, 195] on div at bounding box center [690, 398] width 1381 height 797
click at [383, 638] on div at bounding box center [690, 398] width 1381 height 797
click at [355, 635] on div at bounding box center [690, 398] width 1381 height 797
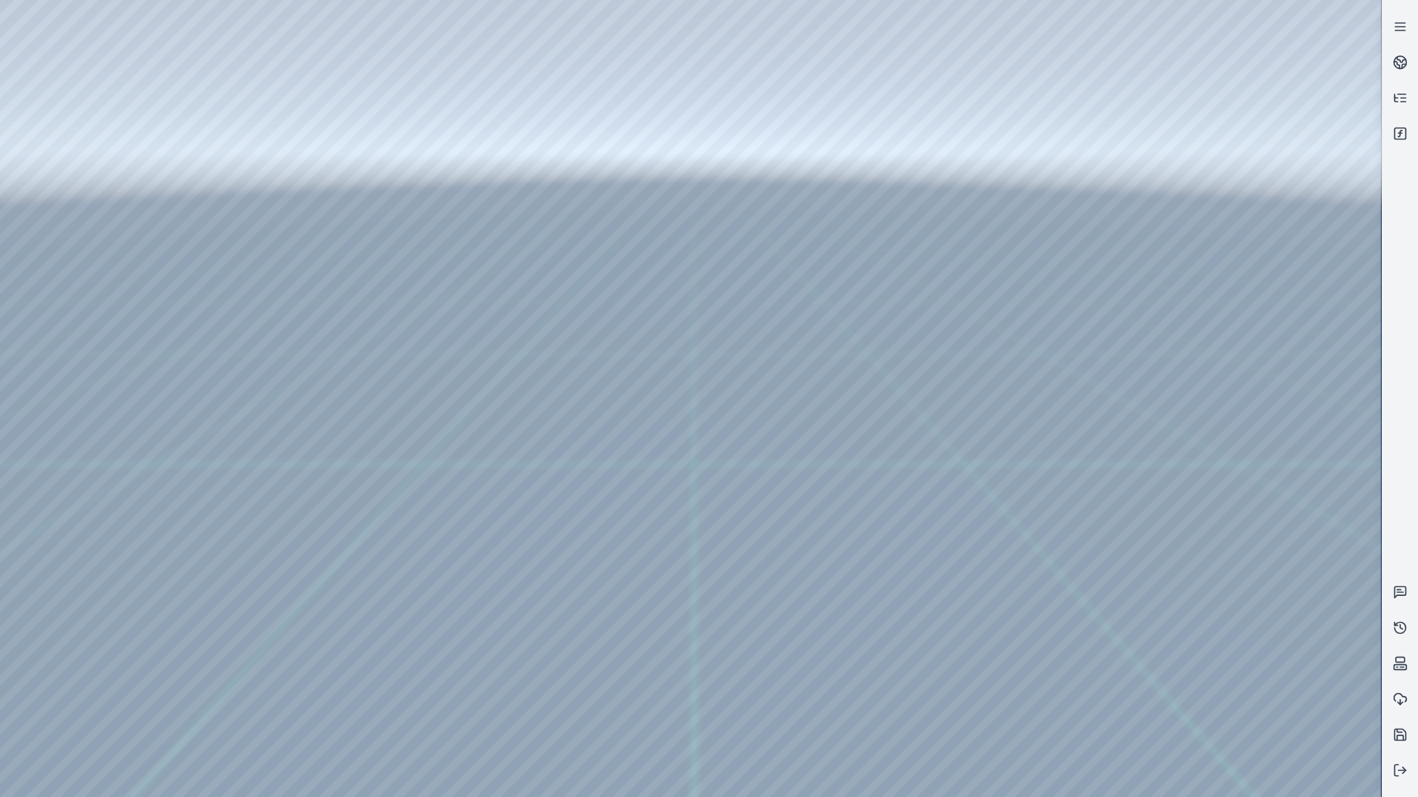
click at [340, 659] on div at bounding box center [690, 398] width 1381 height 797
drag, startPoint x: 575, startPoint y: 262, endPoint x: 573, endPoint y: 272, distance: 10.5
click at [575, 263] on div at bounding box center [690, 398] width 1381 height 797
click at [572, 280] on div at bounding box center [690, 398] width 1381 height 797
click at [567, 293] on div at bounding box center [690, 398] width 1381 height 797
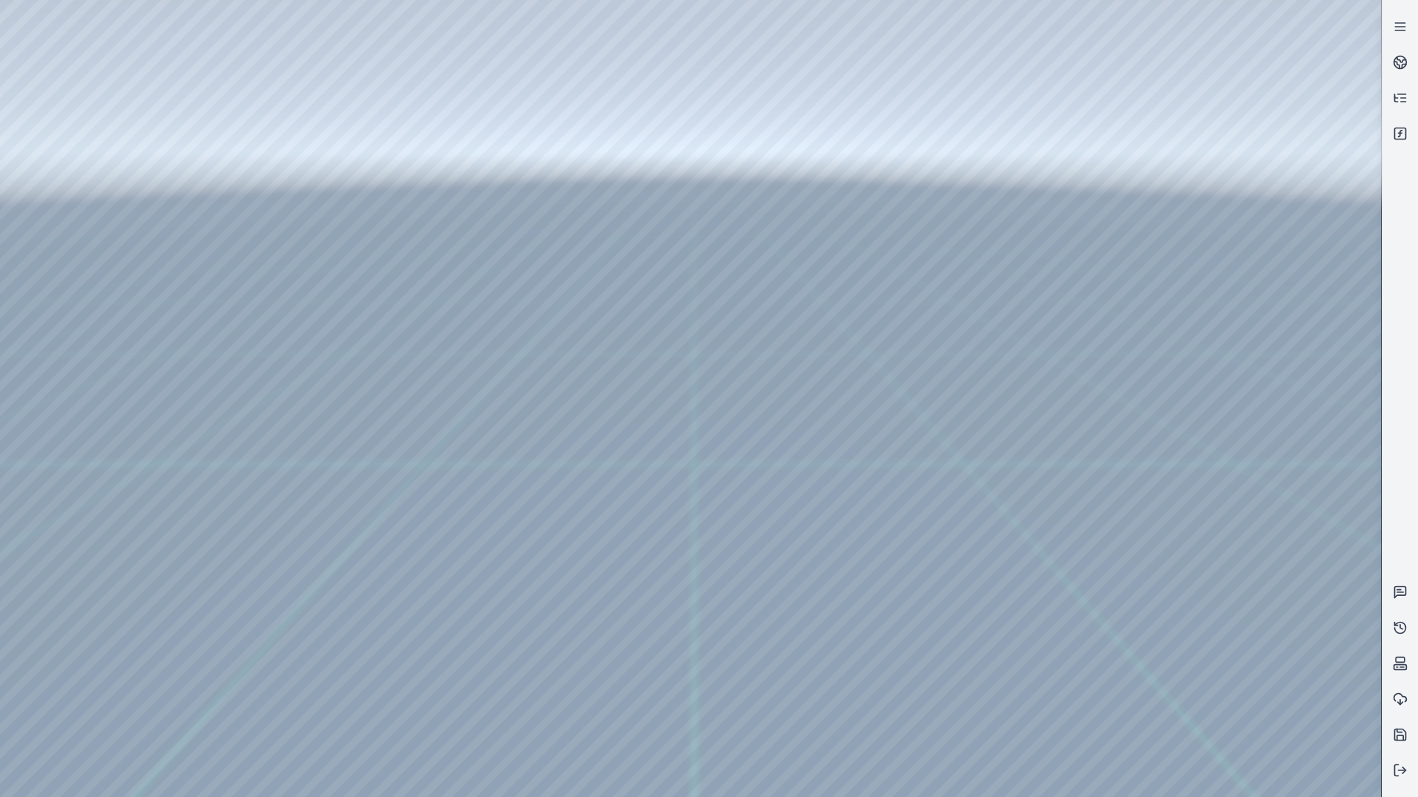
click at [767, 456] on div at bounding box center [690, 398] width 1381 height 797
click at [679, 190] on div at bounding box center [690, 398] width 1381 height 797
click at [100, 230] on div at bounding box center [690, 398] width 1381 height 797
click at [116, 179] on div at bounding box center [690, 398] width 1381 height 797
click at [391, 44] on div at bounding box center [690, 398] width 1381 height 797
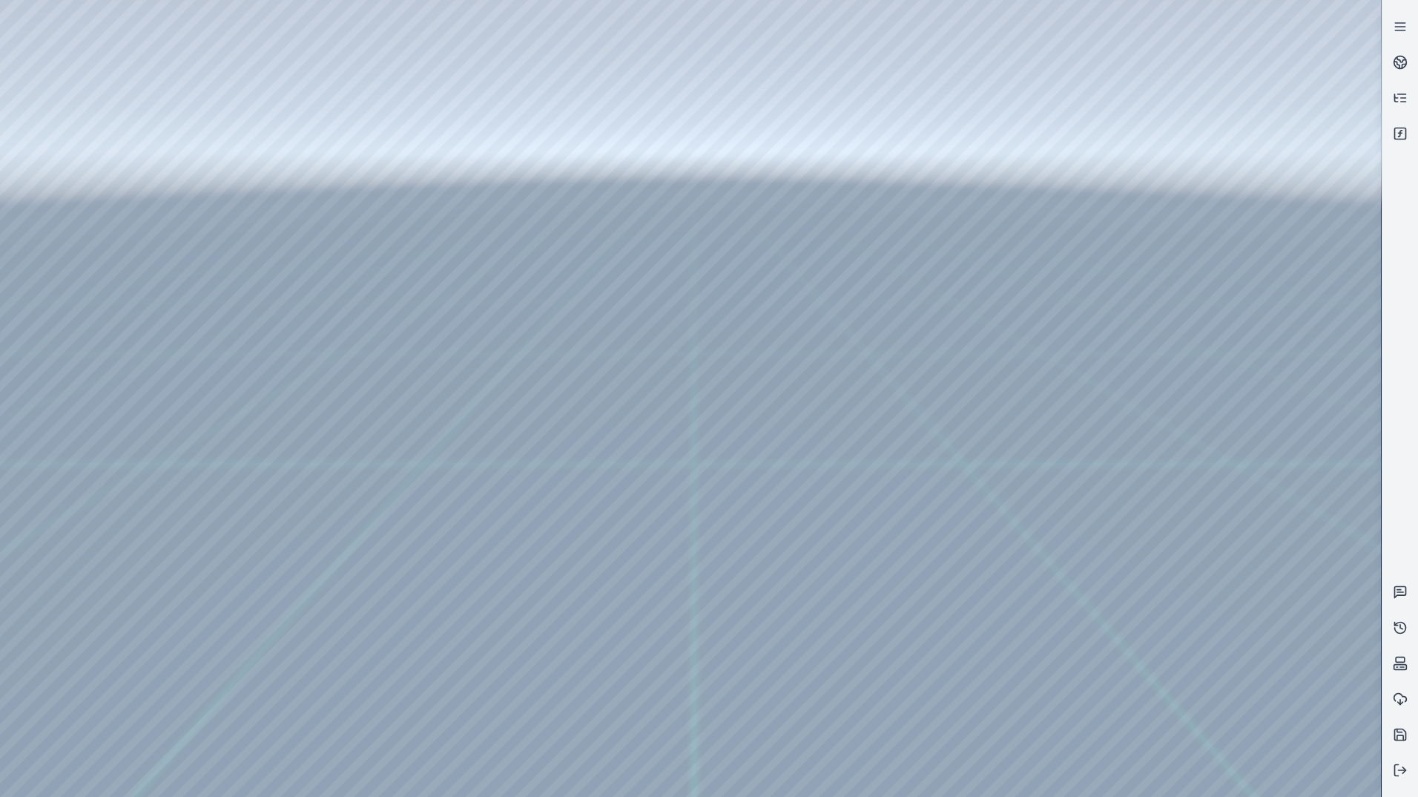
click at [299, 225] on div at bounding box center [690, 398] width 1381 height 797
click at [286, 244] on div at bounding box center [690, 398] width 1381 height 797
click at [260, 223] on div at bounding box center [690, 398] width 1381 height 797
click at [251, 272] on div at bounding box center [690, 398] width 1381 height 797
click at [1311, 116] on div at bounding box center [690, 398] width 1381 height 797
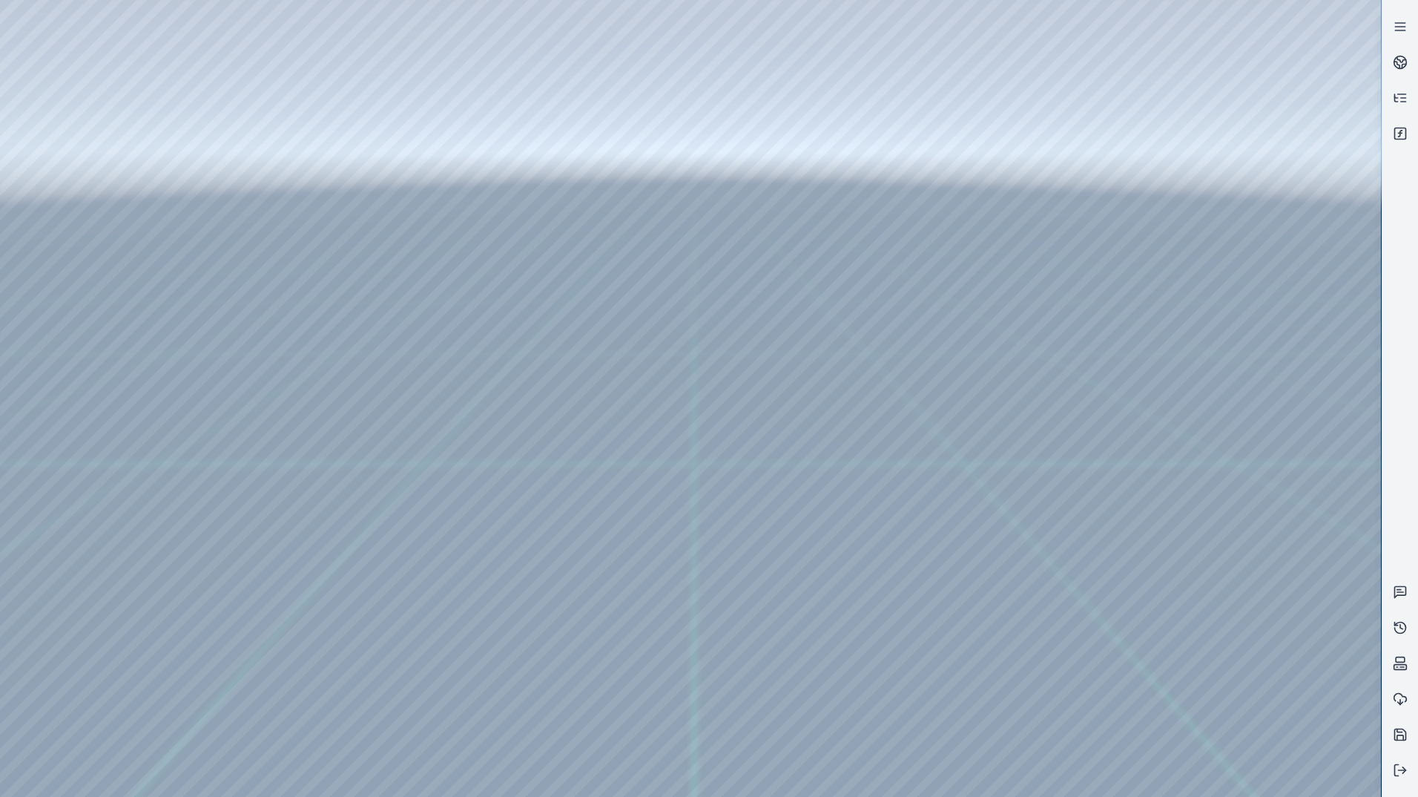
click at [1278, 114] on div at bounding box center [690, 398] width 1381 height 797
click at [274, 302] on div at bounding box center [690, 398] width 1381 height 797
click at [1226, 266] on div at bounding box center [690, 398] width 1381 height 797
click at [1337, 287] on div at bounding box center [690, 398] width 1381 height 797
click at [73, 78] on div at bounding box center [690, 398] width 1381 height 797
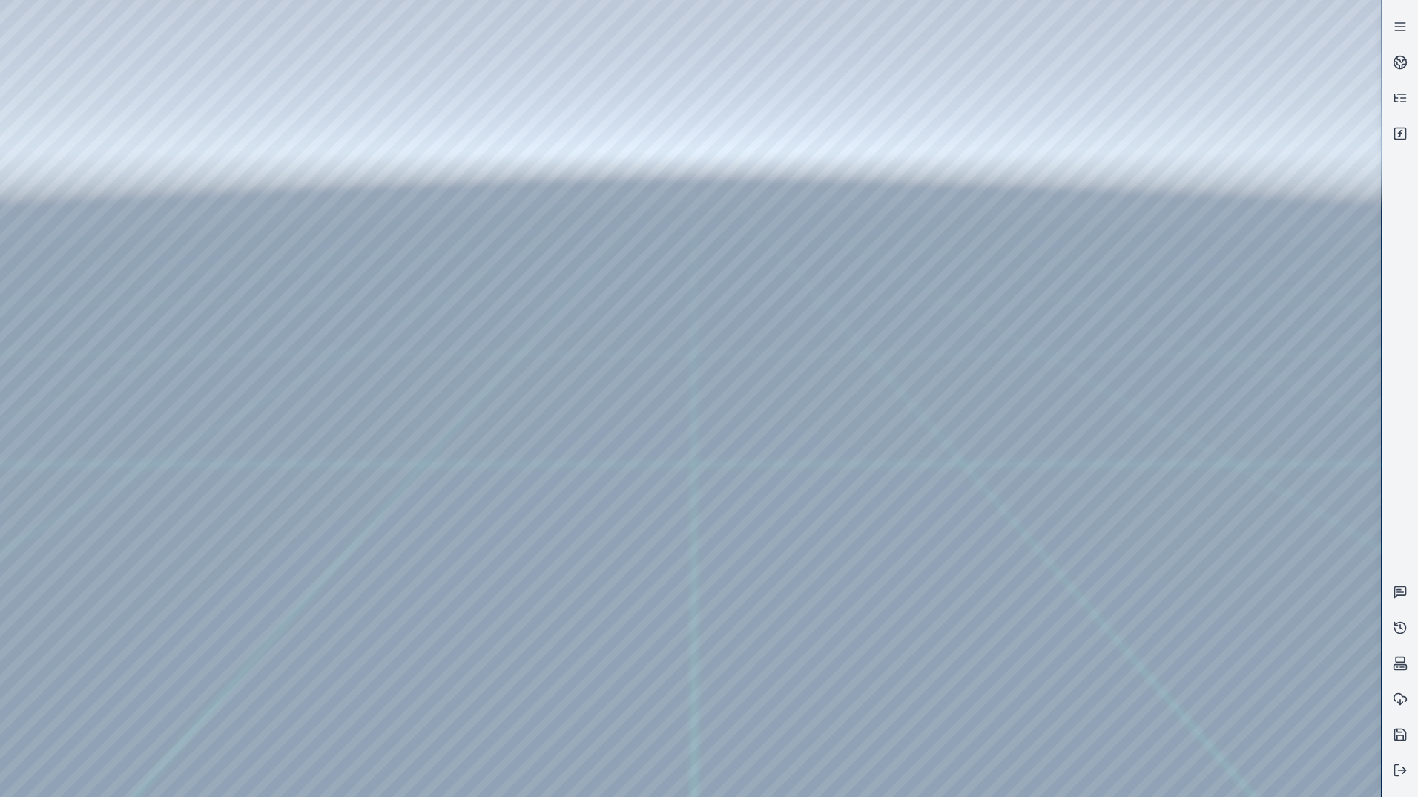
click at [102, 136] on div at bounding box center [690, 398] width 1381 height 797
click at [354, 636] on div at bounding box center [690, 398] width 1381 height 797
click at [346, 662] on div at bounding box center [690, 398] width 1381 height 797
click at [555, 272] on div at bounding box center [690, 398] width 1381 height 797
click at [556, 314] on div at bounding box center [690, 398] width 1381 height 797
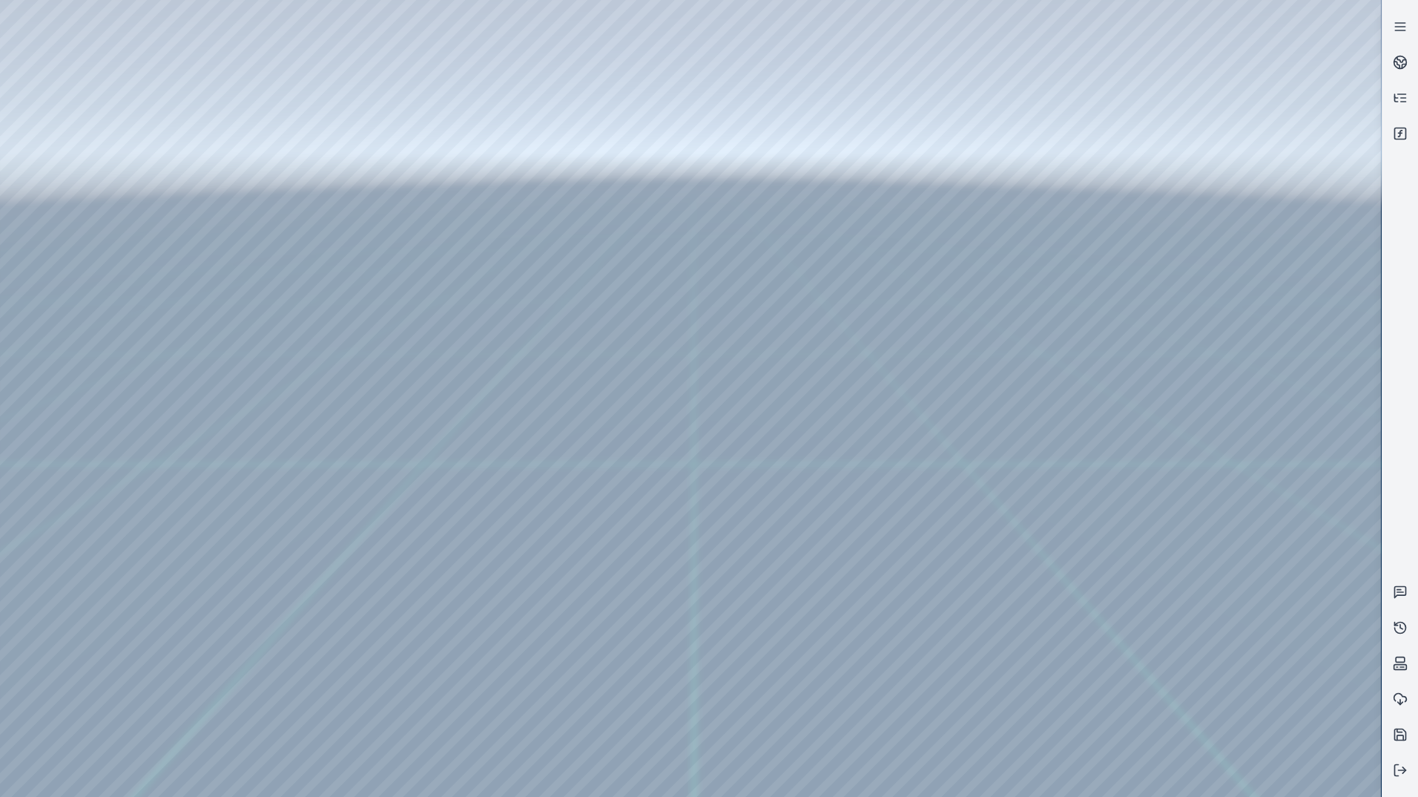
drag, startPoint x: 990, startPoint y: 434, endPoint x: 972, endPoint y: 450, distance: 24.1
click at [593, 263] on div at bounding box center [690, 398] width 1381 height 797
click at [573, 293] on div at bounding box center [690, 398] width 1381 height 797
drag, startPoint x: 1004, startPoint y: 397, endPoint x: 1047, endPoint y: 403, distance: 42.7
drag, startPoint x: 1064, startPoint y: 504, endPoint x: 1101, endPoint y: 507, distance: 37.2
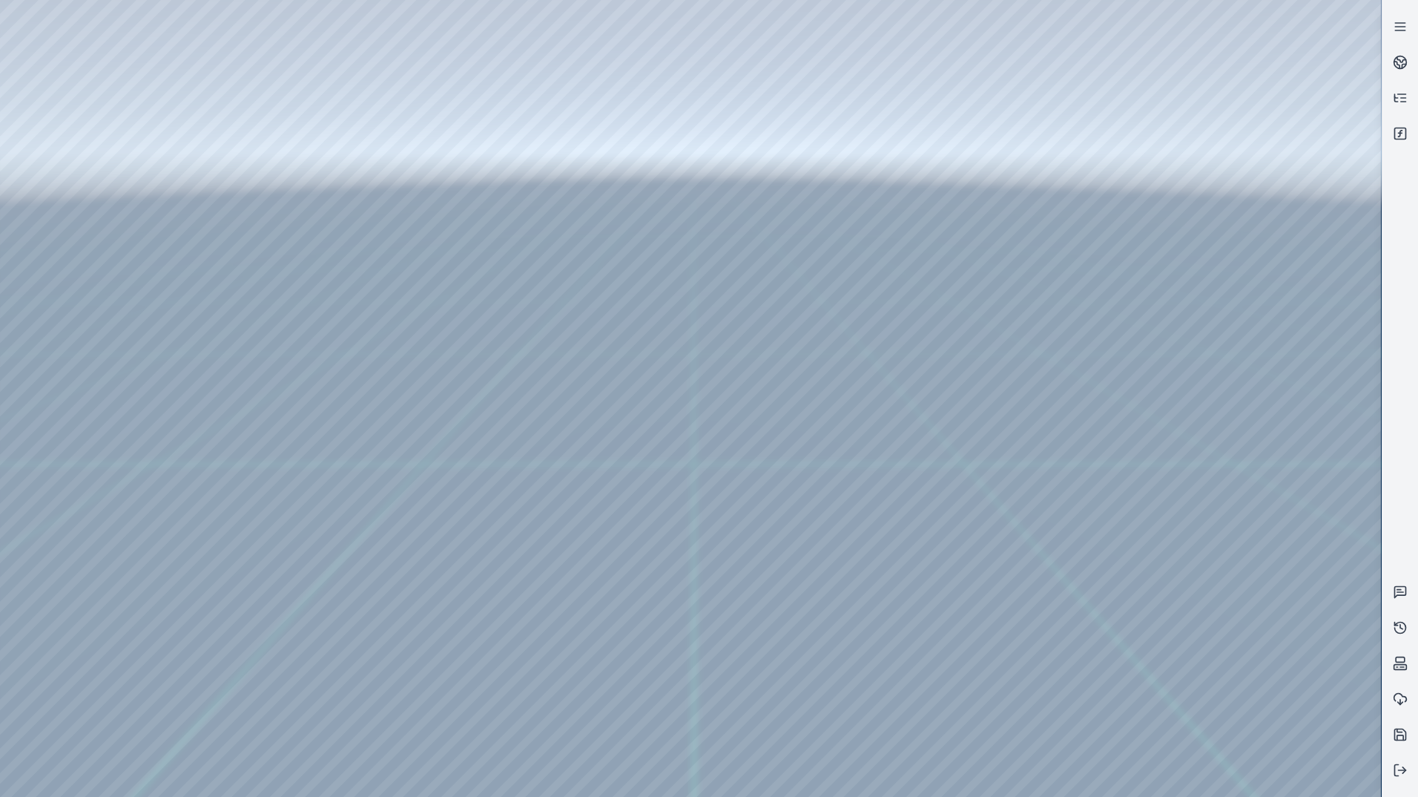
click at [619, 276] on div at bounding box center [690, 398] width 1381 height 797
click at [596, 315] on div at bounding box center [690, 398] width 1381 height 797
click at [579, 267] on div at bounding box center [690, 398] width 1381 height 797
click at [564, 294] on div at bounding box center [690, 398] width 1381 height 797
drag, startPoint x: 857, startPoint y: 309, endPoint x: 812, endPoint y: 285, distance: 50.8
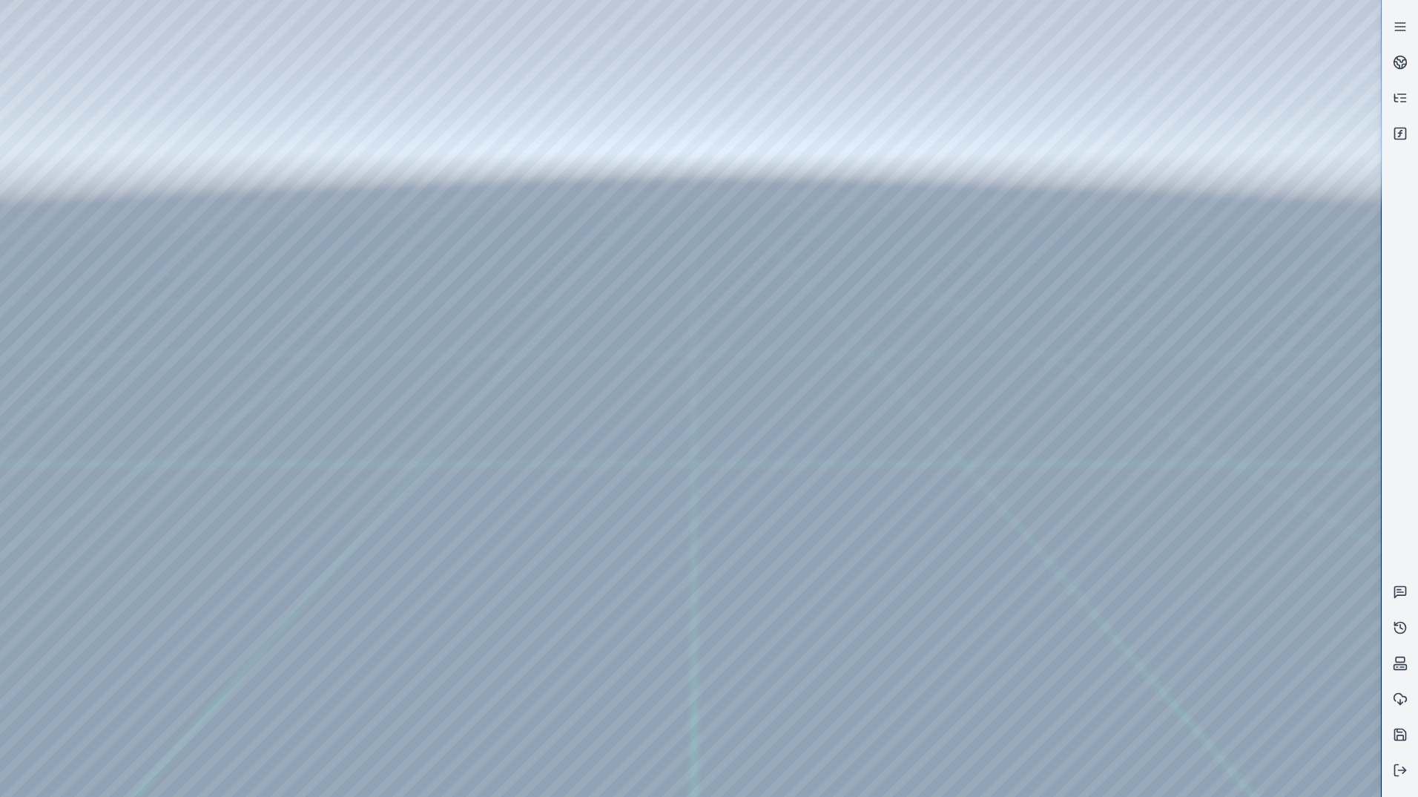
drag, startPoint x: 815, startPoint y: 282, endPoint x: 782, endPoint y: 586, distance: 305.9
drag, startPoint x: 902, startPoint y: 401, endPoint x: 866, endPoint y: 649, distance: 251.1
click at [545, 267] on div at bounding box center [690, 398] width 1381 height 797
click at [543, 314] on div at bounding box center [690, 398] width 1381 height 797
click at [571, 329] on div at bounding box center [690, 398] width 1381 height 797
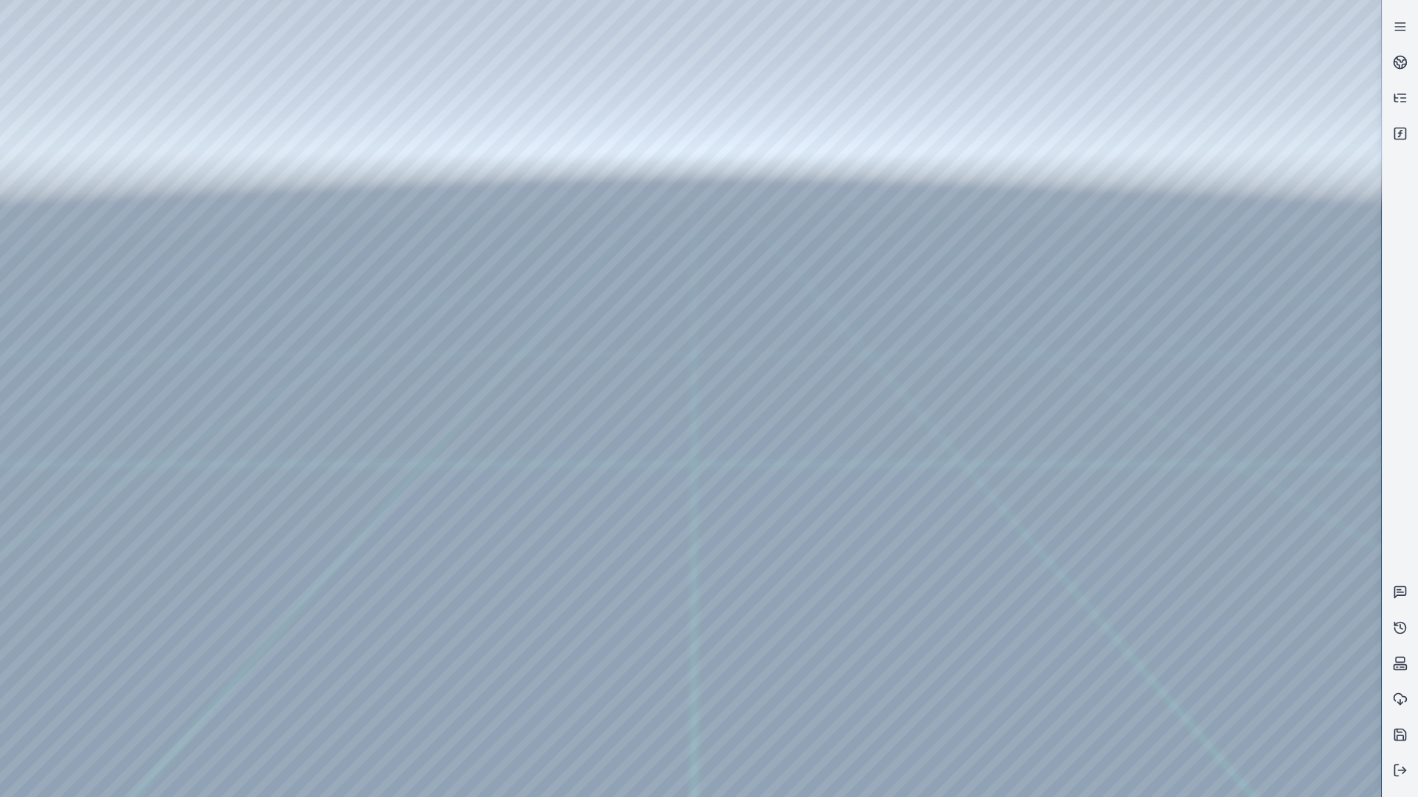
click at [630, 398] on div at bounding box center [690, 398] width 1381 height 797
click at [1249, 532] on div at bounding box center [690, 398] width 1381 height 797
drag, startPoint x: 966, startPoint y: 437, endPoint x: 1000, endPoint y: 418, distance: 38.8
click at [1231, 728] on div at bounding box center [690, 398] width 1381 height 797
click at [1210, 446] on div at bounding box center [690, 398] width 1381 height 797
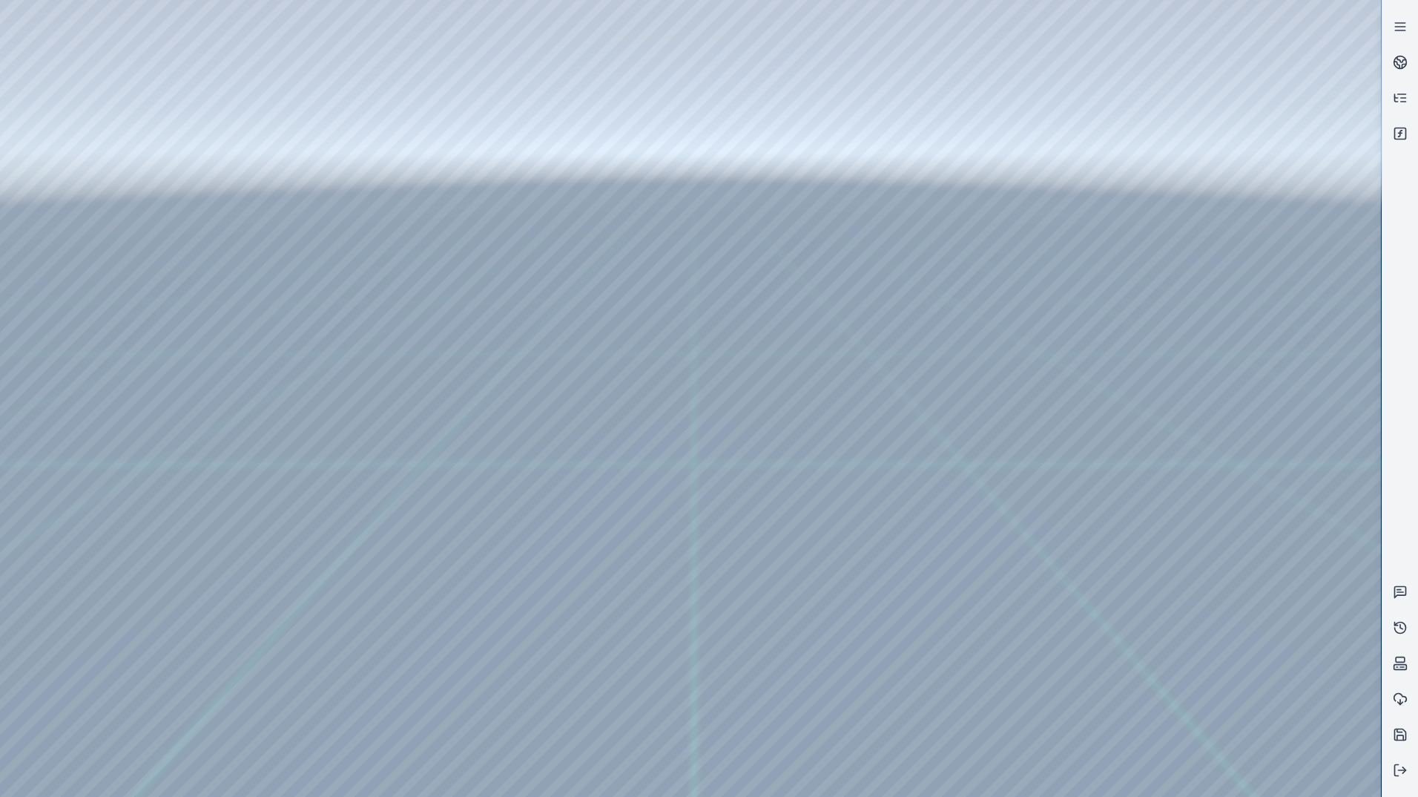
click at [1279, 480] on div at bounding box center [690, 398] width 1381 height 797
drag, startPoint x: 874, startPoint y: 342, endPoint x: 449, endPoint y: 295, distance: 426.8
drag, startPoint x: 1021, startPoint y: 392, endPoint x: 1011, endPoint y: 423, distance: 32.1
drag, startPoint x: 1015, startPoint y: 446, endPoint x: 1010, endPoint y: 453, distance: 8.6
drag, startPoint x: 1050, startPoint y: 481, endPoint x: 1417, endPoint y: 463, distance: 367.6
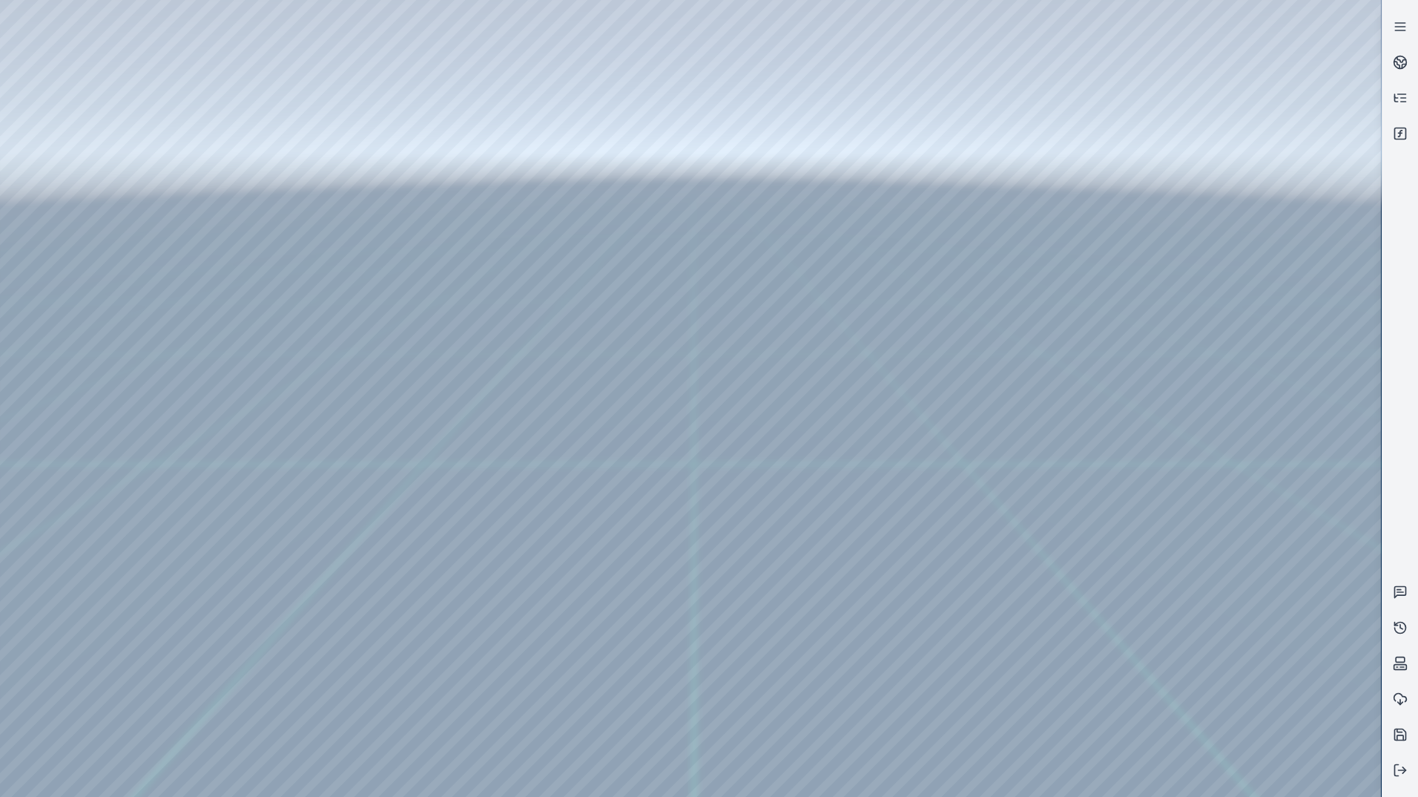
drag, startPoint x: 950, startPoint y: 463, endPoint x: 930, endPoint y: 472, distance: 22.2
drag, startPoint x: 900, startPoint y: 478, endPoint x: 1010, endPoint y: 650, distance: 203.9
drag, startPoint x: 689, startPoint y: 625, endPoint x: 721, endPoint y: 613, distance: 34.3
click at [668, 193] on div at bounding box center [690, 398] width 1381 height 797
click at [676, 194] on div at bounding box center [690, 398] width 1381 height 797
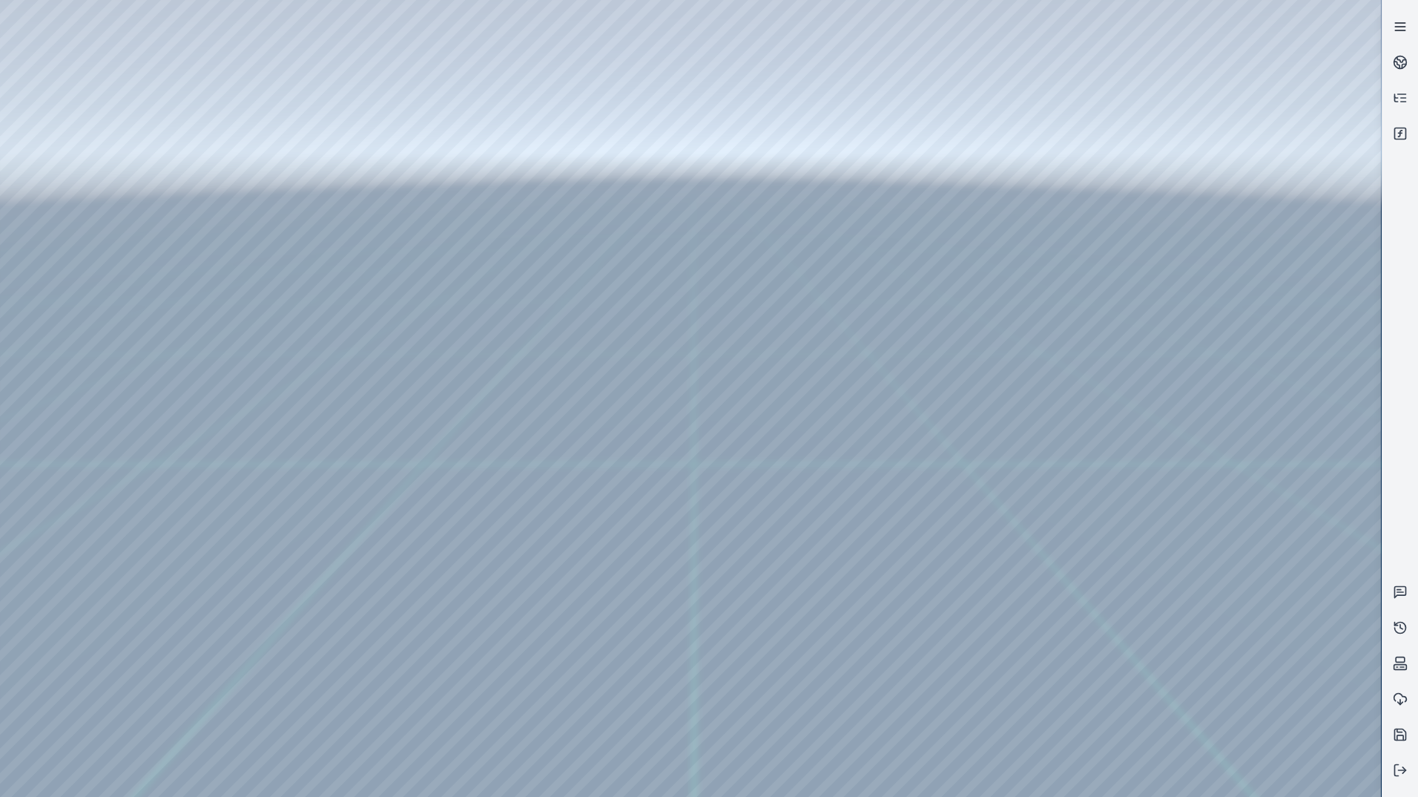
click at [1403, 22] on icon at bounding box center [1400, 26] width 15 height 15
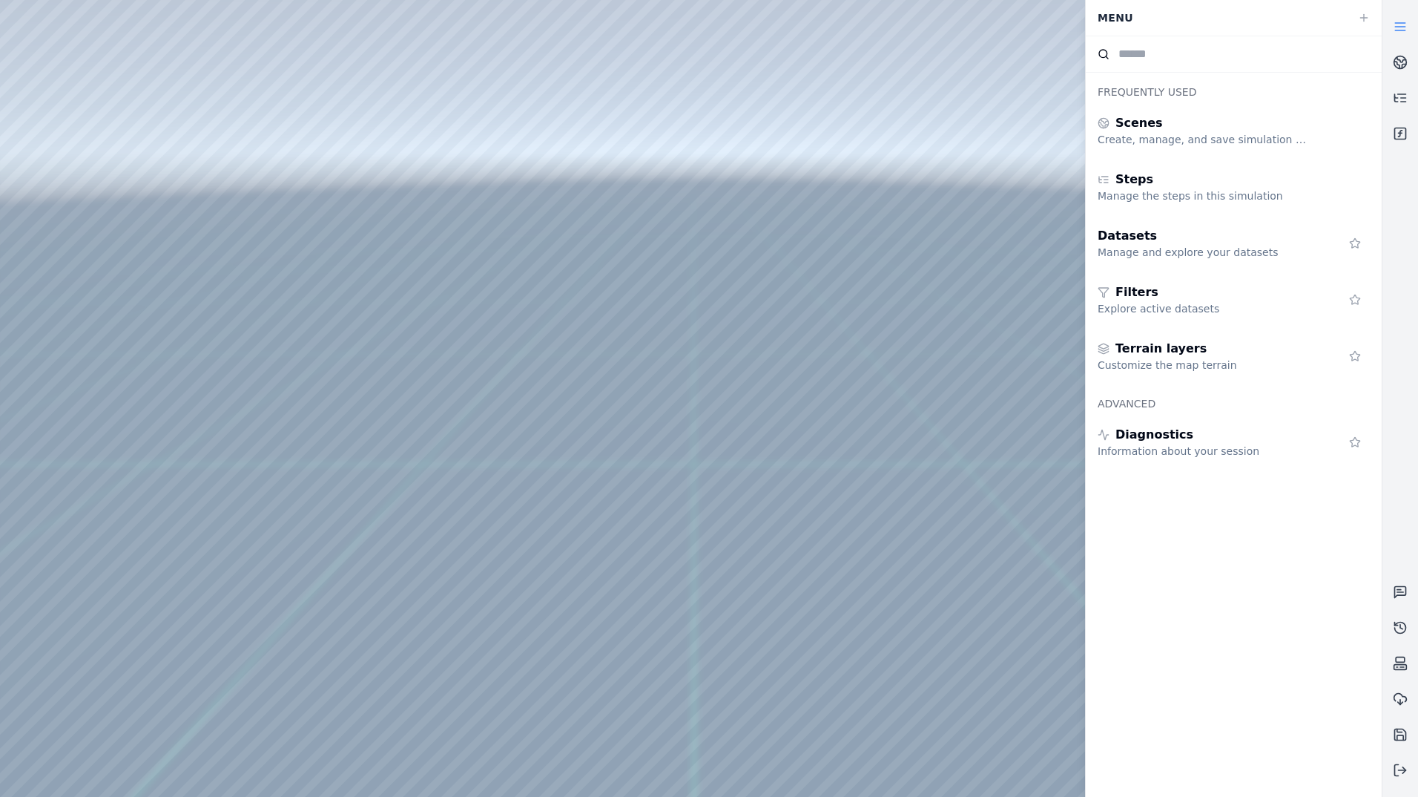
click at [1403, 22] on icon at bounding box center [1400, 26] width 15 height 15
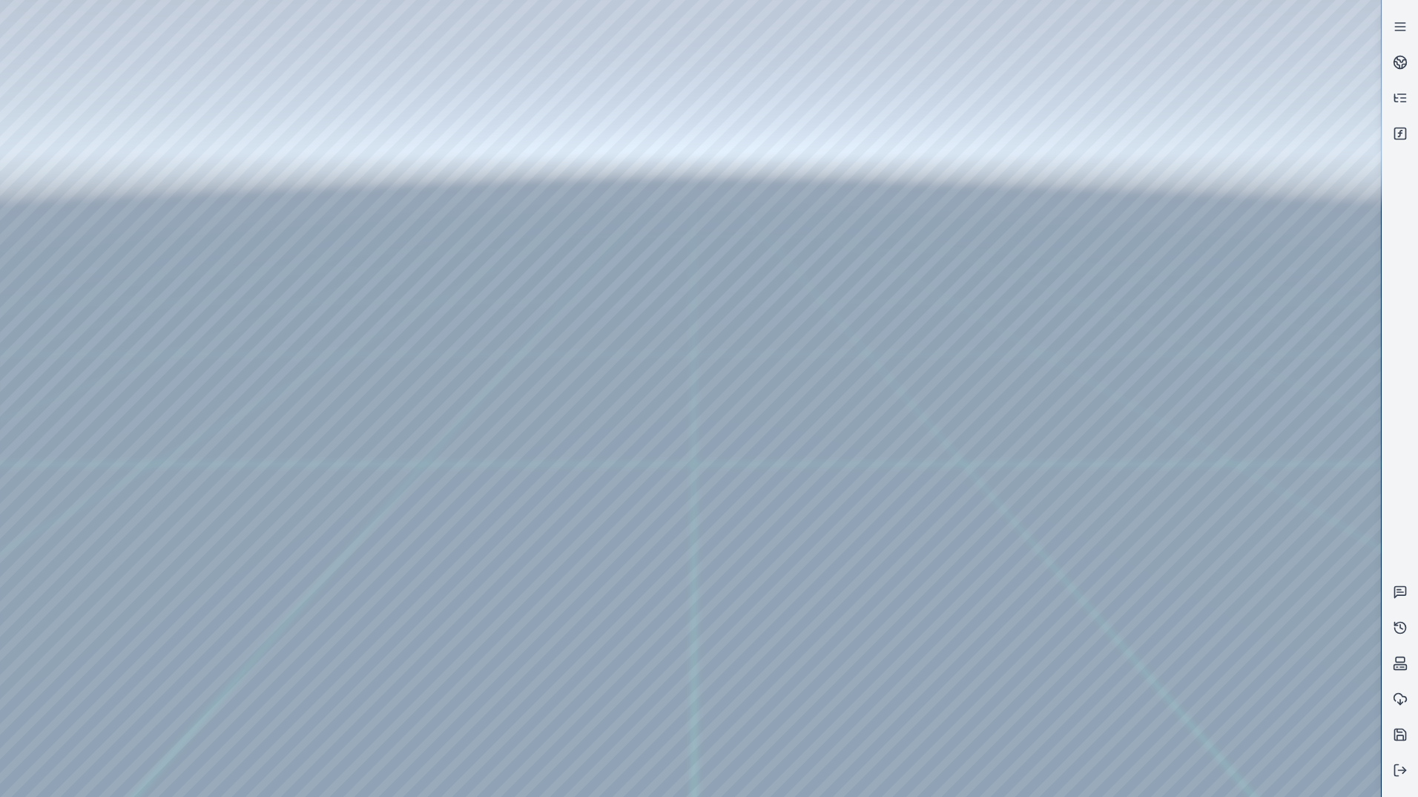
drag, startPoint x: 837, startPoint y: 589, endPoint x: 1027, endPoint y: 557, distance: 192.5
drag, startPoint x: 791, startPoint y: 533, endPoint x: 840, endPoint y: 531, distance: 49.0
drag, startPoint x: 801, startPoint y: 567, endPoint x: 794, endPoint y: 578, distance: 12.8
drag, startPoint x: 788, startPoint y: 592, endPoint x: 884, endPoint y: 533, distance: 113.2
drag, startPoint x: 709, startPoint y: 585, endPoint x: 848, endPoint y: 594, distance: 139.7
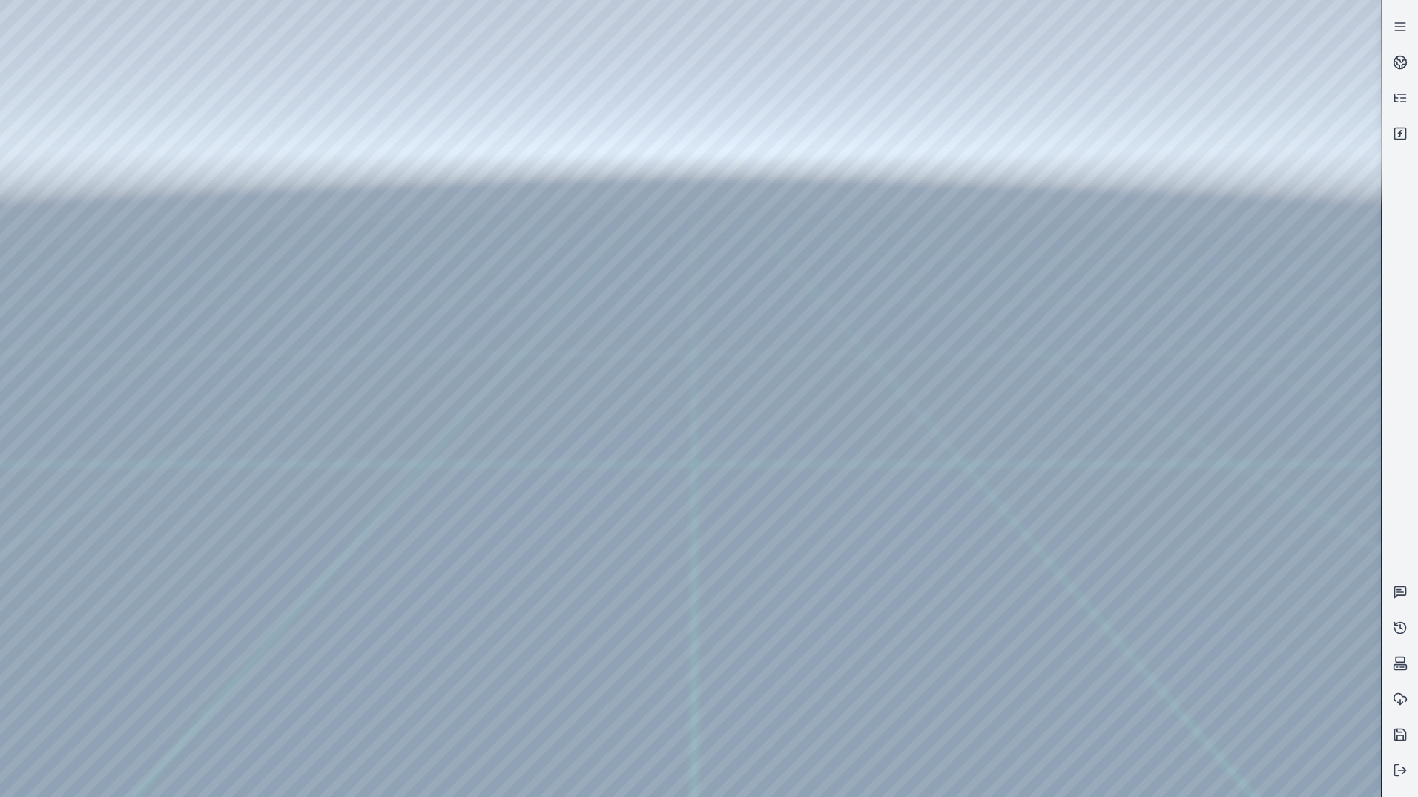
drag, startPoint x: 752, startPoint y: 628, endPoint x: 983, endPoint y: 601, distance: 233.0
drag, startPoint x: 618, startPoint y: 616, endPoint x: 882, endPoint y: 604, distance: 264.3
drag, startPoint x: 817, startPoint y: 619, endPoint x: 884, endPoint y: 621, distance: 67.5
drag, startPoint x: 766, startPoint y: 667, endPoint x: 503, endPoint y: 526, distance: 298.6
drag, startPoint x: 920, startPoint y: 659, endPoint x: 782, endPoint y: 498, distance: 211.4
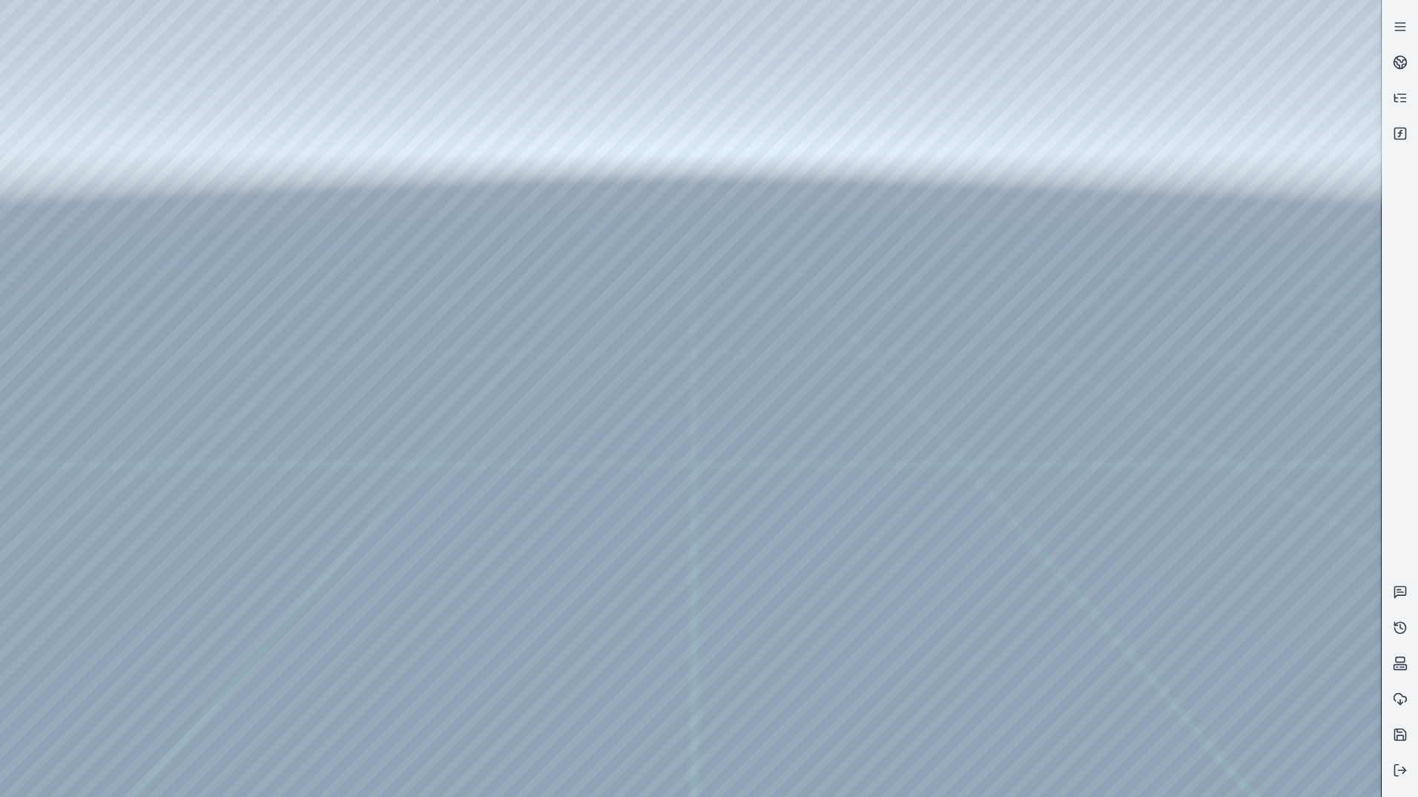
drag, startPoint x: 735, startPoint y: 584, endPoint x: 715, endPoint y: 612, distance: 34.6
drag, startPoint x: 869, startPoint y: 515, endPoint x: 579, endPoint y: 619, distance: 307.1
drag, startPoint x: 828, startPoint y: 501, endPoint x: 811, endPoint y: 679, distance: 178.8
drag, startPoint x: 766, startPoint y: 609, endPoint x: 738, endPoint y: 630, distance: 35.5
drag, startPoint x: 830, startPoint y: 617, endPoint x: 945, endPoint y: 596, distance: 116.8
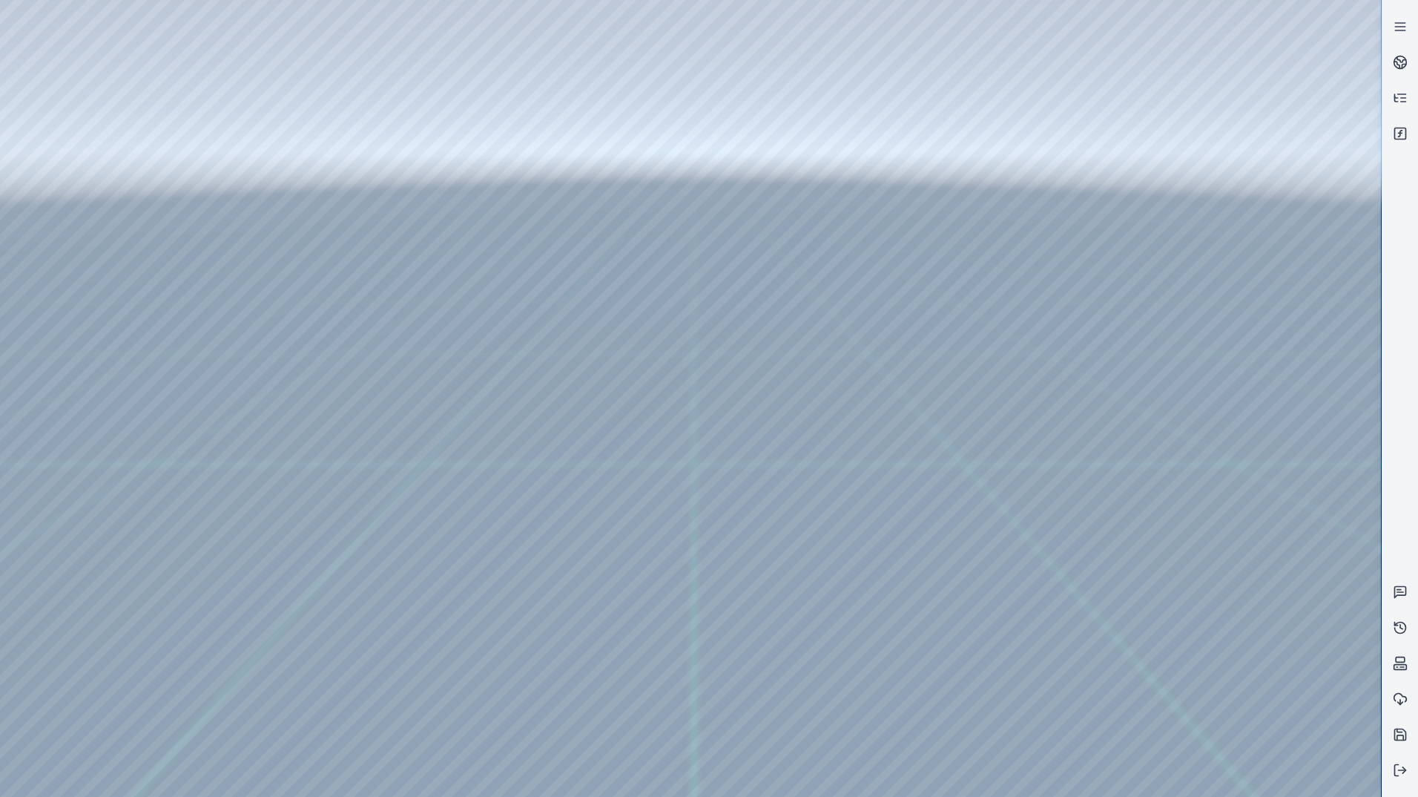
drag, startPoint x: 912, startPoint y: 552, endPoint x: 825, endPoint y: 527, distance: 90.9
click at [90, 111] on div at bounding box center [690, 398] width 1381 height 797
click at [1047, 781] on div at bounding box center [690, 398] width 1381 height 797
click at [862, 685] on div at bounding box center [690, 398] width 1381 height 797
click at [872, 671] on div at bounding box center [690, 398] width 1381 height 797
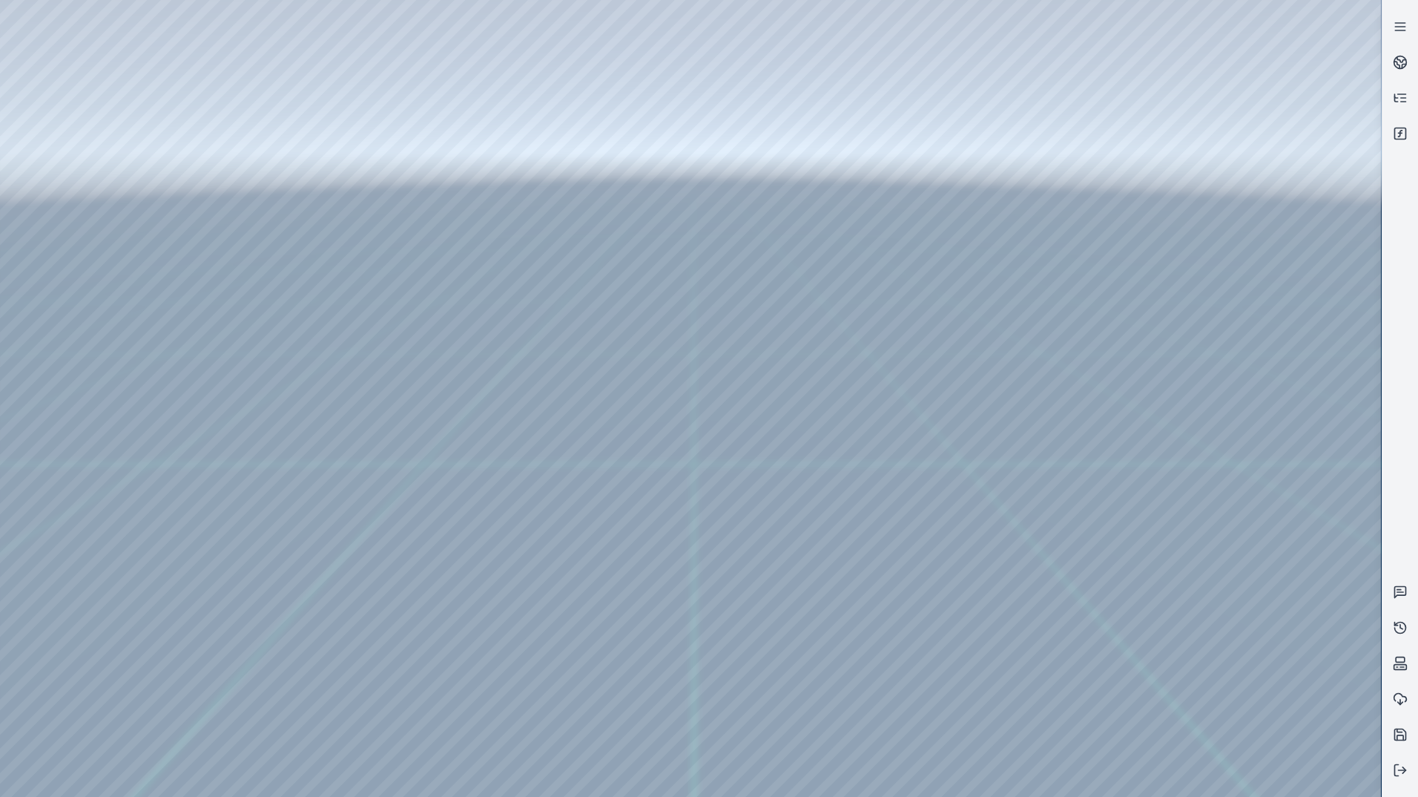
drag, startPoint x: 877, startPoint y: 670, endPoint x: 751, endPoint y: 675, distance: 126.9
click at [748, 675] on div at bounding box center [690, 398] width 1381 height 797
click at [880, 661] on div at bounding box center [690, 398] width 1381 height 797
click at [984, 600] on div at bounding box center [690, 398] width 1381 height 797
click at [986, 777] on div at bounding box center [690, 398] width 1381 height 797
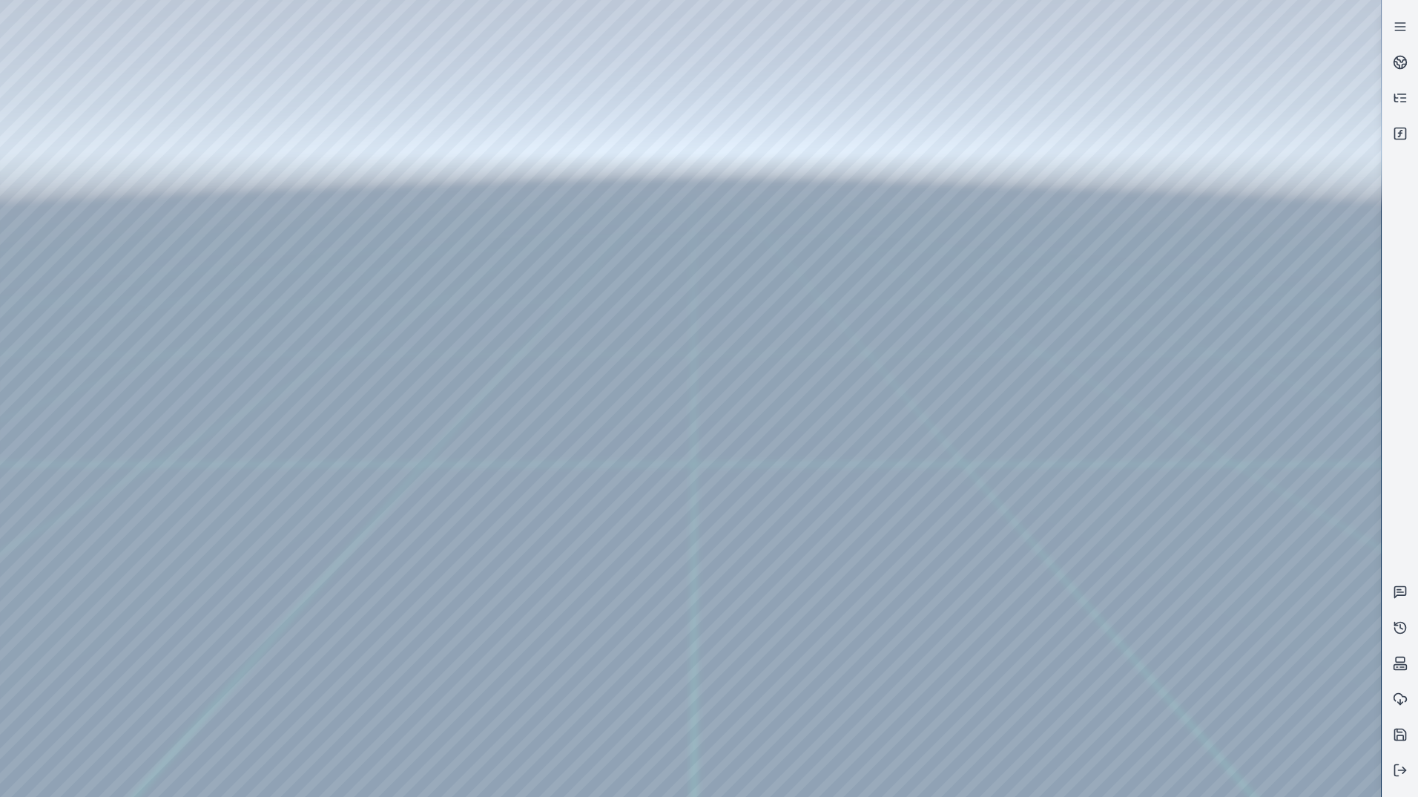
click at [234, 627] on div at bounding box center [690, 398] width 1381 height 797
click at [496, 696] on div at bounding box center [690, 398] width 1381 height 797
click at [503, 678] on div at bounding box center [690, 398] width 1381 height 797
click at [527, 660] on div at bounding box center [690, 398] width 1381 height 797
click at [533, 673] on div at bounding box center [690, 398] width 1381 height 797
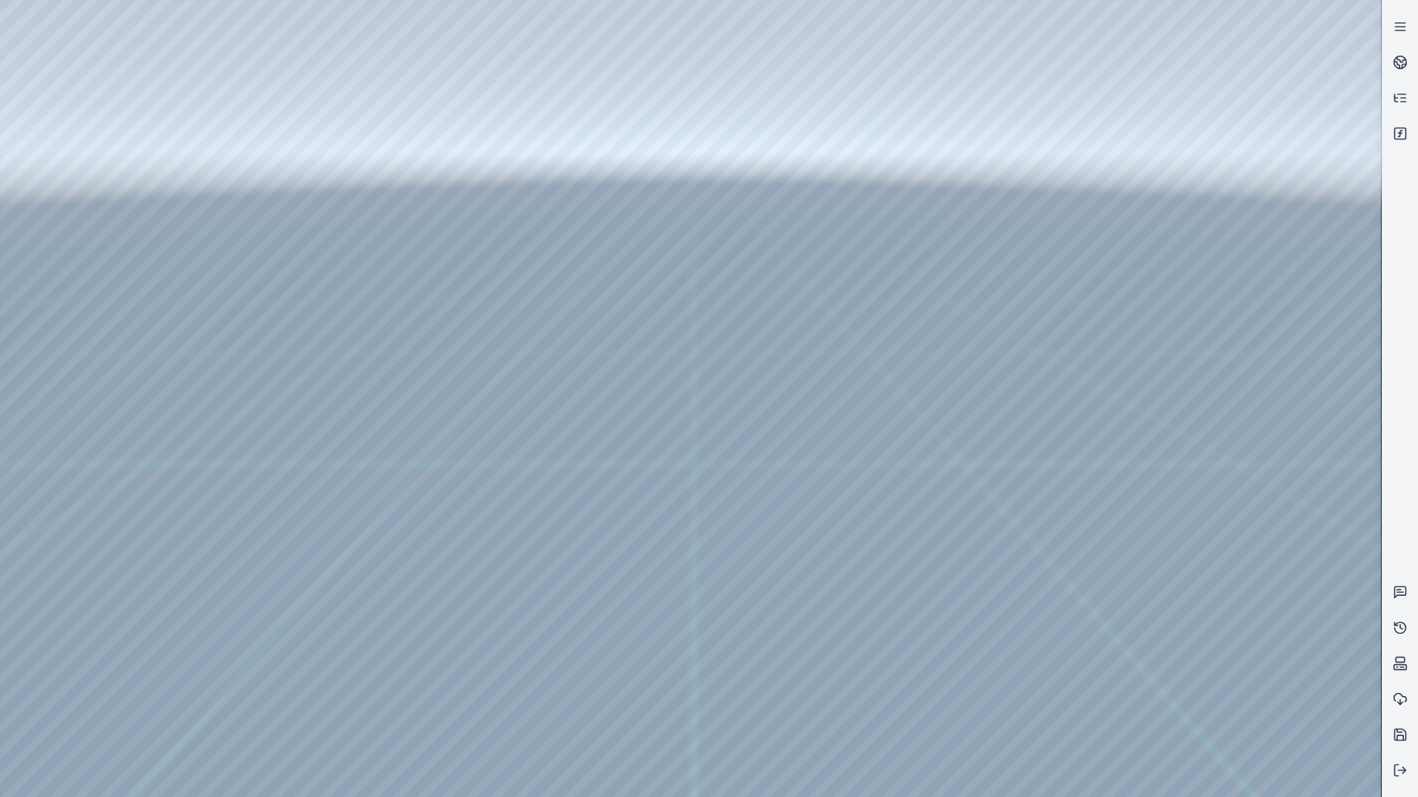
click at [533, 673] on div at bounding box center [690, 398] width 1381 height 797
click at [144, 635] on div at bounding box center [690, 398] width 1381 height 797
click at [146, 630] on div at bounding box center [690, 398] width 1381 height 797
click at [141, 630] on div at bounding box center [690, 398] width 1381 height 797
click at [235, 630] on div at bounding box center [690, 398] width 1381 height 797
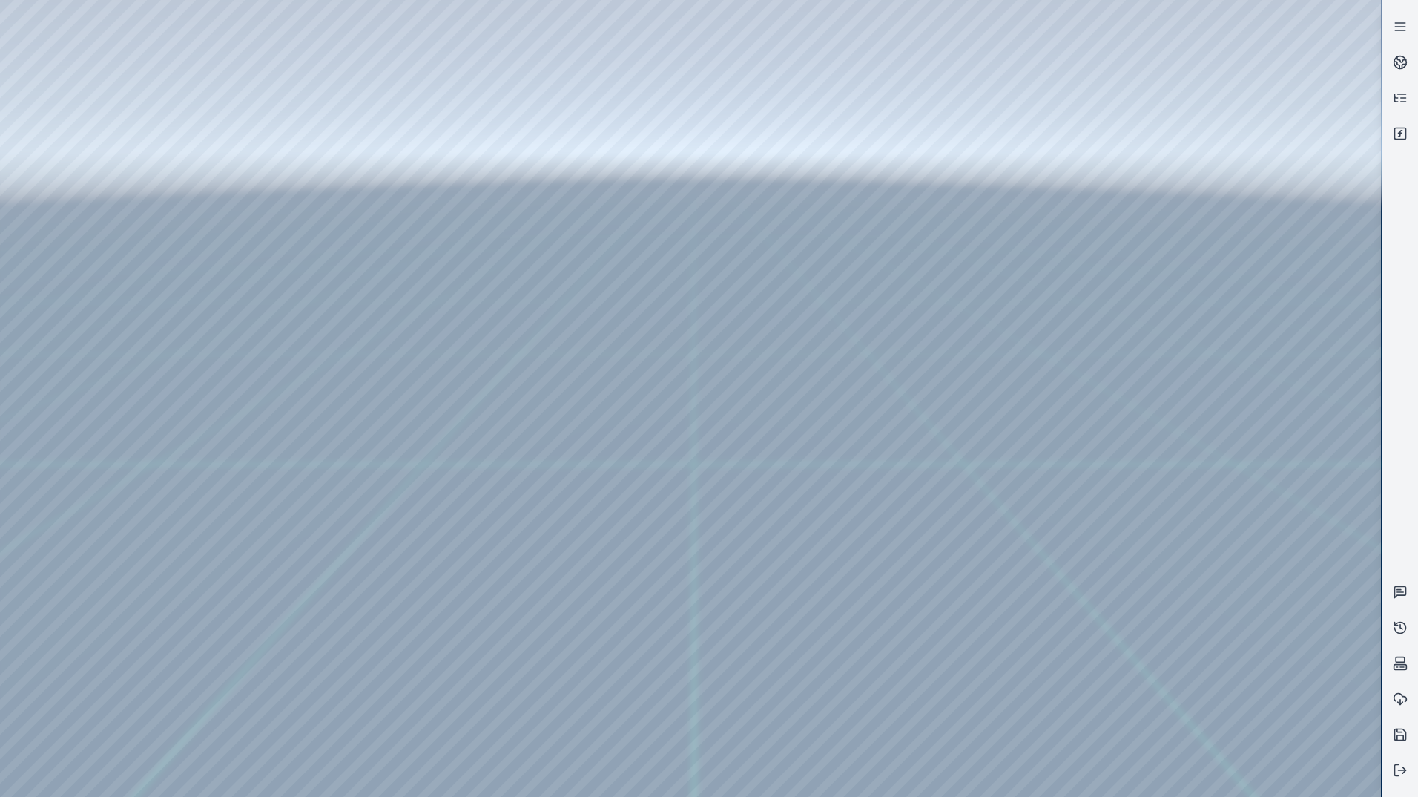
click at [235, 630] on div at bounding box center [690, 398] width 1381 height 797
drag, startPoint x: 966, startPoint y: 726, endPoint x: 771, endPoint y: 760, distance: 198.0
click at [913, 665] on div at bounding box center [690, 398] width 1381 height 797
click at [906, 670] on div at bounding box center [690, 398] width 1381 height 797
click at [903, 676] on div at bounding box center [690, 398] width 1381 height 797
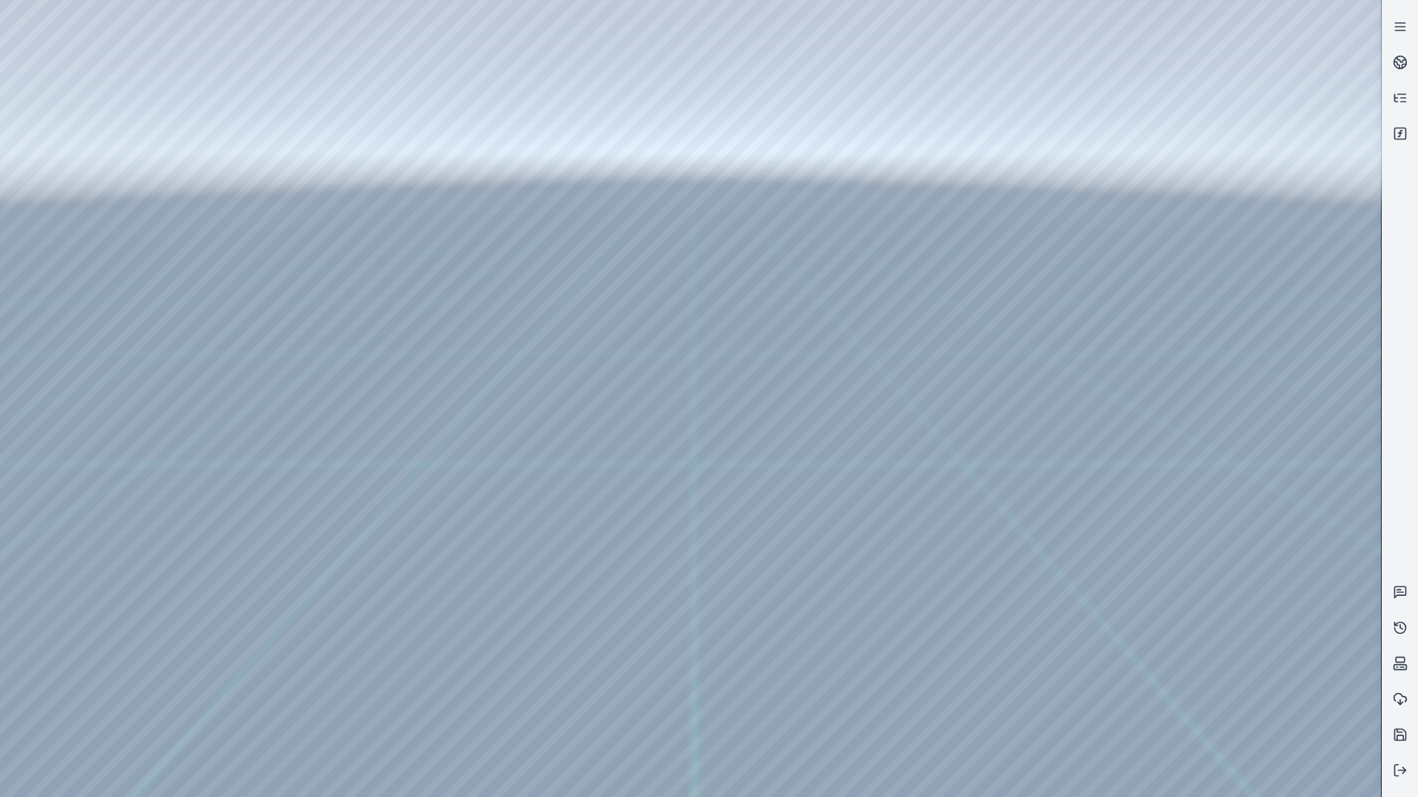
drag, startPoint x: 910, startPoint y: 669, endPoint x: 899, endPoint y: 671, distance: 11.3
click at [899, 671] on div at bounding box center [690, 398] width 1381 height 797
click at [896, 671] on div at bounding box center [690, 398] width 1381 height 797
drag, startPoint x: 894, startPoint y: 668, endPoint x: 984, endPoint y: 663, distance: 89.9
click at [984, 663] on div at bounding box center [690, 398] width 1381 height 797
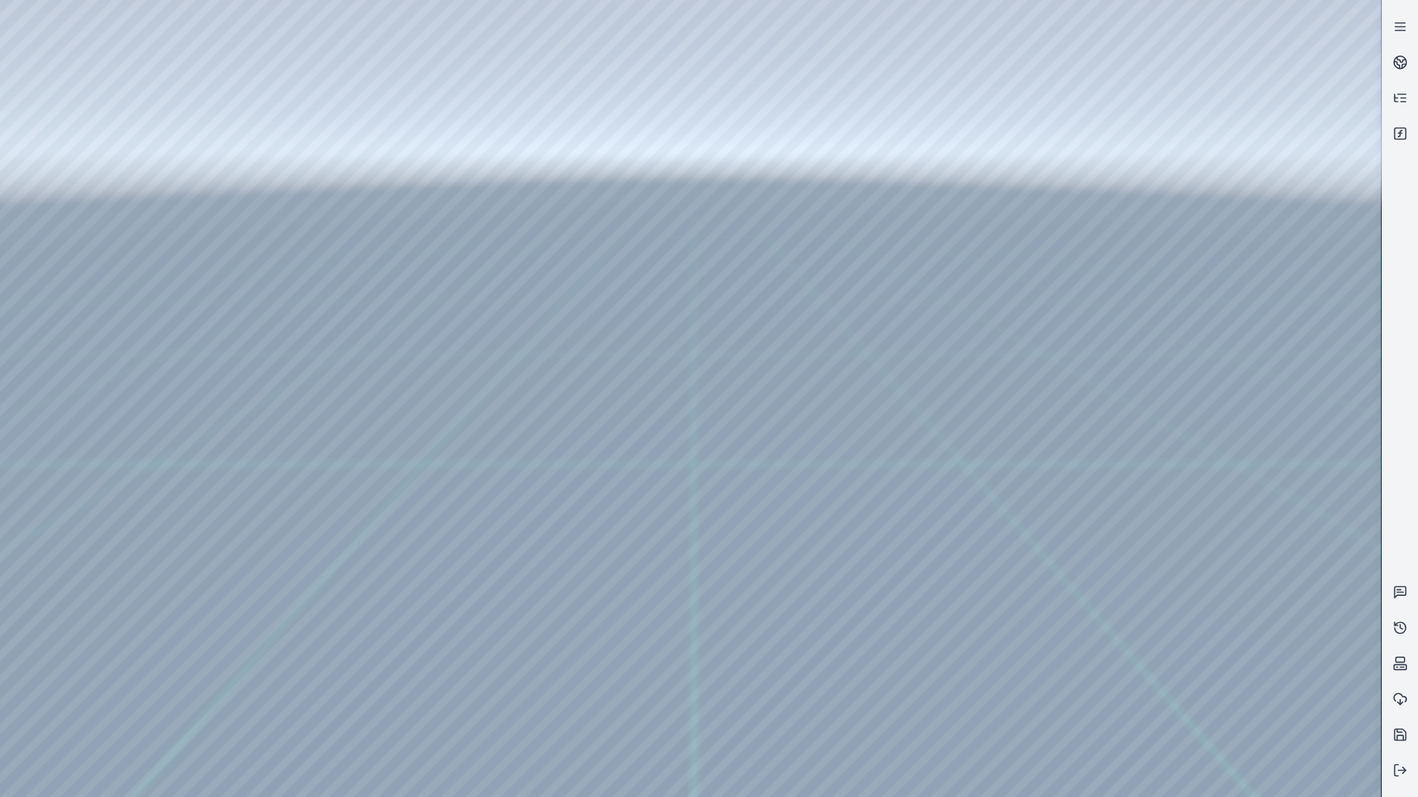
click at [252, 629] on div at bounding box center [690, 398] width 1381 height 797
click at [108, 642] on div at bounding box center [690, 398] width 1381 height 797
click at [89, 640] on div at bounding box center [690, 398] width 1381 height 797
click at [118, 607] on div at bounding box center [690, 398] width 1381 height 797
click at [50, 642] on div at bounding box center [690, 398] width 1381 height 797
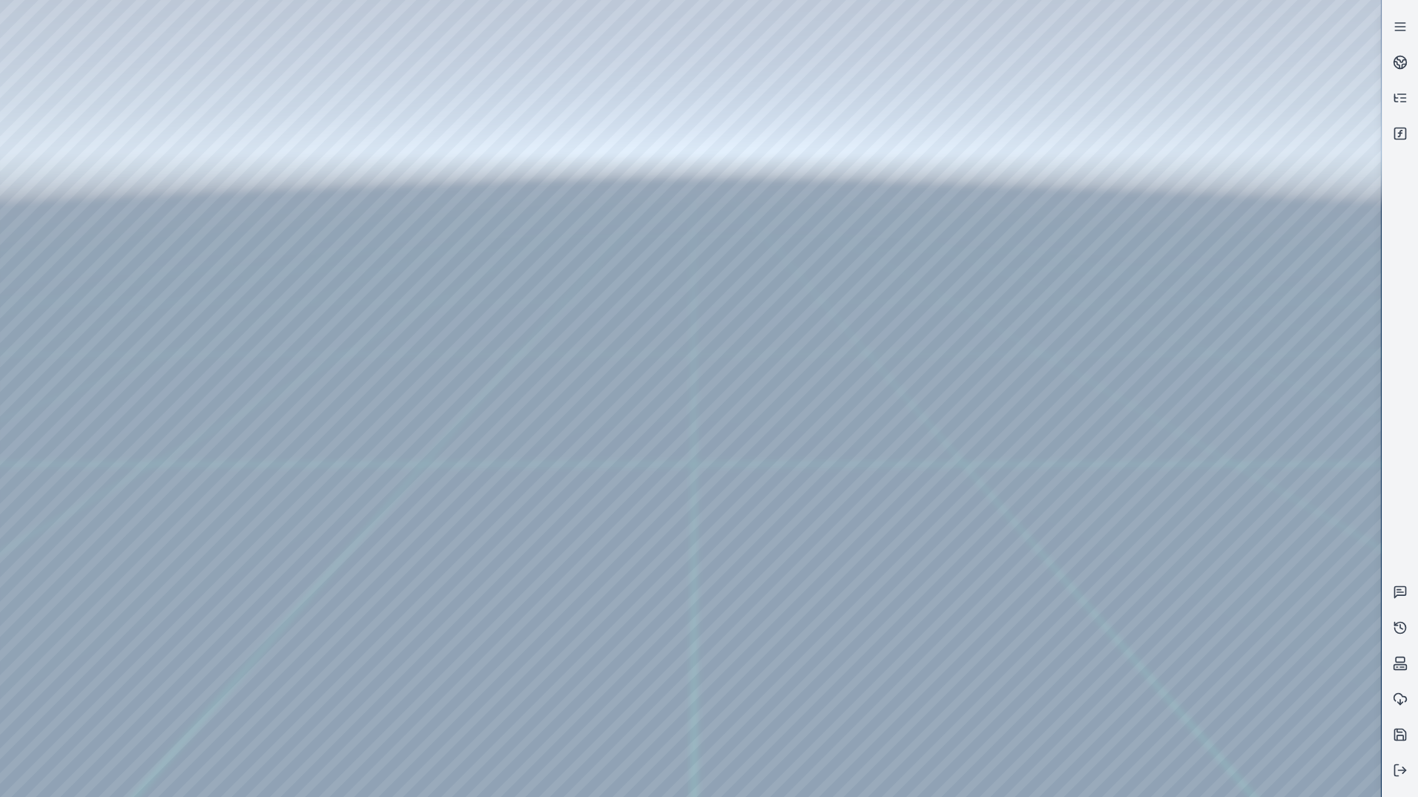
click at [42, 639] on div at bounding box center [690, 398] width 1381 height 797
drag, startPoint x: 1119, startPoint y: 693, endPoint x: 228, endPoint y: 688, distance: 891.5
click at [228, 688] on div at bounding box center [690, 398] width 1381 height 797
click at [1104, 627] on div at bounding box center [690, 398] width 1381 height 797
click at [1098, 636] on div at bounding box center [690, 398] width 1381 height 797
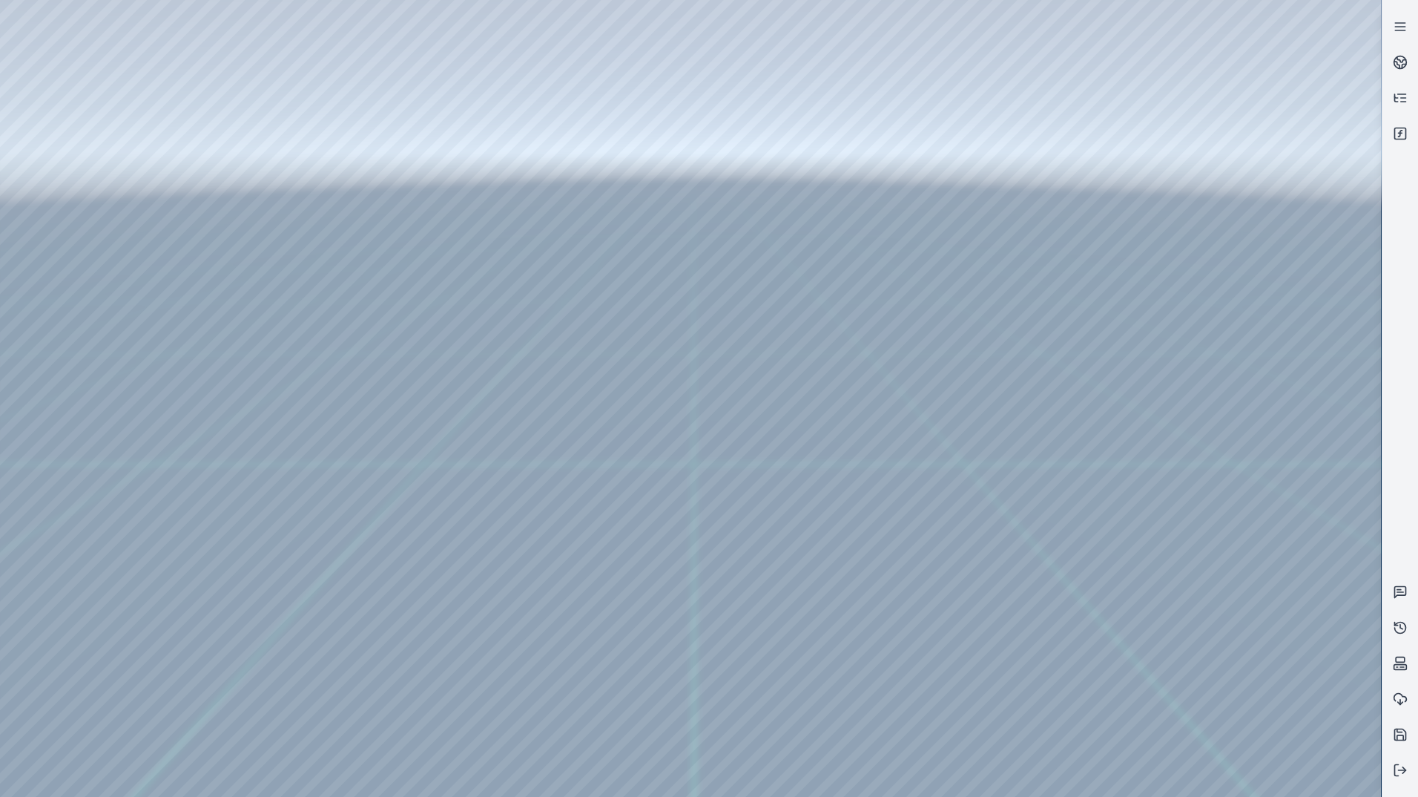
click at [1088, 628] on div at bounding box center [690, 398] width 1381 height 797
click at [1084, 634] on div at bounding box center [690, 398] width 1381 height 797
click at [1072, 630] on div at bounding box center [690, 398] width 1381 height 797
click at [1070, 635] on div at bounding box center [690, 398] width 1381 height 797
click at [1069, 636] on div at bounding box center [690, 398] width 1381 height 797
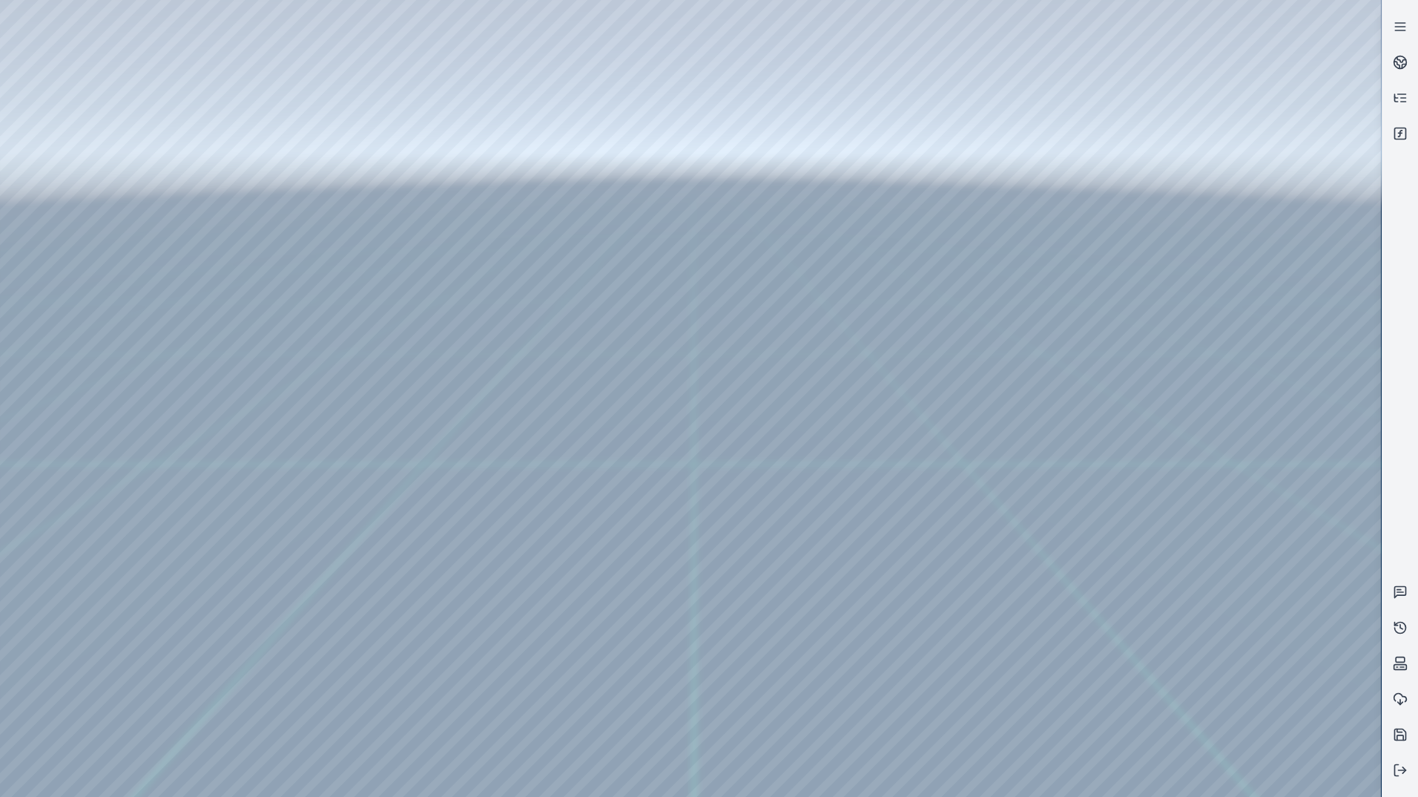
click at [957, 645] on div at bounding box center [690, 398] width 1381 height 797
click at [1095, 636] on div at bounding box center [690, 398] width 1381 height 797
click at [1101, 634] on div at bounding box center [690, 398] width 1381 height 797
click at [1100, 633] on div at bounding box center [690, 398] width 1381 height 797
click at [449, 630] on div at bounding box center [690, 398] width 1381 height 797
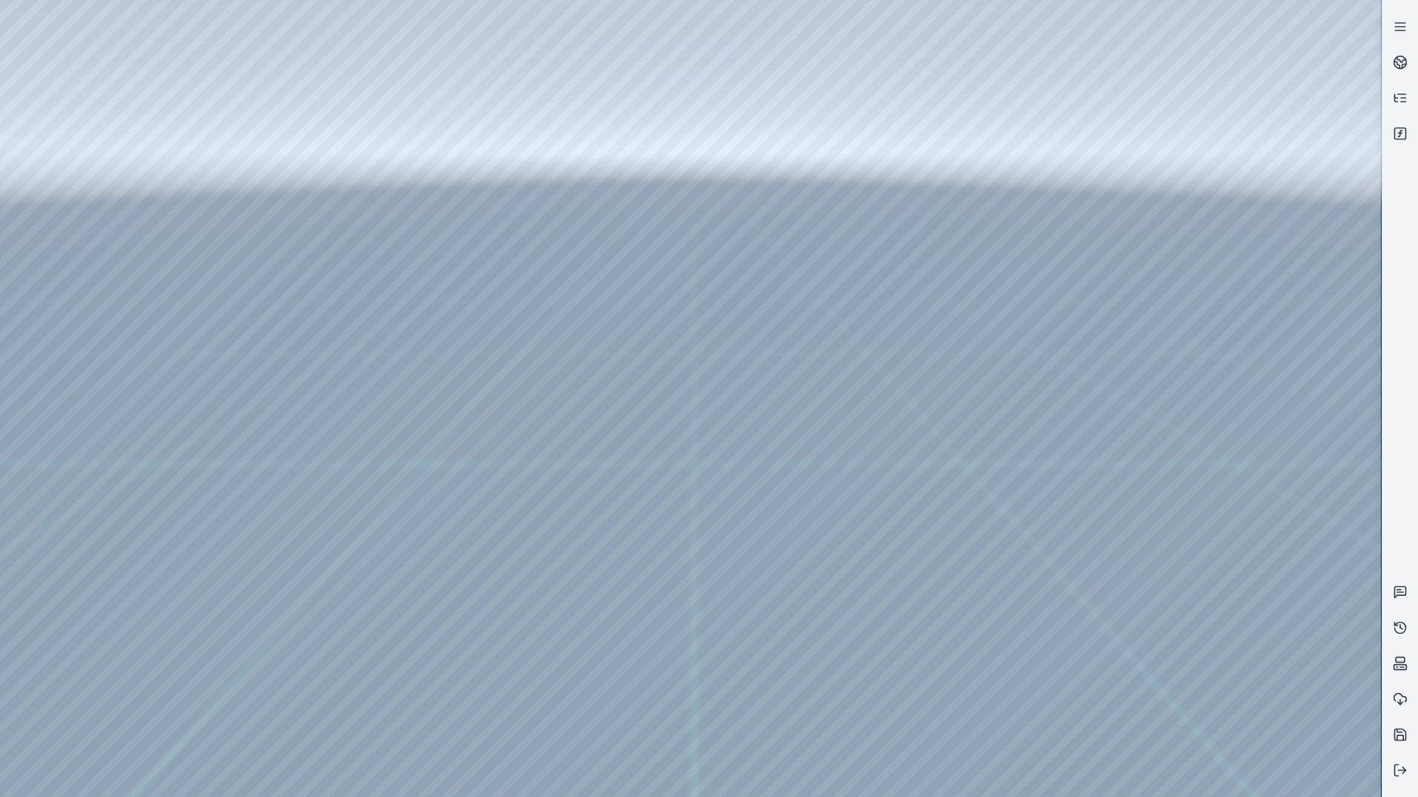
click at [406, 662] on div at bounding box center [690, 398] width 1381 height 797
click at [418, 667] on div at bounding box center [690, 398] width 1381 height 797
click at [445, 668] on div at bounding box center [690, 398] width 1381 height 797
drag, startPoint x: 931, startPoint y: 670, endPoint x: 337, endPoint y: 665, distance: 593.4
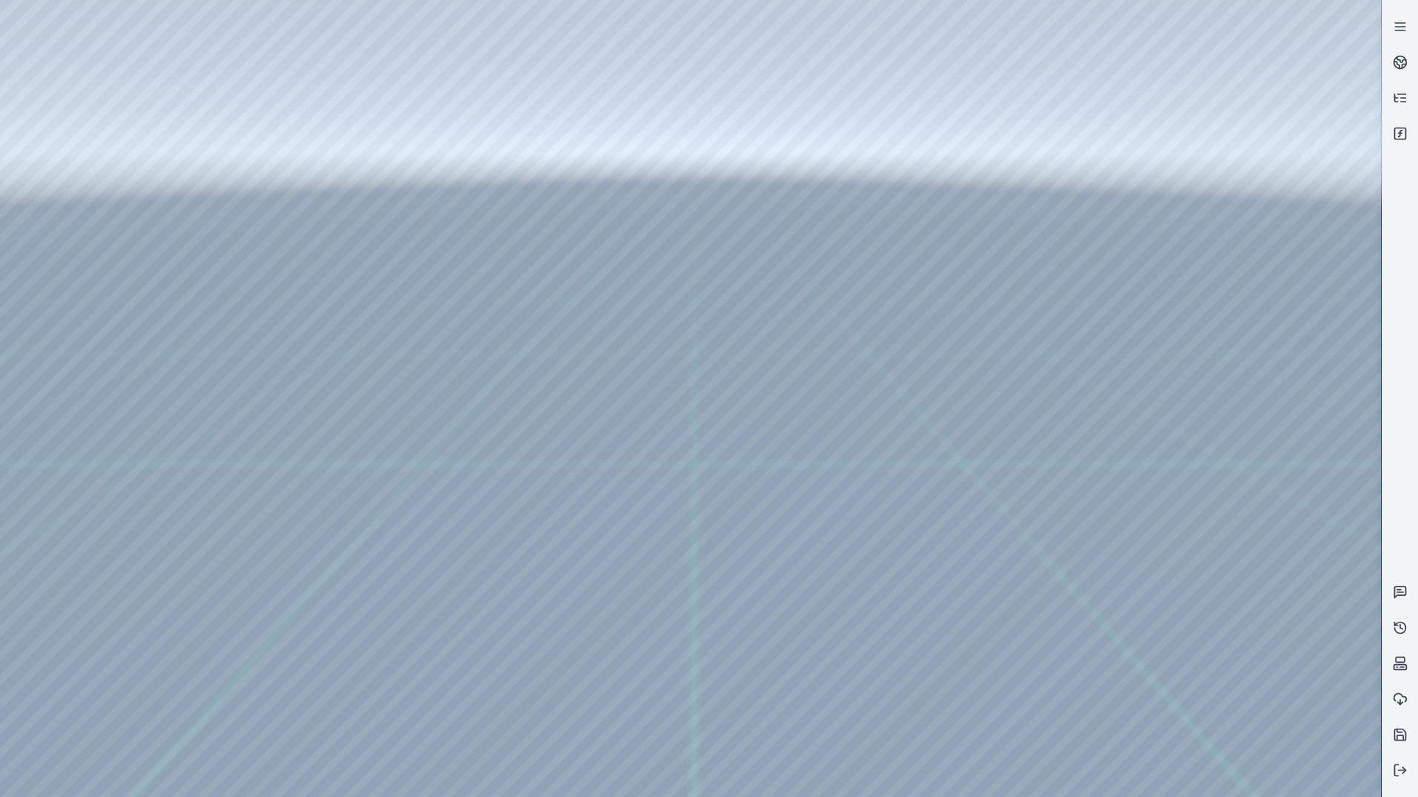
click at [323, 675] on div at bounding box center [690, 398] width 1381 height 797
drag, startPoint x: 955, startPoint y: 659, endPoint x: 519, endPoint y: 642, distance: 436.4
click at [468, 656] on div at bounding box center [690, 398] width 1381 height 797
drag, startPoint x: 1000, startPoint y: 653, endPoint x: 403, endPoint y: 648, distance: 597.1
click at [366, 662] on div at bounding box center [690, 398] width 1381 height 797
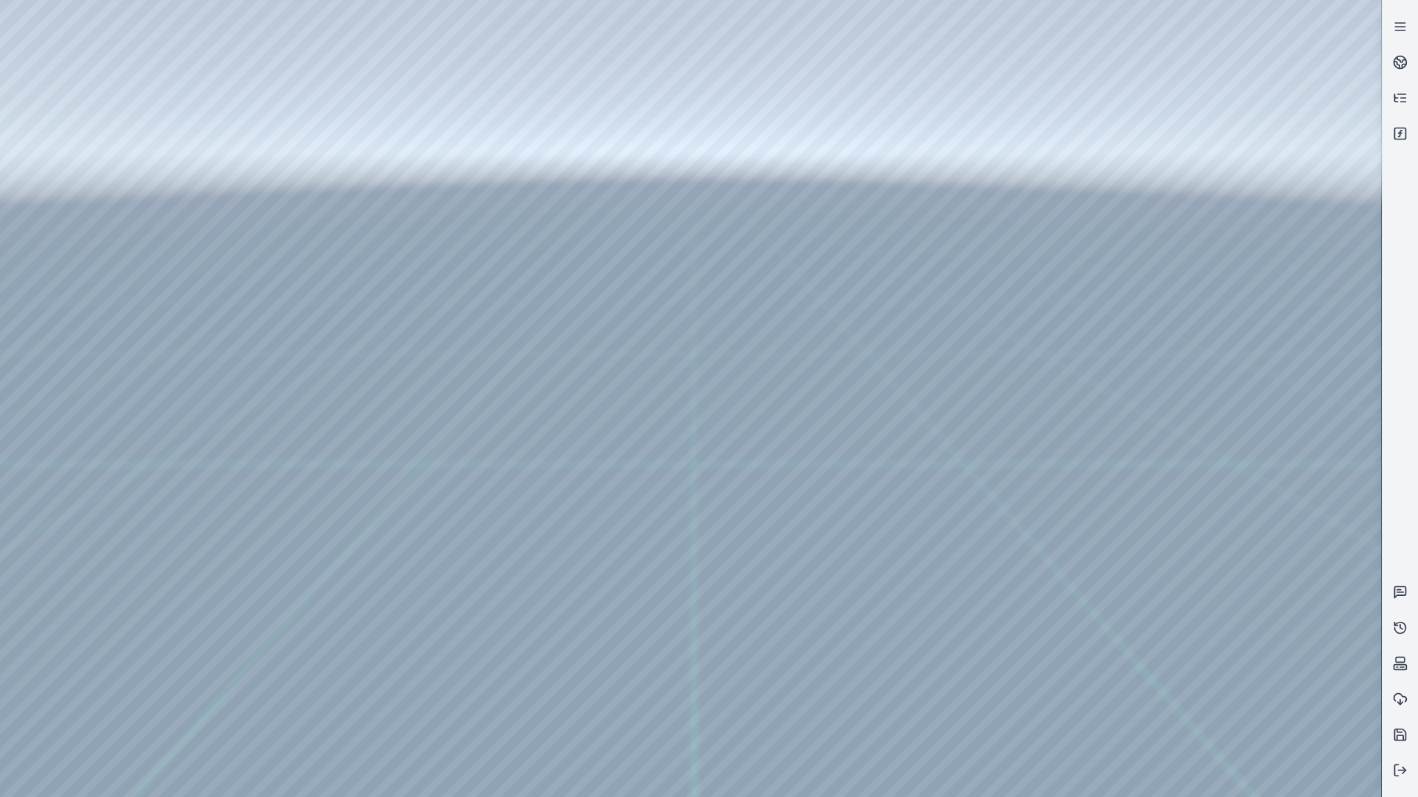
drag, startPoint x: 1009, startPoint y: 672, endPoint x: 765, endPoint y: 639, distance: 245.5
click at [467, 694] on div at bounding box center [690, 398] width 1381 height 797
drag, startPoint x: 1176, startPoint y: 685, endPoint x: 650, endPoint y: 728, distance: 527.6
click at [636, 738] on div at bounding box center [690, 398] width 1381 height 797
drag, startPoint x: 1091, startPoint y: 688, endPoint x: 644, endPoint y: 723, distance: 448.6
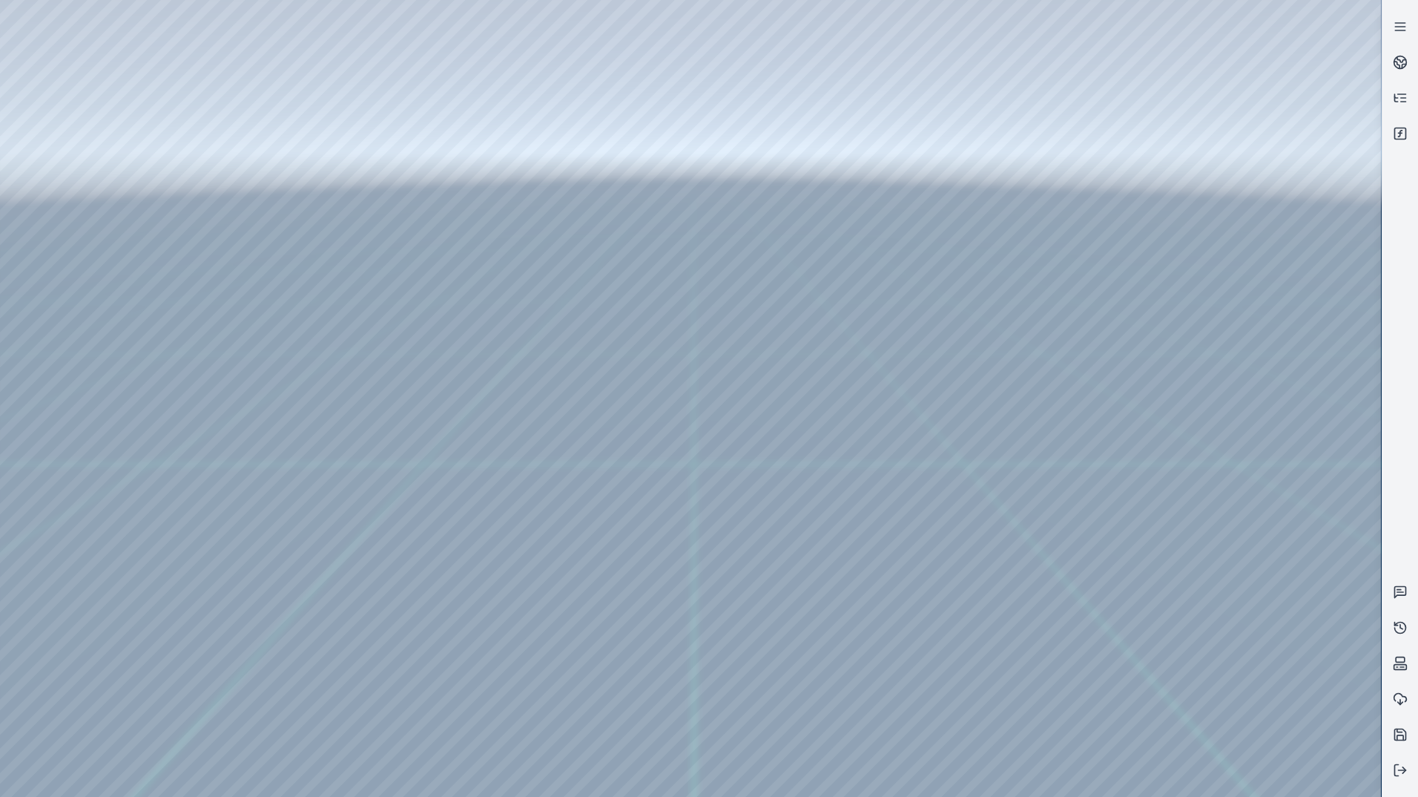
click at [625, 728] on div at bounding box center [690, 398] width 1381 height 797
drag, startPoint x: 1103, startPoint y: 694, endPoint x: 651, endPoint y: 725, distance: 452.7
click at [650, 725] on div at bounding box center [690, 398] width 1381 height 797
drag, startPoint x: 1121, startPoint y: 679, endPoint x: 721, endPoint y: 718, distance: 401.6
click at [562, 729] on div at bounding box center [690, 398] width 1381 height 797
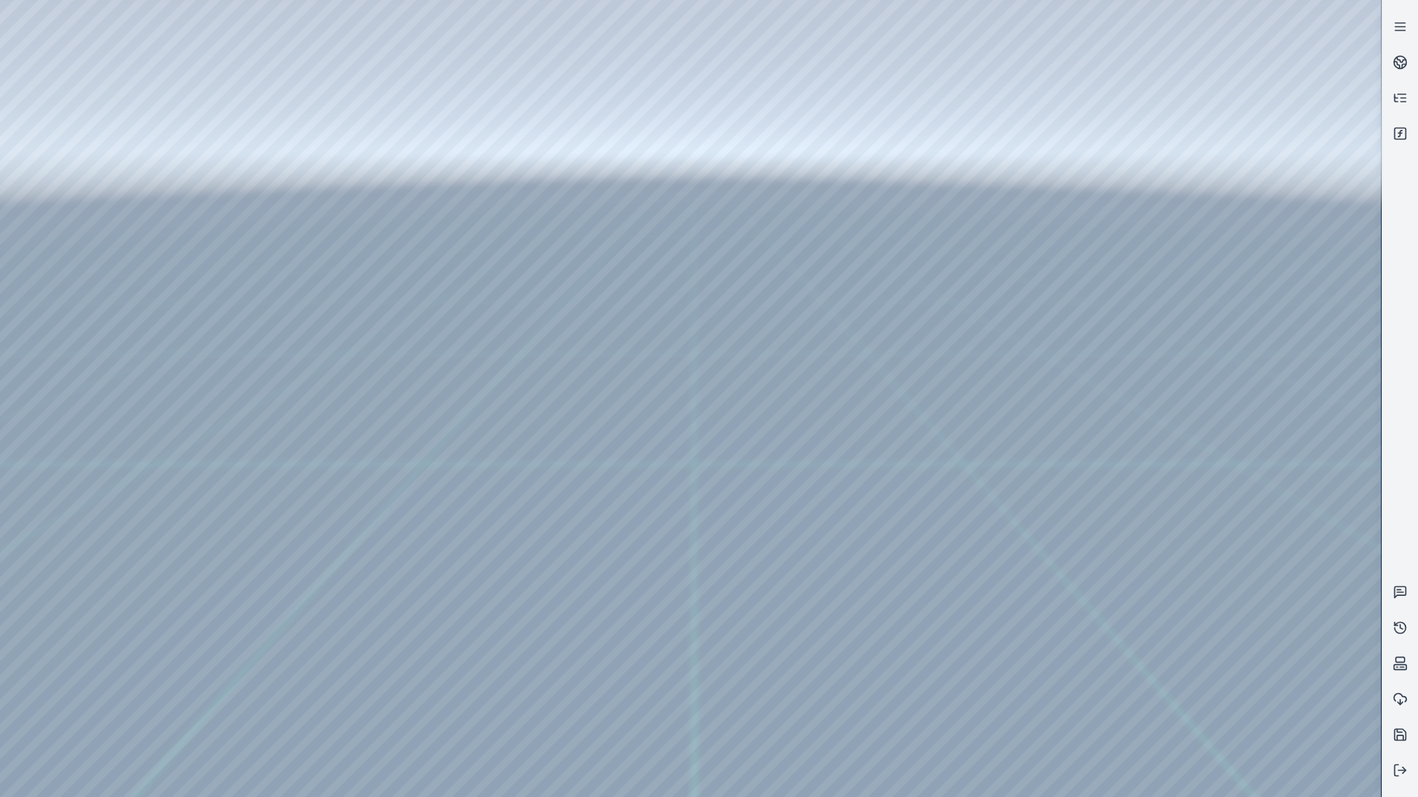
drag, startPoint x: 1137, startPoint y: 704, endPoint x: 598, endPoint y: 732, distance: 539.9
click at [590, 733] on div at bounding box center [690, 398] width 1381 height 797
drag, startPoint x: 1129, startPoint y: 705, endPoint x: 877, endPoint y: 725, distance: 253.0
click at [648, 736] on div at bounding box center [690, 398] width 1381 height 797
drag, startPoint x: 1212, startPoint y: 703, endPoint x: 662, endPoint y: 745, distance: 551.9
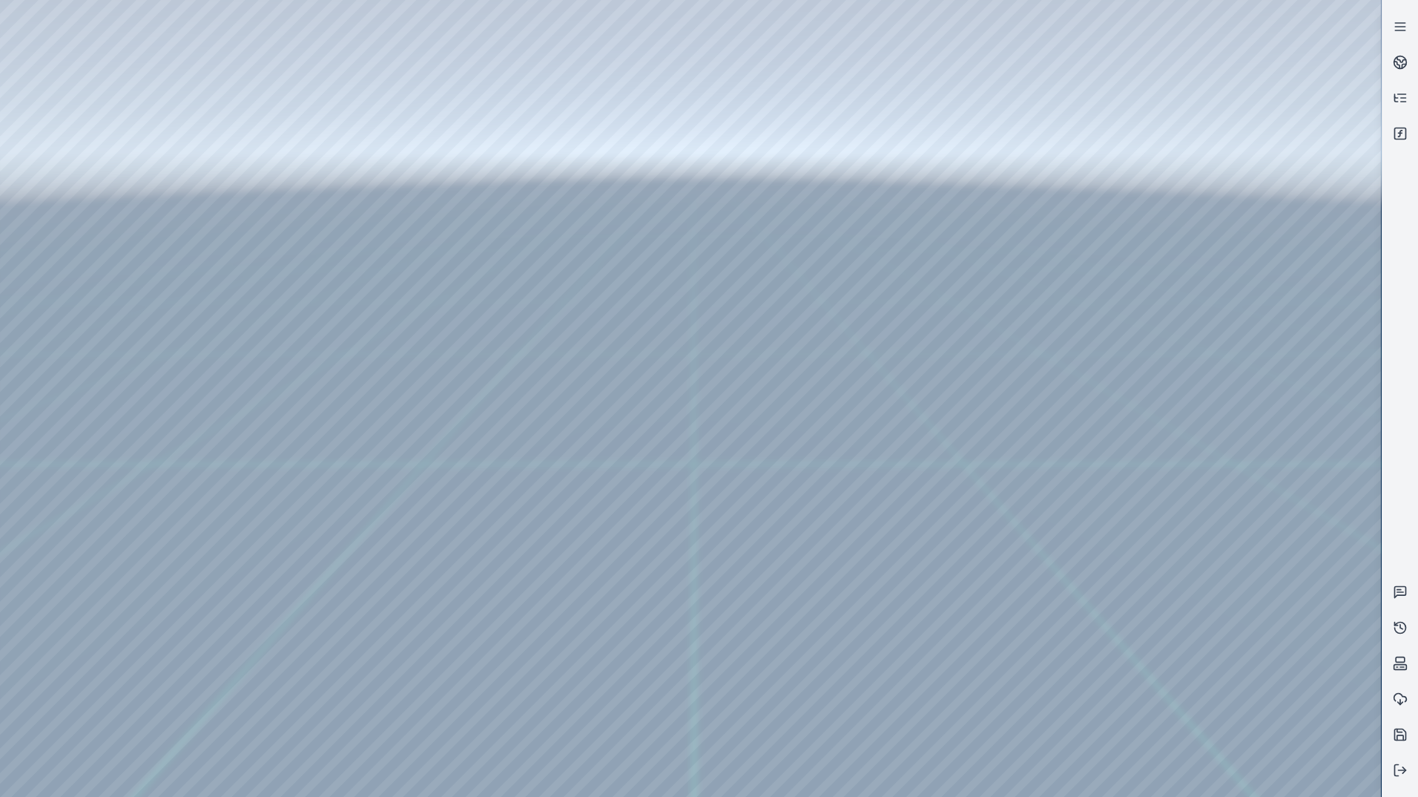
click at [654, 745] on div at bounding box center [690, 398] width 1381 height 797
drag, startPoint x: 1146, startPoint y: 705, endPoint x: 472, endPoint y: 729, distance: 674.6
click at [472, 729] on div at bounding box center [690, 398] width 1381 height 797
drag, startPoint x: 1073, startPoint y: 689, endPoint x: 564, endPoint y: 688, distance: 509.5
click at [567, 691] on div at bounding box center [690, 398] width 1381 height 797
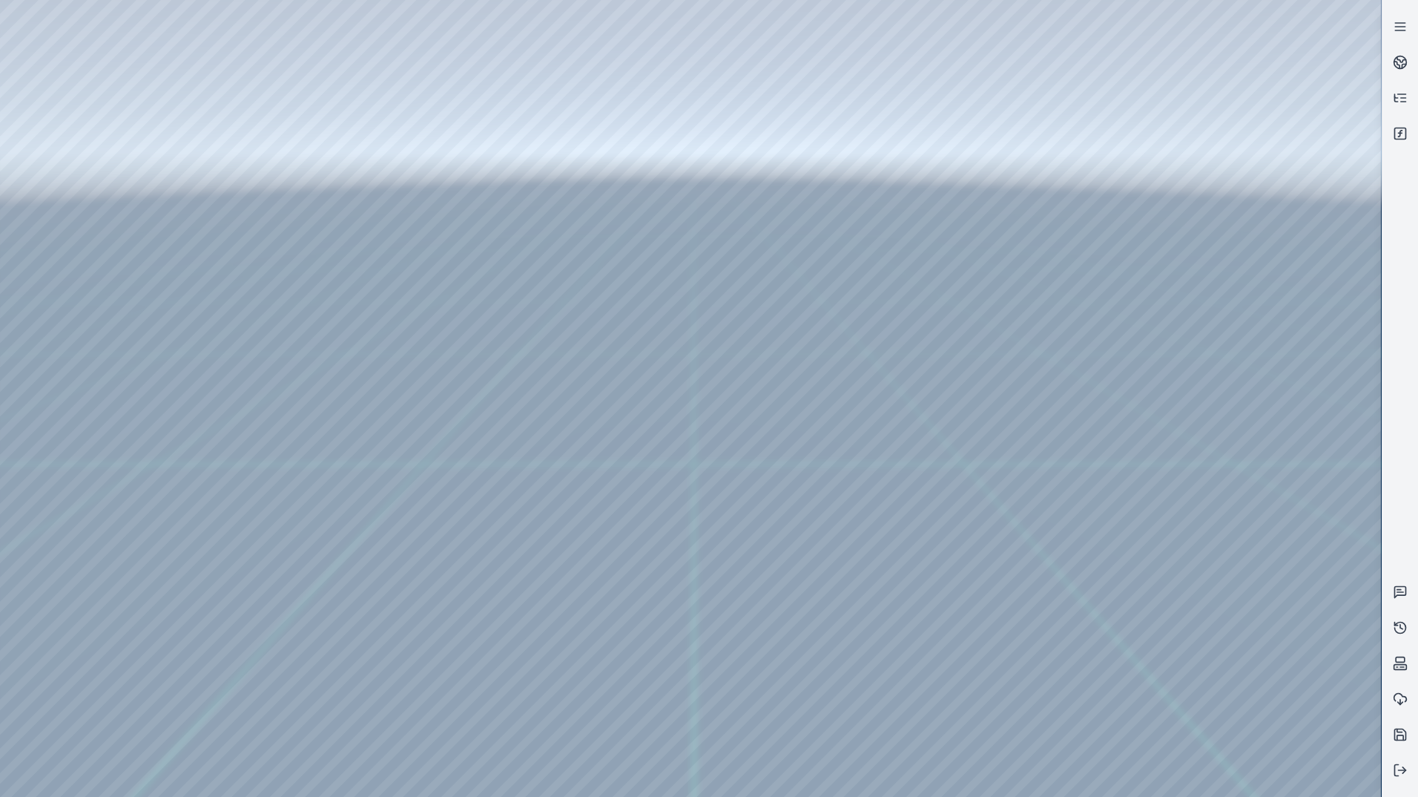
drag, startPoint x: 972, startPoint y: 673, endPoint x: 1018, endPoint y: 679, distance: 45.5
click at [1018, 679] on div at bounding box center [690, 398] width 1381 height 797
click at [696, 673] on div at bounding box center [690, 398] width 1381 height 797
click at [668, 670] on div at bounding box center [690, 398] width 1381 height 797
drag, startPoint x: 668, startPoint y: 668, endPoint x: 696, endPoint y: 672, distance: 28.4
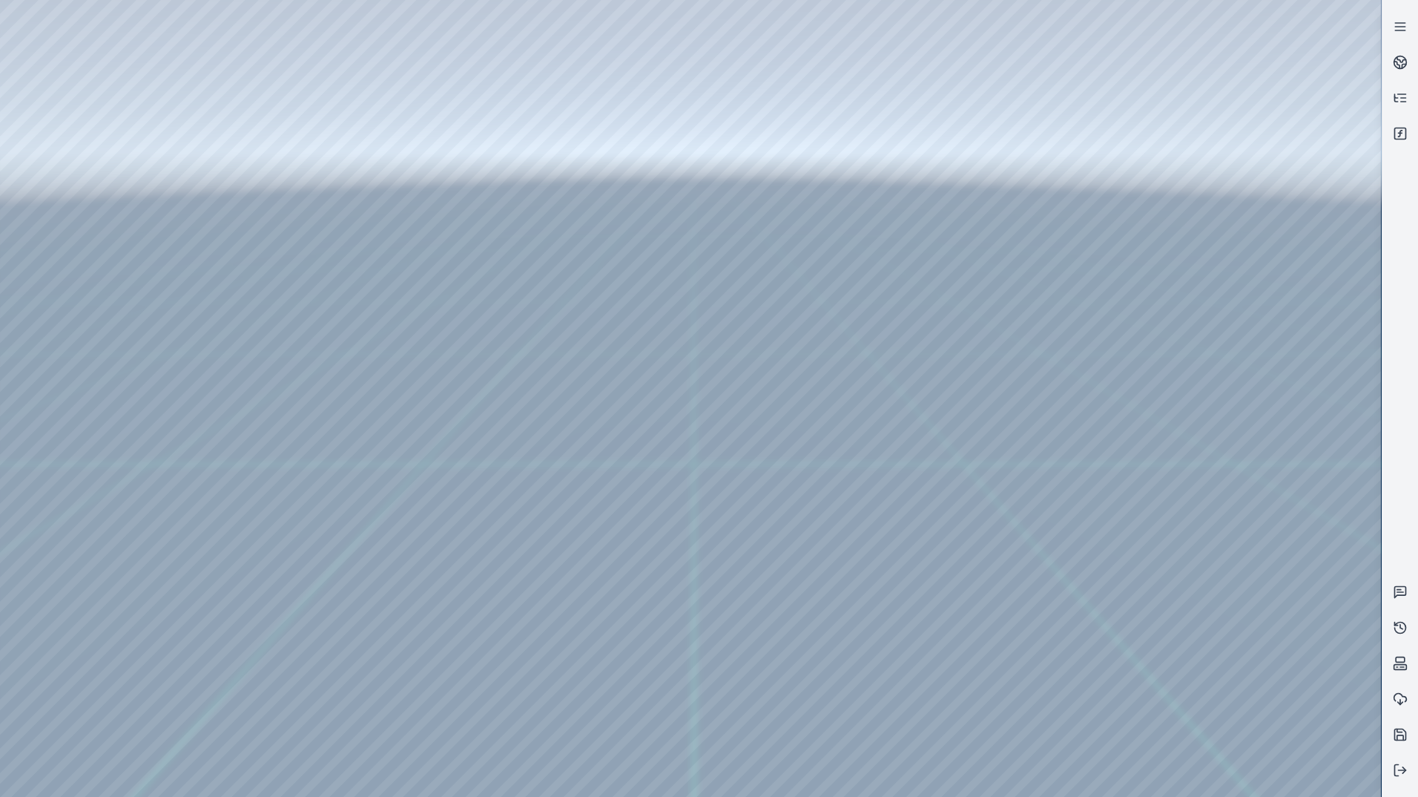
click at [696, 672] on div at bounding box center [690, 398] width 1381 height 797
click at [754, 668] on div at bounding box center [690, 398] width 1381 height 797
click at [719, 673] on div at bounding box center [690, 398] width 1381 height 797
click at [688, 671] on div at bounding box center [690, 398] width 1381 height 797
click at [675, 672] on div at bounding box center [690, 398] width 1381 height 797
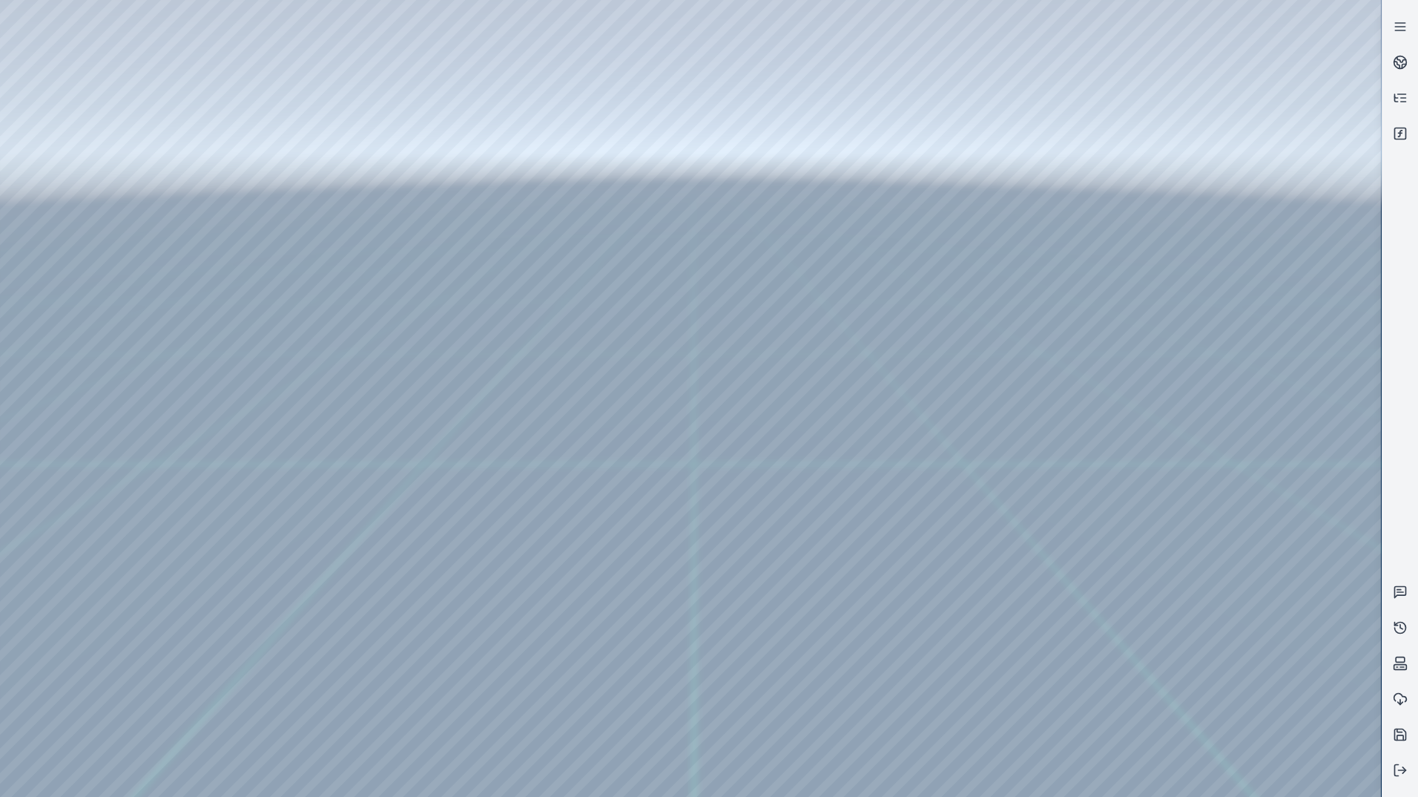
click at [659, 673] on div at bounding box center [690, 398] width 1381 height 797
click at [661, 673] on div at bounding box center [690, 398] width 1381 height 797
drag, startPoint x: 662, startPoint y: 667, endPoint x: 679, endPoint y: 667, distance: 16.3
click at [679, 667] on div at bounding box center [690, 398] width 1381 height 797
drag, startPoint x: 679, startPoint y: 667, endPoint x: 240, endPoint y: 661, distance: 439.1
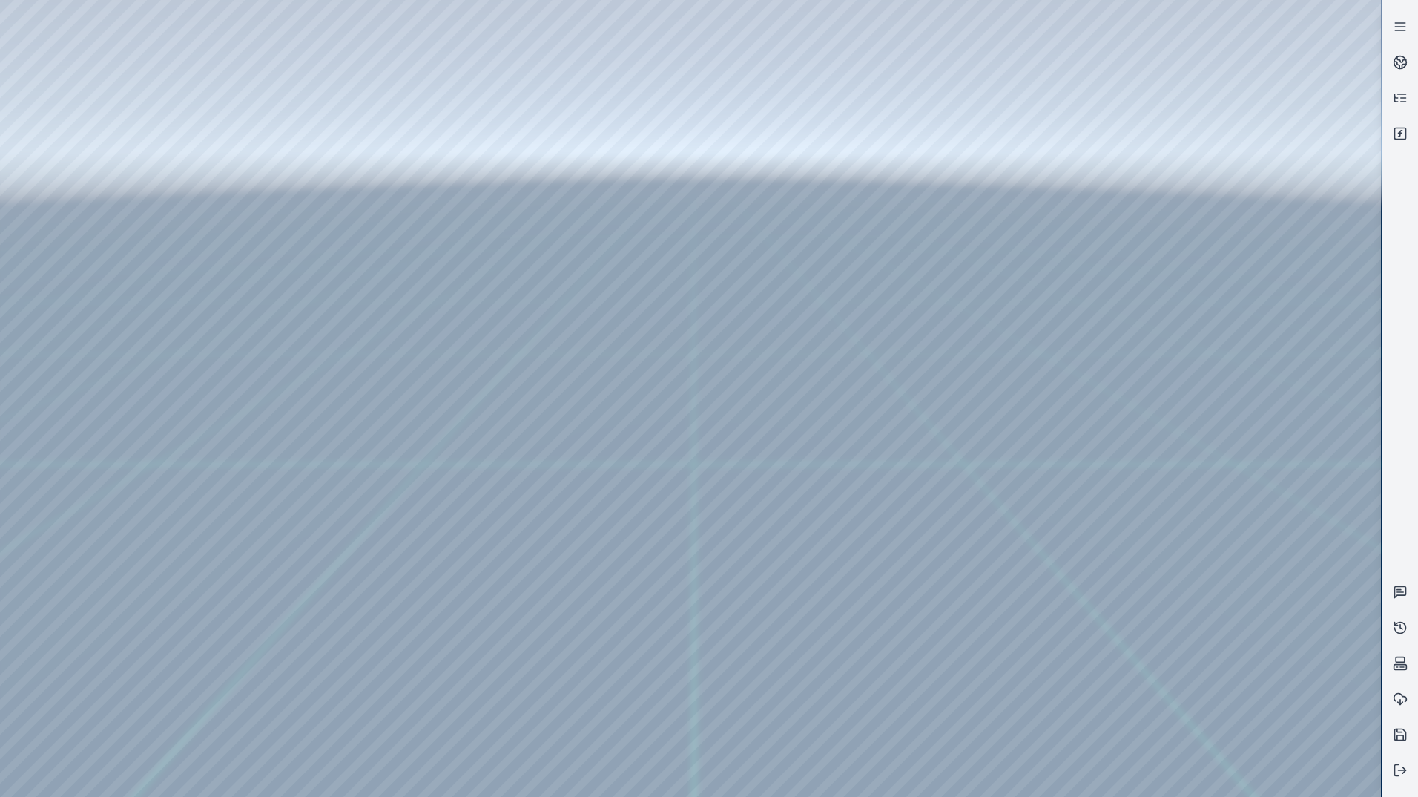
click at [243, 661] on div at bounding box center [690, 398] width 1381 height 797
drag, startPoint x: 291, startPoint y: 666, endPoint x: 1061, endPoint y: 702, distance: 771.5
click at [1072, 699] on div at bounding box center [690, 398] width 1381 height 797
drag, startPoint x: 225, startPoint y: 670, endPoint x: 201, endPoint y: 670, distance: 23.7
click at [223, 670] on div at bounding box center [690, 398] width 1381 height 797
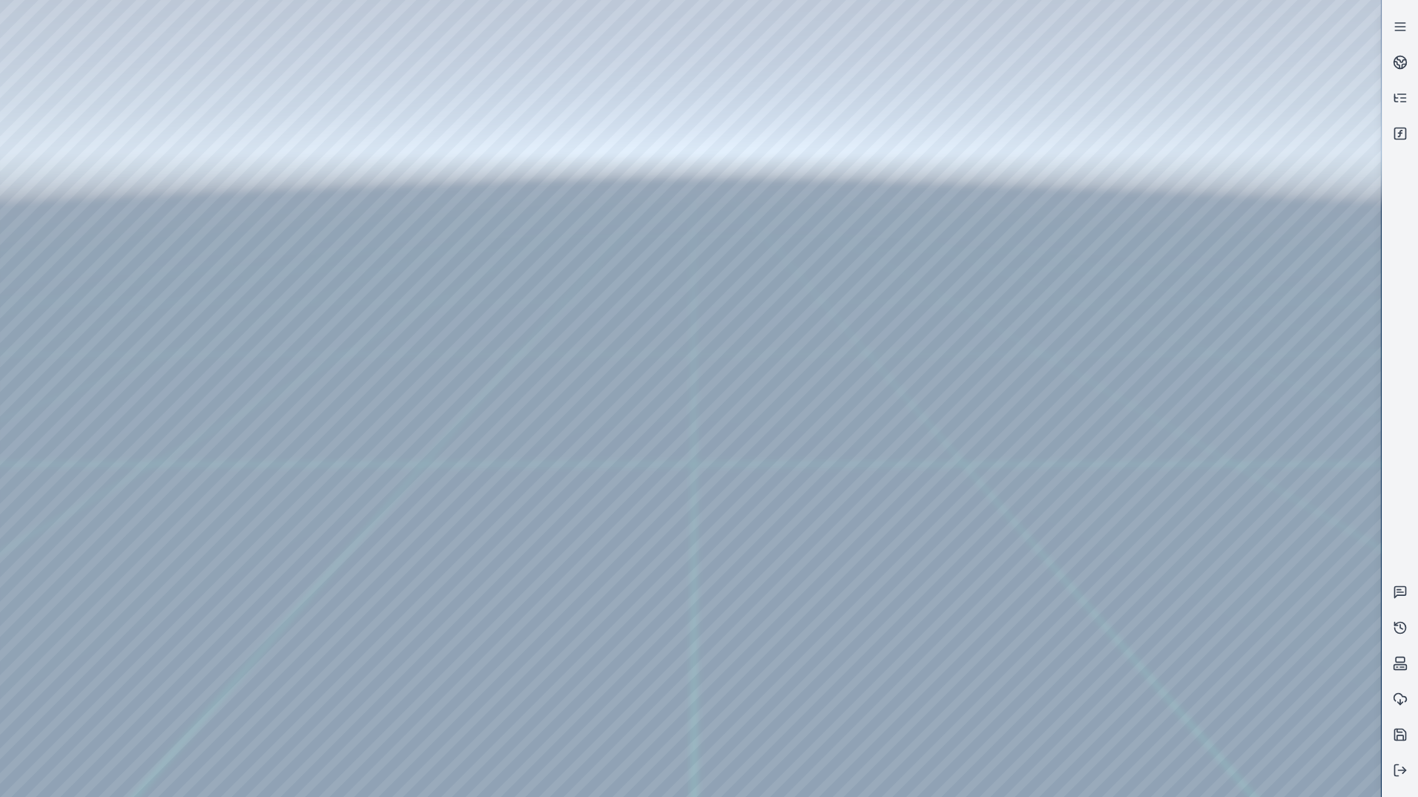
click at [182, 671] on div at bounding box center [690, 398] width 1381 height 797
drag, startPoint x: 197, startPoint y: 672, endPoint x: 527, endPoint y: 715, distance: 332.8
click at [527, 715] on div at bounding box center [690, 398] width 1381 height 797
drag, startPoint x: 509, startPoint y: 667, endPoint x: 524, endPoint y: 665, distance: 15.6
click at [524, 665] on div at bounding box center [690, 398] width 1381 height 797
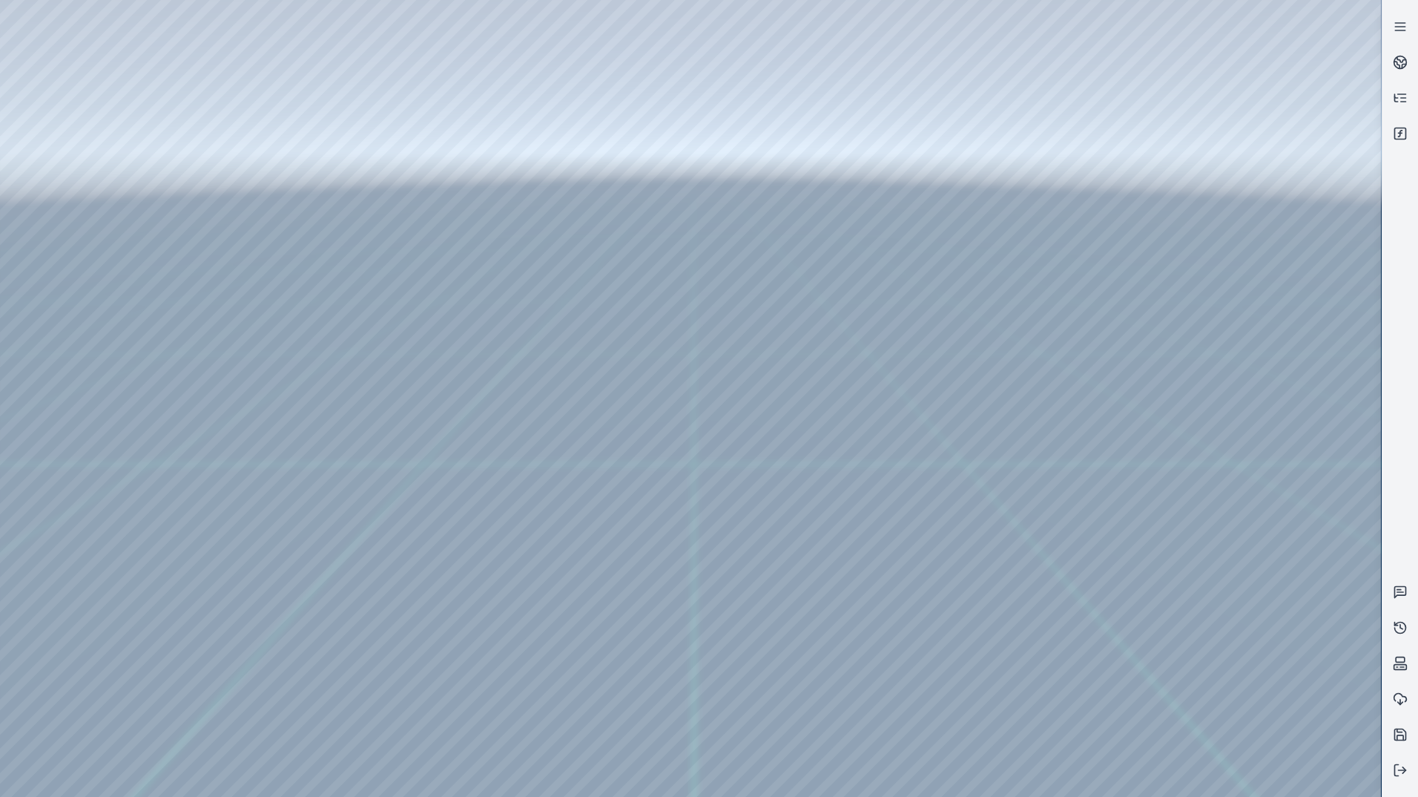
drag, startPoint x: 710, startPoint y: 515, endPoint x: 718, endPoint y: 556, distance: 40.9
drag, startPoint x: 659, startPoint y: 471, endPoint x: 940, endPoint y: 553, distance: 293.6
drag, startPoint x: 705, startPoint y: 421, endPoint x: 480, endPoint y: 517, distance: 244.3
drag, startPoint x: 788, startPoint y: 435, endPoint x: 1138, endPoint y: 472, distance: 352.0
drag, startPoint x: 927, startPoint y: 456, endPoint x: 455, endPoint y: 360, distance: 481.3
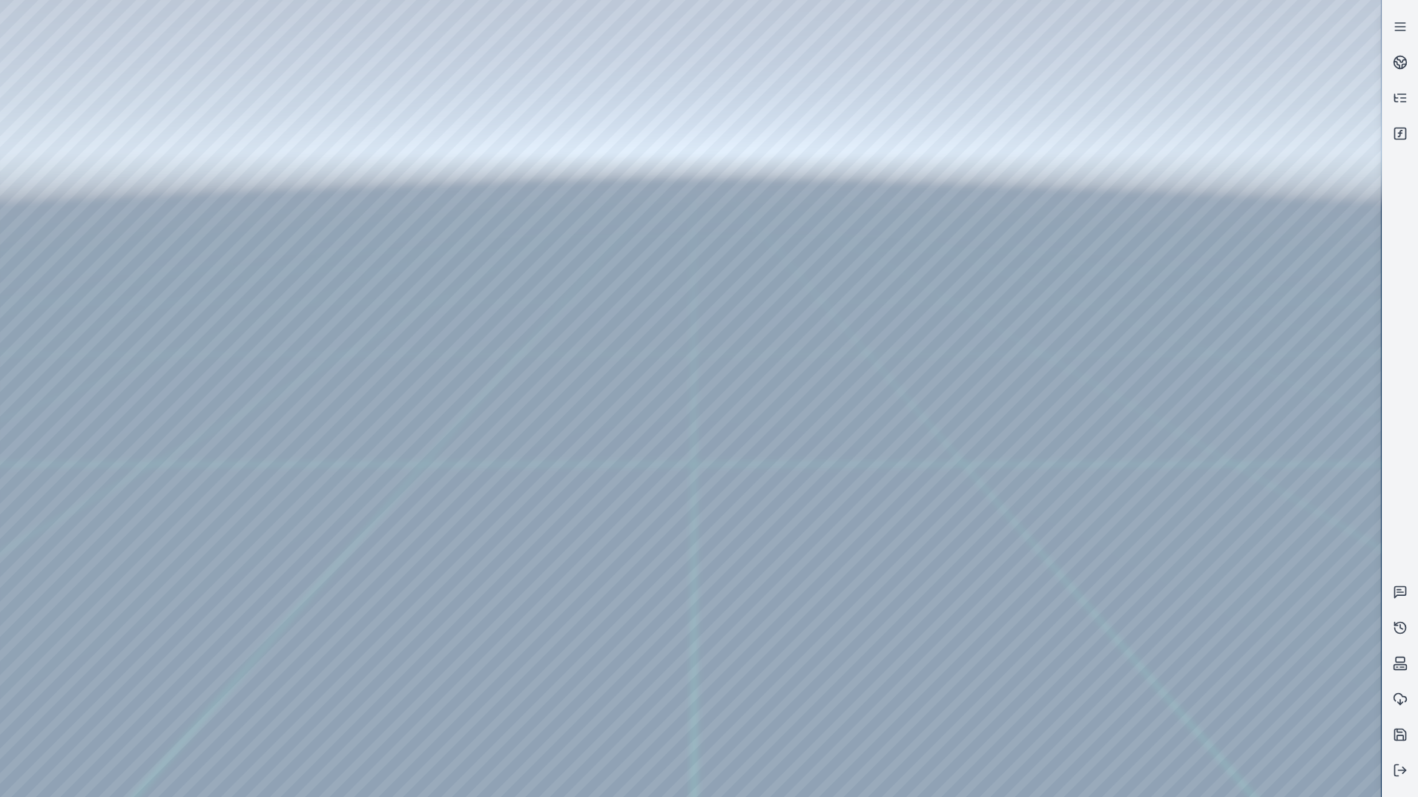
drag, startPoint x: 694, startPoint y: 385, endPoint x: 775, endPoint y: 467, distance: 115.4
drag, startPoint x: 901, startPoint y: 498, endPoint x: 894, endPoint y: 492, distance: 9.4
drag, startPoint x: 891, startPoint y: 488, endPoint x: 821, endPoint y: 344, distance: 159.9
click at [1408, 337] on div at bounding box center [1401, 398] width 36 height 779
click at [1064, 589] on div at bounding box center [690, 398] width 1381 height 797
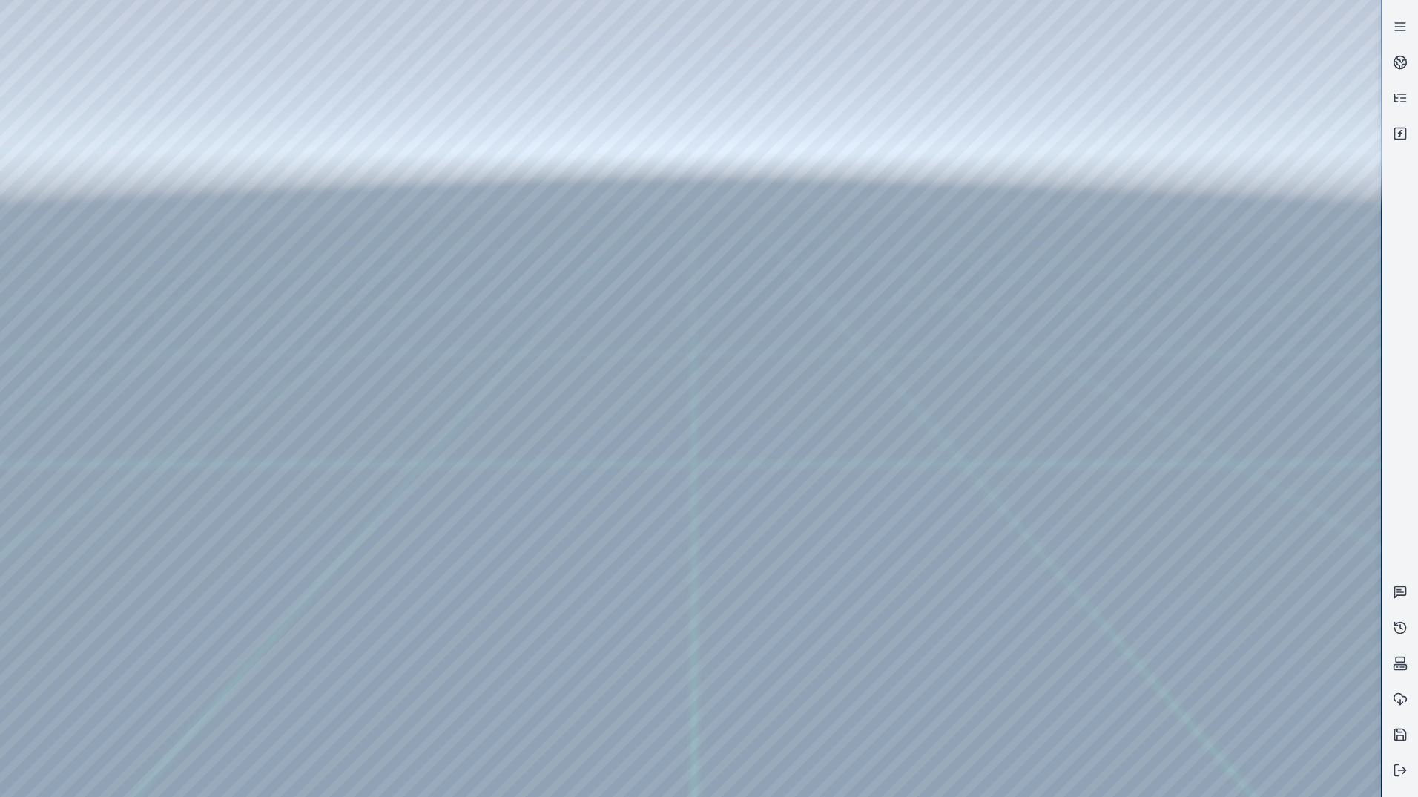
drag, startPoint x: 892, startPoint y: 416, endPoint x: 949, endPoint y: 734, distance: 322.5
click at [1238, 340] on div at bounding box center [690, 398] width 1381 height 797
drag, startPoint x: 777, startPoint y: 572, endPoint x: 762, endPoint y: 566, distance: 15.3
drag, startPoint x: 739, startPoint y: 568, endPoint x: 714, endPoint y: 565, distance: 25.4
click at [1397, 777] on icon at bounding box center [1400, 769] width 15 height 15
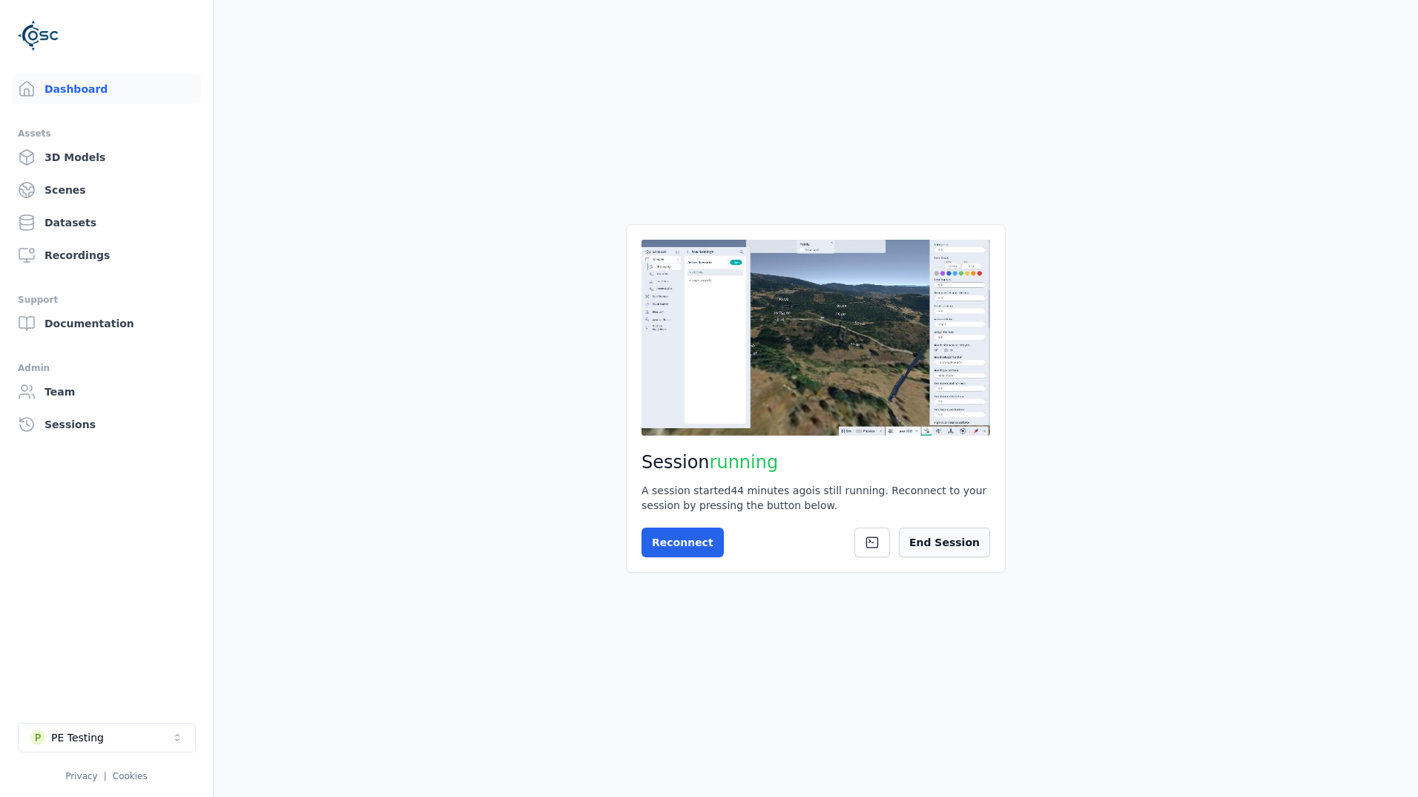
click at [955, 550] on button "End Session" at bounding box center [944, 542] width 91 height 30
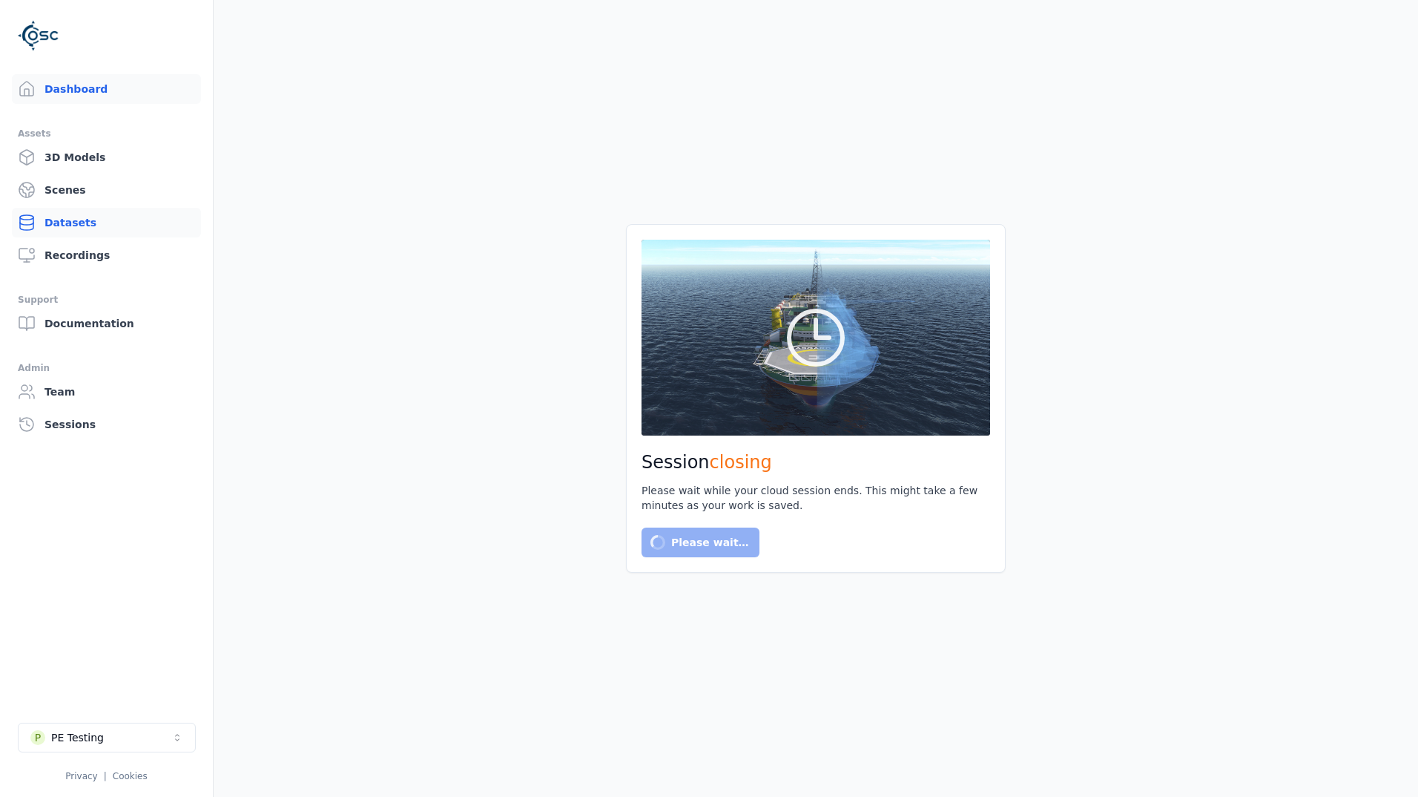
click at [85, 219] on link "Datasets" at bounding box center [106, 223] width 189 height 30
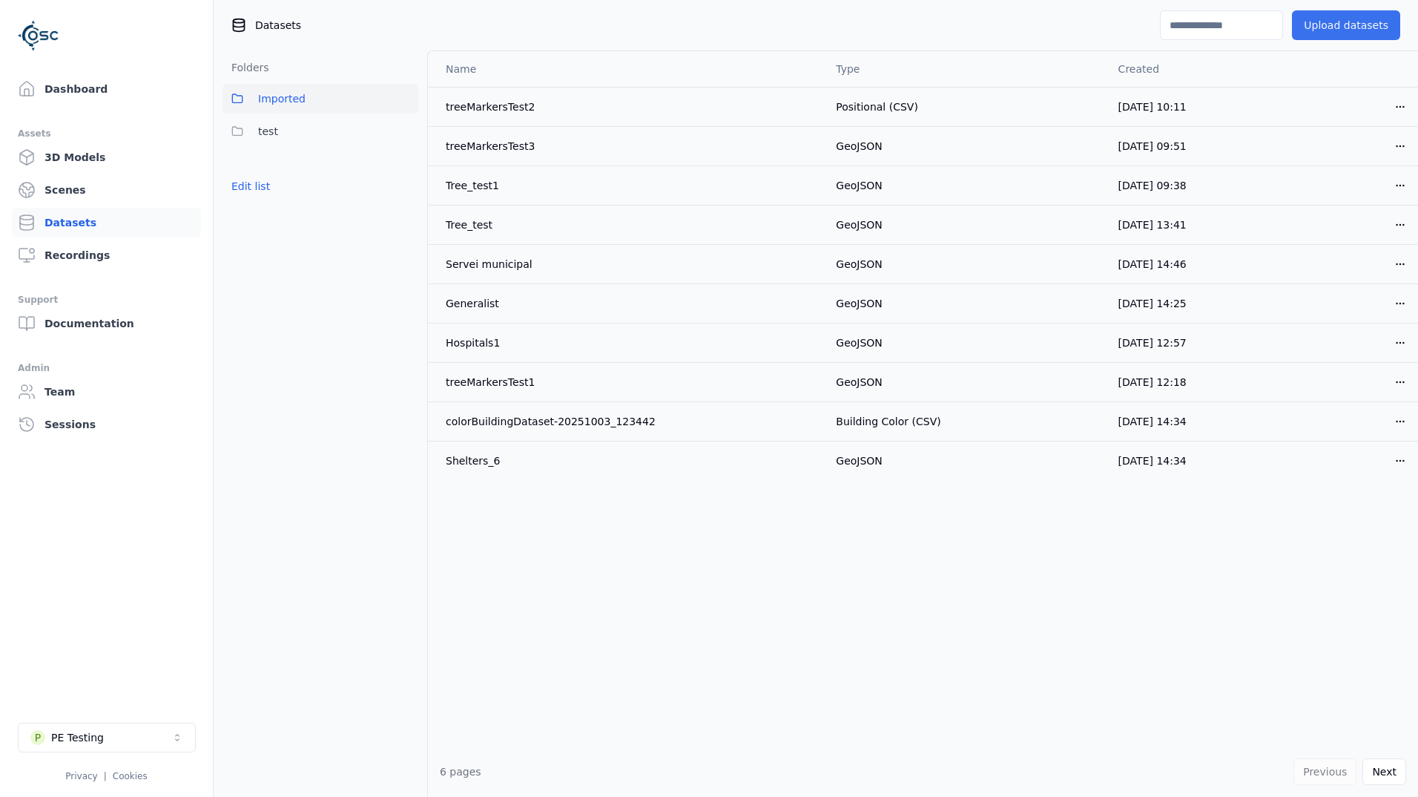
click at [1337, 25] on button "Upload datasets" at bounding box center [1346, 25] width 108 height 30
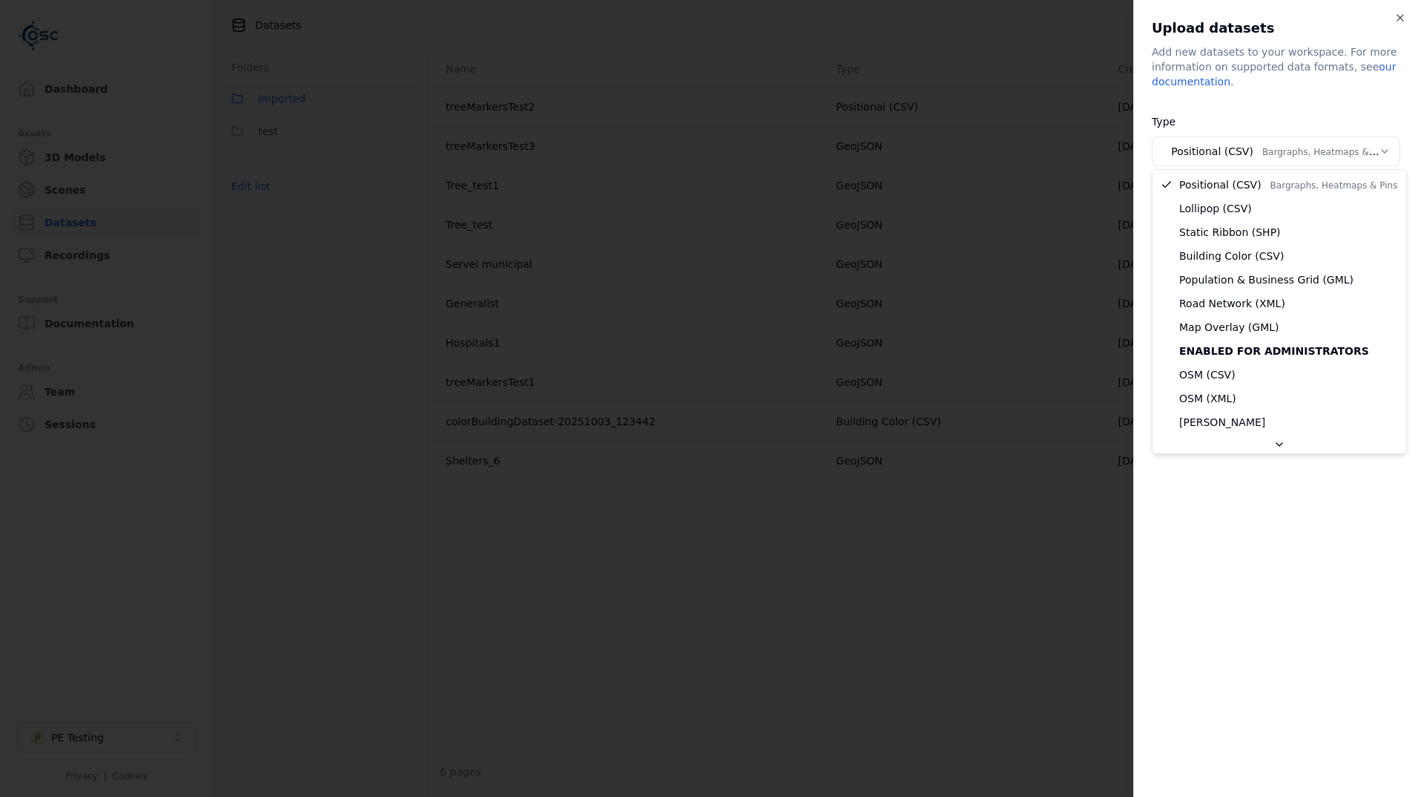
click at [1248, 159] on body "**********" at bounding box center [709, 398] width 1418 height 797
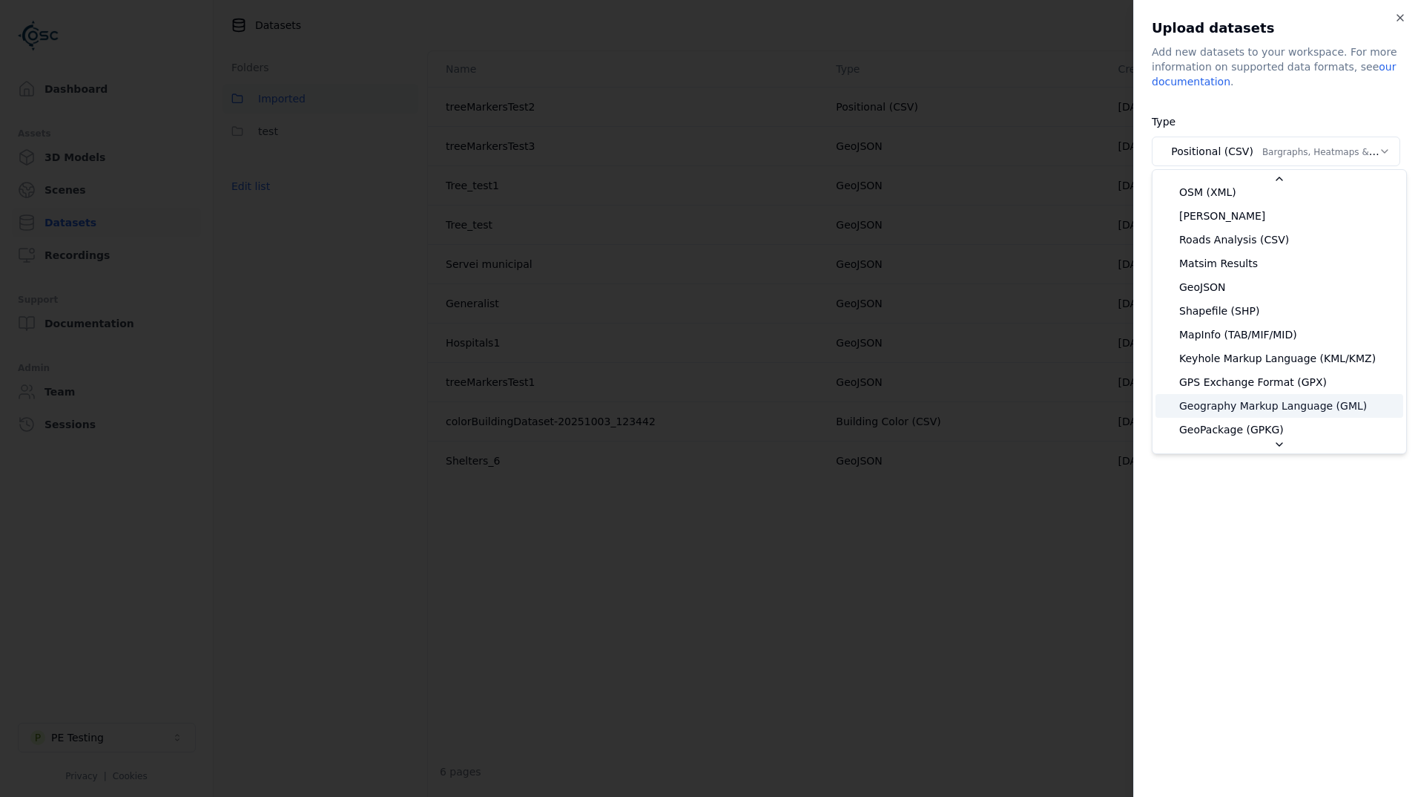
scroll to position [223, 0]
select select "*******"
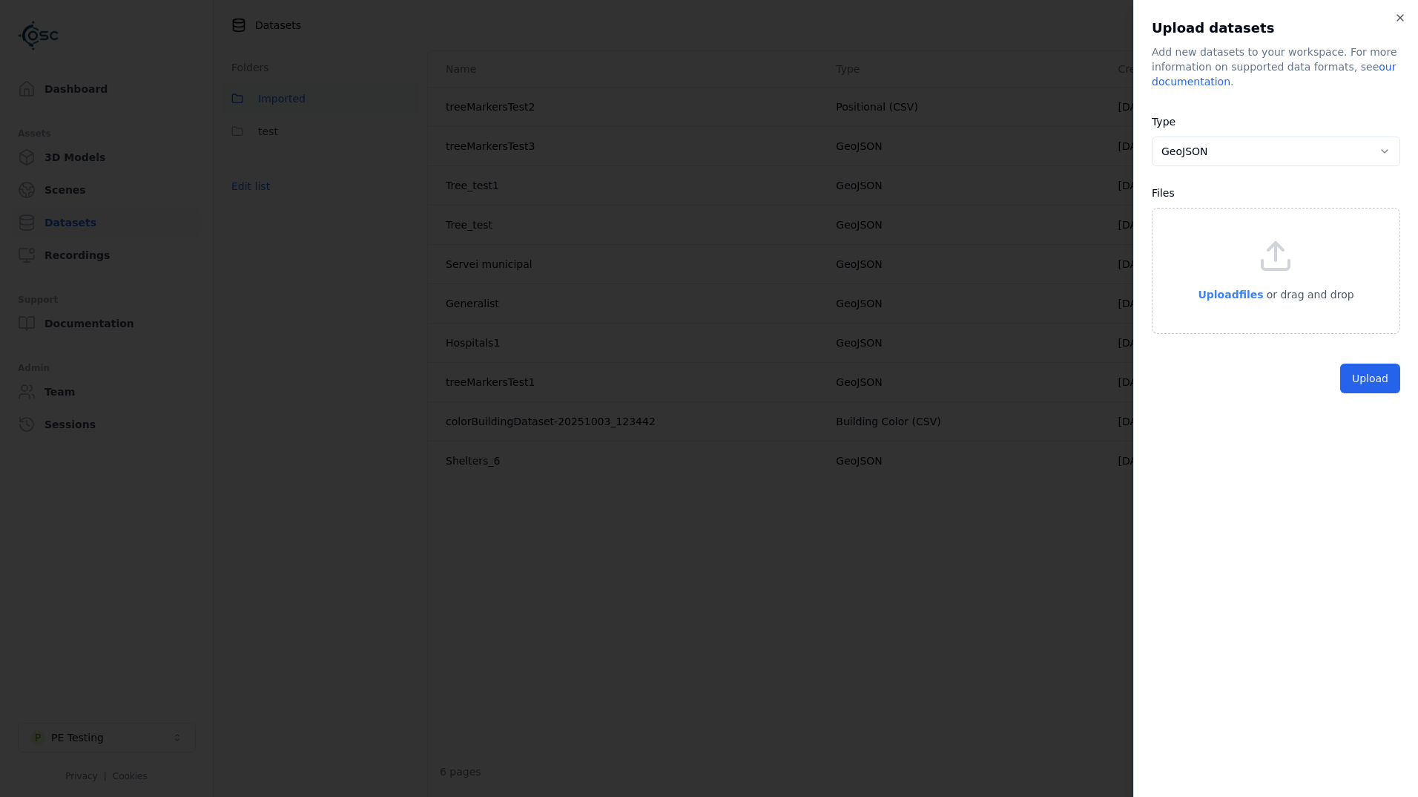
click at [1245, 297] on span "Upload files" at bounding box center [1230, 295] width 65 height 12
click at [1253, 289] on span "Upload files" at bounding box center [1230, 295] width 65 height 12
click at [1378, 413] on button "Upload" at bounding box center [1370, 413] width 60 height 30
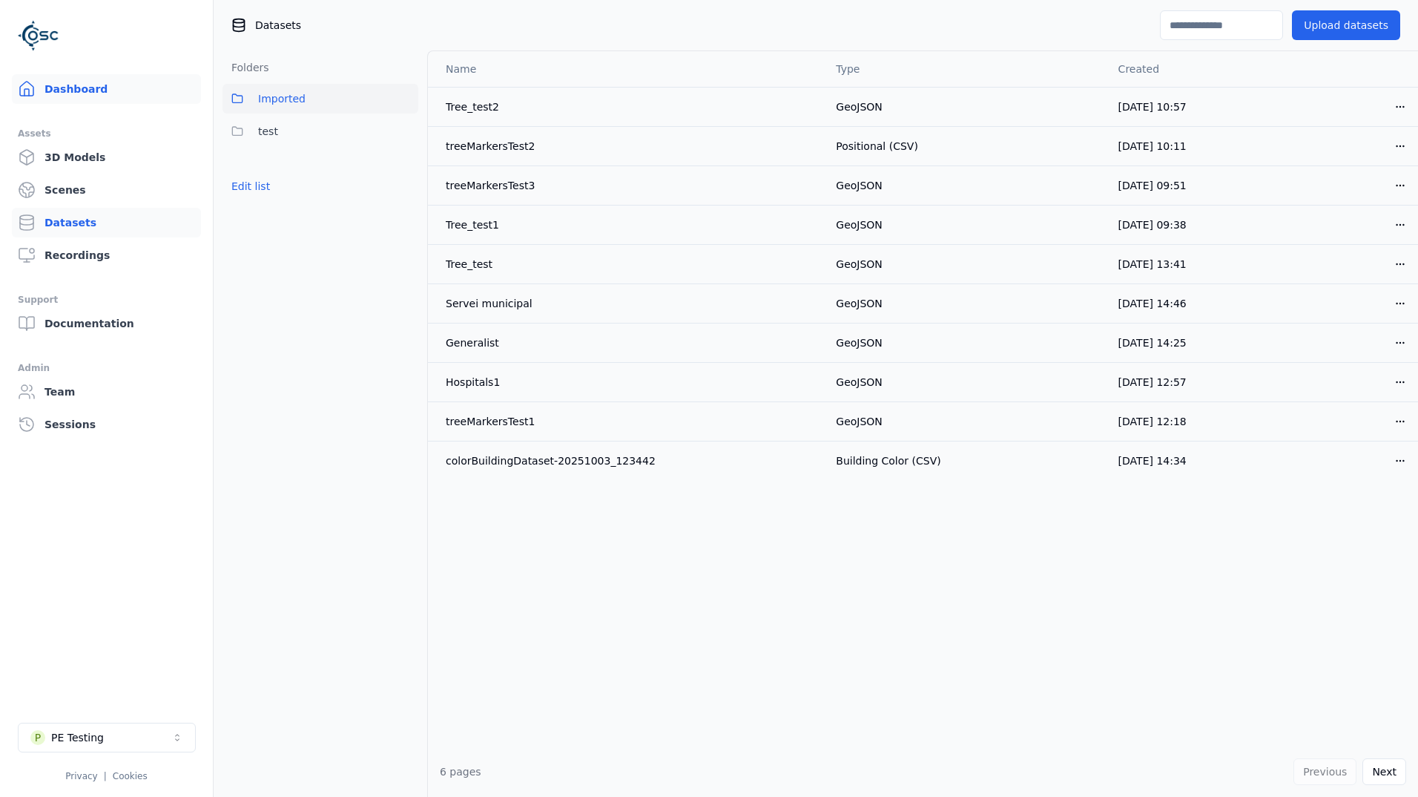
click at [109, 85] on link "Dashboard" at bounding box center [106, 89] width 189 height 30
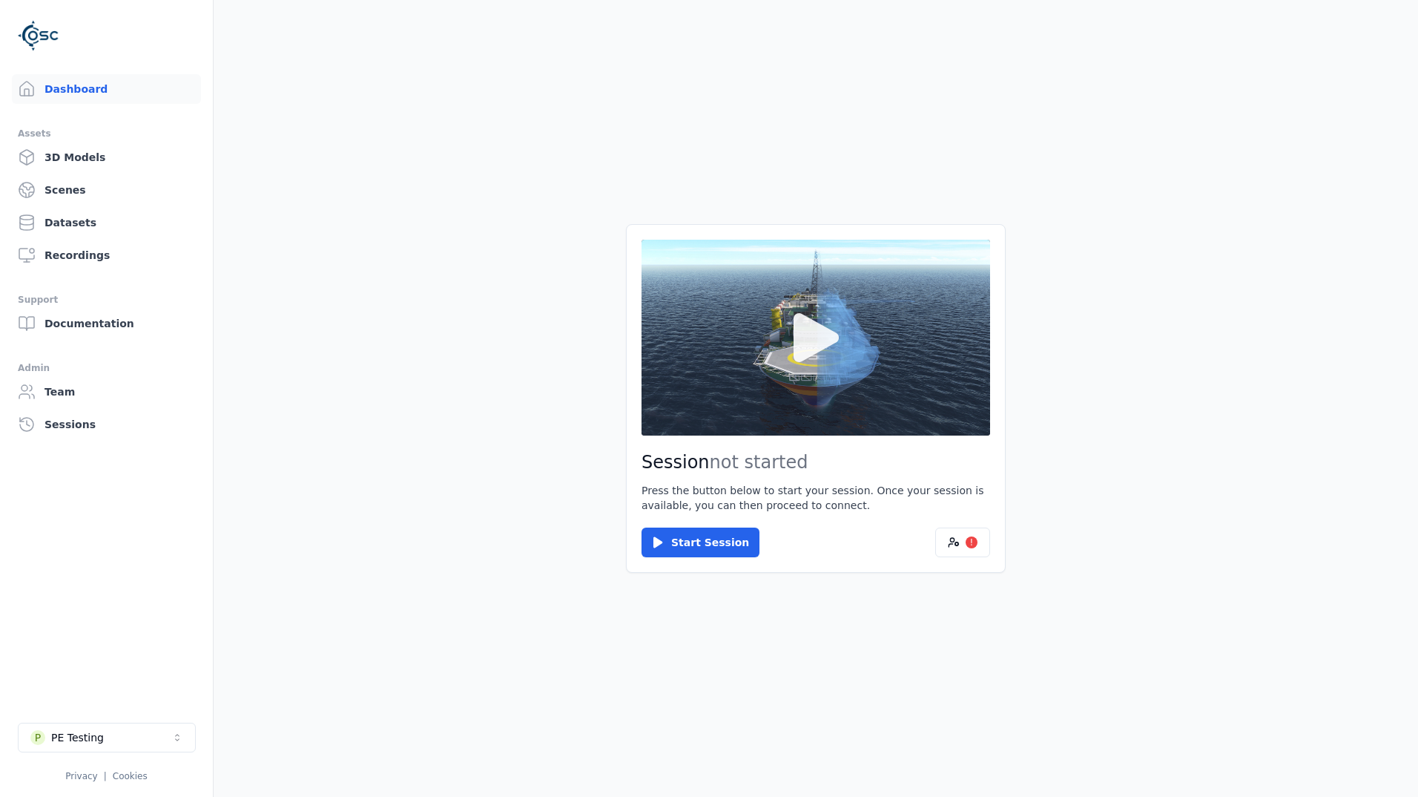
click at [826, 340] on icon at bounding box center [816, 337] width 45 height 49
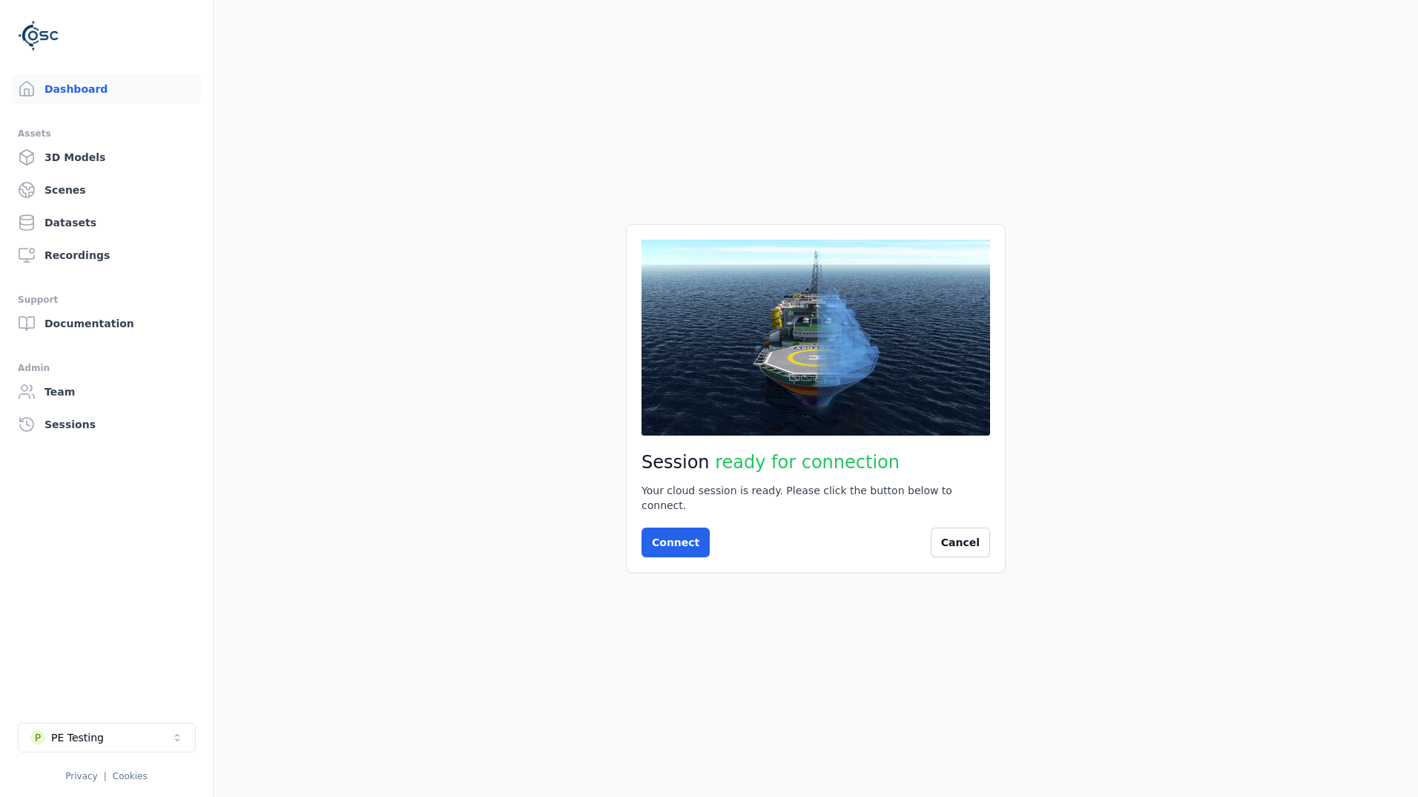
click at [828, 340] on icon at bounding box center [815, 337] width 71 height 71
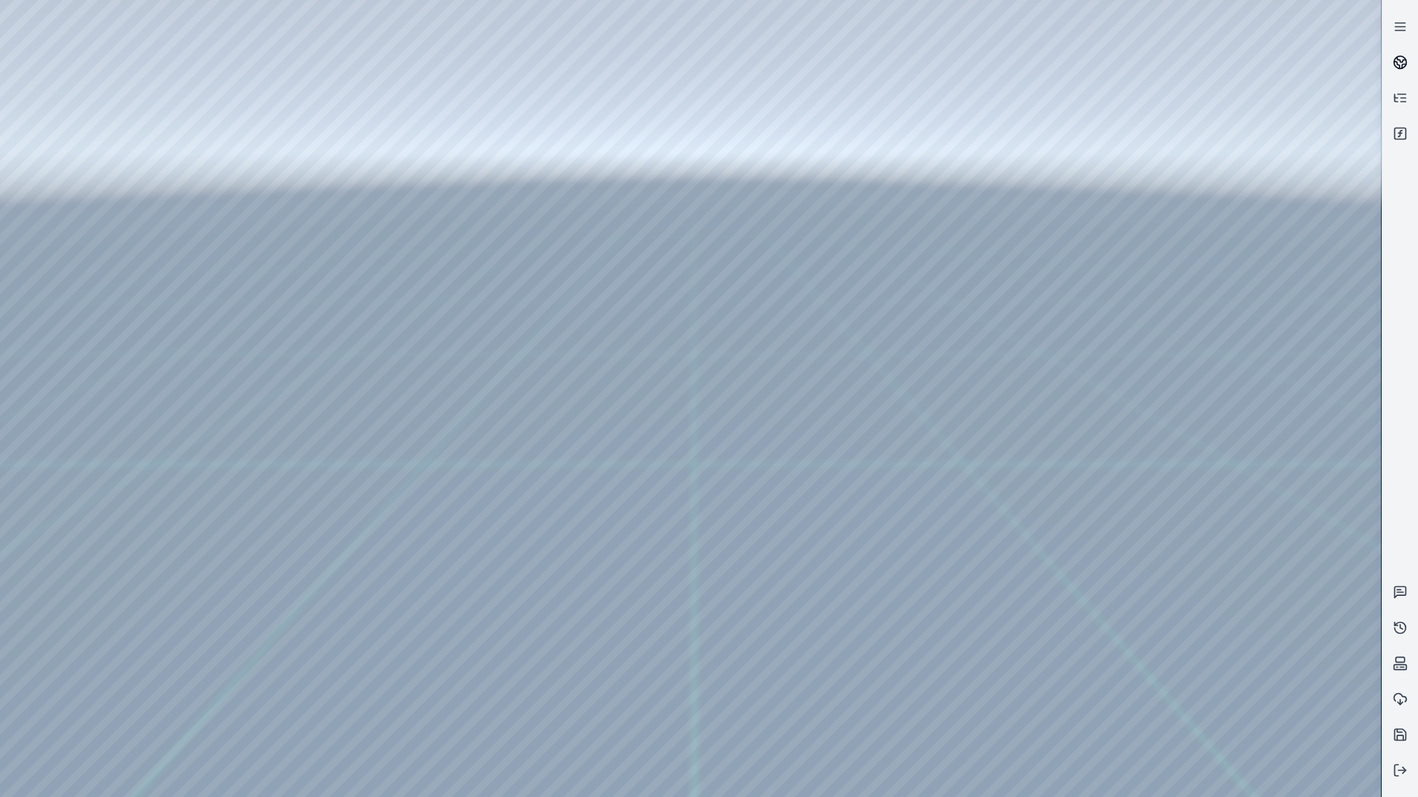
click at [1394, 54] on link at bounding box center [1401, 63] width 36 height 36
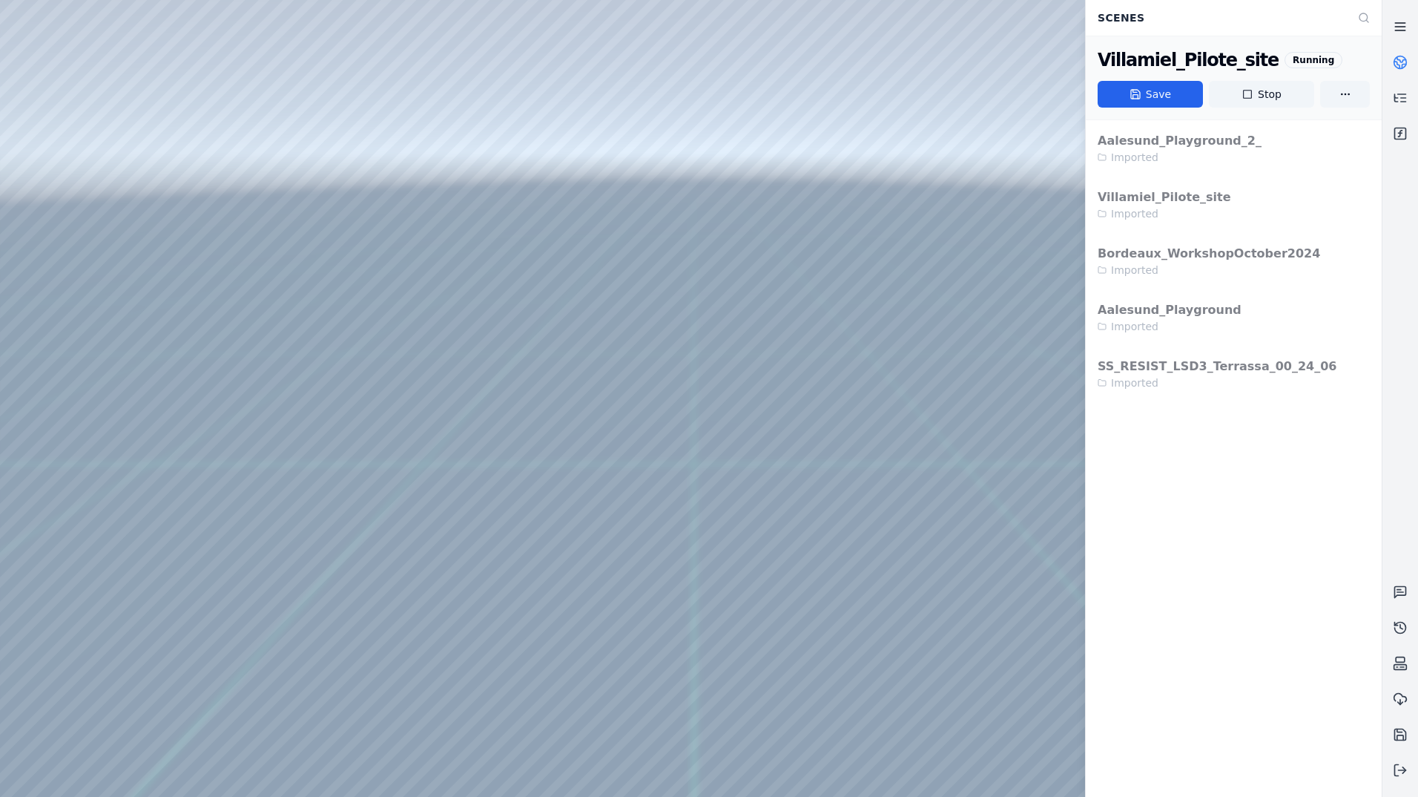
click at [1408, 19] on link at bounding box center [1401, 27] width 36 height 36
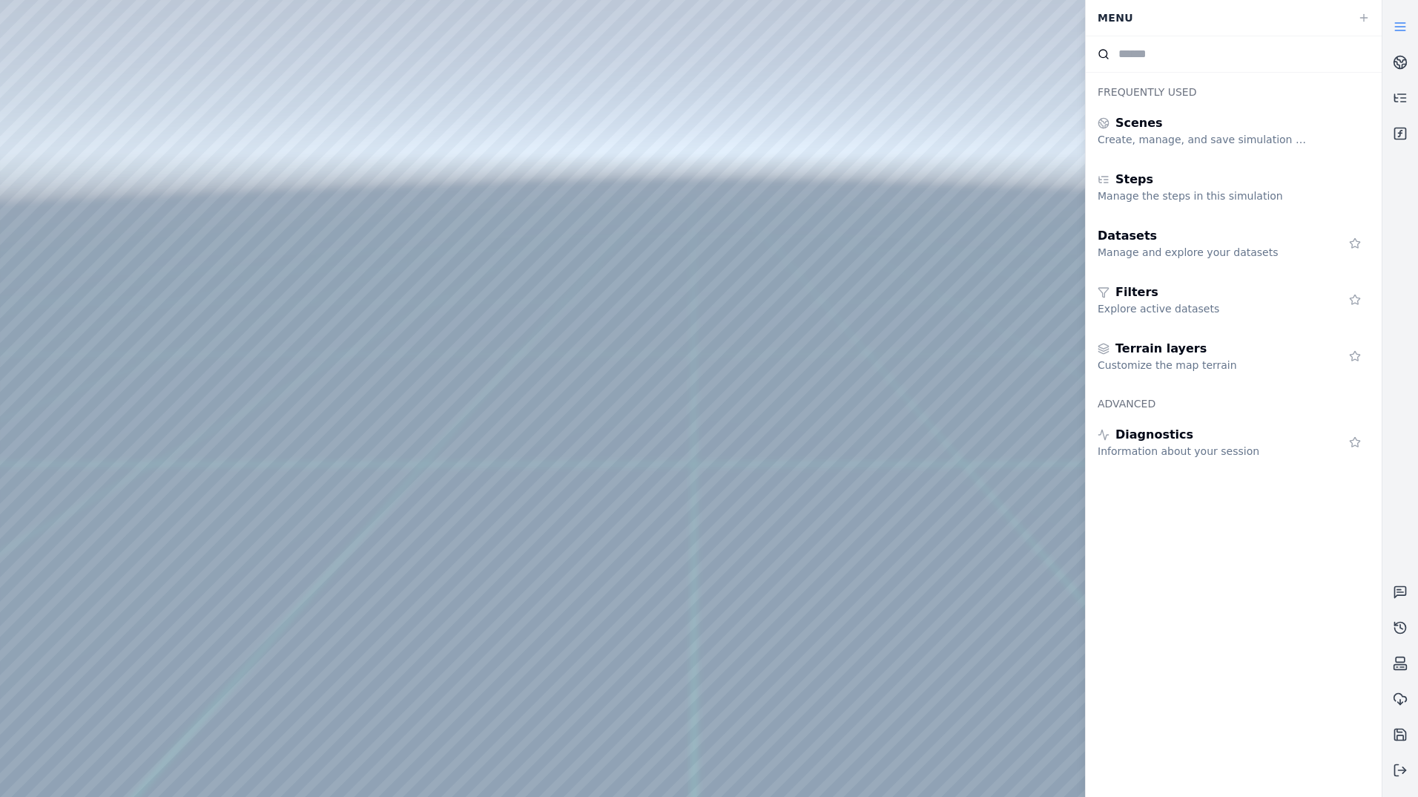
click at [1405, 23] on line at bounding box center [1400, 23] width 10 height 0
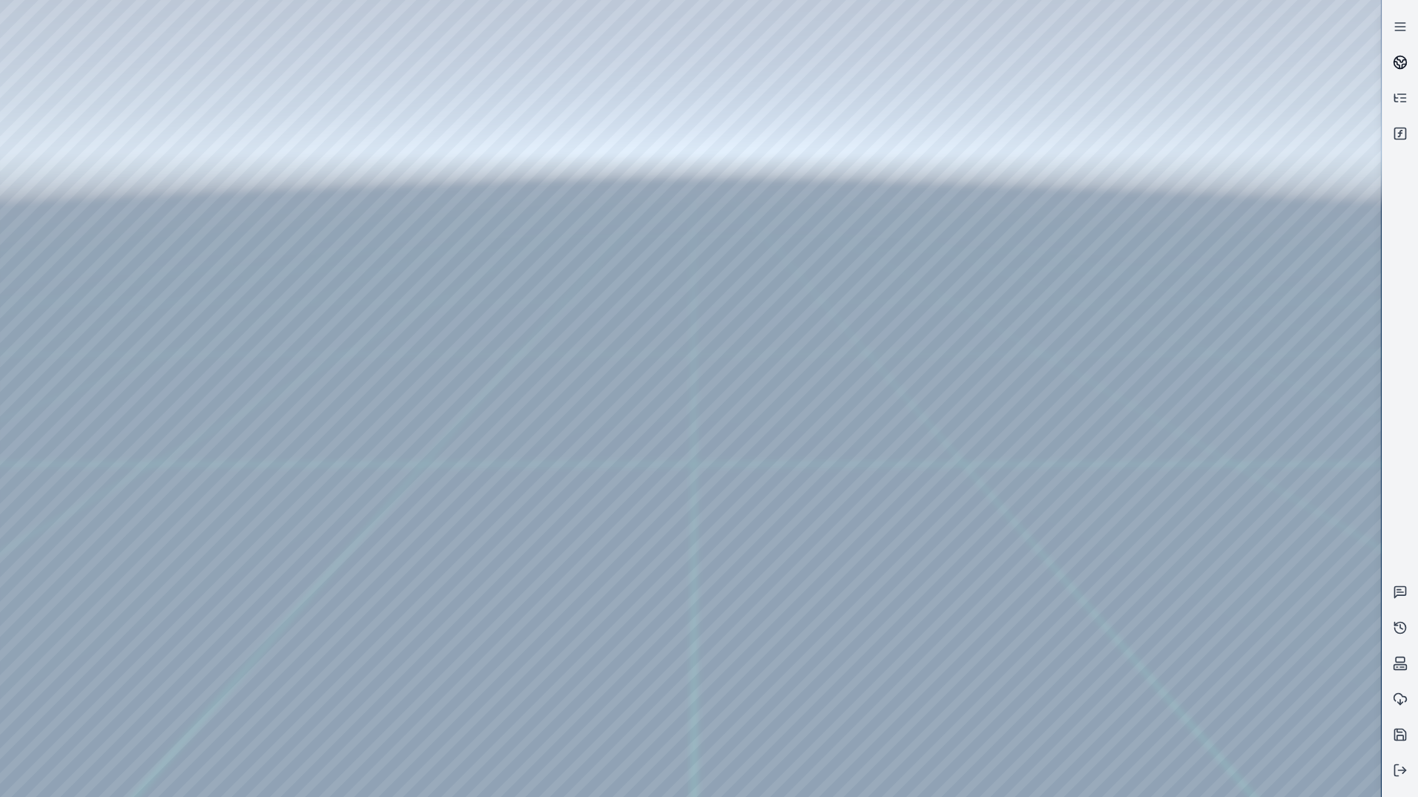
click at [1401, 62] on icon at bounding box center [1401, 59] width 9 height 5
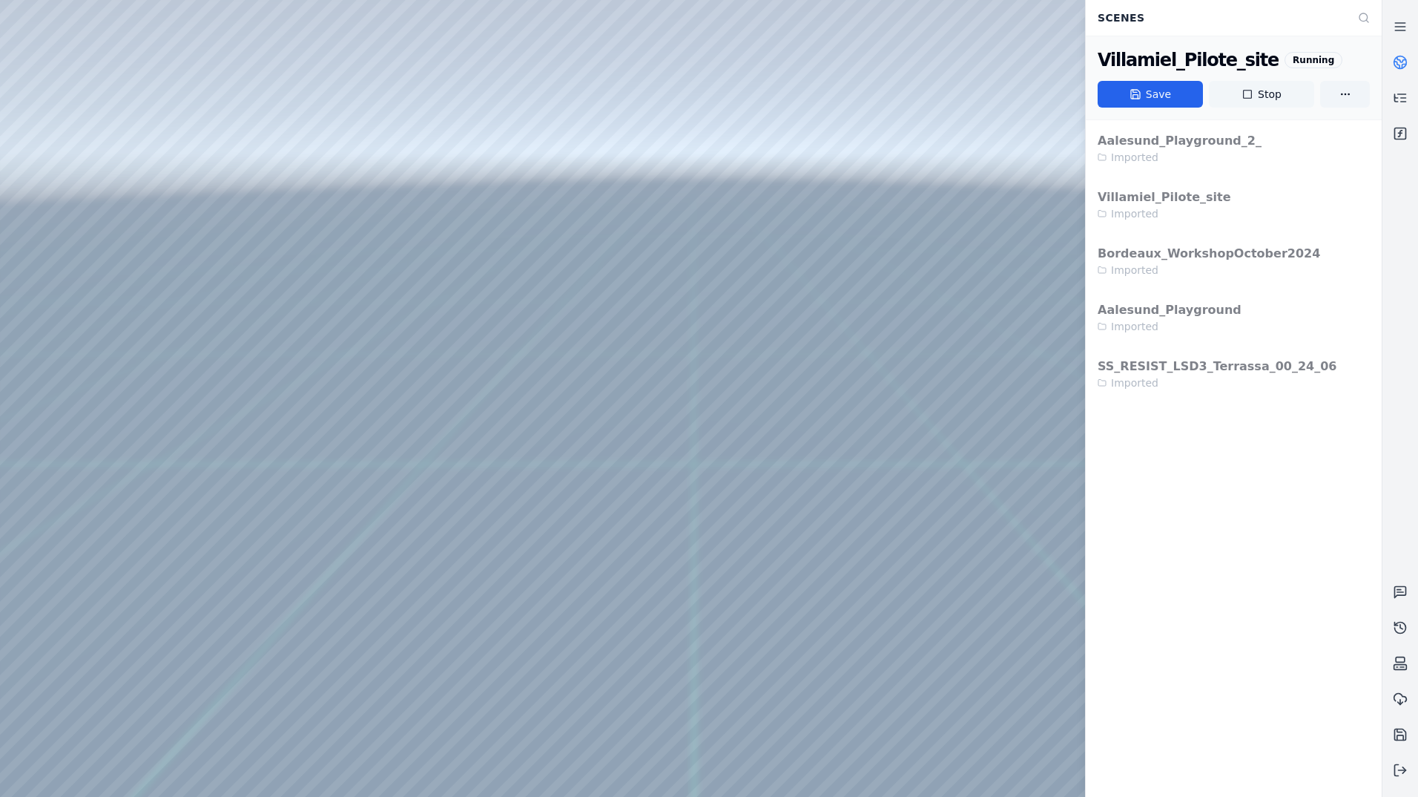
click at [1297, 91] on button "Stop" at bounding box center [1261, 94] width 105 height 27
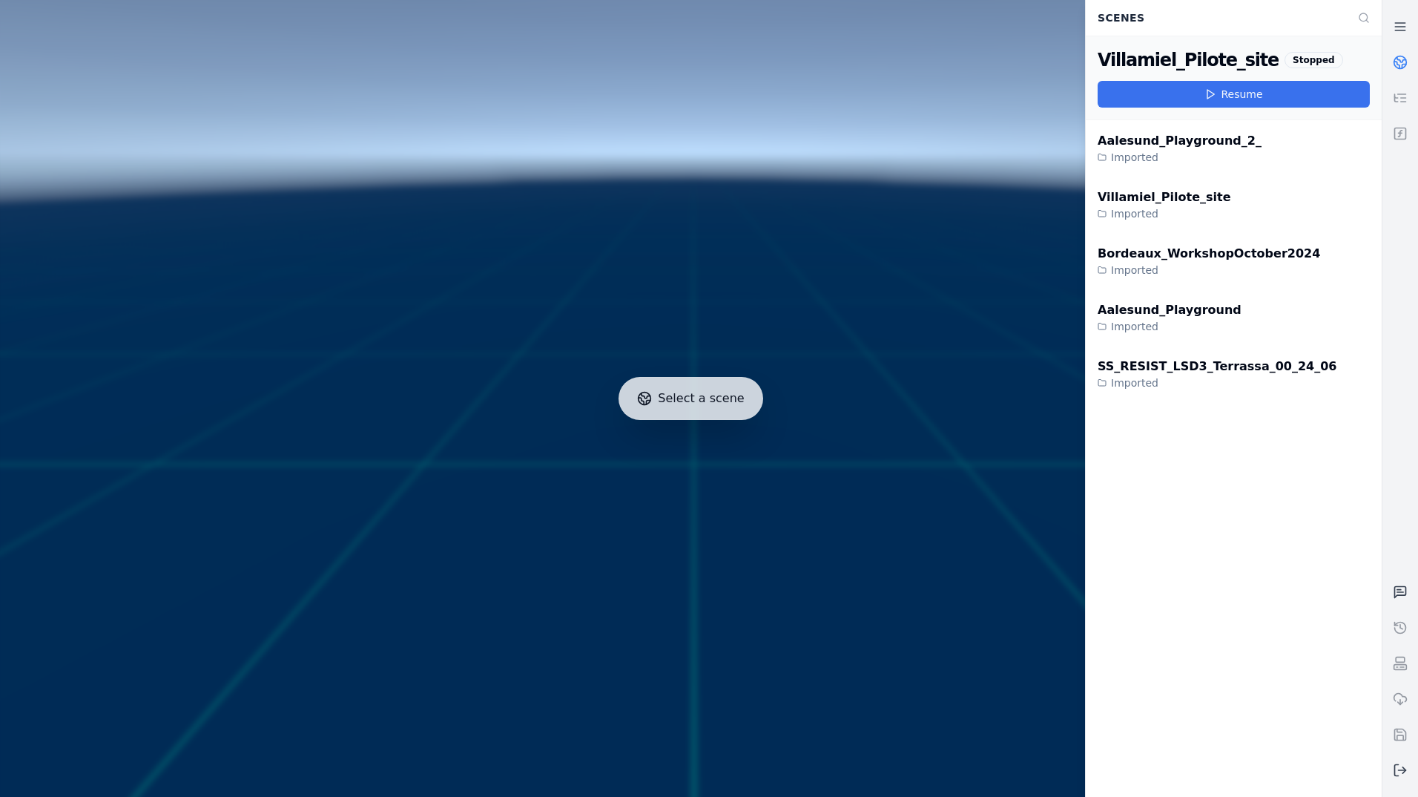
click at [1248, 90] on button "Resume" at bounding box center [1234, 94] width 272 height 27
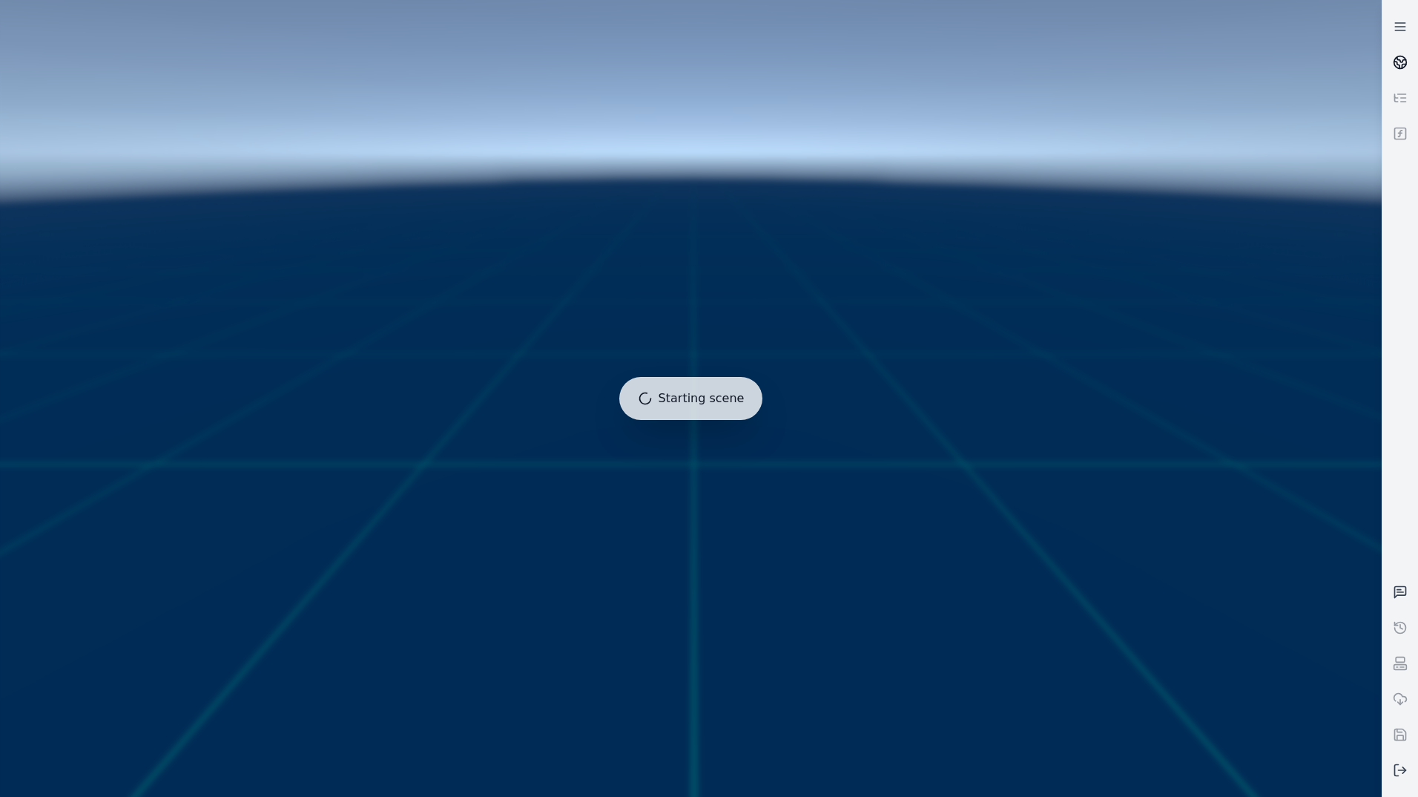
click at [1393, 50] on link at bounding box center [1401, 63] width 36 height 36
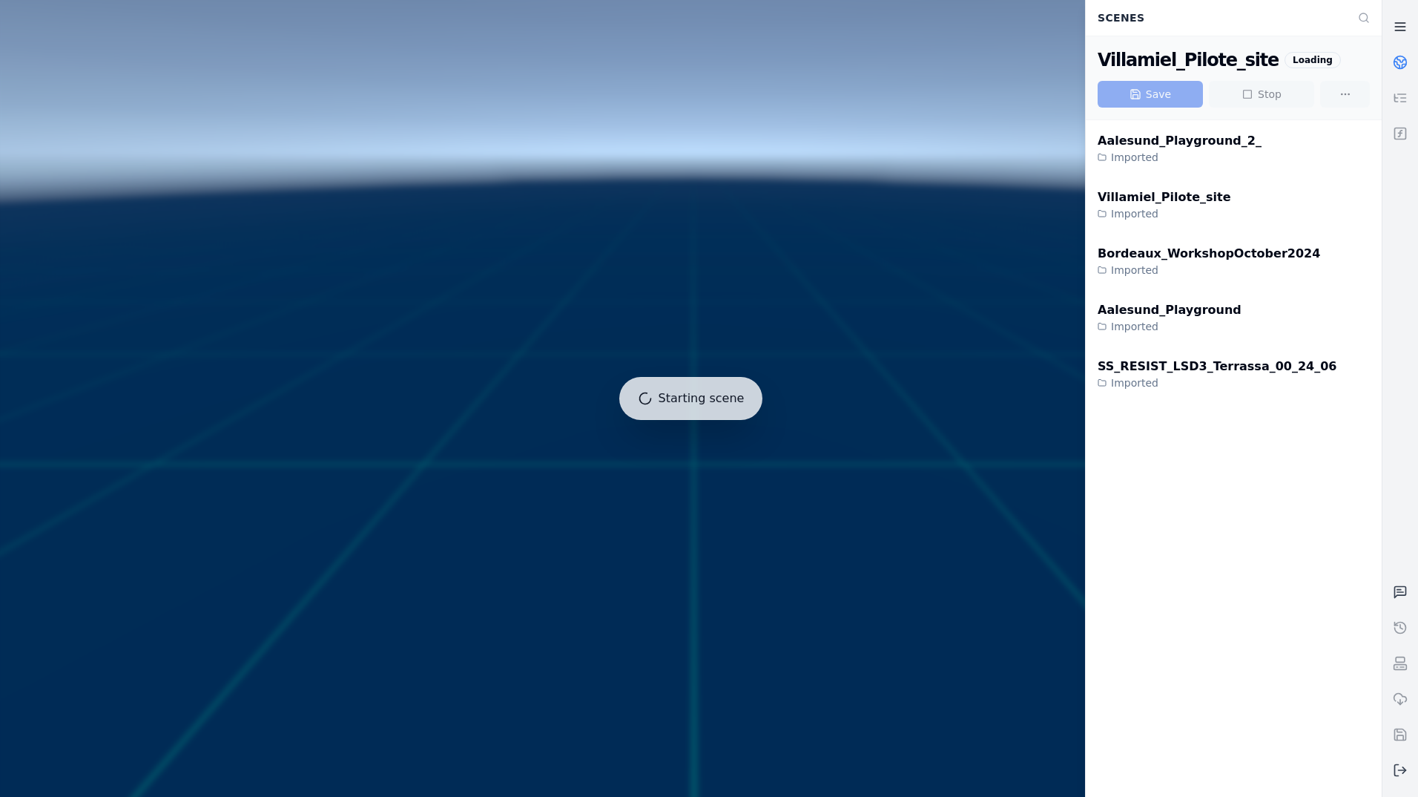
click at [1412, 30] on link at bounding box center [1401, 27] width 36 height 36
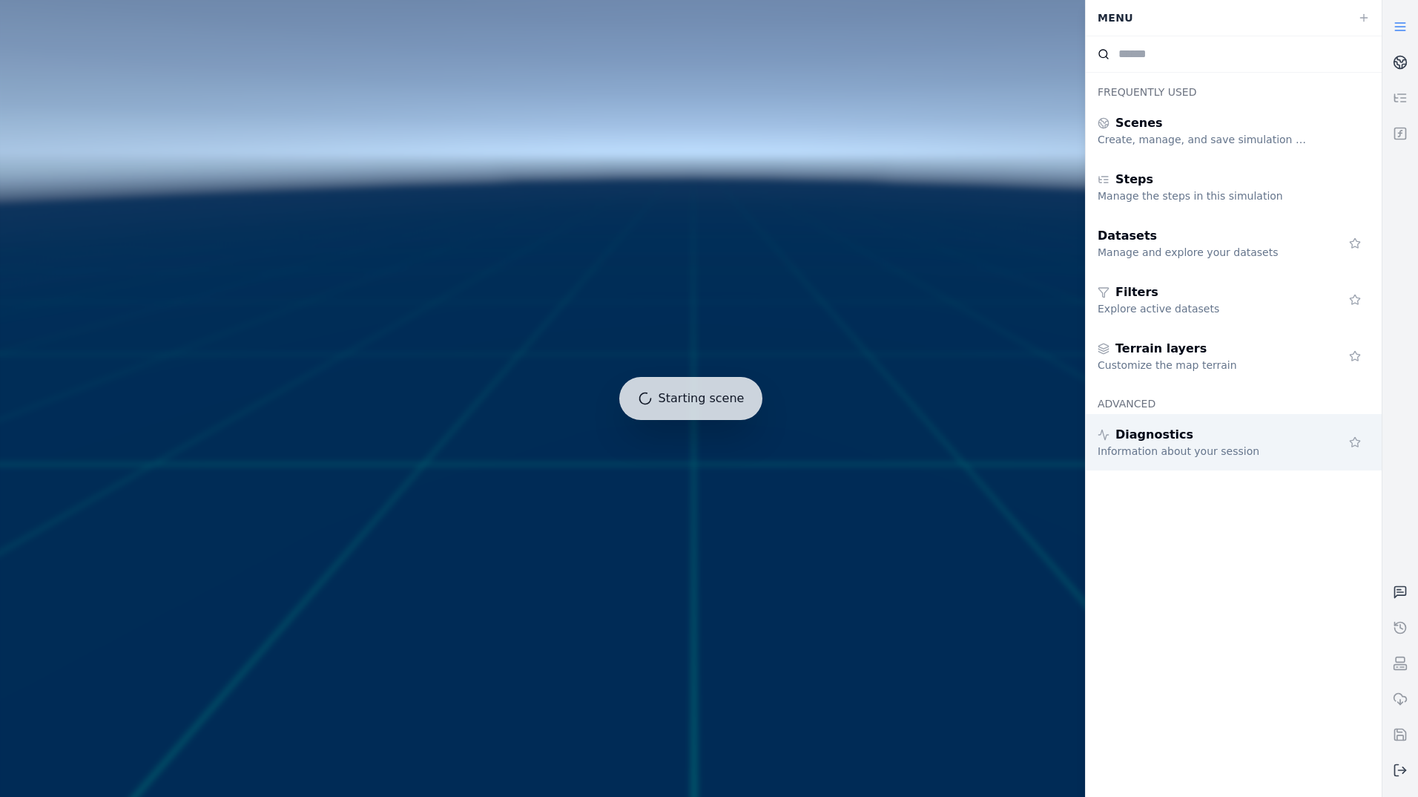
click at [1161, 432] on span "Diagnostics" at bounding box center [1155, 435] width 78 height 18
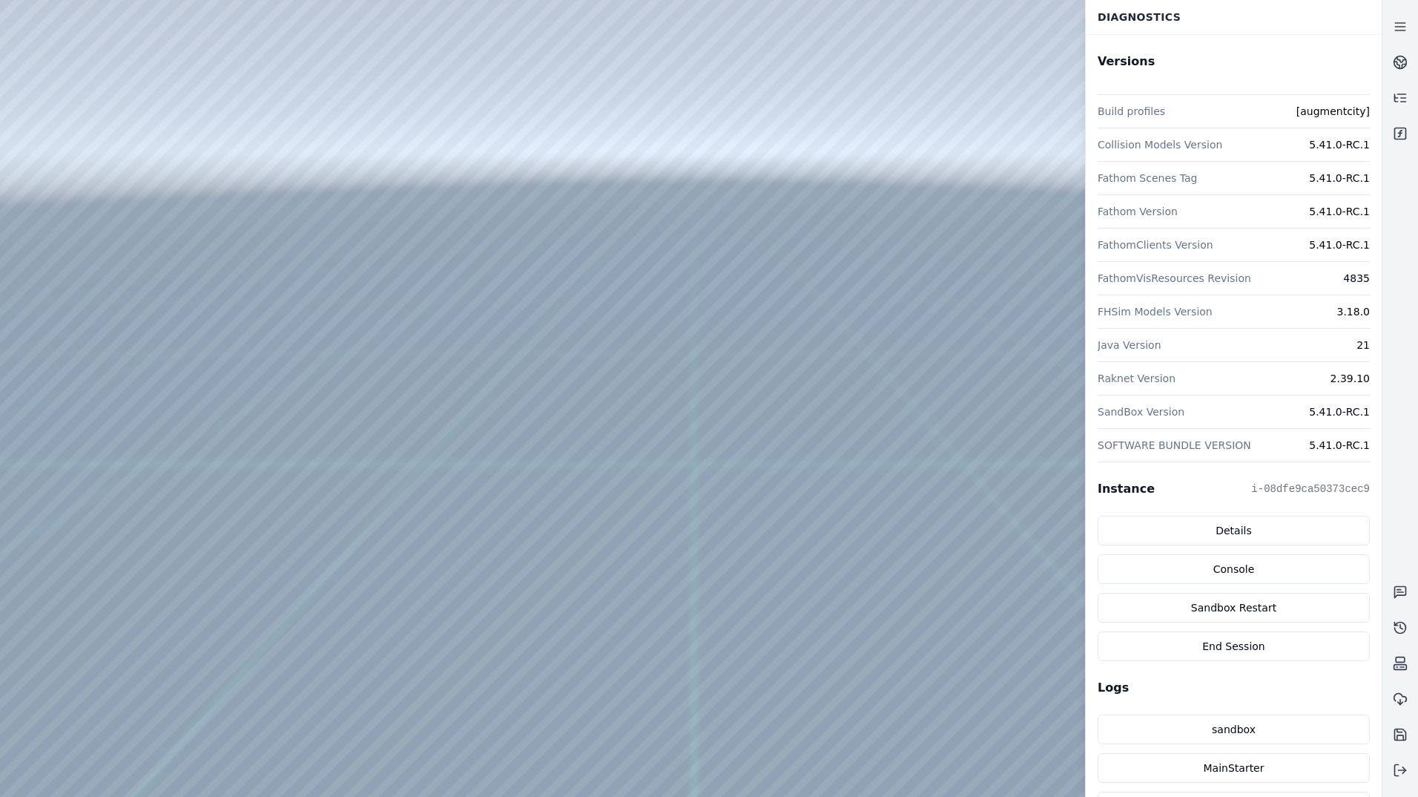
click at [1406, 495] on div at bounding box center [1401, 398] width 36 height 779
click at [1400, 28] on icon at bounding box center [1400, 26] width 15 height 15
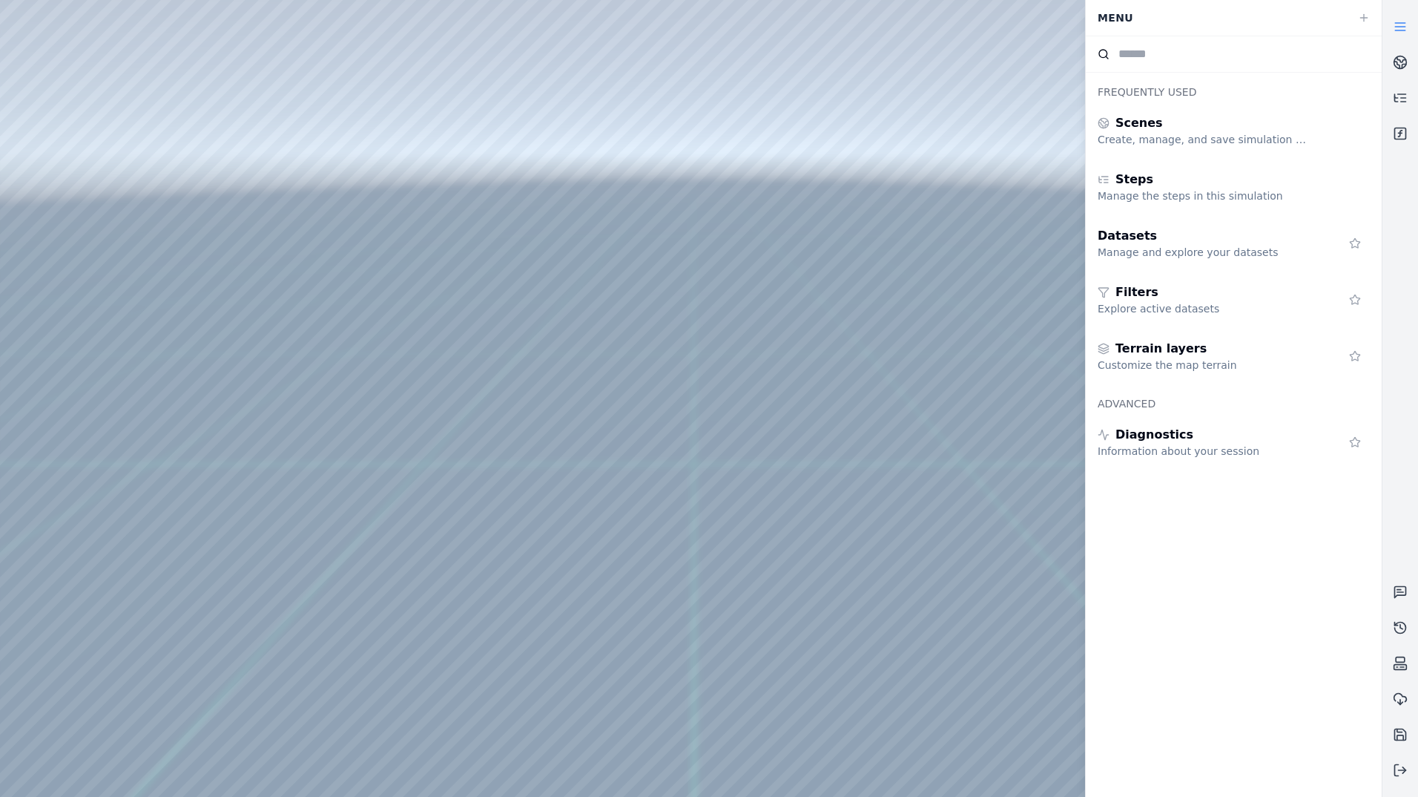
click at [1402, 27] on icon at bounding box center [1400, 26] width 15 height 15
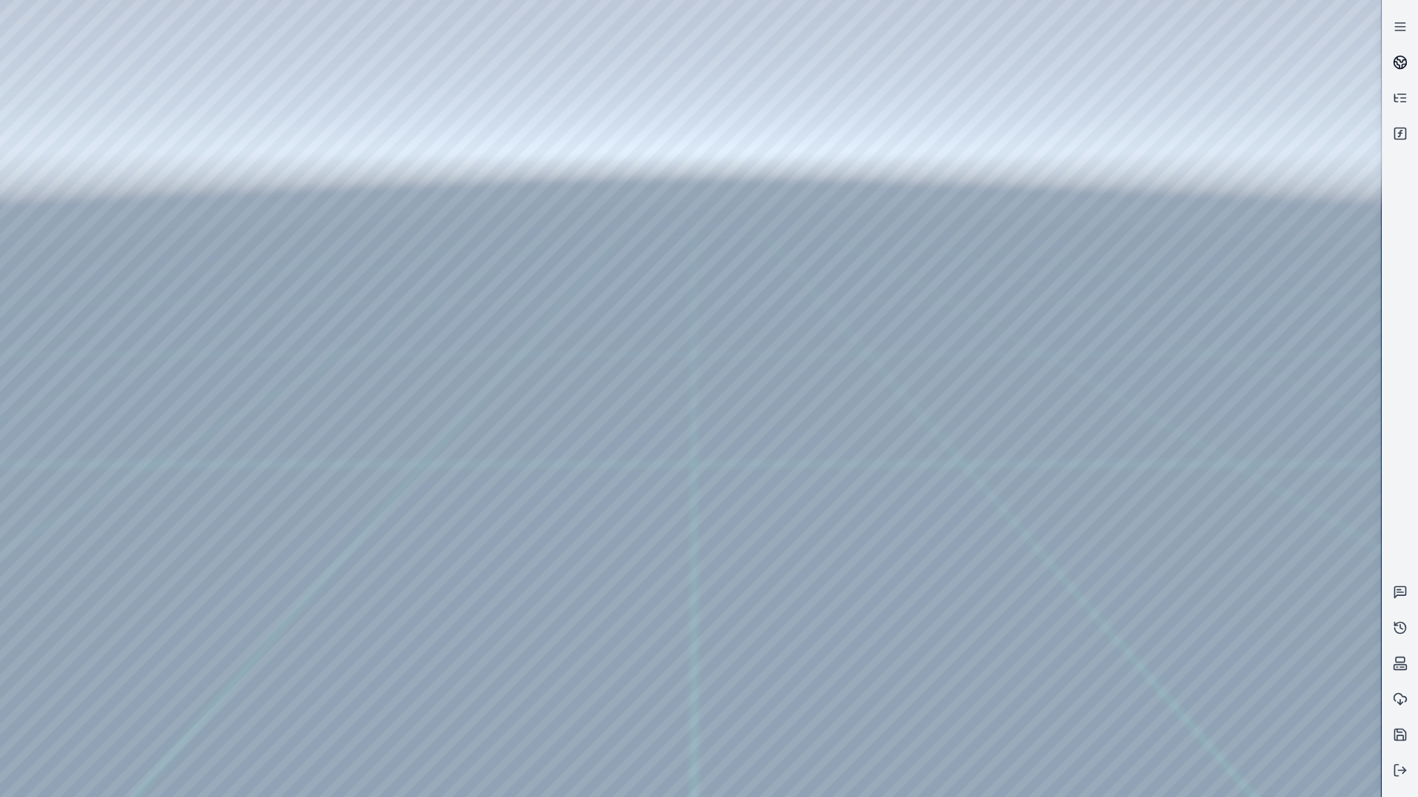
click at [1403, 54] on link at bounding box center [1401, 63] width 36 height 36
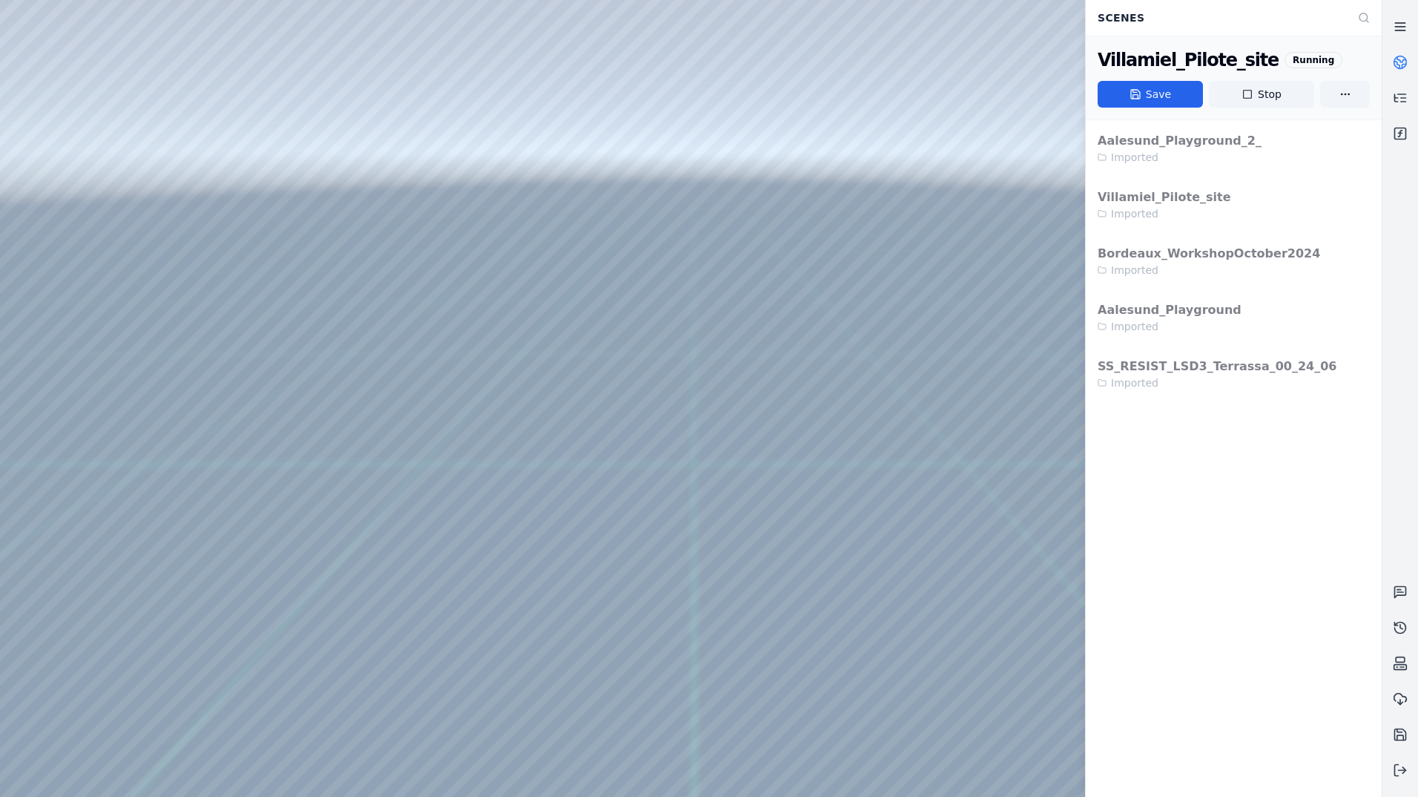
click at [1403, 25] on icon at bounding box center [1400, 26] width 15 height 15
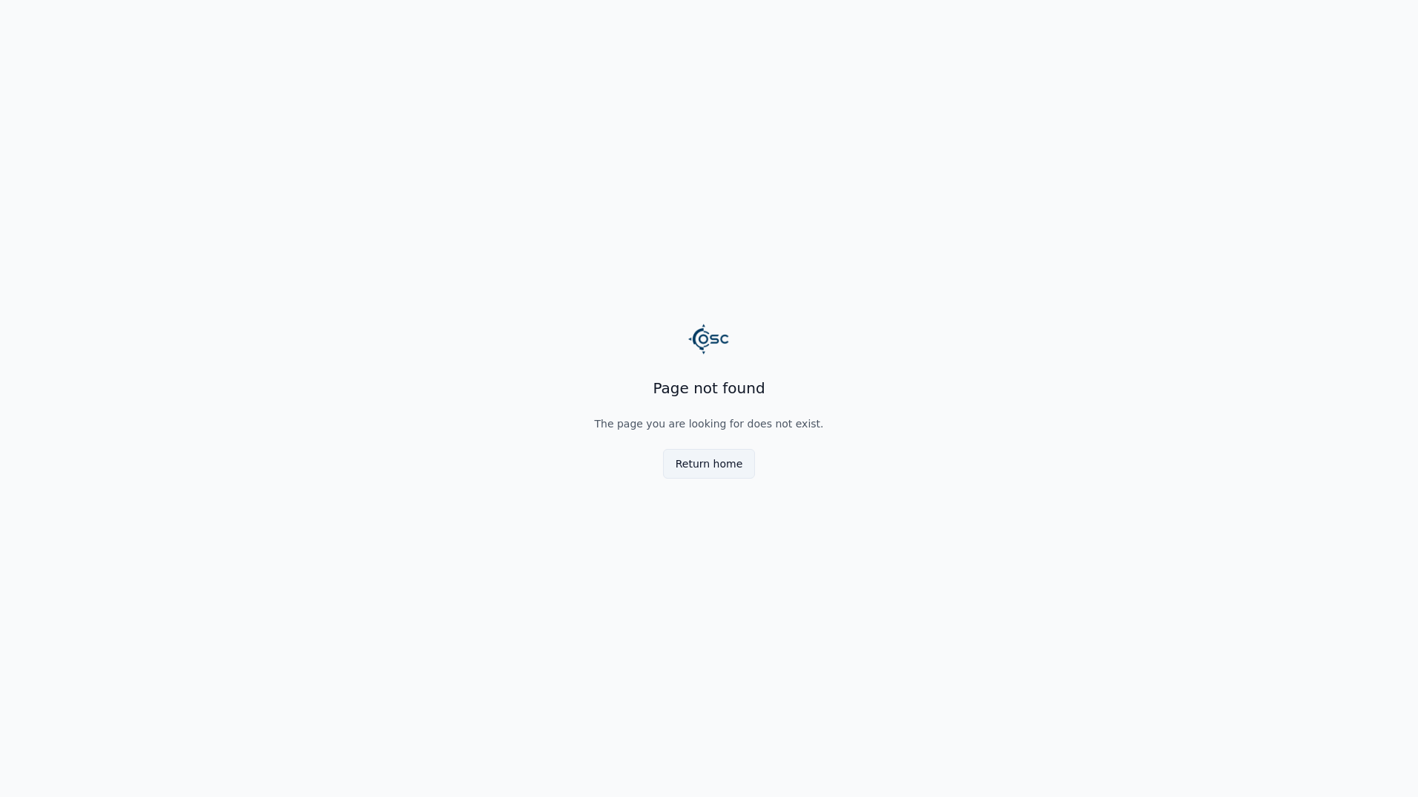
click at [683, 476] on button "Return home" at bounding box center [709, 464] width 93 height 30
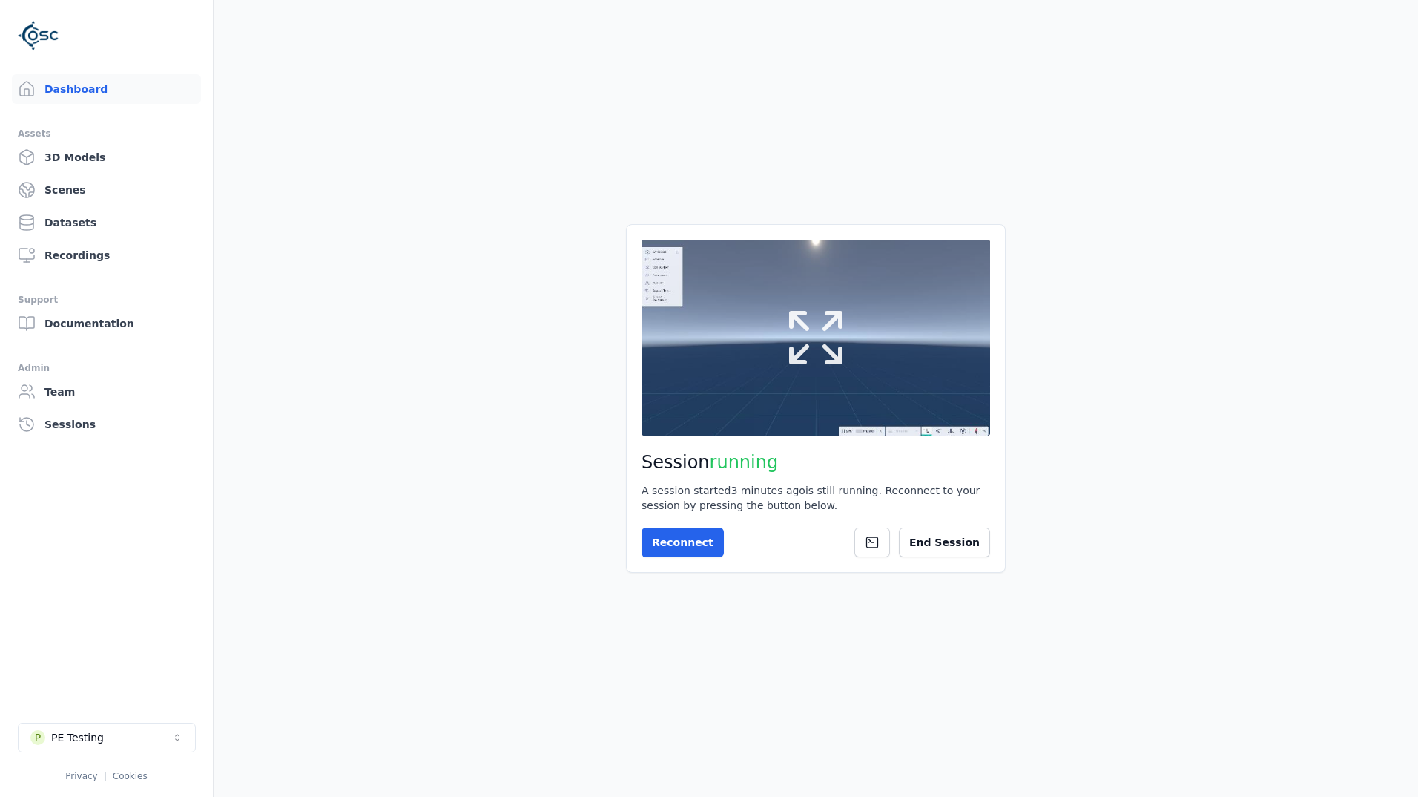
click at [827, 421] on button at bounding box center [816, 338] width 349 height 196
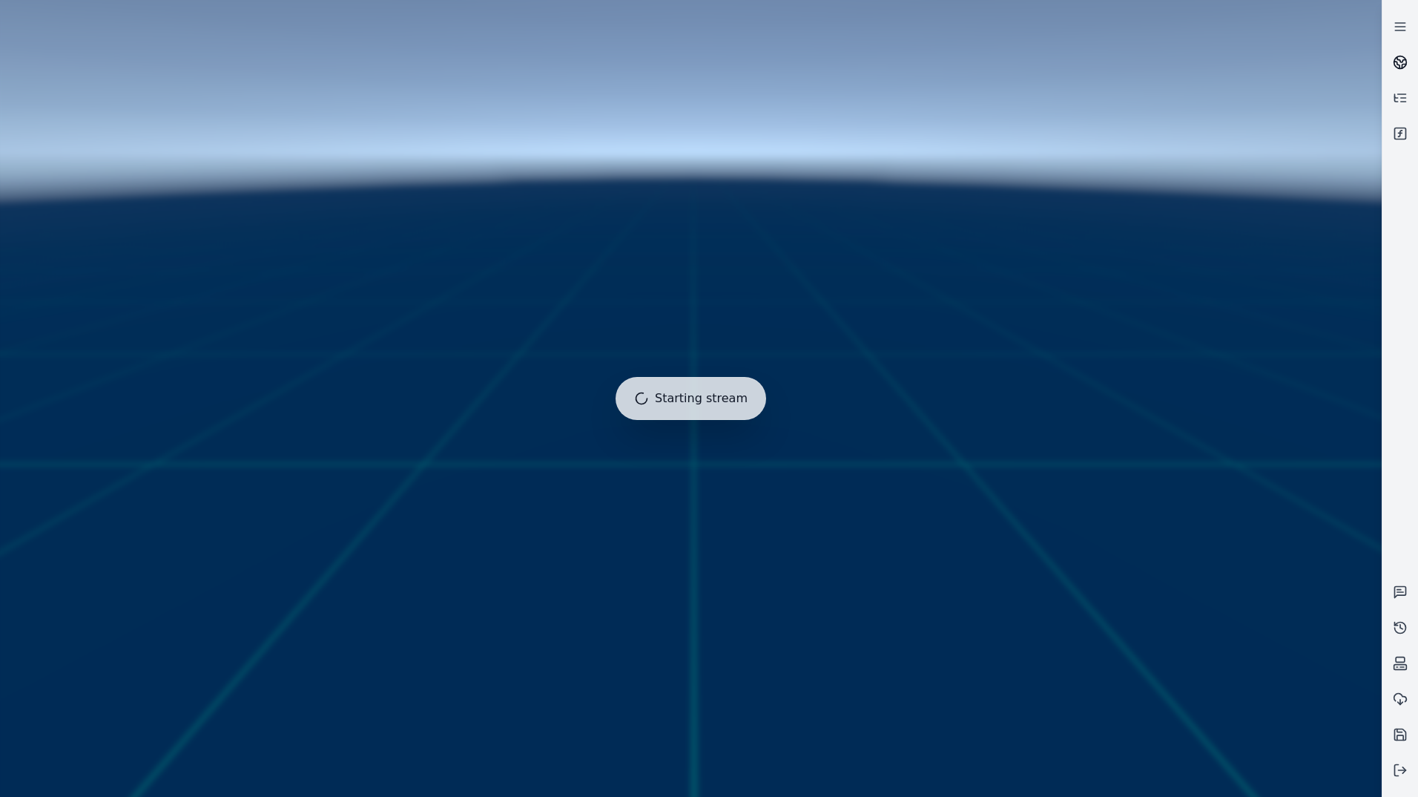
click at [1402, 62] on icon at bounding box center [1400, 62] width 15 height 15
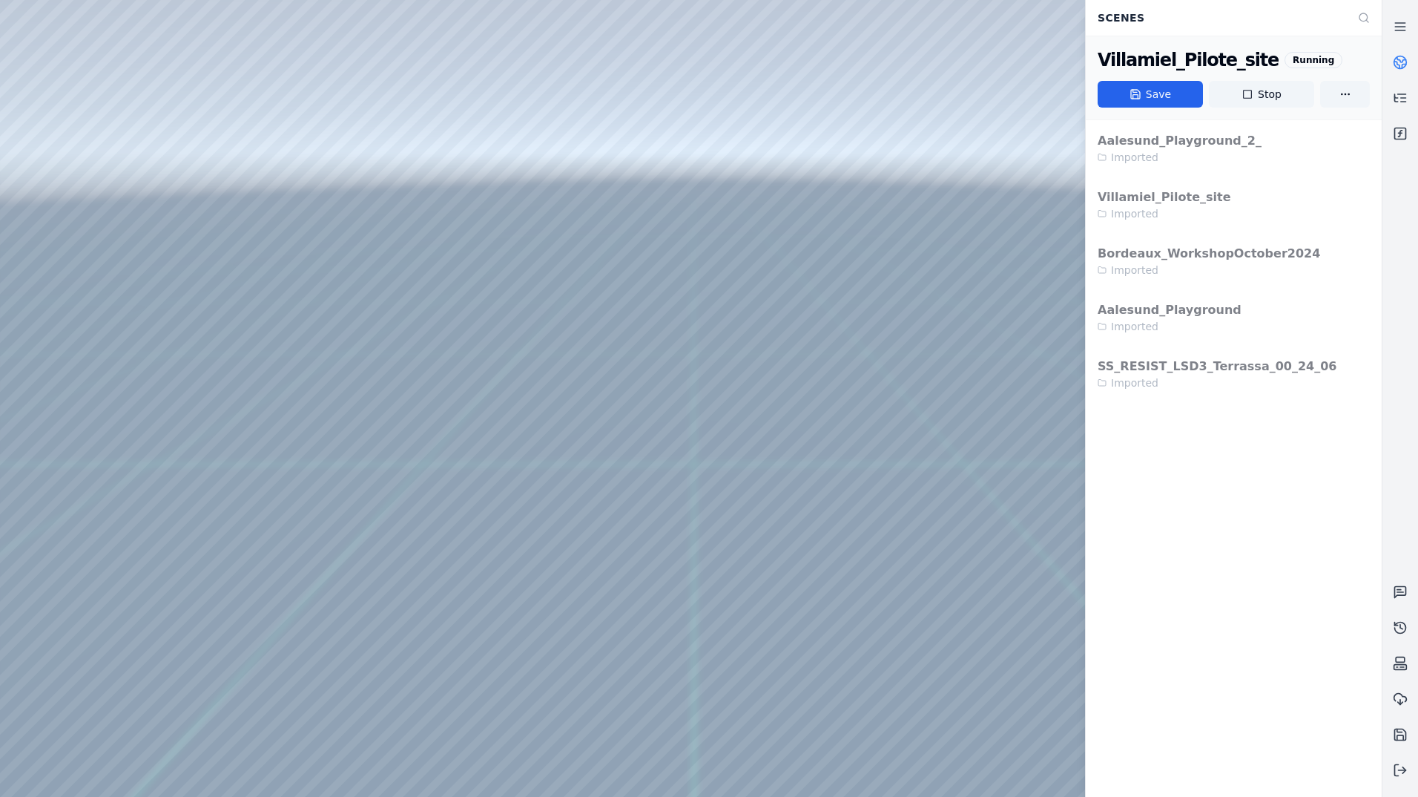
click at [1417, 268] on html "Support Scenes Villamiel_Pilote_site Running Save Stop Aalesund_Playground_2_ I…" at bounding box center [709, 398] width 1418 height 797
click at [1408, 248] on div at bounding box center [1401, 398] width 36 height 779
drag, startPoint x: 731, startPoint y: 342, endPoint x: 689, endPoint y: 390, distance: 63.6
drag, startPoint x: 826, startPoint y: 351, endPoint x: 613, endPoint y: 561, distance: 298.9
drag, startPoint x: 1010, startPoint y: 292, endPoint x: 707, endPoint y: 633, distance: 456.0
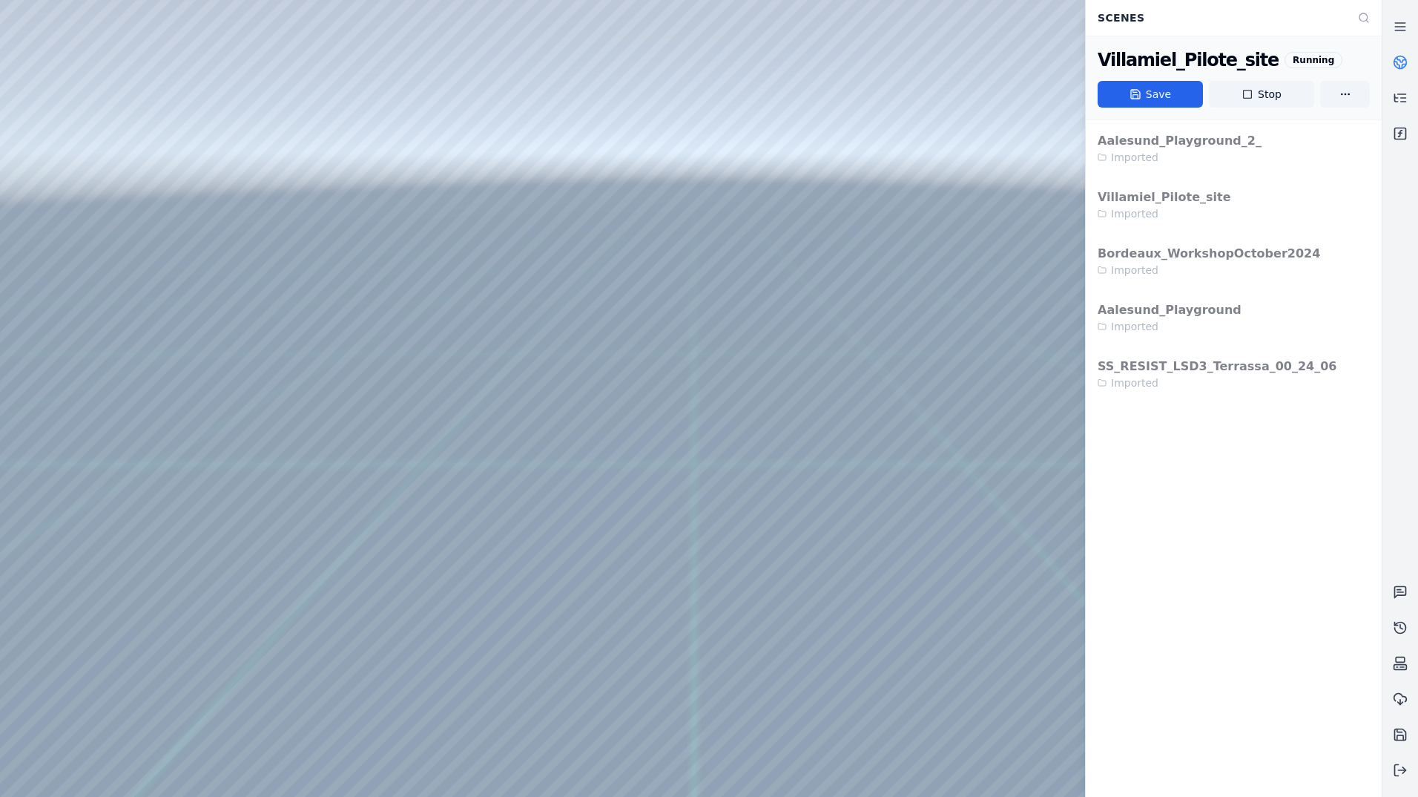
click at [1406, 50] on link at bounding box center [1401, 63] width 36 height 36
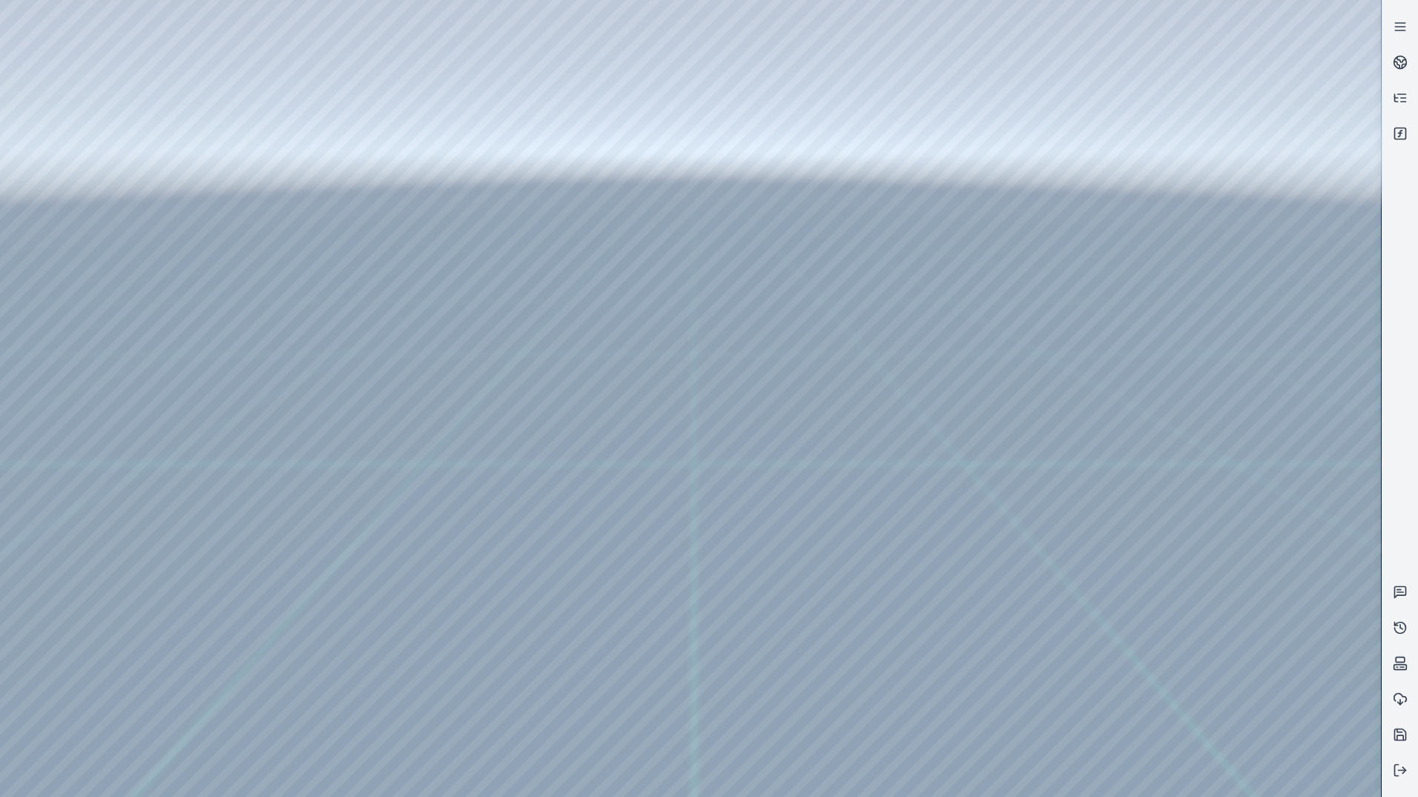
click at [60, 84] on div at bounding box center [690, 398] width 1381 height 797
click at [76, 136] on div at bounding box center [690, 398] width 1381 height 797
click at [384, 663] on div at bounding box center [690, 398] width 1381 height 797
click at [380, 634] on div at bounding box center [690, 398] width 1381 height 797
click at [989, 512] on div at bounding box center [690, 398] width 1381 height 797
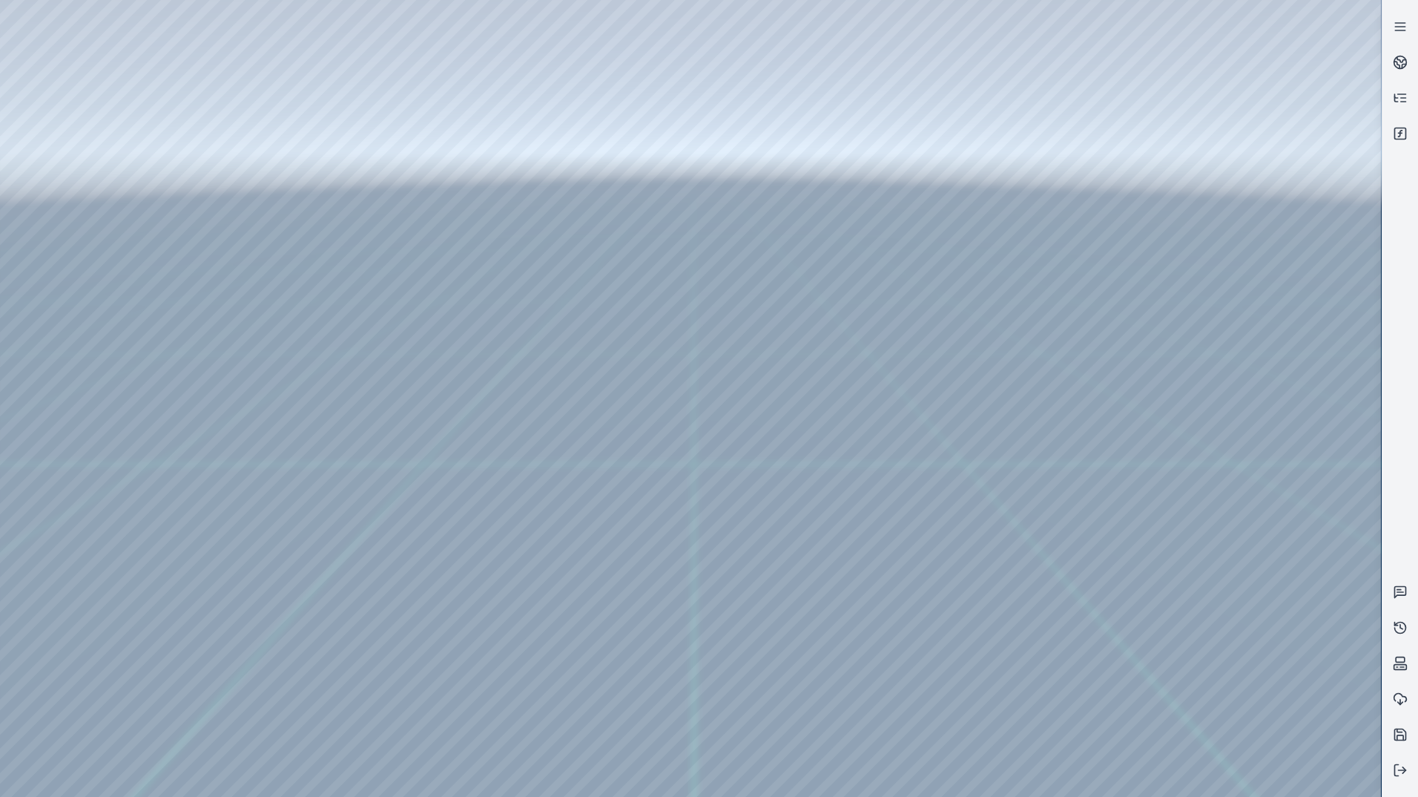
drag, startPoint x: 986, startPoint y: 550, endPoint x: 1050, endPoint y: 542, distance: 65.0
click at [90, 171] on div at bounding box center [690, 398] width 1381 height 797
click at [1055, 780] on div at bounding box center [690, 398] width 1381 height 797
click at [880, 515] on div at bounding box center [690, 398] width 1381 height 797
click at [1029, 598] on div at bounding box center [690, 398] width 1381 height 797
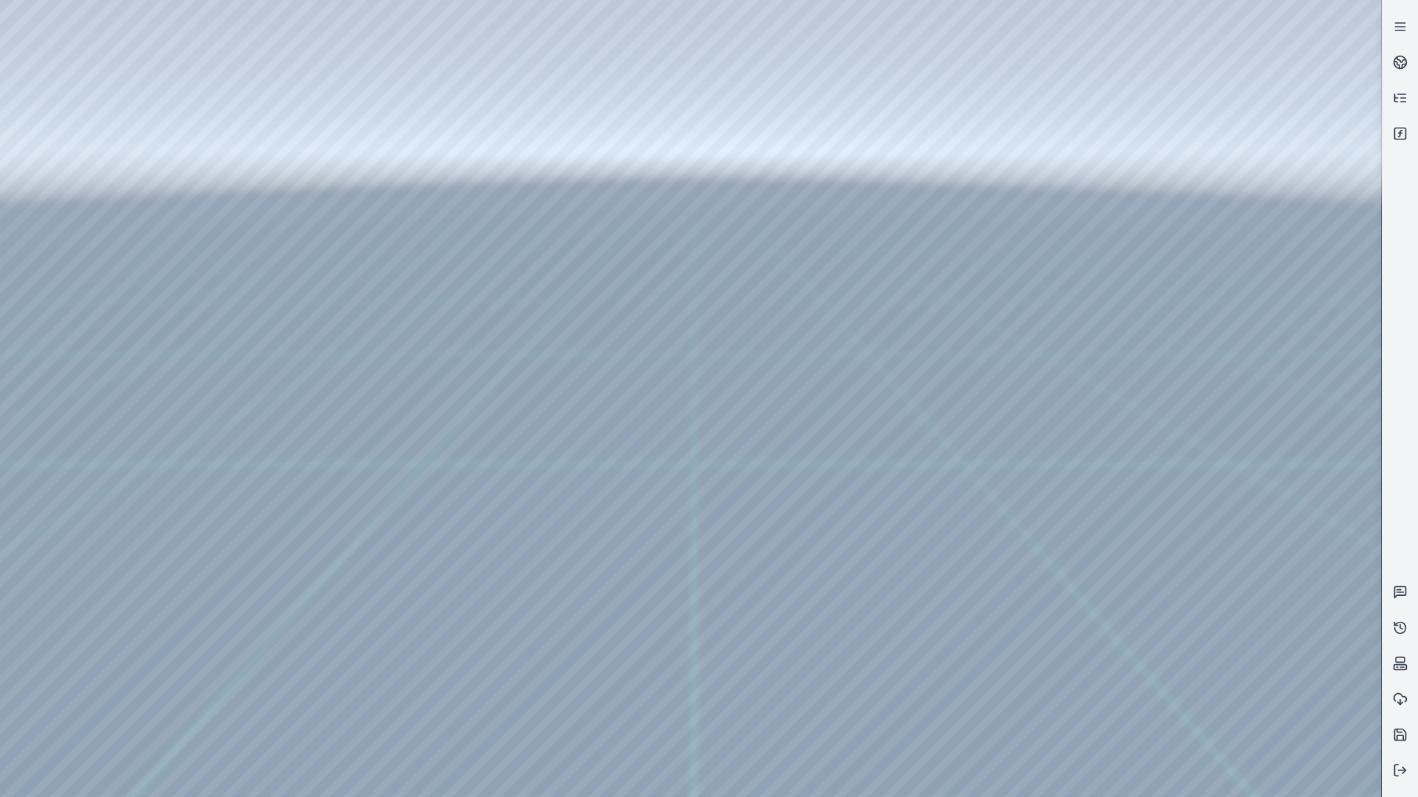
click at [1067, 777] on div at bounding box center [690, 398] width 1381 height 797
drag, startPoint x: 787, startPoint y: 665, endPoint x: 1067, endPoint y: 672, distance: 280.5
click at [1067, 672] on div at bounding box center [690, 398] width 1381 height 797
drag, startPoint x: 1067, startPoint y: 672, endPoint x: 257, endPoint y: 628, distance: 811.1
click at [221, 641] on div at bounding box center [690, 398] width 1381 height 797
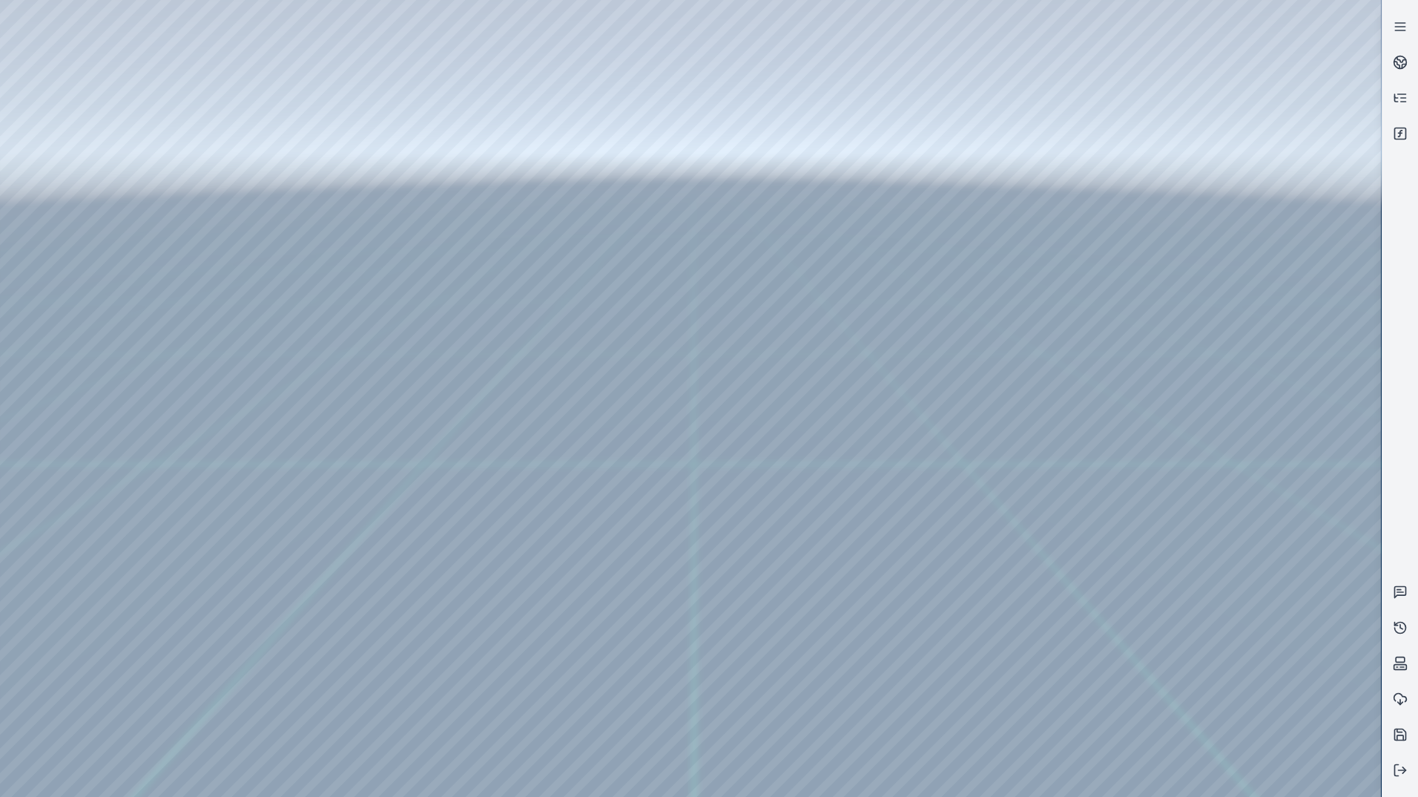
drag, startPoint x: 996, startPoint y: 662, endPoint x: 650, endPoint y: 674, distance: 346.6
click at [650, 674] on div at bounding box center [690, 398] width 1381 height 797
click at [369, 633] on div at bounding box center [690, 398] width 1381 height 797
drag, startPoint x: 758, startPoint y: 448, endPoint x: 734, endPoint y: 423, distance: 34.6
drag, startPoint x: 724, startPoint y: 401, endPoint x: 697, endPoint y: 369, distance: 41.6
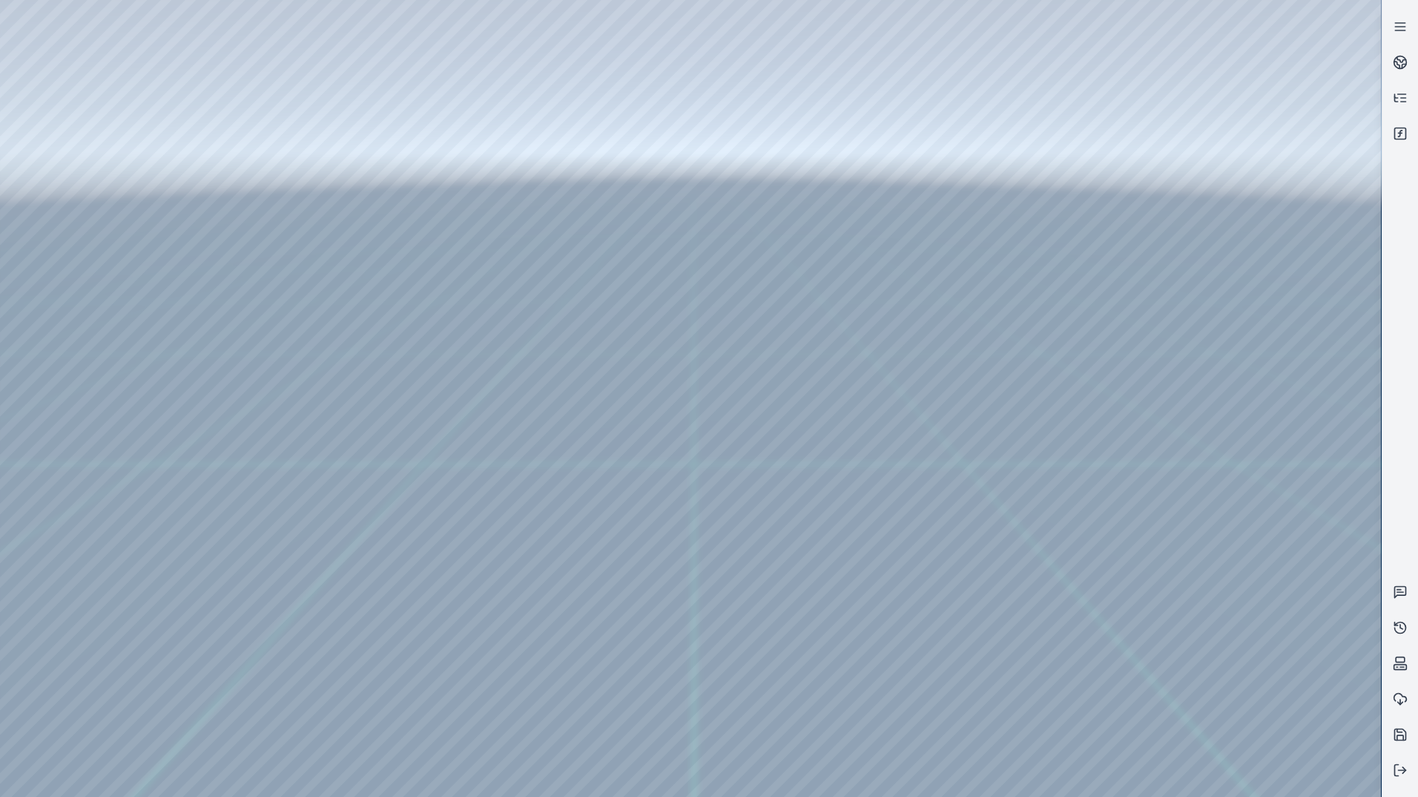
drag, startPoint x: 711, startPoint y: 381, endPoint x: 673, endPoint y: 429, distance: 60.7
click at [1414, 777] on button at bounding box center [1401, 770] width 36 height 36
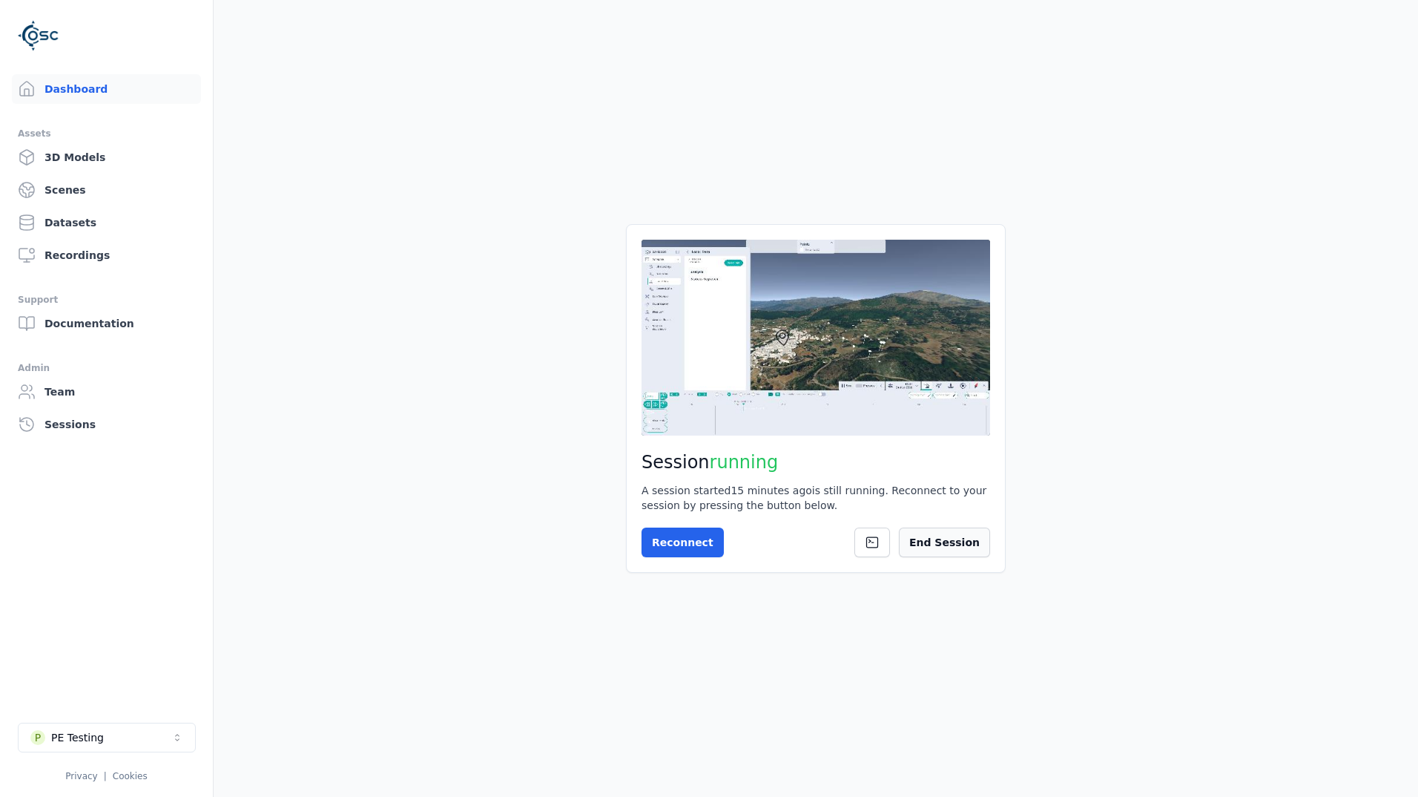
click at [969, 533] on button "End Session" at bounding box center [944, 542] width 91 height 30
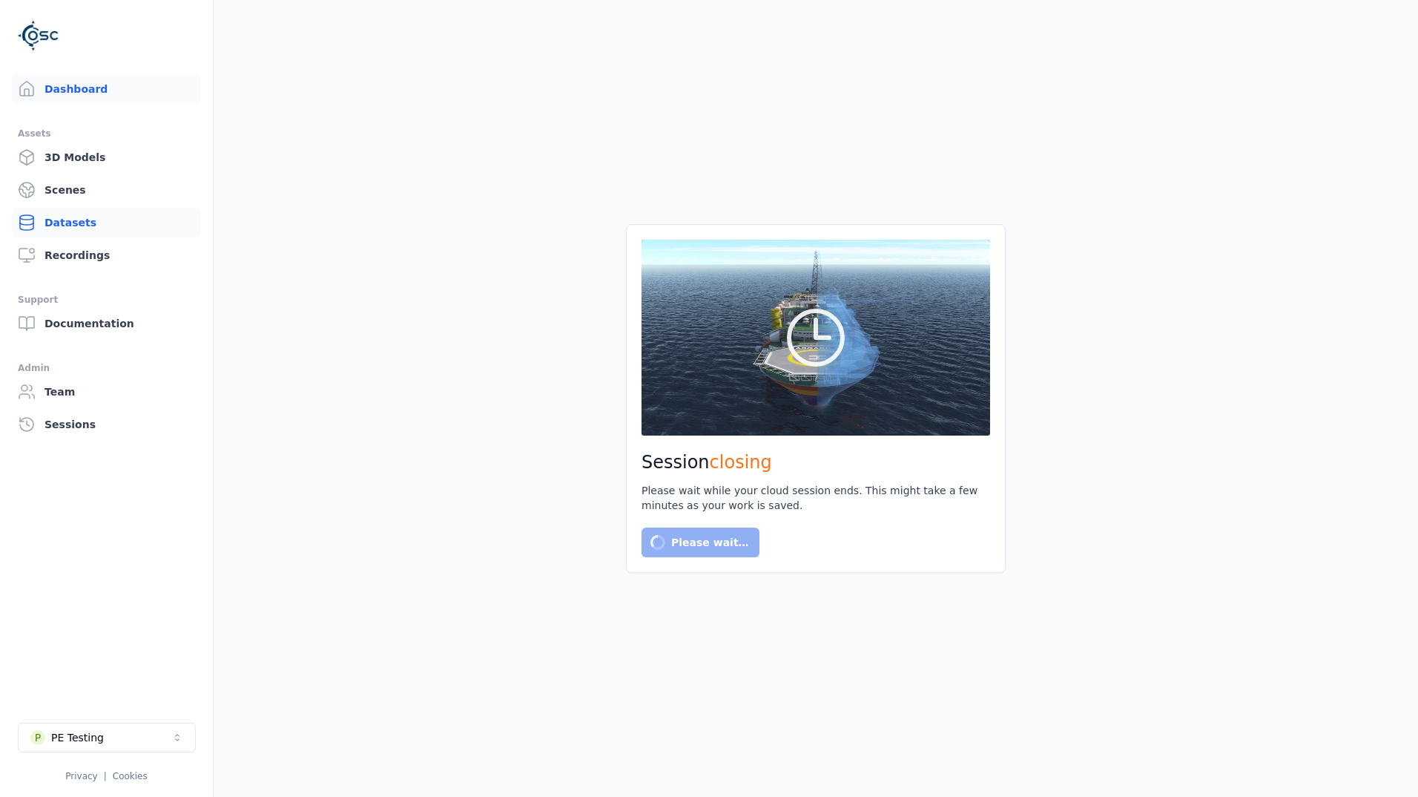
click at [101, 220] on link "Datasets" at bounding box center [106, 223] width 189 height 30
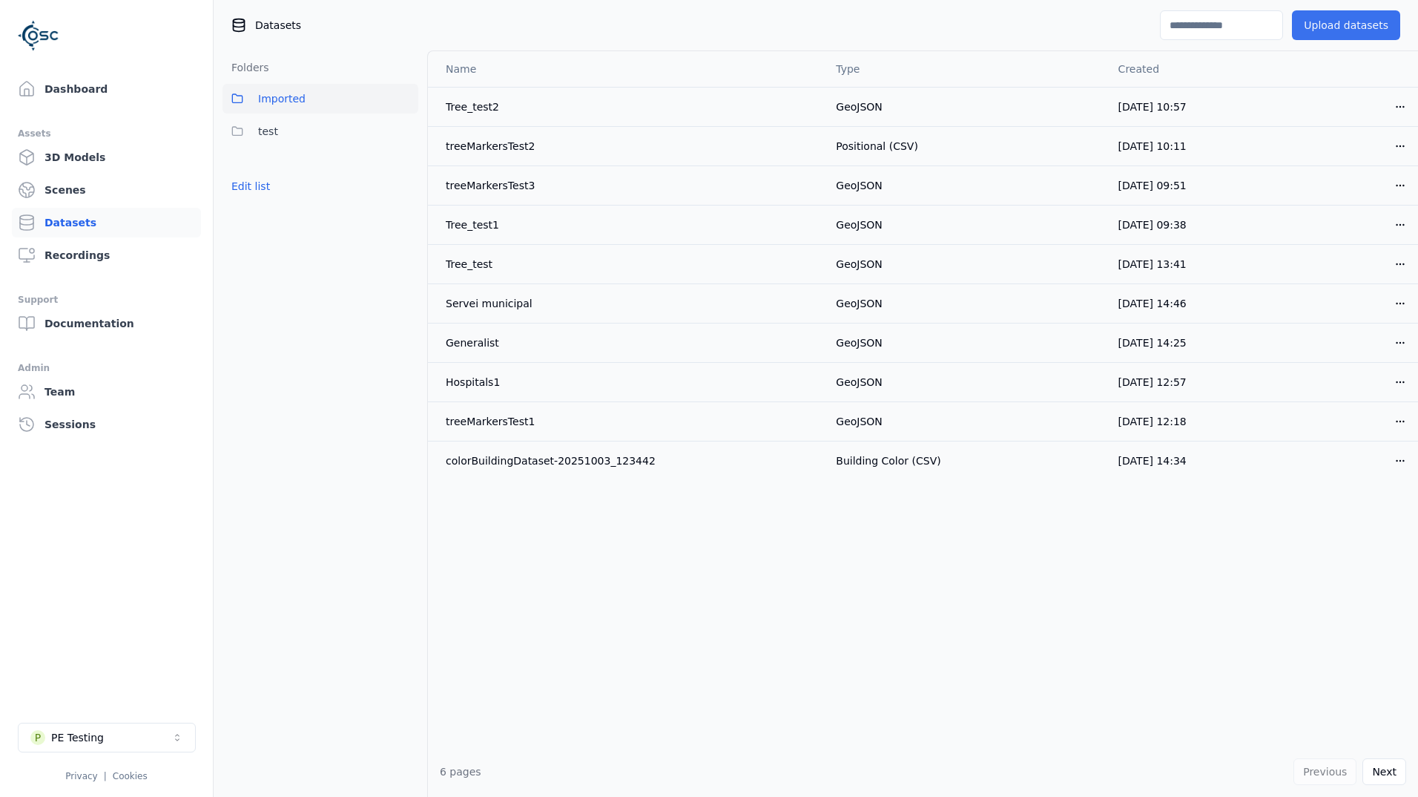
click at [1375, 28] on button "Upload datasets" at bounding box center [1346, 25] width 108 height 30
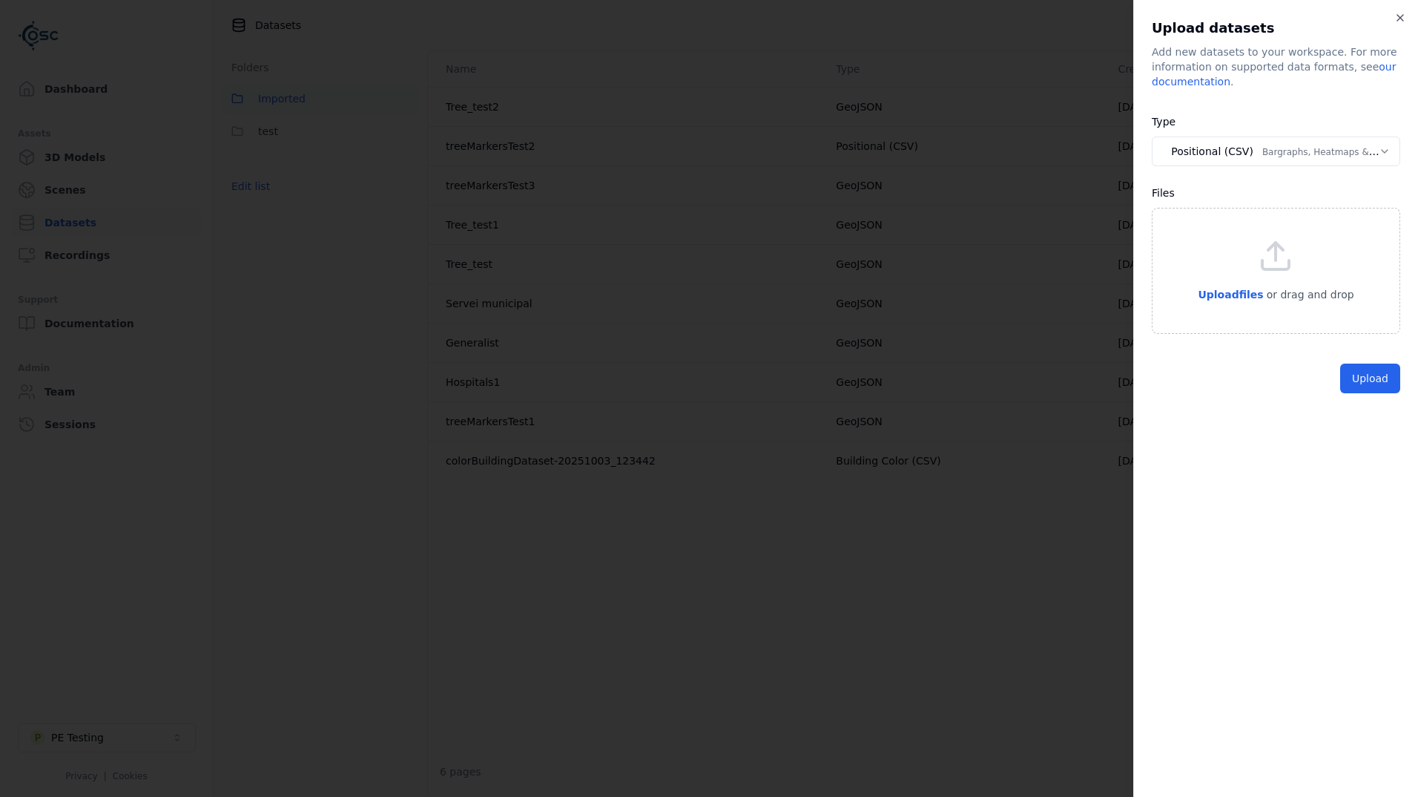
click at [1264, 159] on body "**********" at bounding box center [709, 398] width 1418 height 797
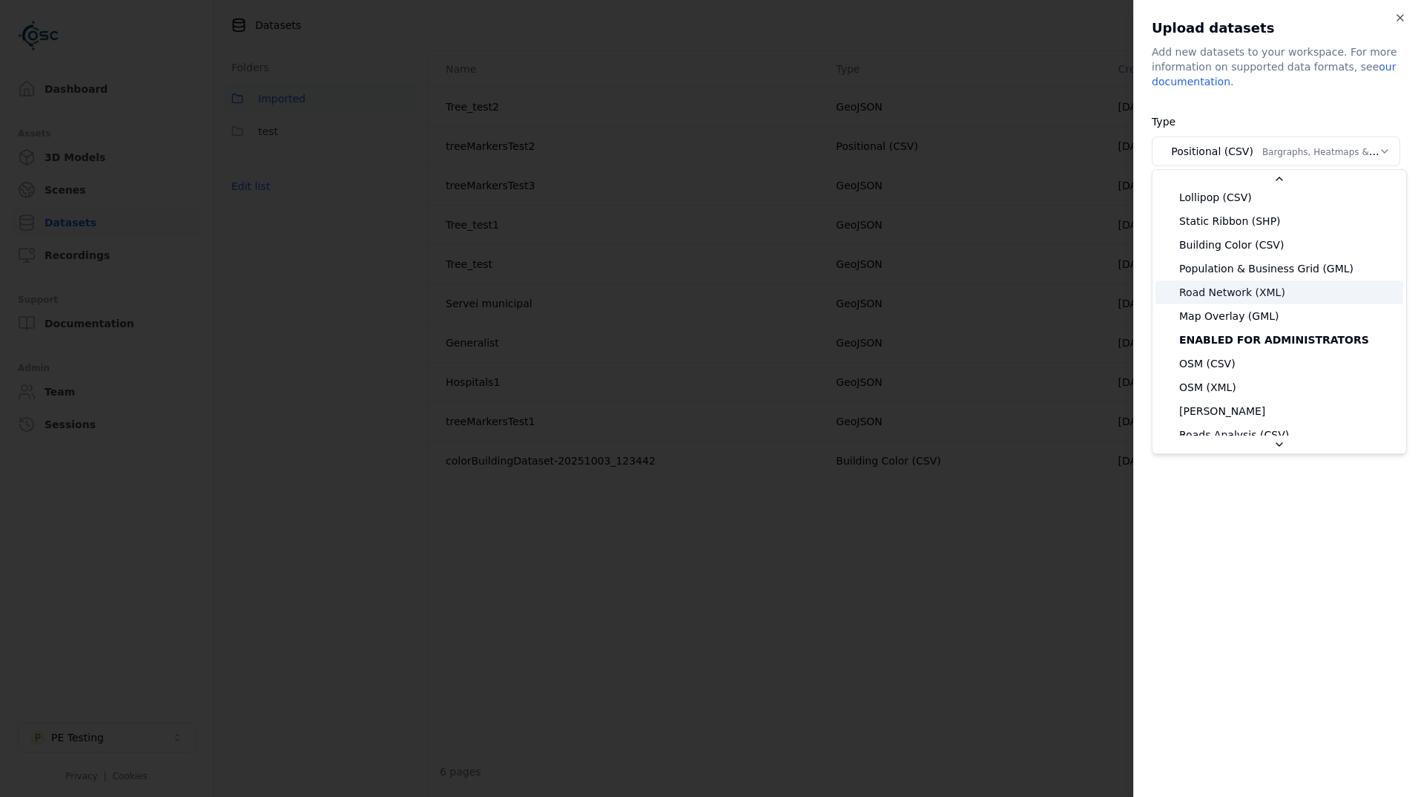
scroll to position [148, 0]
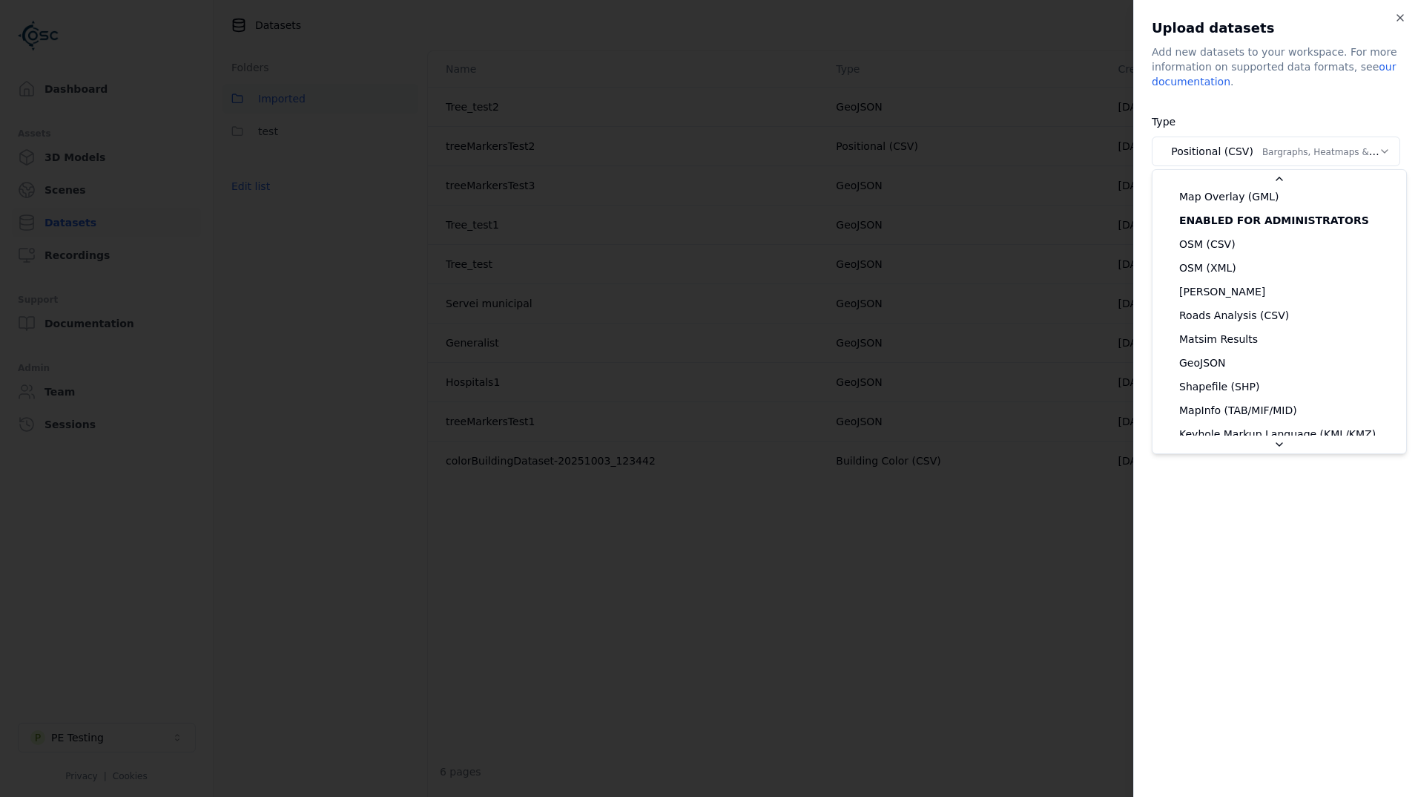
select select "*******"
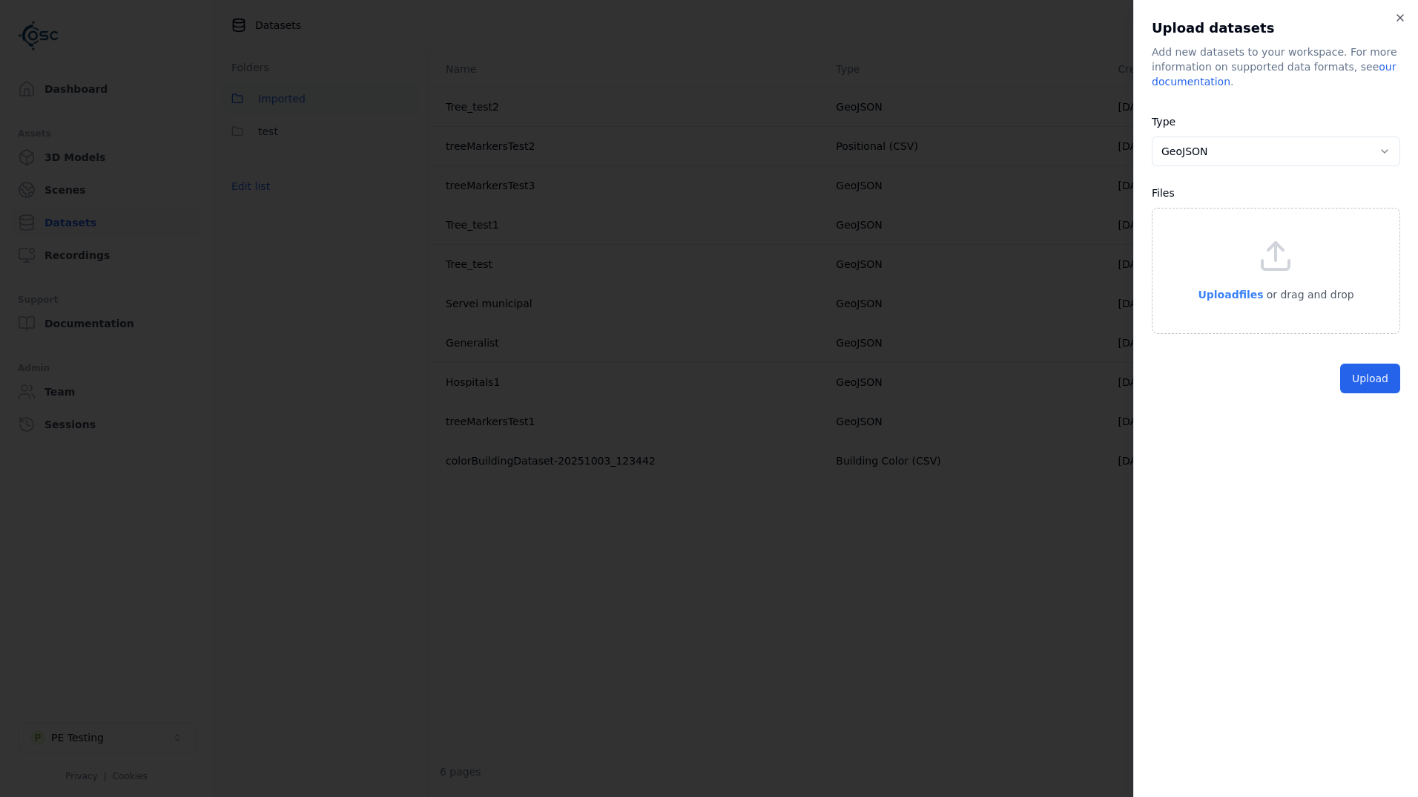
click at [1239, 294] on span "Upload files" at bounding box center [1230, 295] width 65 height 12
click at [1382, 412] on button "Upload" at bounding box center [1370, 413] width 60 height 30
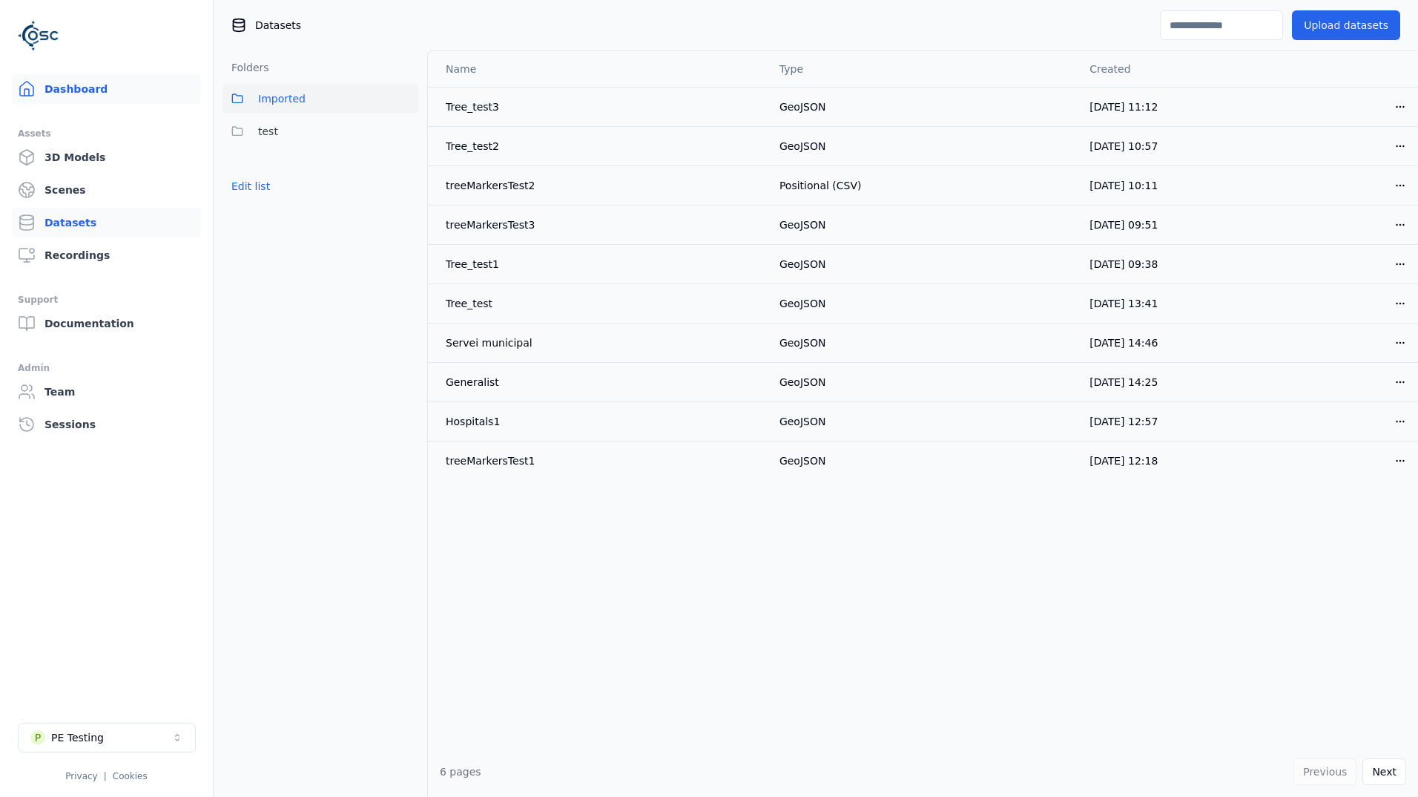
click at [111, 99] on link "Dashboard" at bounding box center [106, 89] width 189 height 30
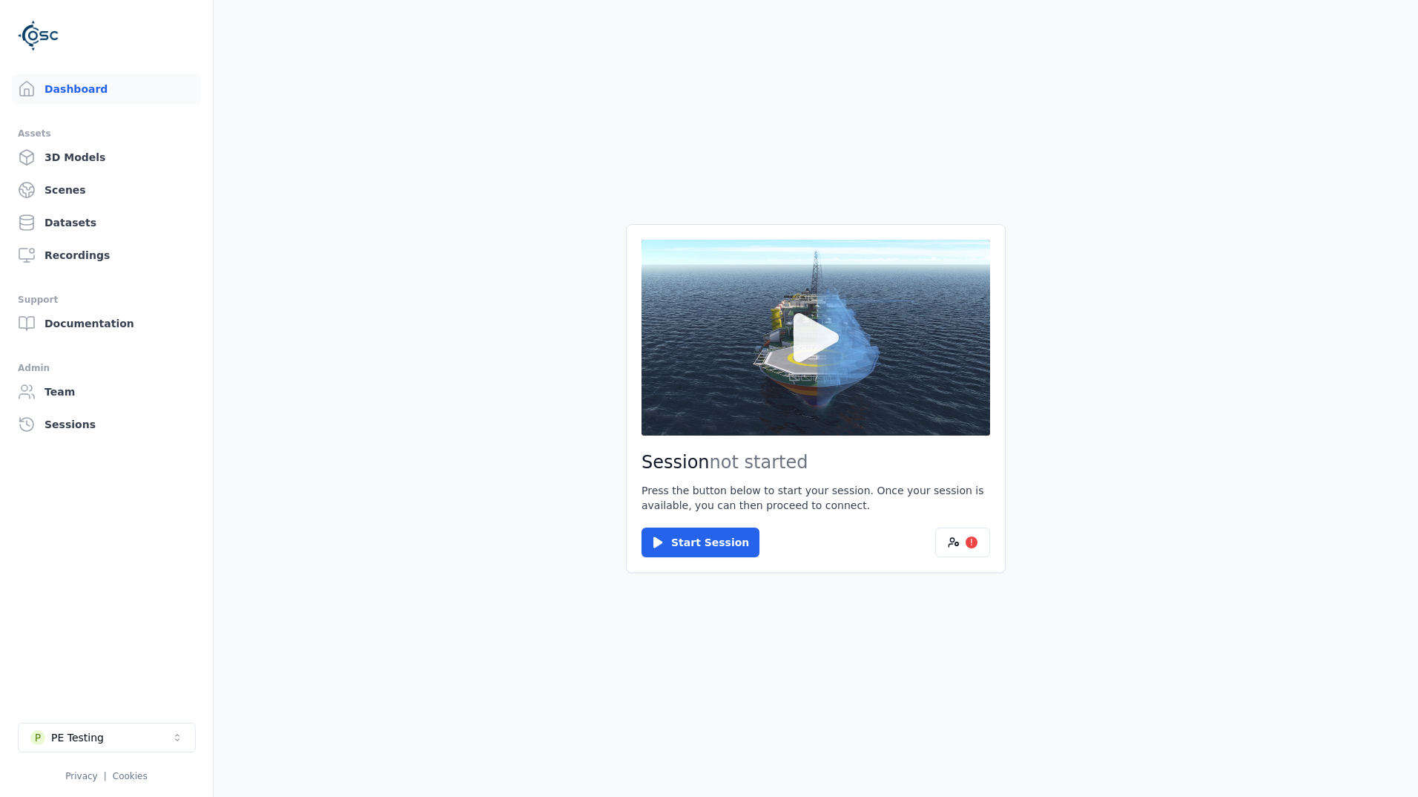
click at [832, 378] on button at bounding box center [816, 338] width 349 height 196
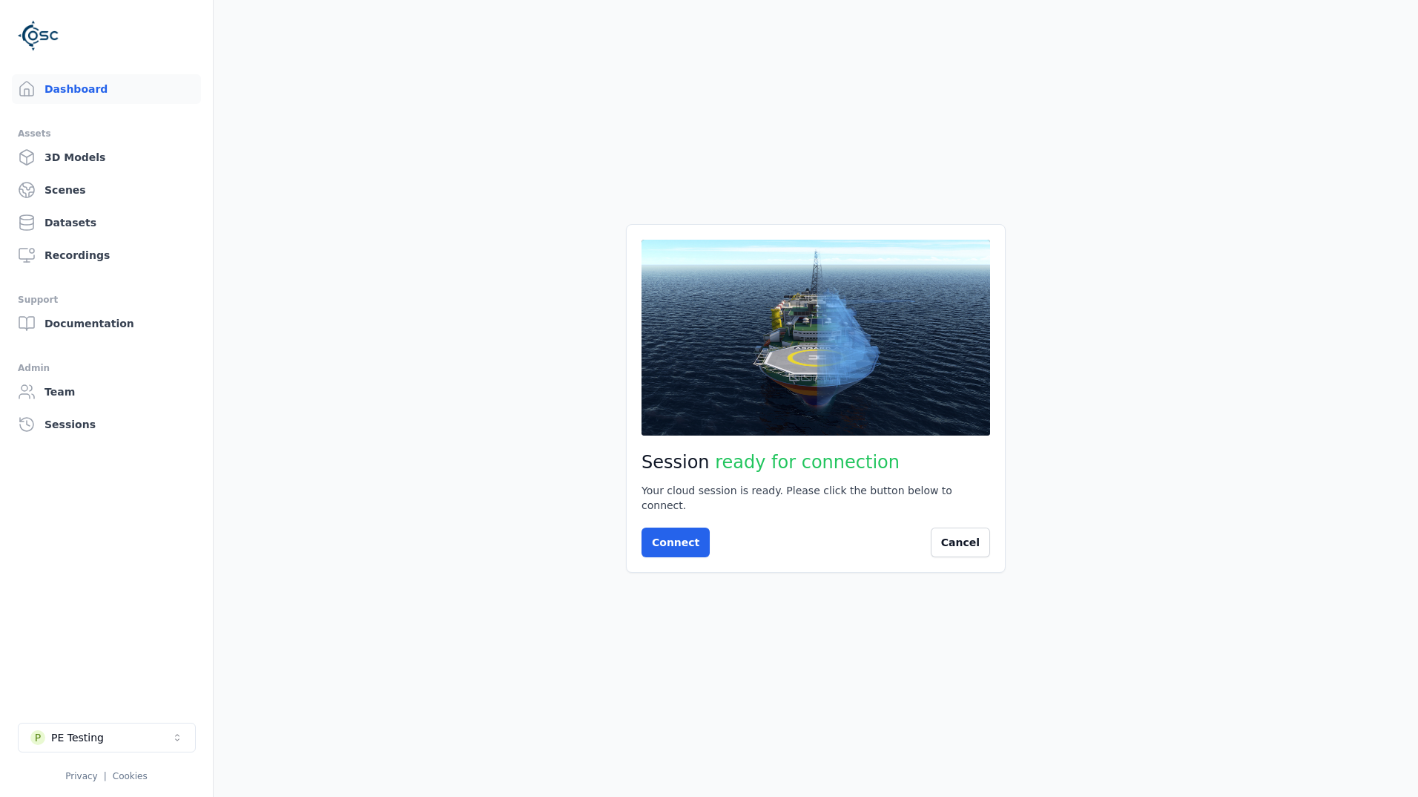
click at [828, 373] on icon at bounding box center [815, 337] width 71 height 71
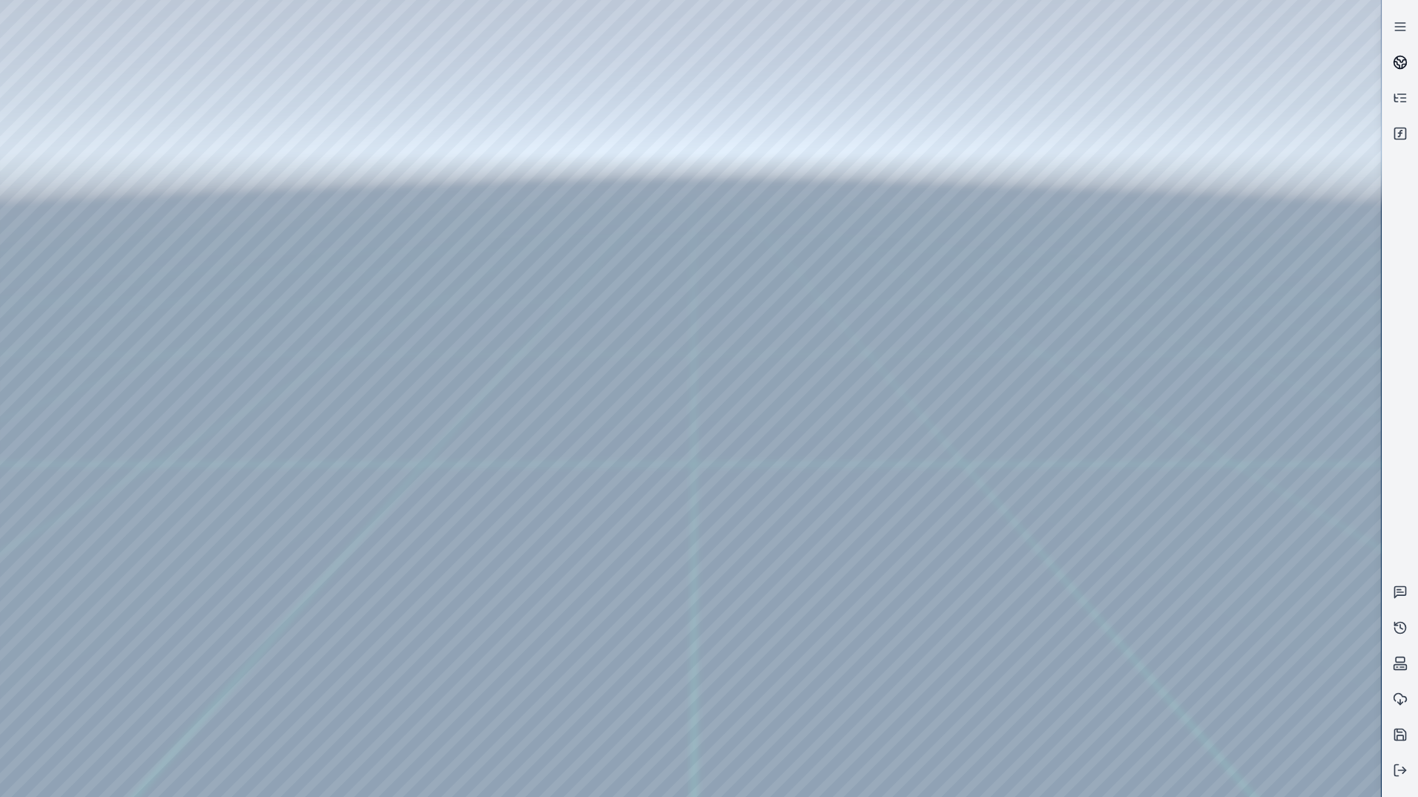
click at [1408, 47] on link at bounding box center [1401, 63] width 36 height 36
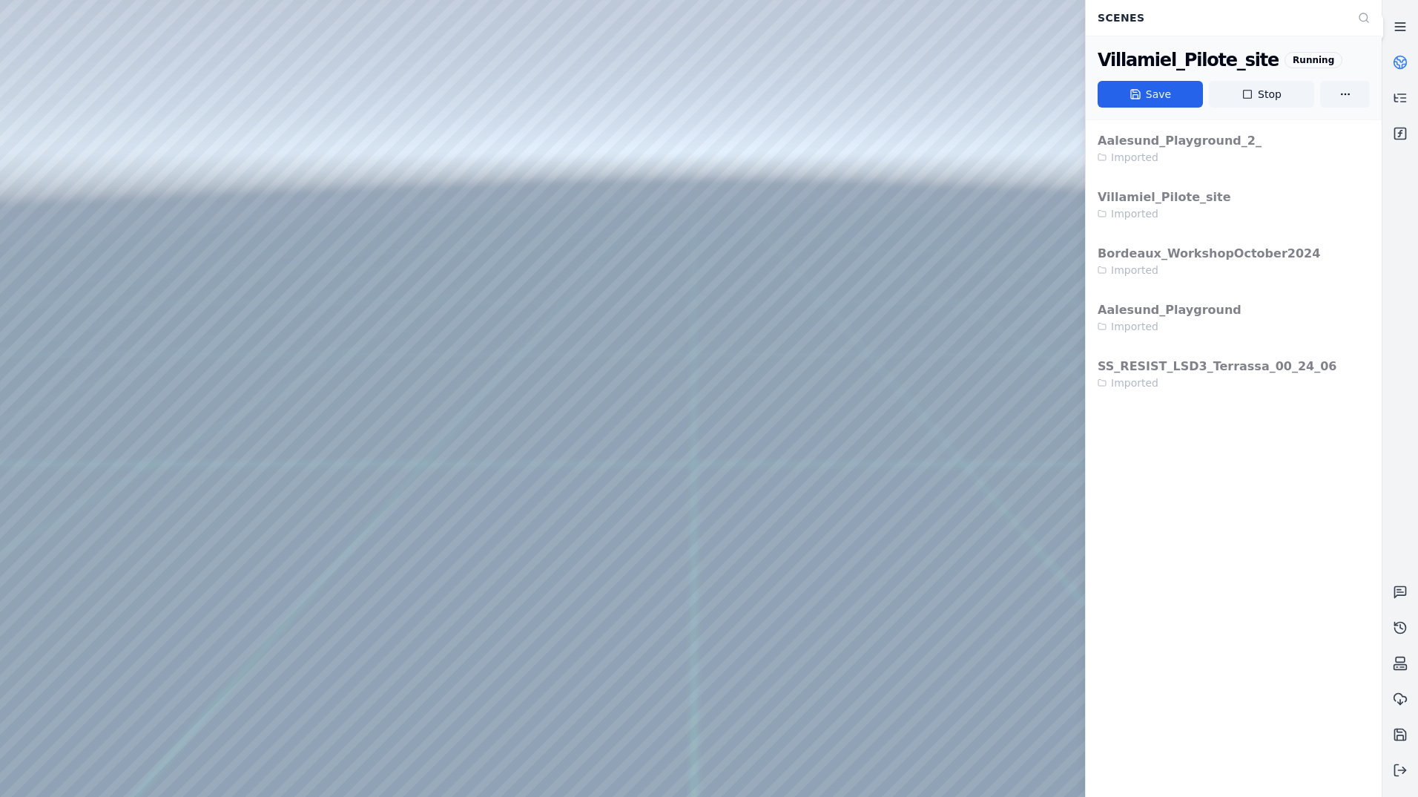
click at [1403, 30] on icon at bounding box center [1400, 26] width 15 height 15
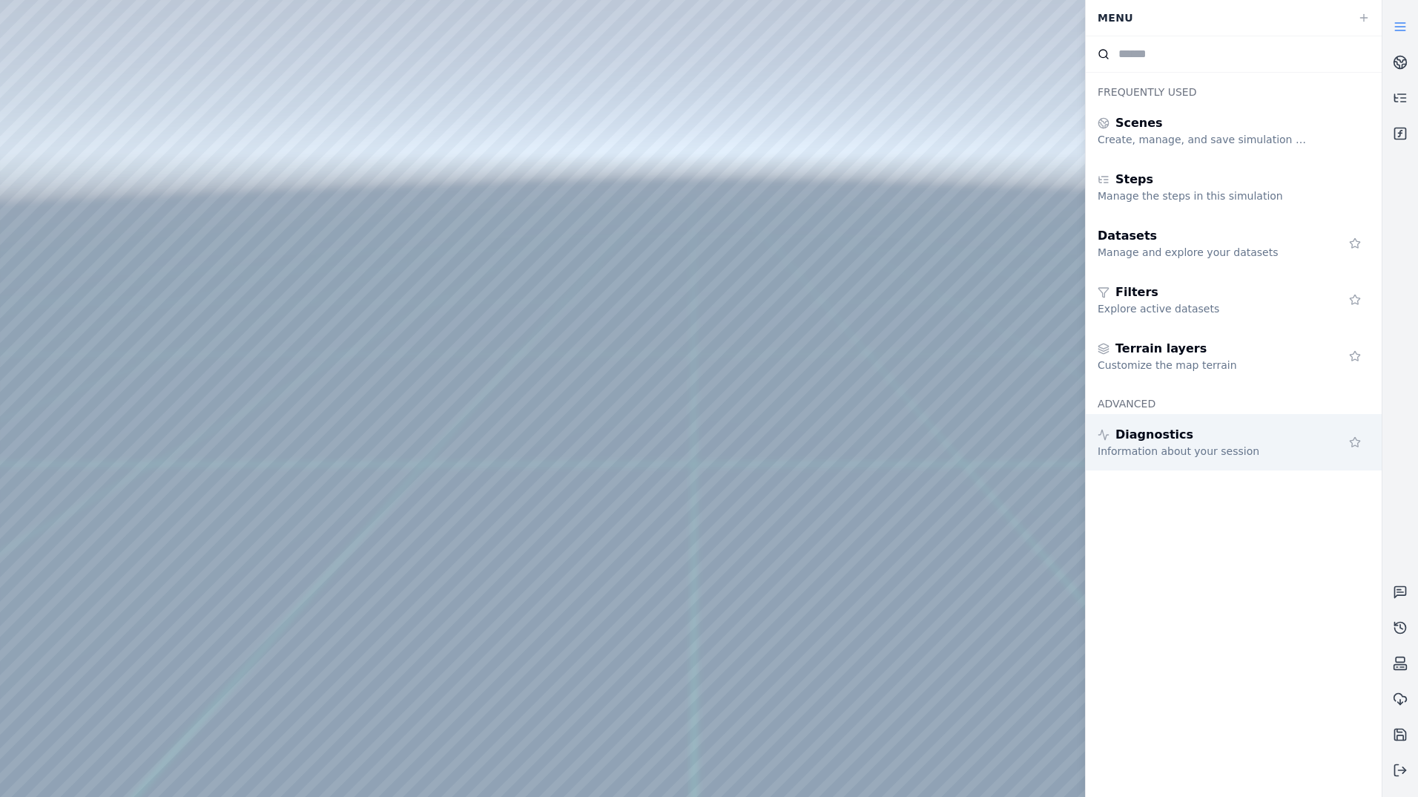
click at [1183, 446] on div "Information about your session" at bounding box center [1205, 451] width 214 height 15
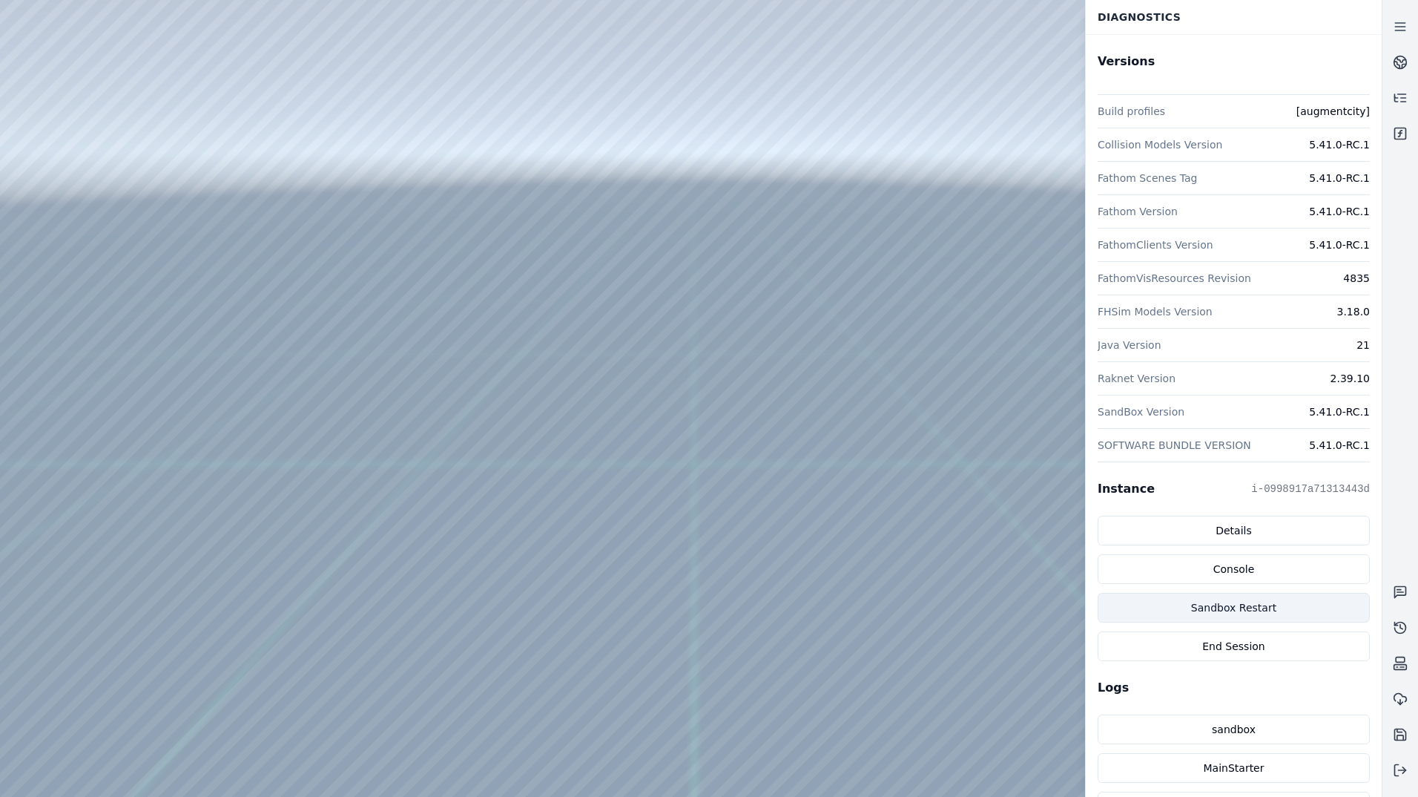
click at [1256, 609] on button "Sandbox Restart" at bounding box center [1234, 608] width 272 height 30
click at [1403, 58] on icon at bounding box center [1400, 62] width 15 height 15
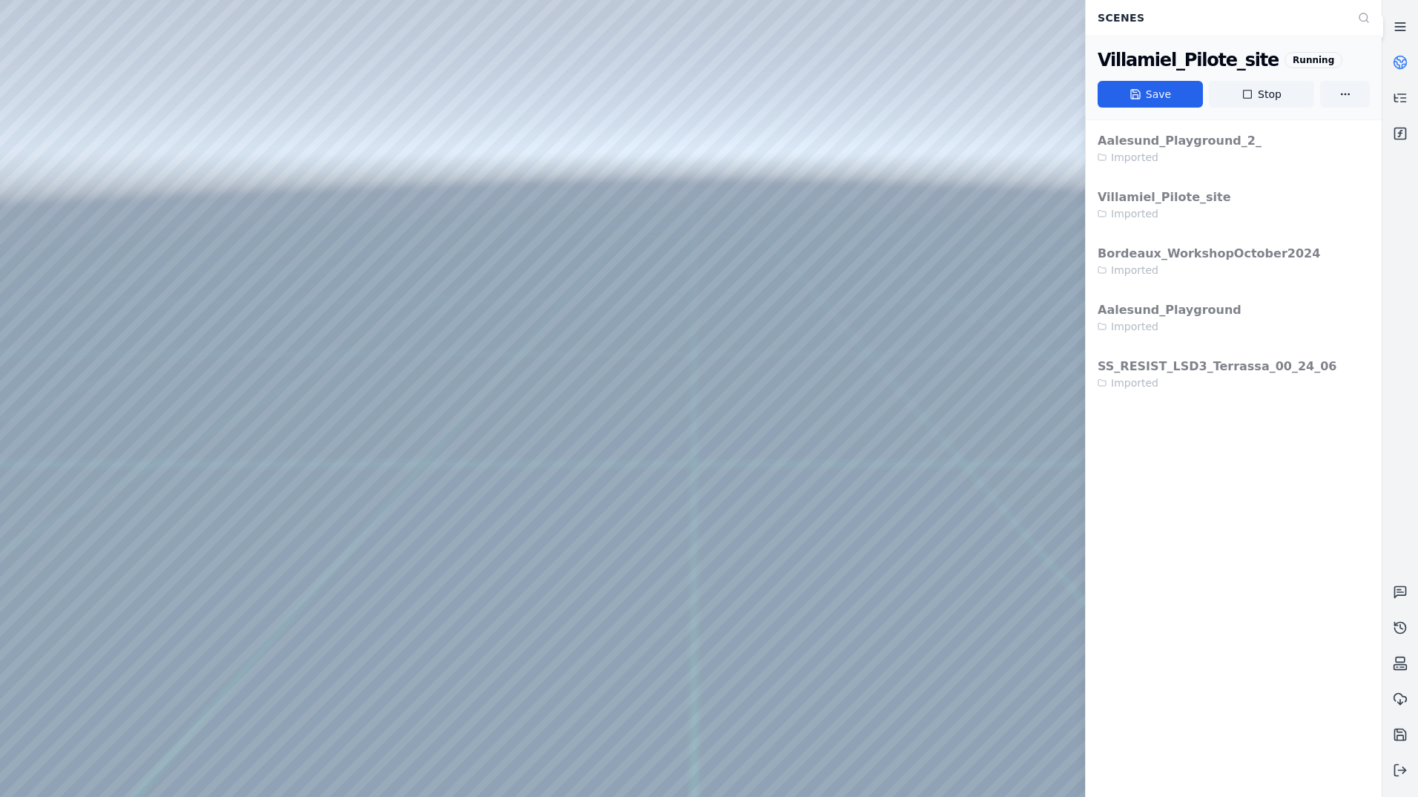
click at [1403, 27] on icon at bounding box center [1400, 26] width 15 height 15
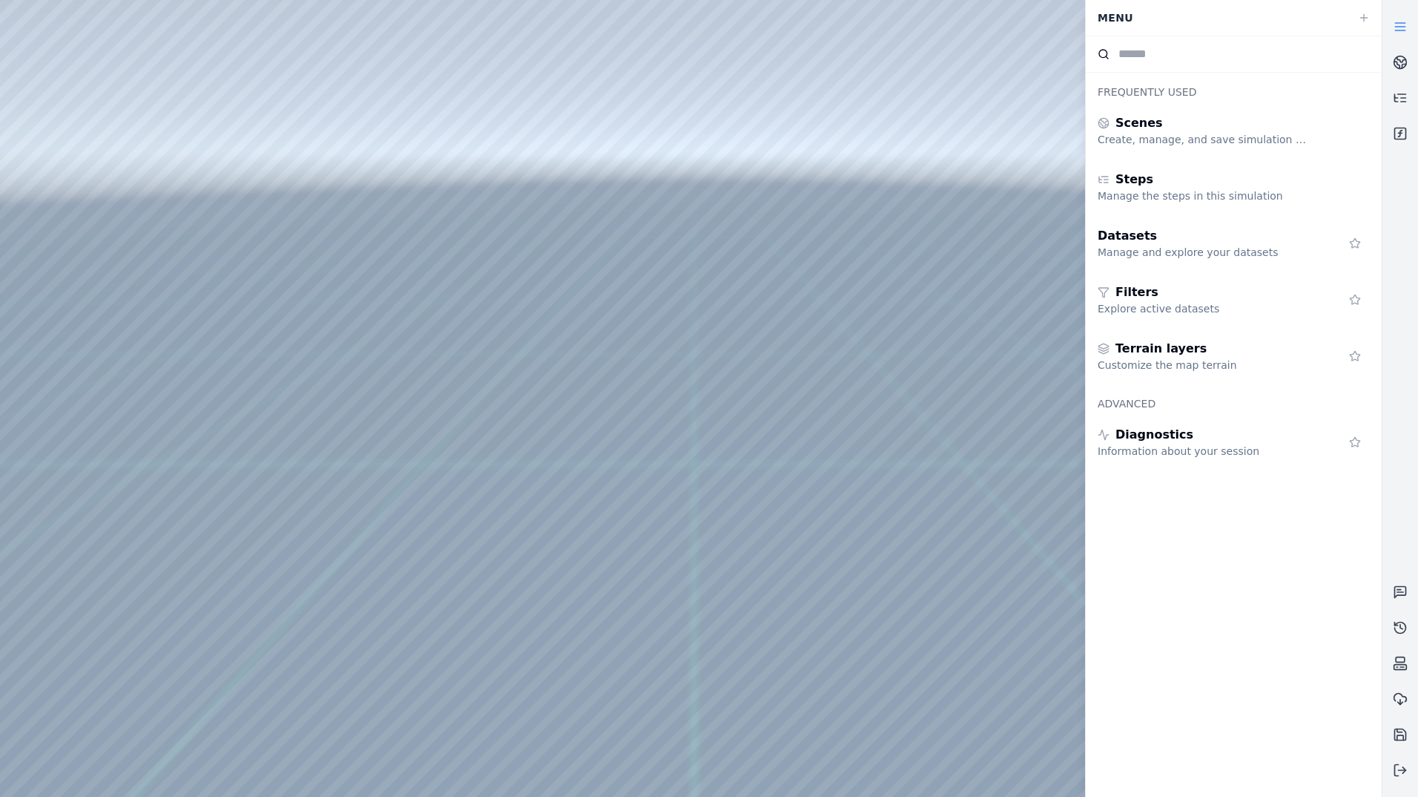
click at [1403, 27] on line at bounding box center [1400, 27] width 10 height 0
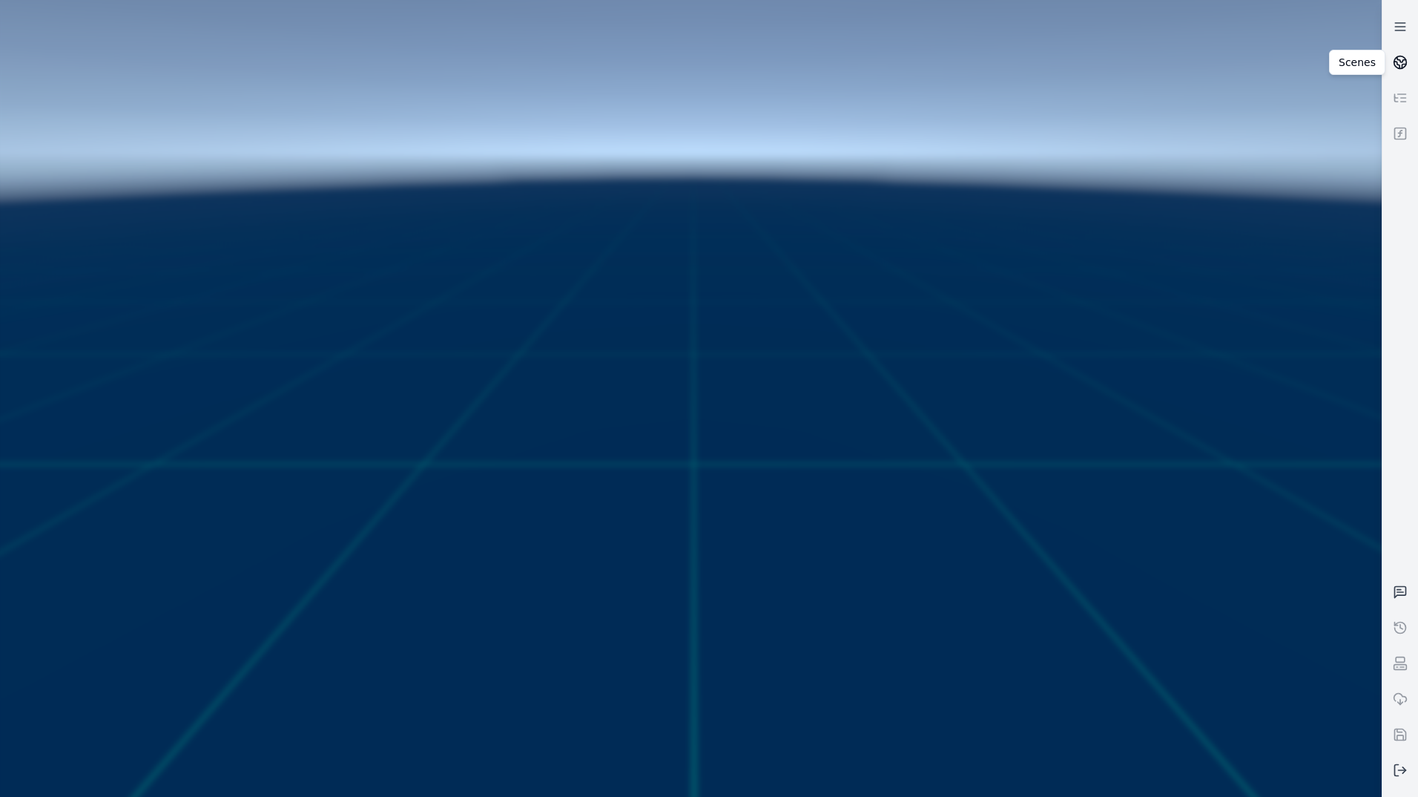
click at [1406, 65] on circle at bounding box center [1400, 62] width 13 height 13
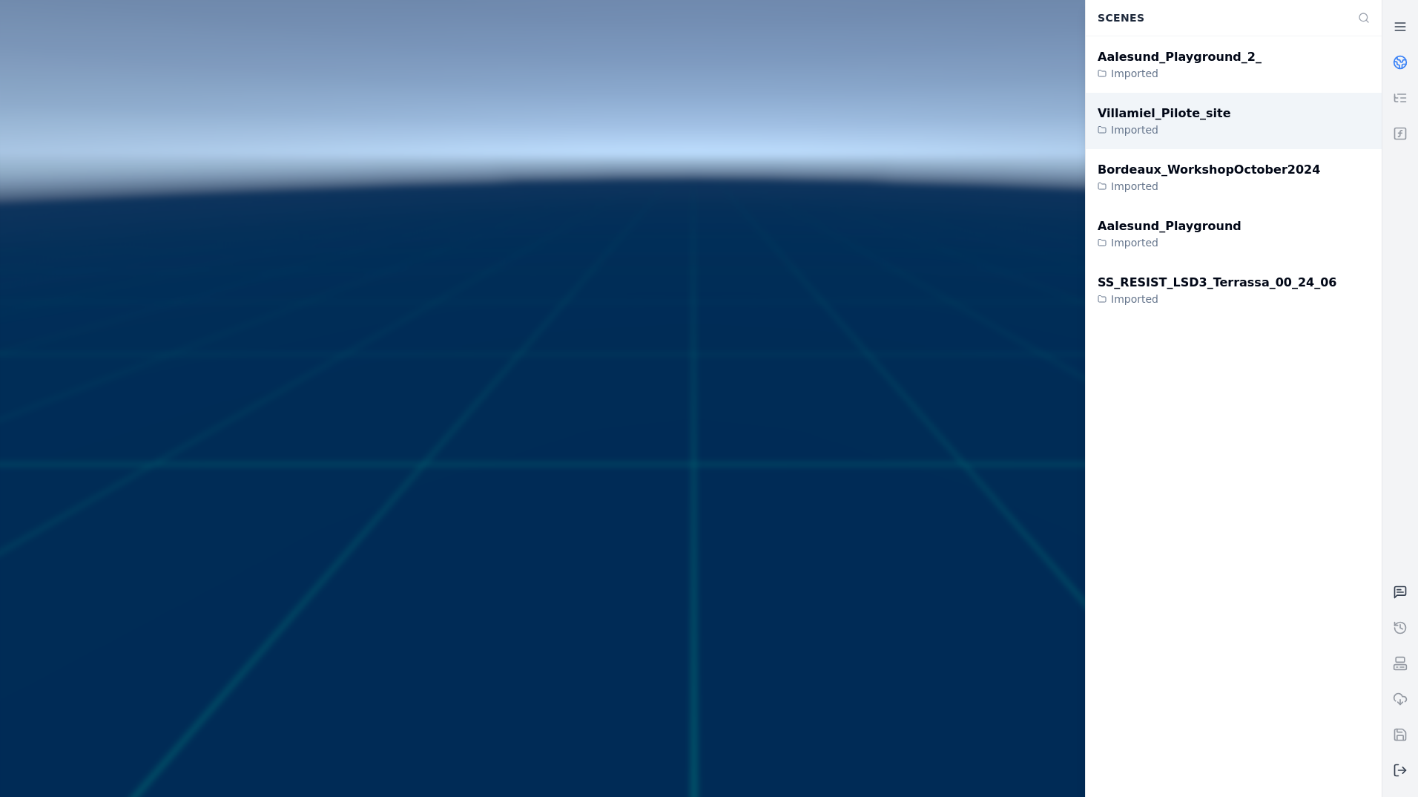
click at [1175, 120] on div "Villamiel_Pilote_site" at bounding box center [1165, 114] width 134 height 18
